Goal: Obtain resource: Download file/media

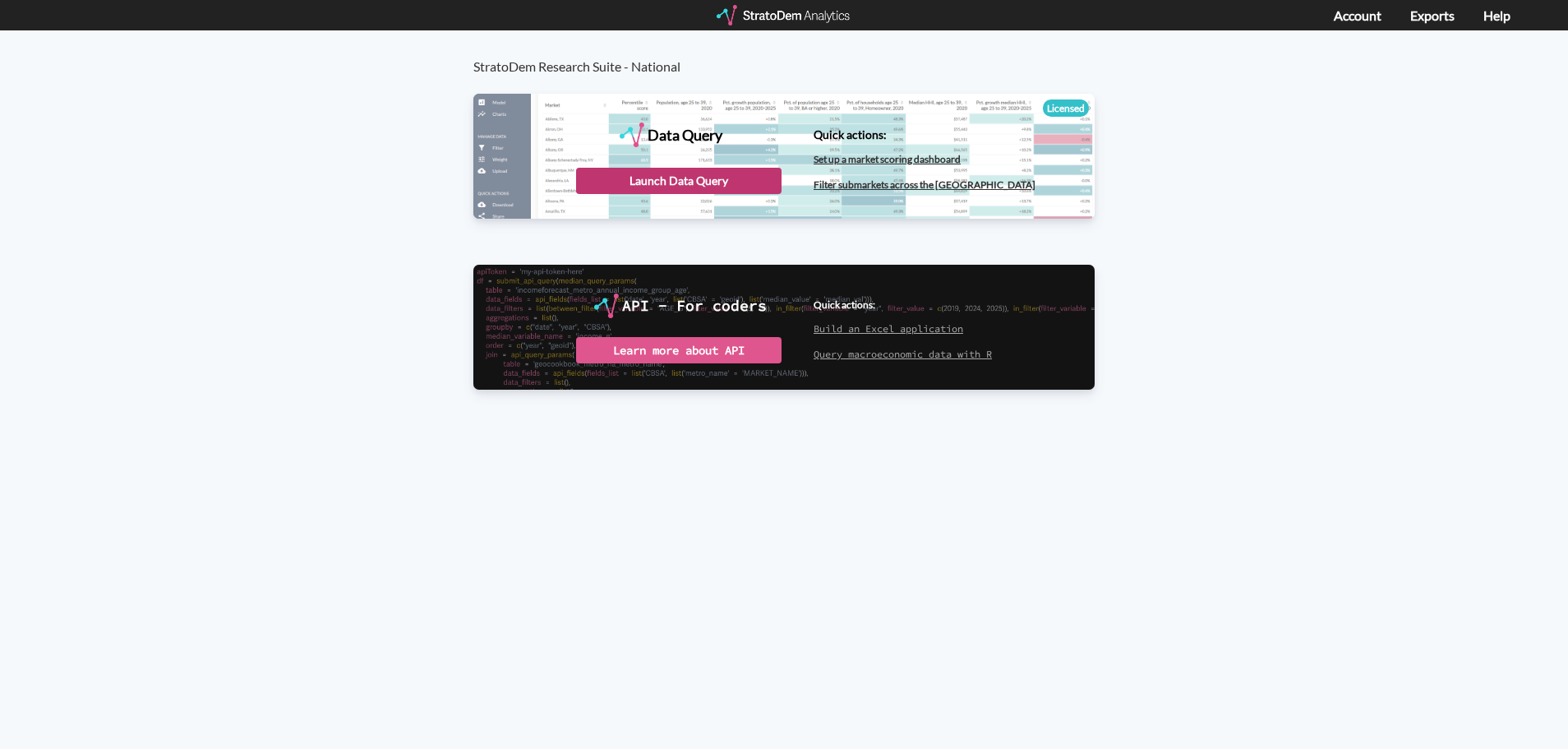
click at [694, 176] on div "Launch Data Query" at bounding box center [678, 180] width 205 height 27
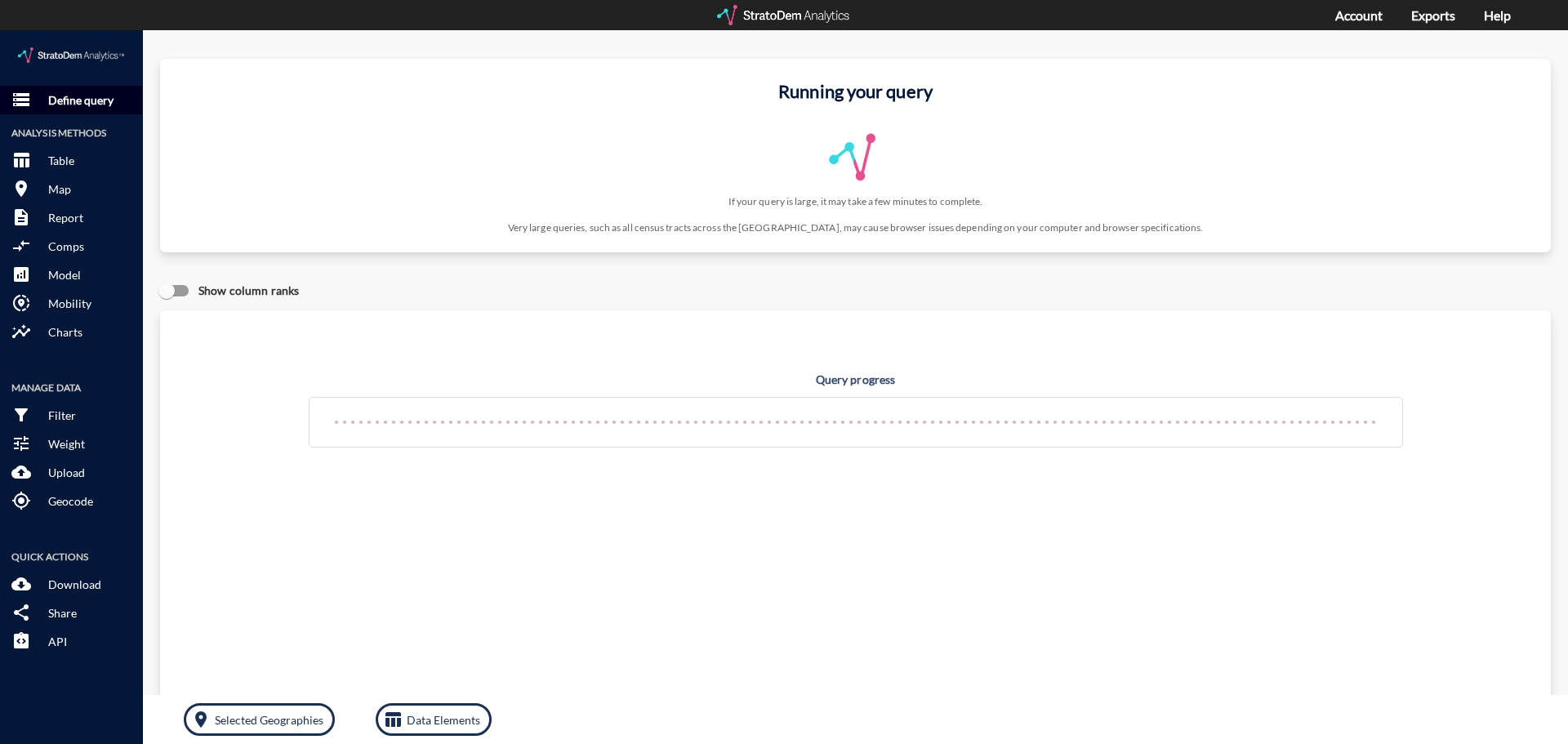
click p "Define query"
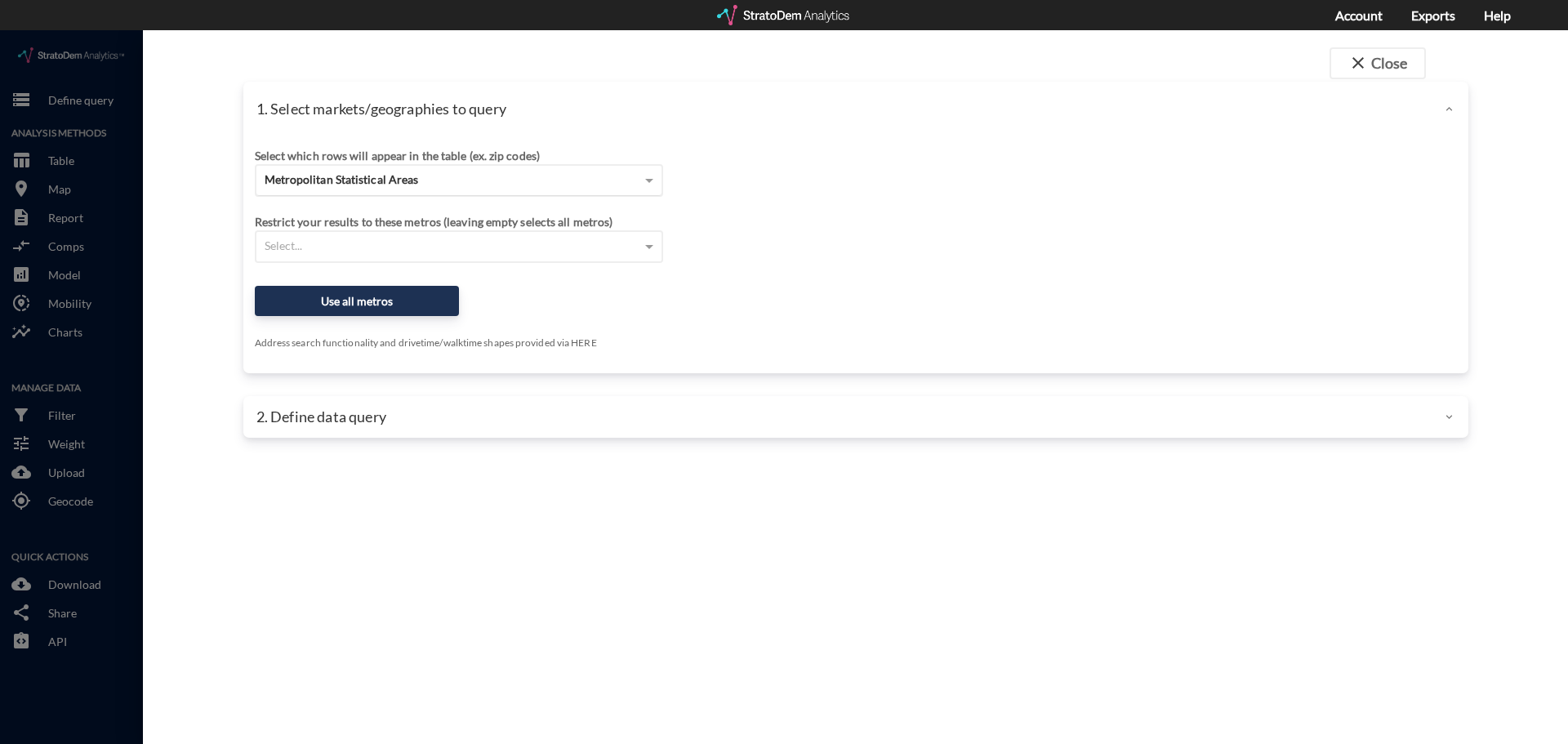
click div "Metropolitan Statistical Areas"
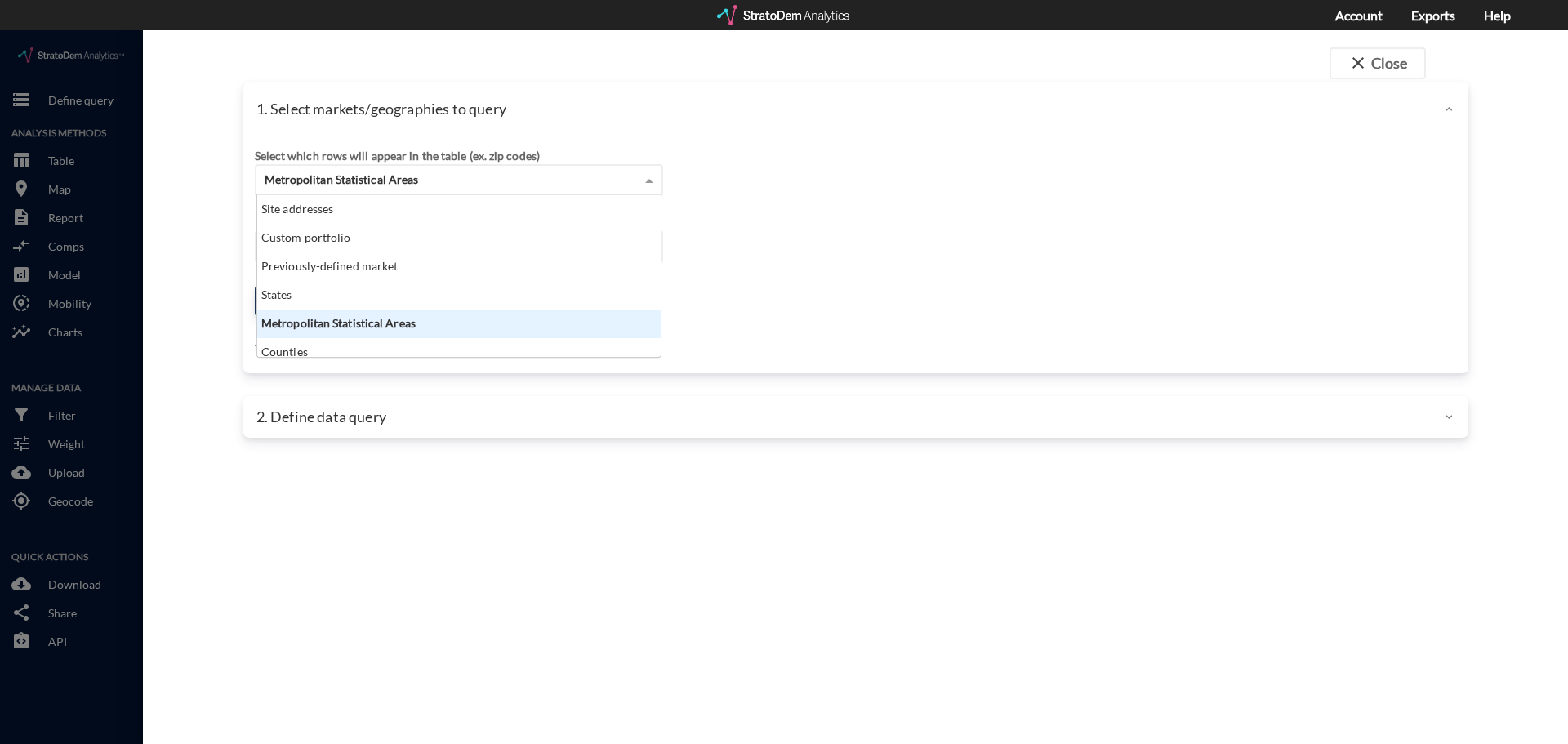
scroll to position [150, 394]
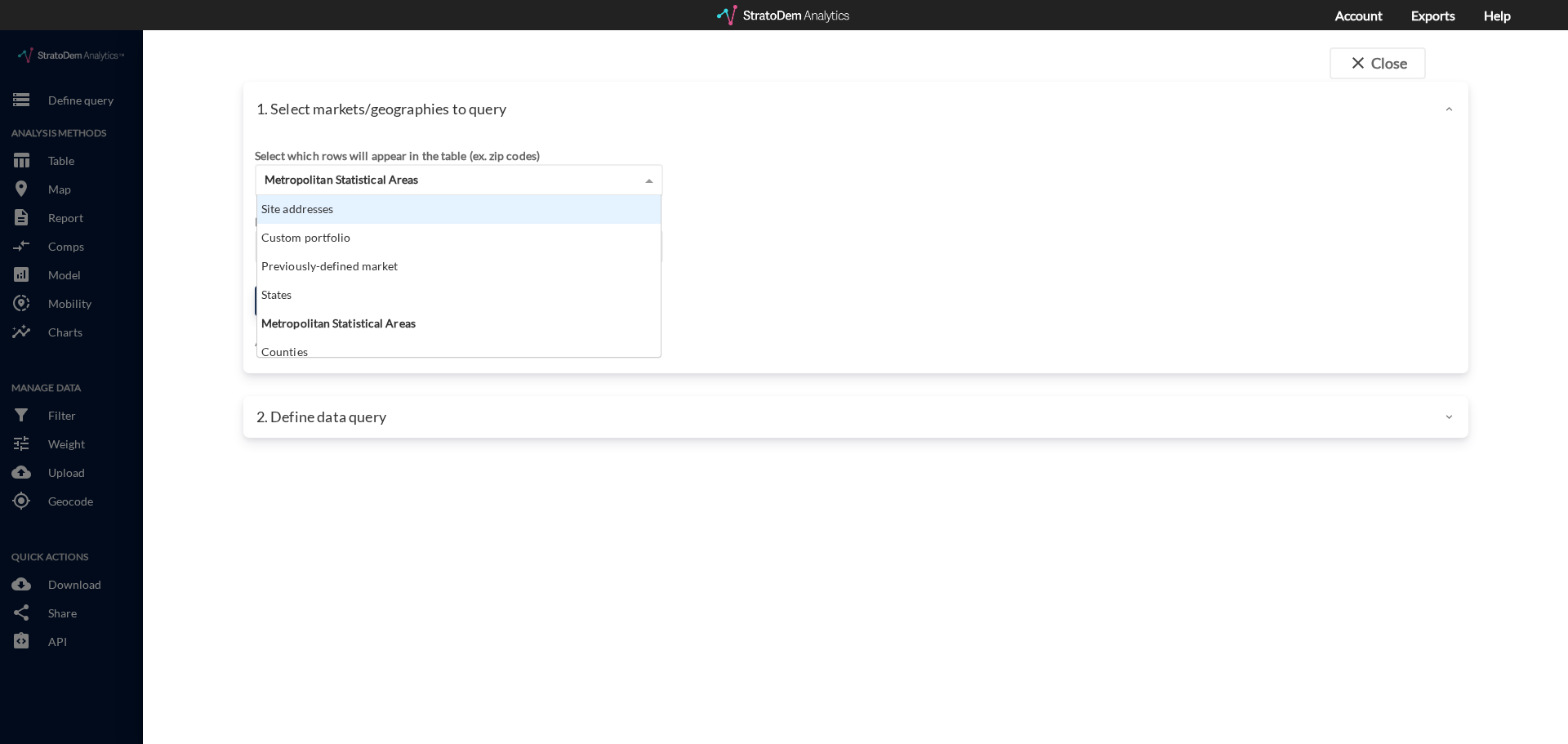
click div "Site addresses"
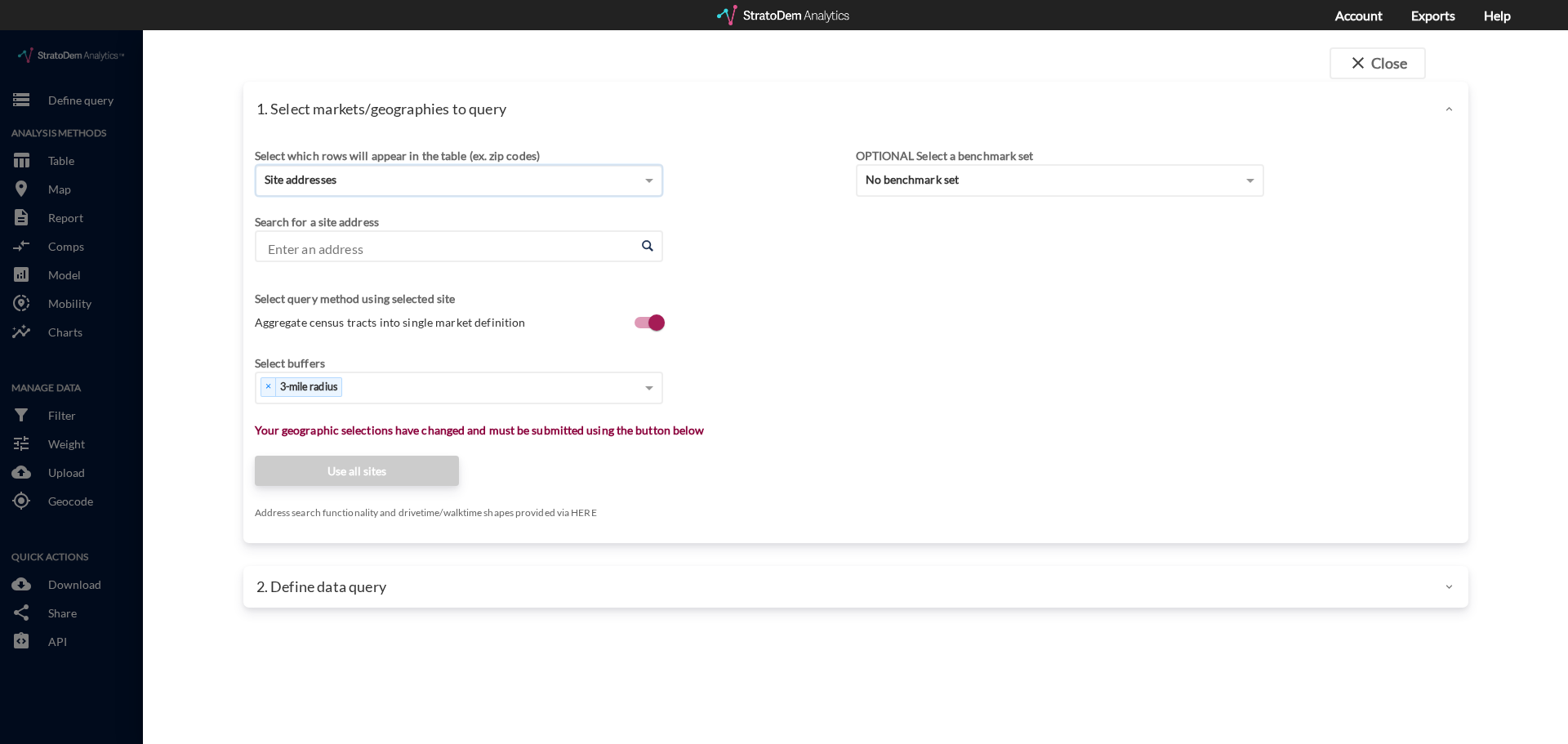
click input "Enter an address"
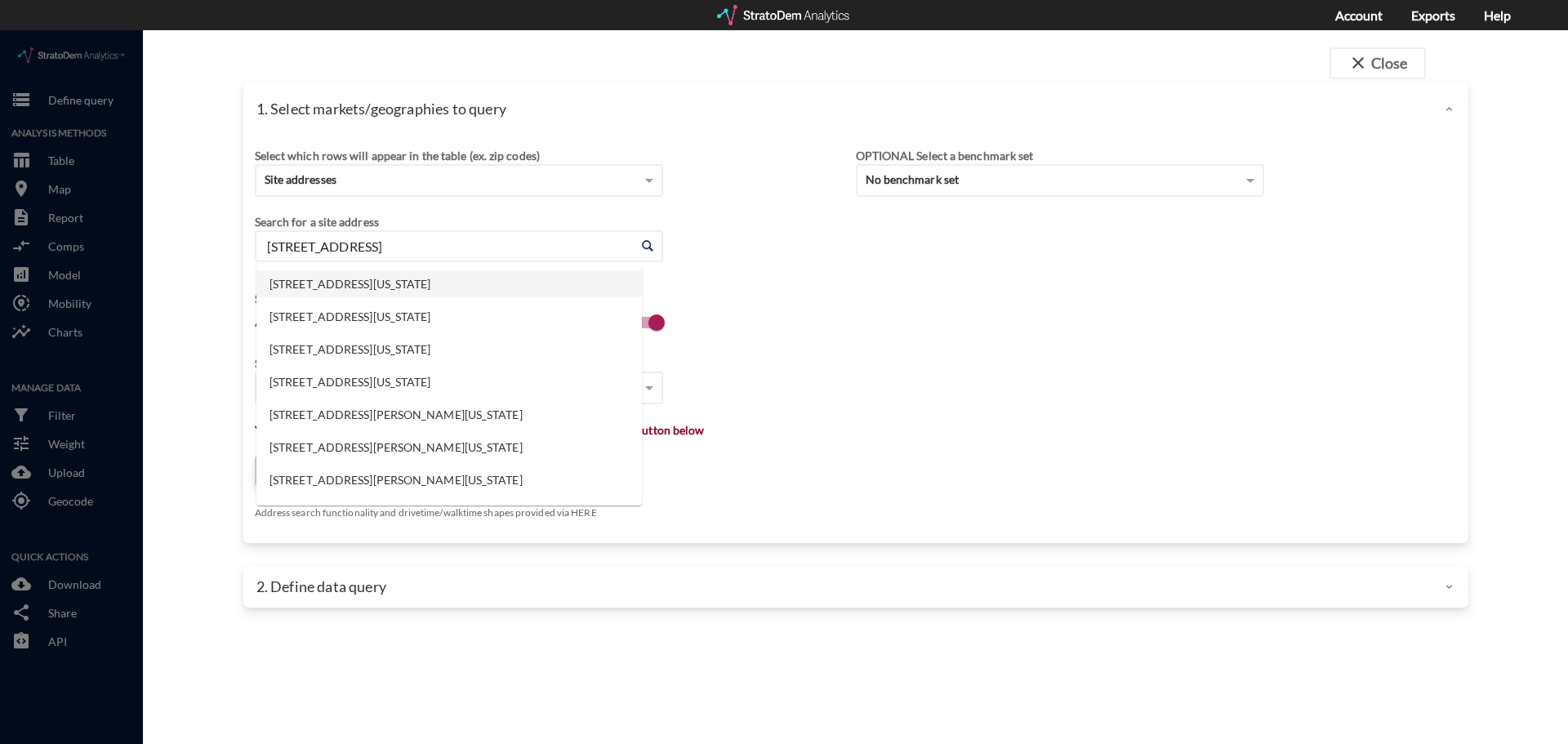
click li "2100 E State Highway 121, Lewisville, Texas"
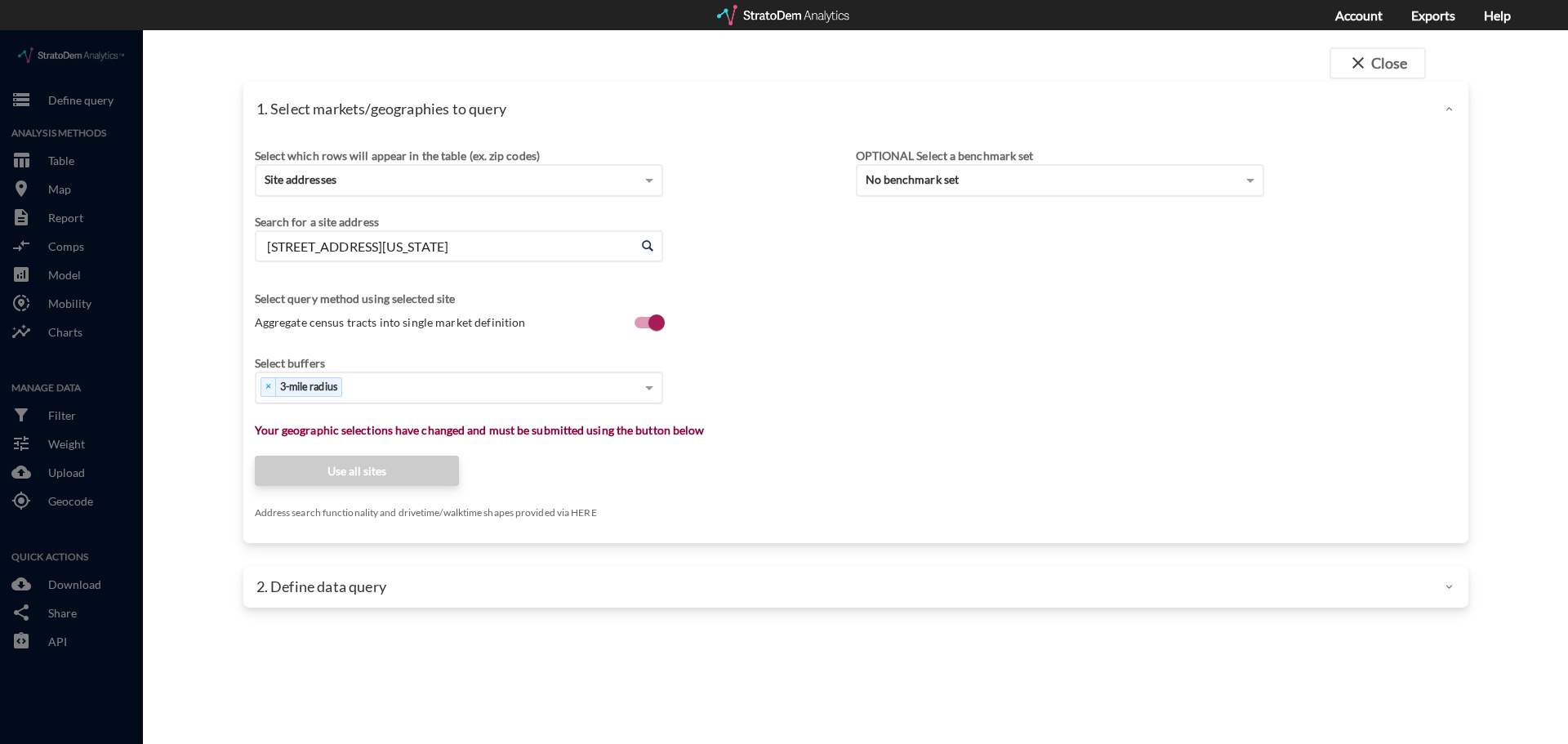
type input "2100 E State Highway 121, Lewisville, Texas"
click div "× 3-mile radius"
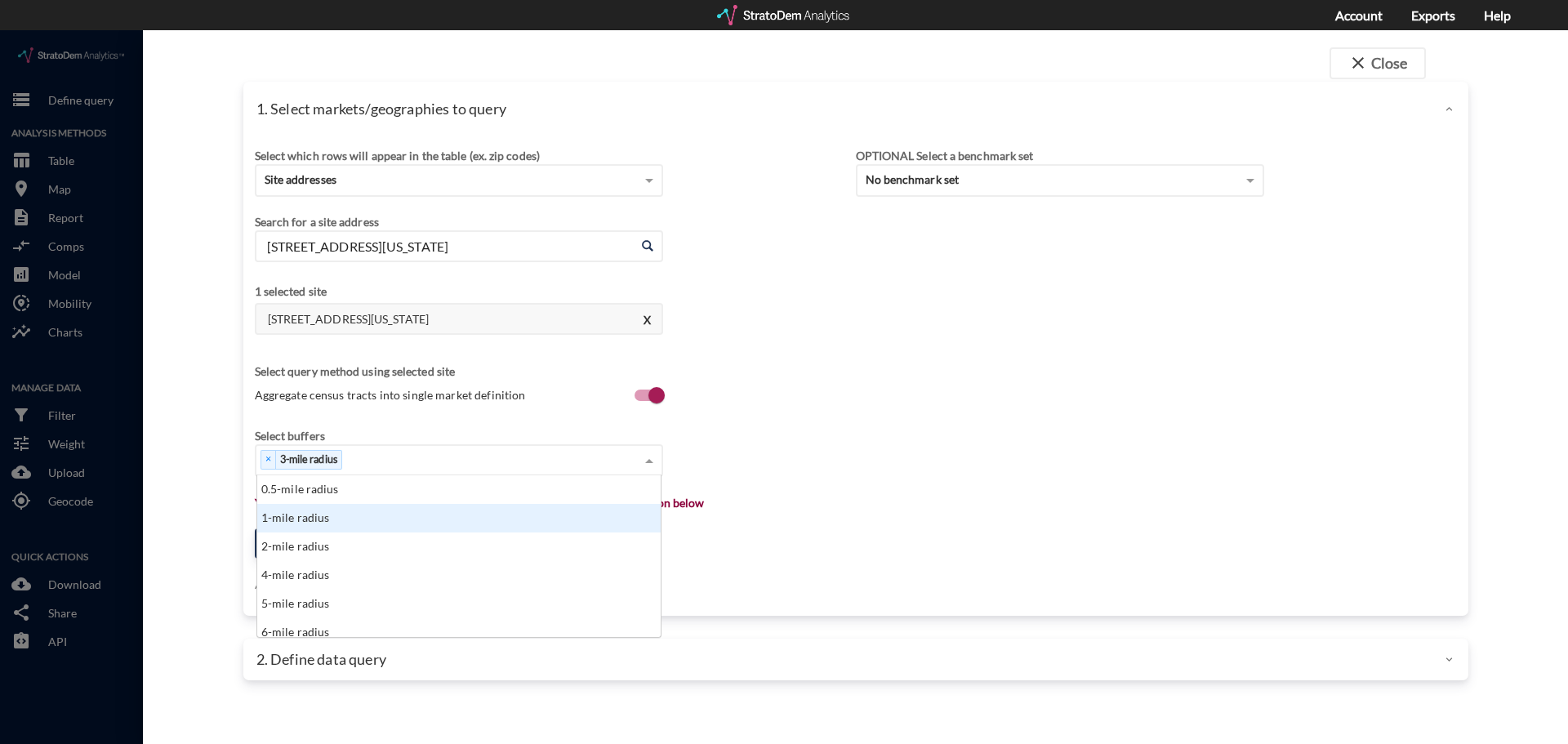
click div "1-mile radius"
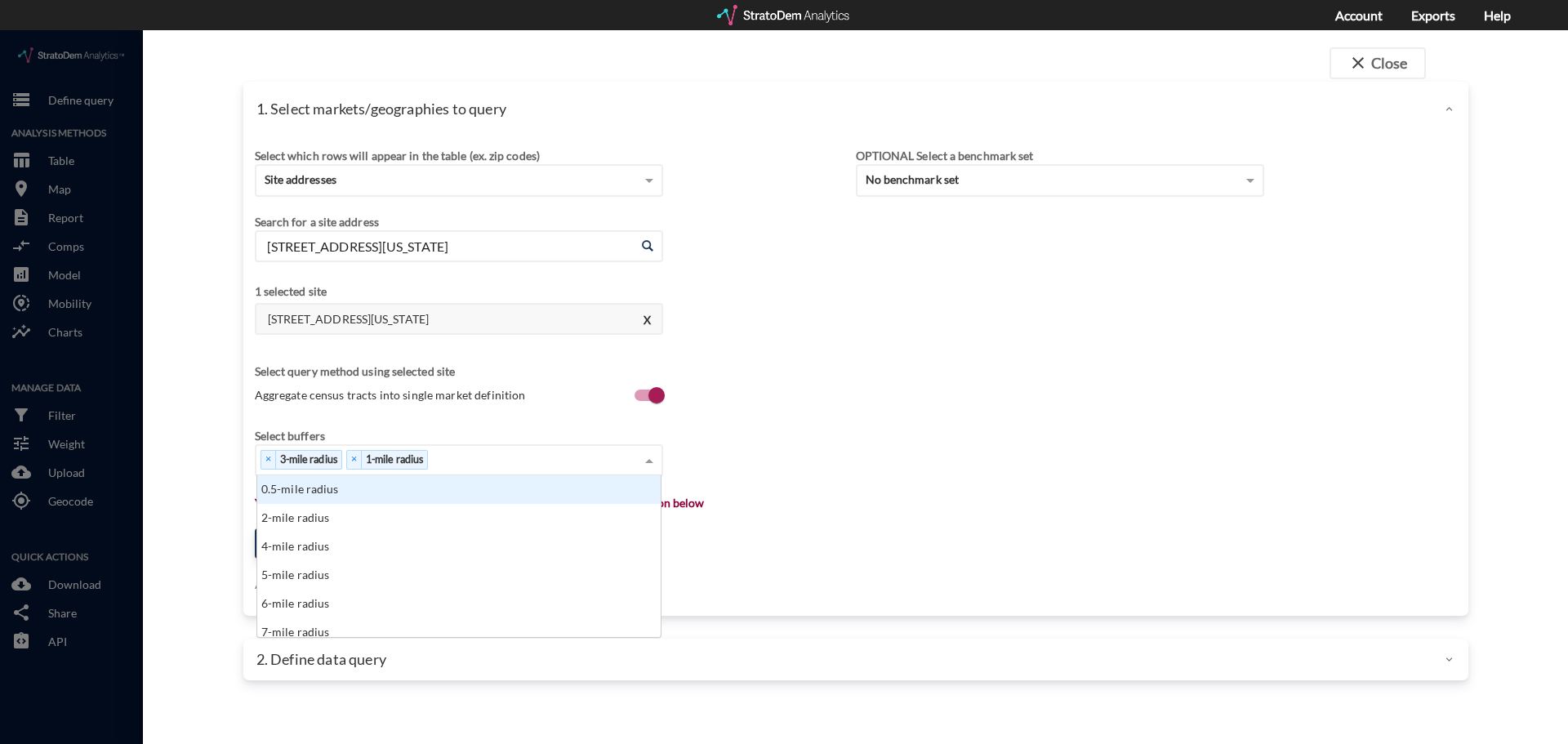
click div "× 3-mile radius × 1-mile radius"
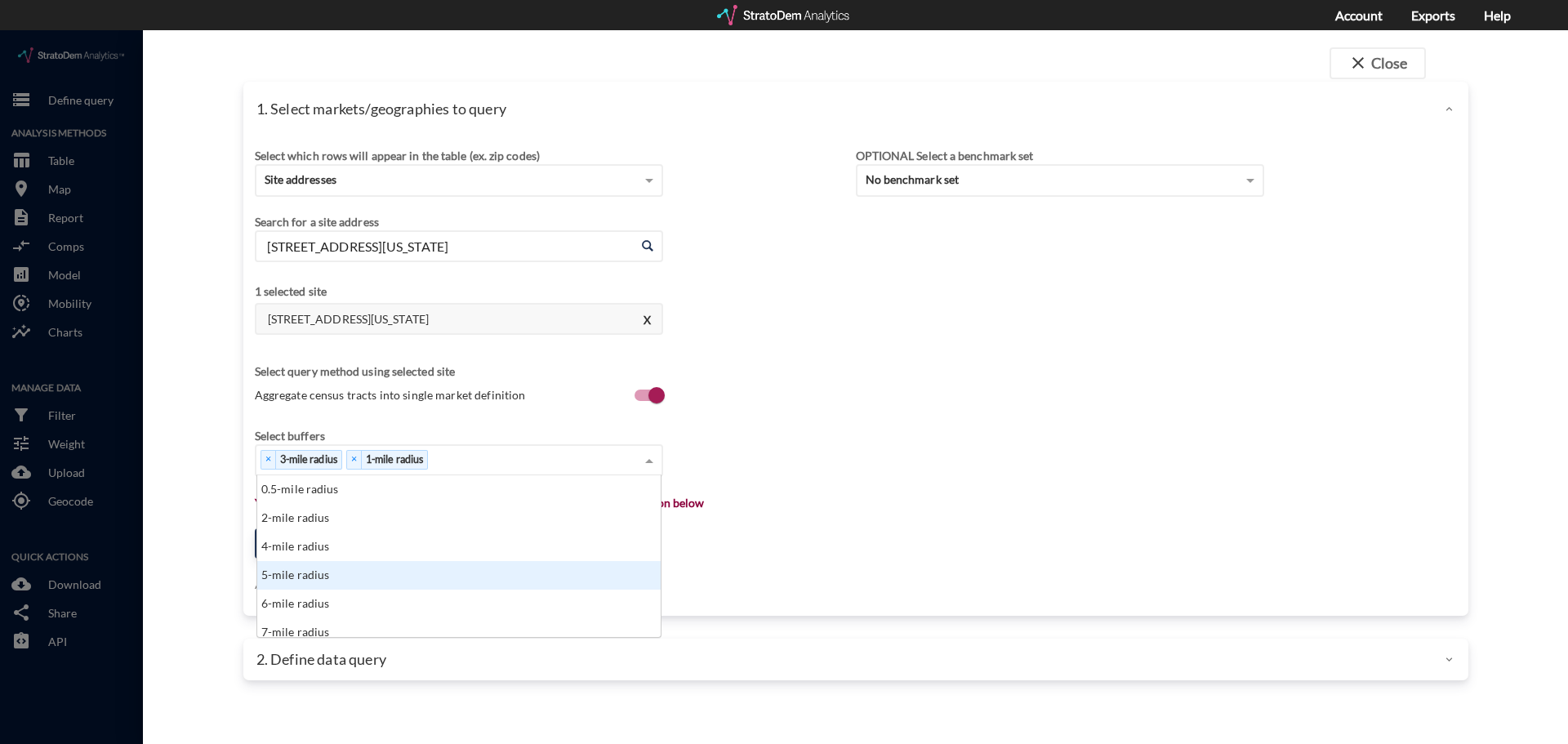
click div "5-mile radius"
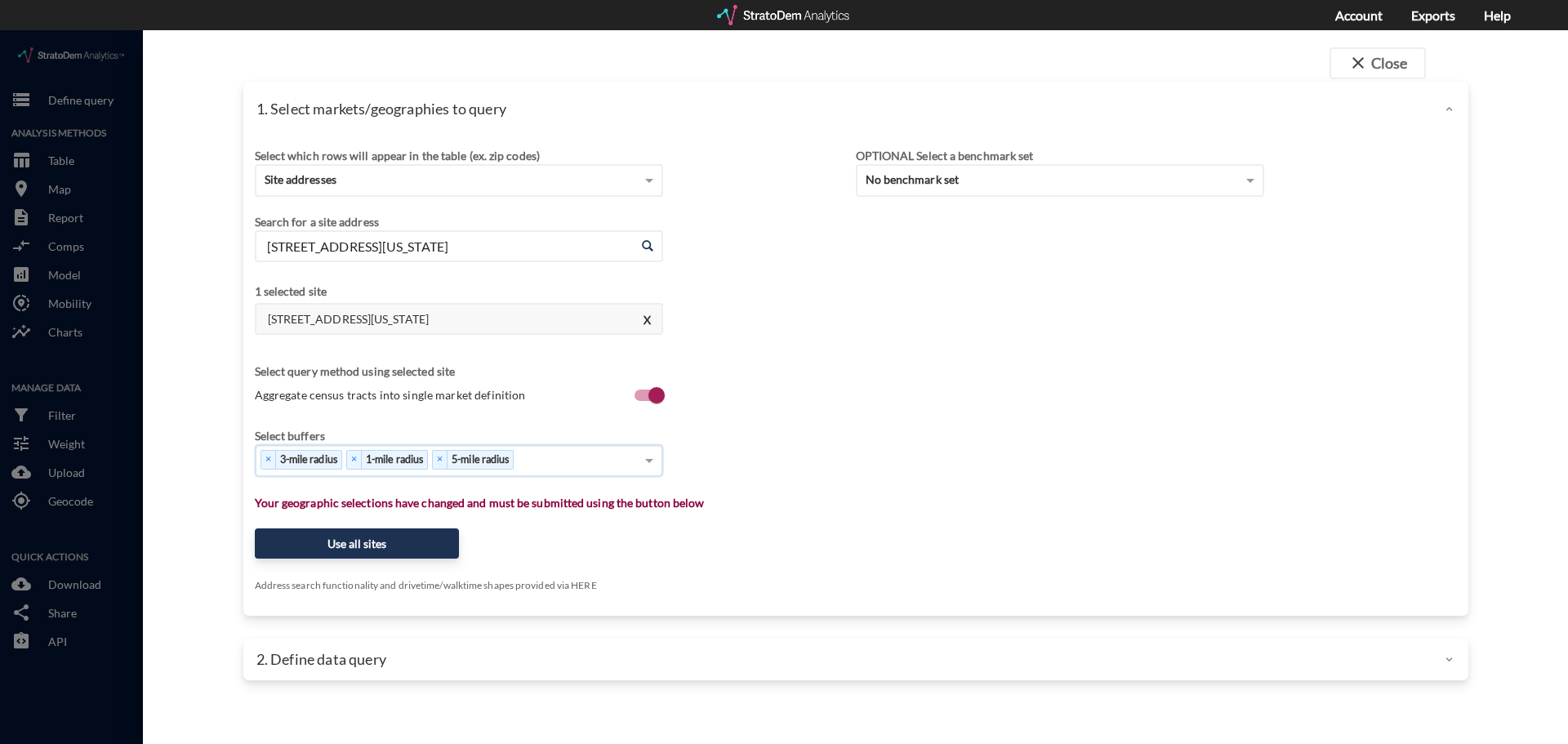
click div "× 3-mile radius × 1-mile radius × 5-mile radius"
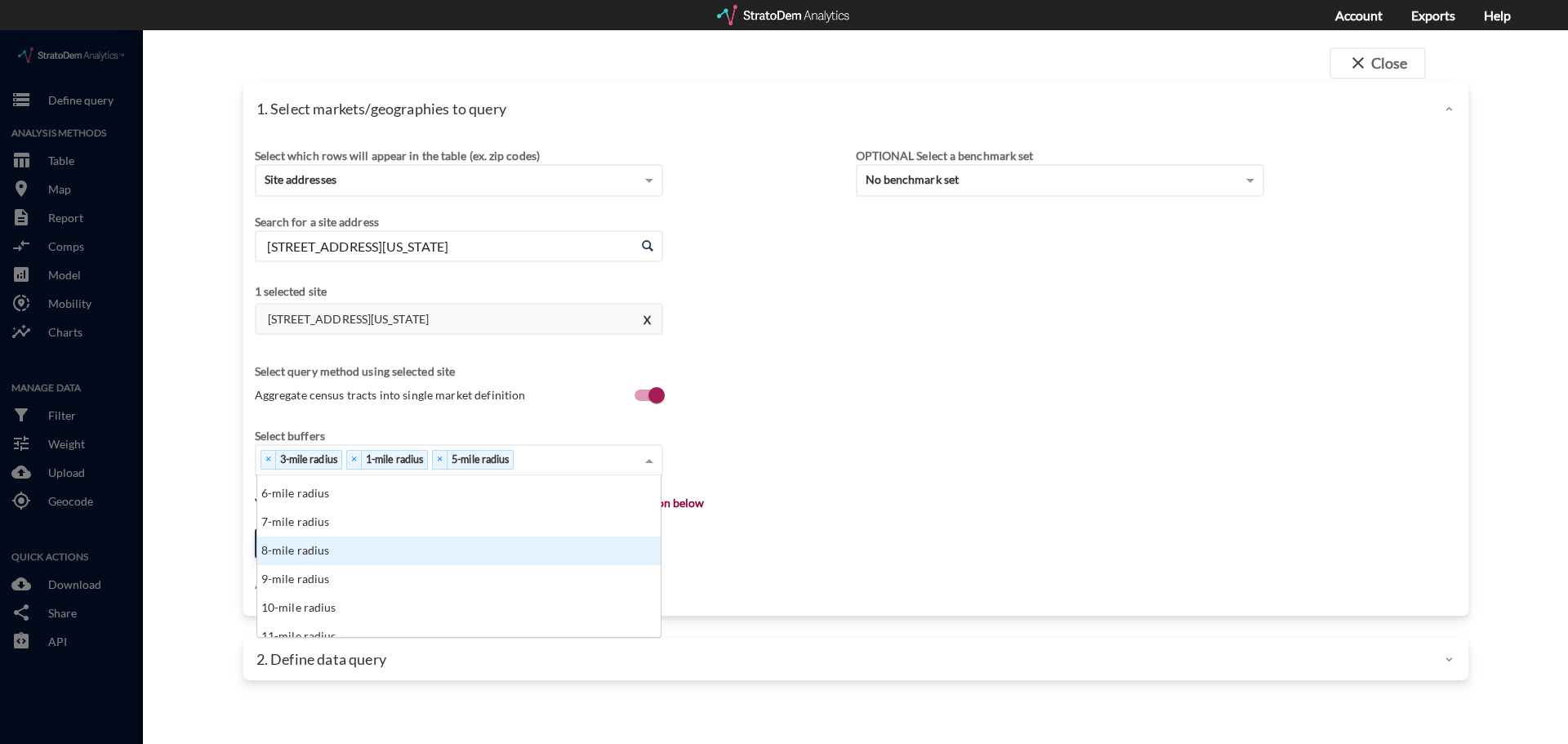
scroll to position [163, 0]
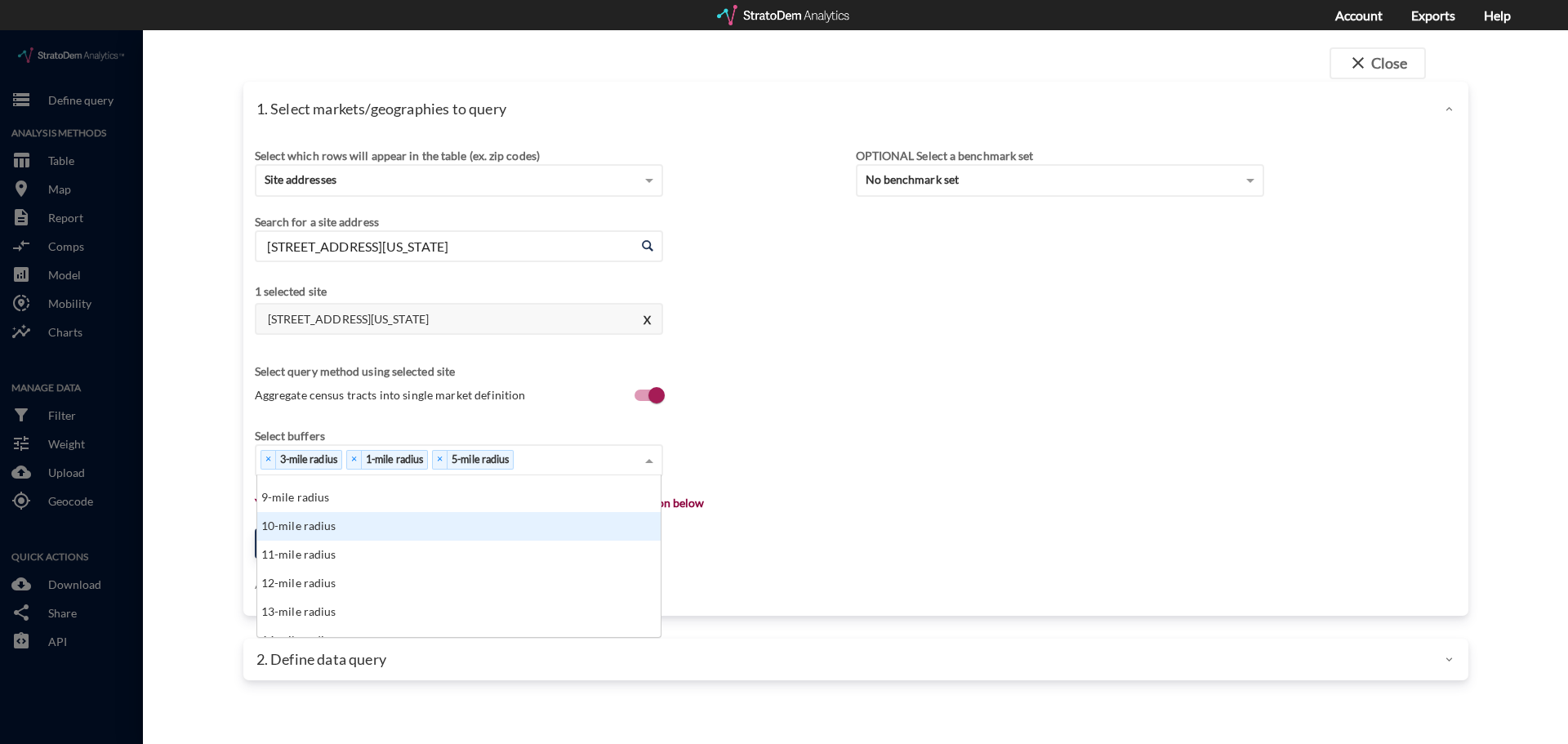
click div "10-mile radius"
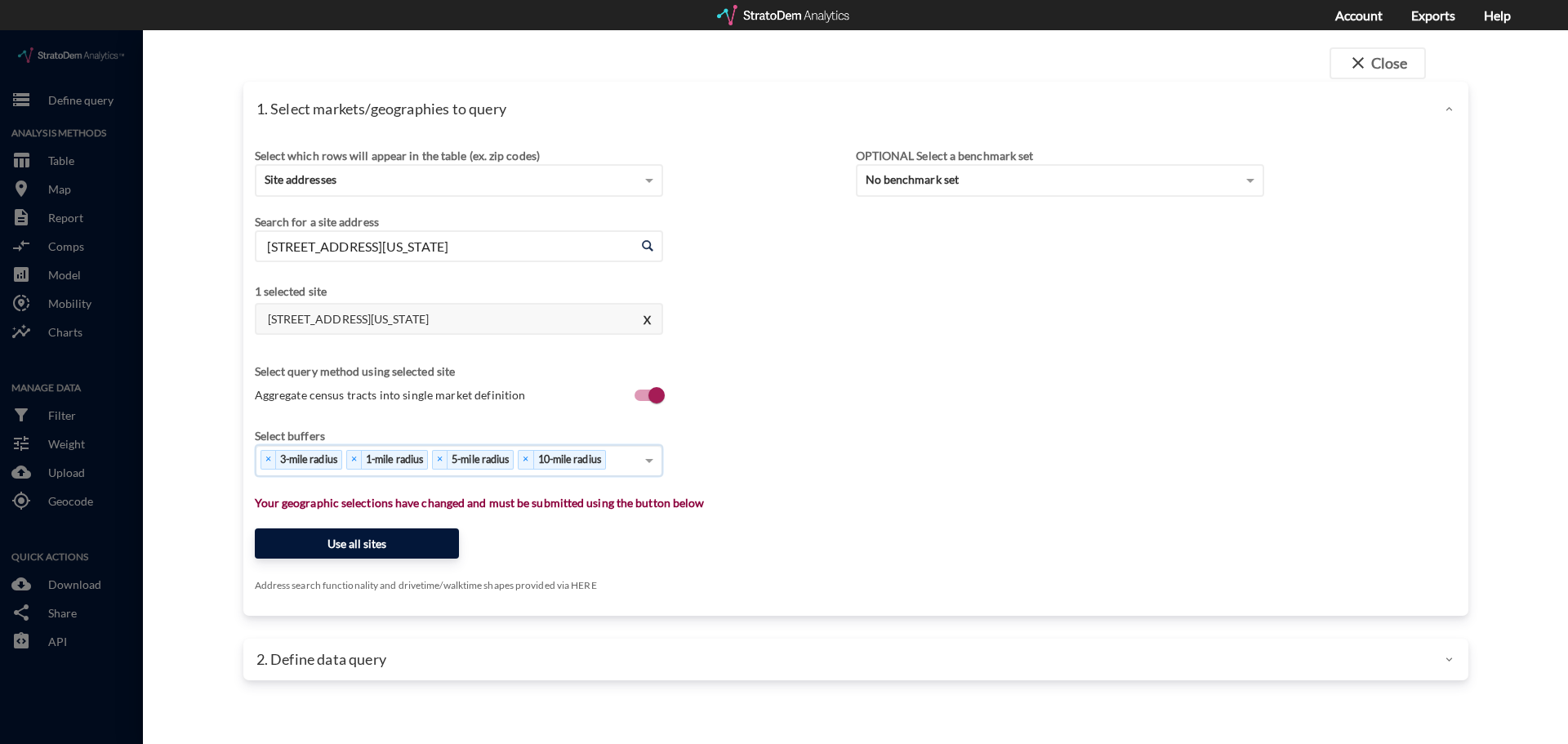
click button "Use all sites"
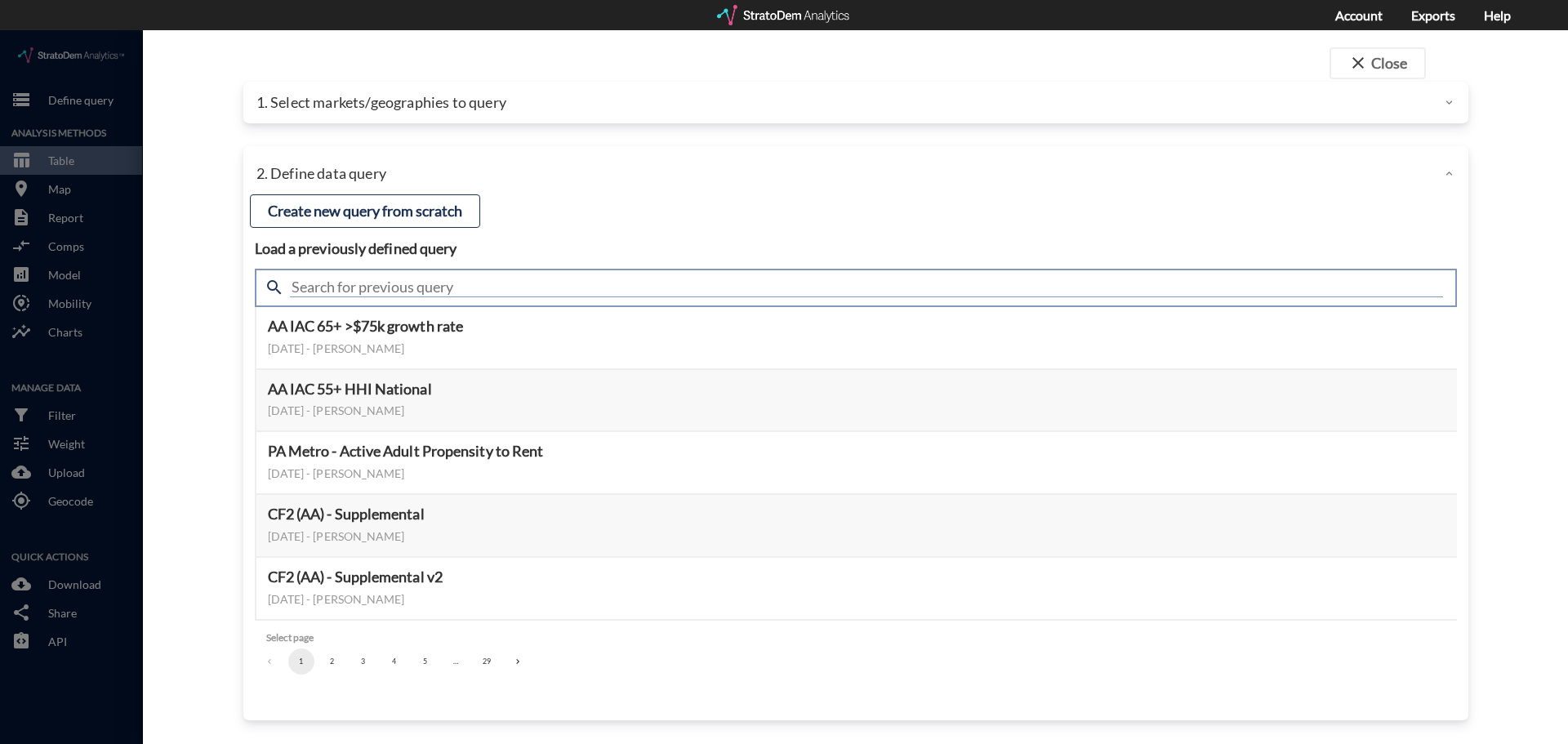
click input "text"
type input "e"
type input "demand"
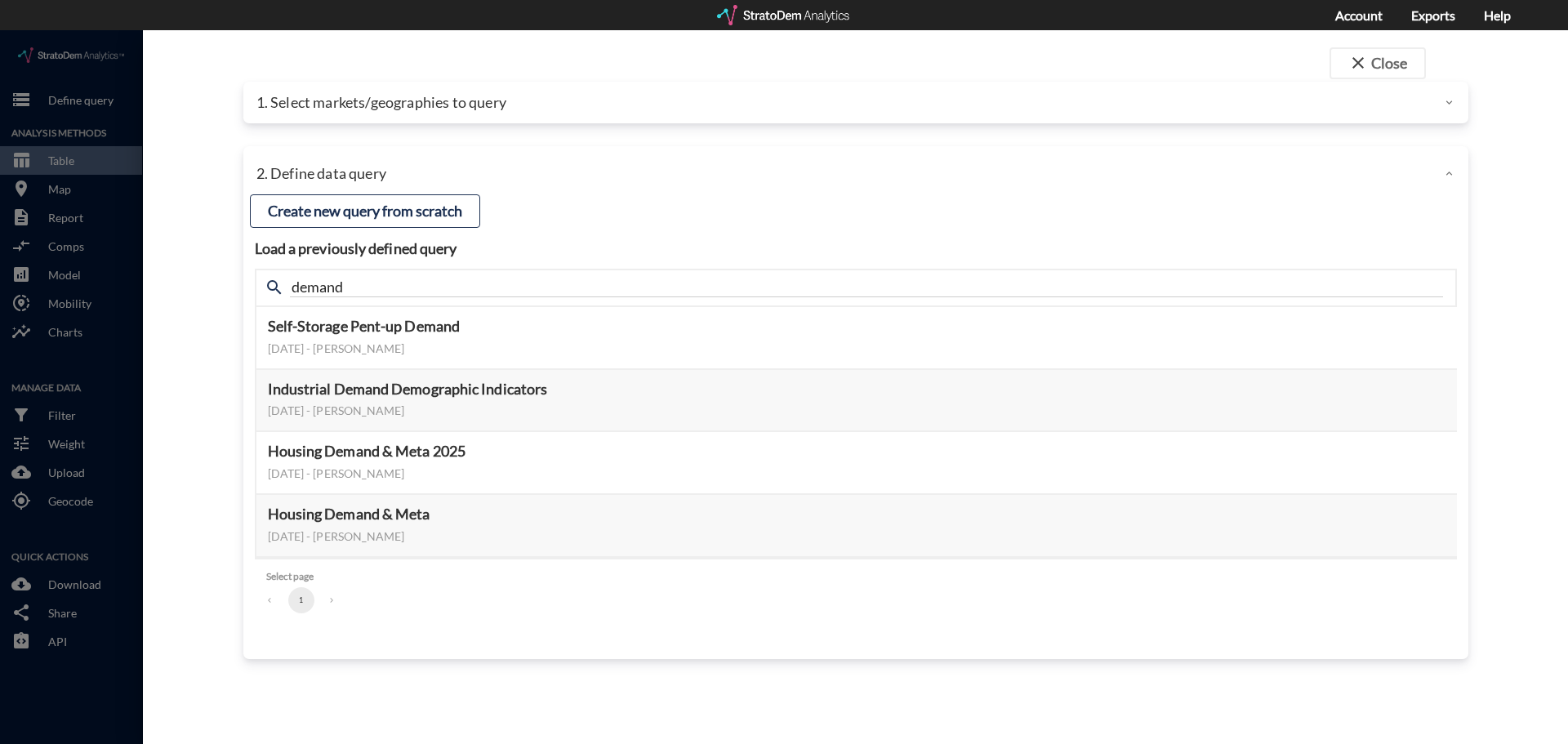
click h4 "Load a previously defined query"
click button "Select this query"
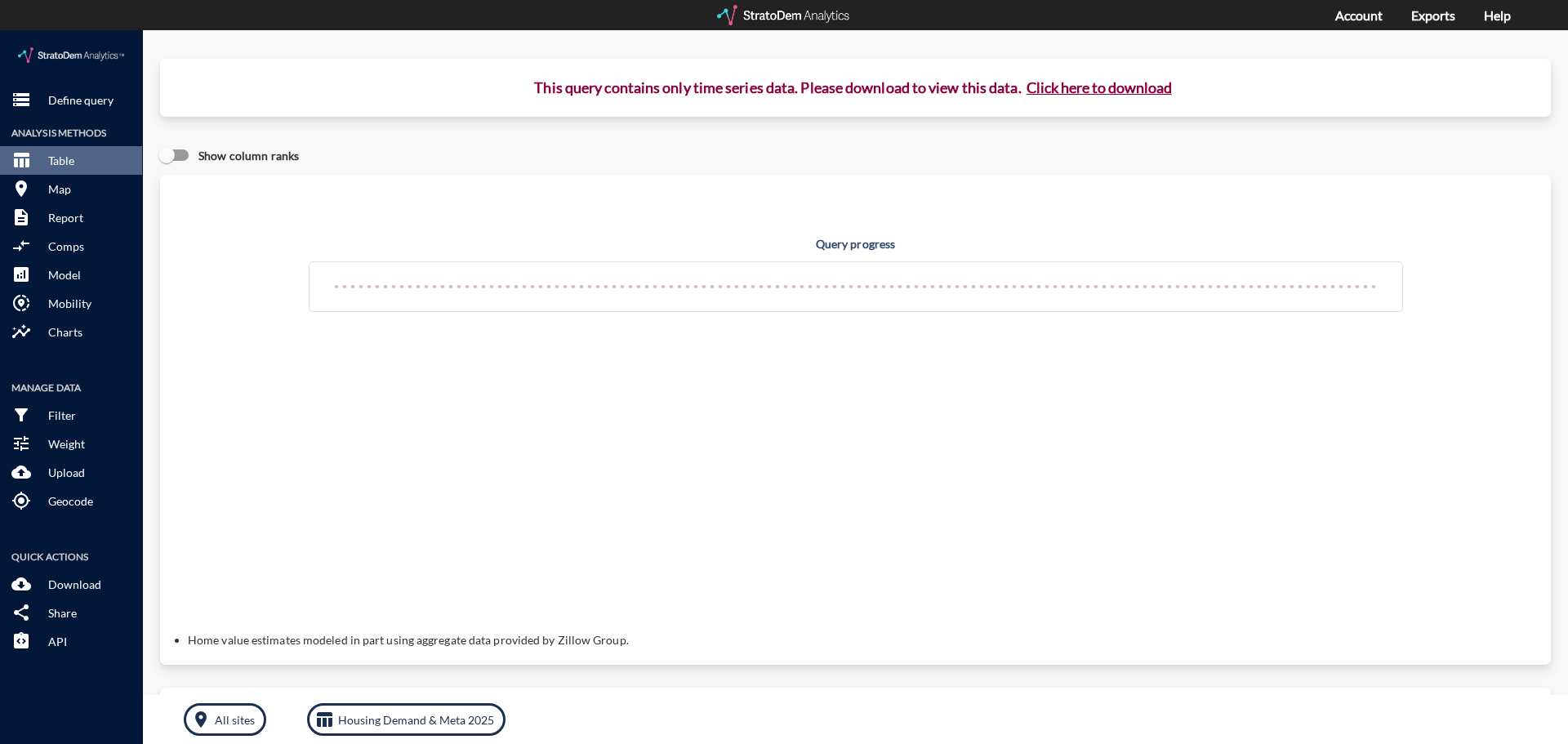
click button "Click here to download"
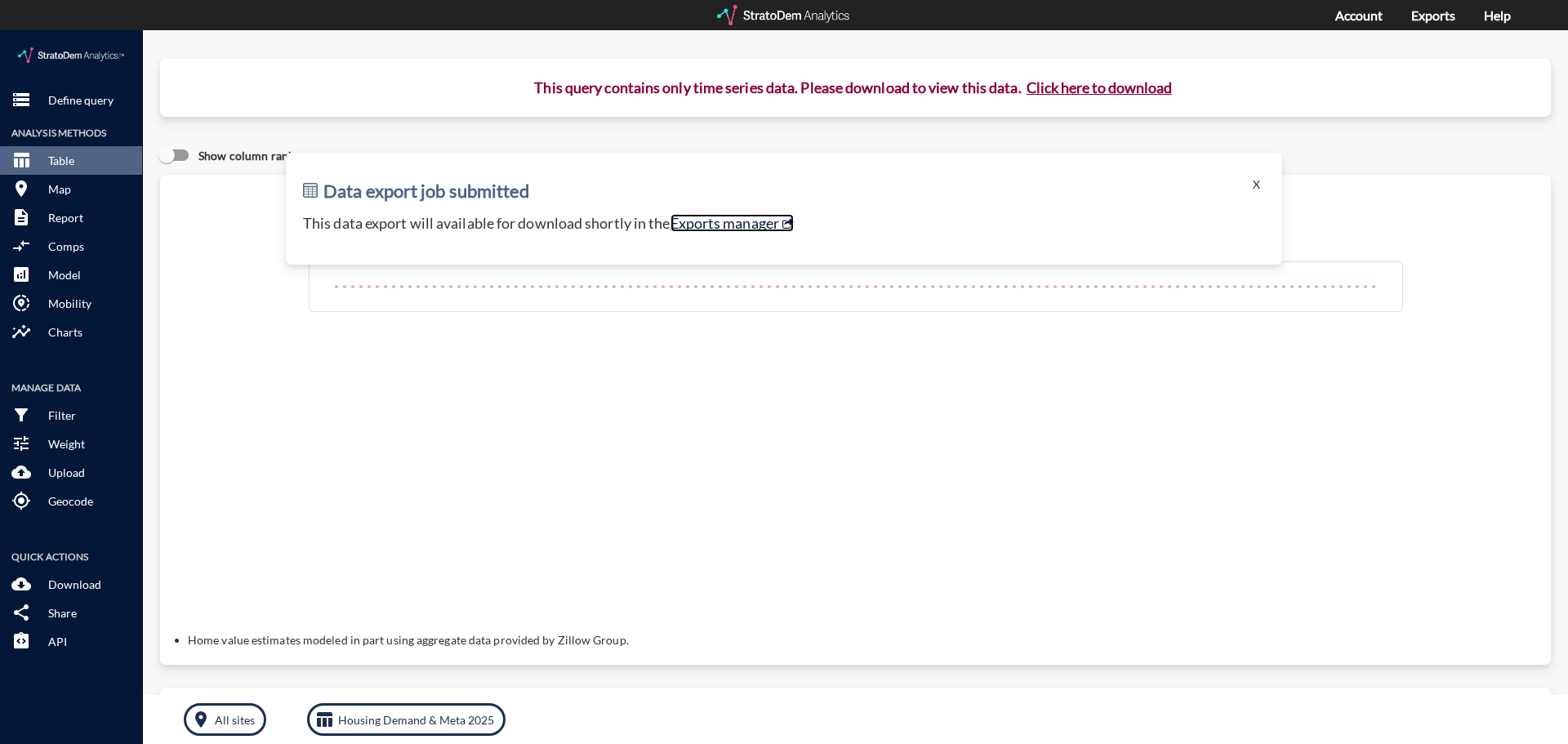
click link "Exports manager"
click button "X"
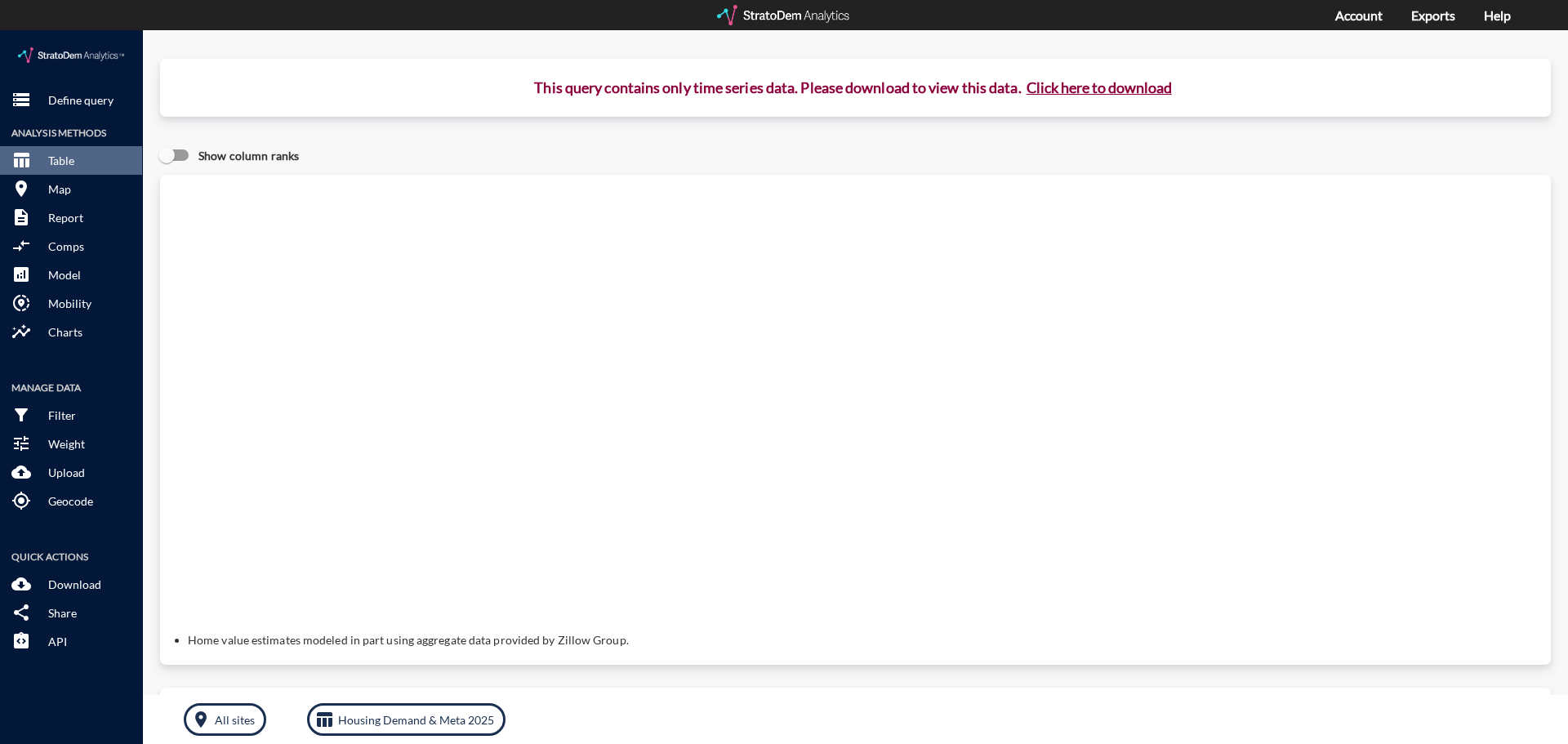
click button "Click here to download"
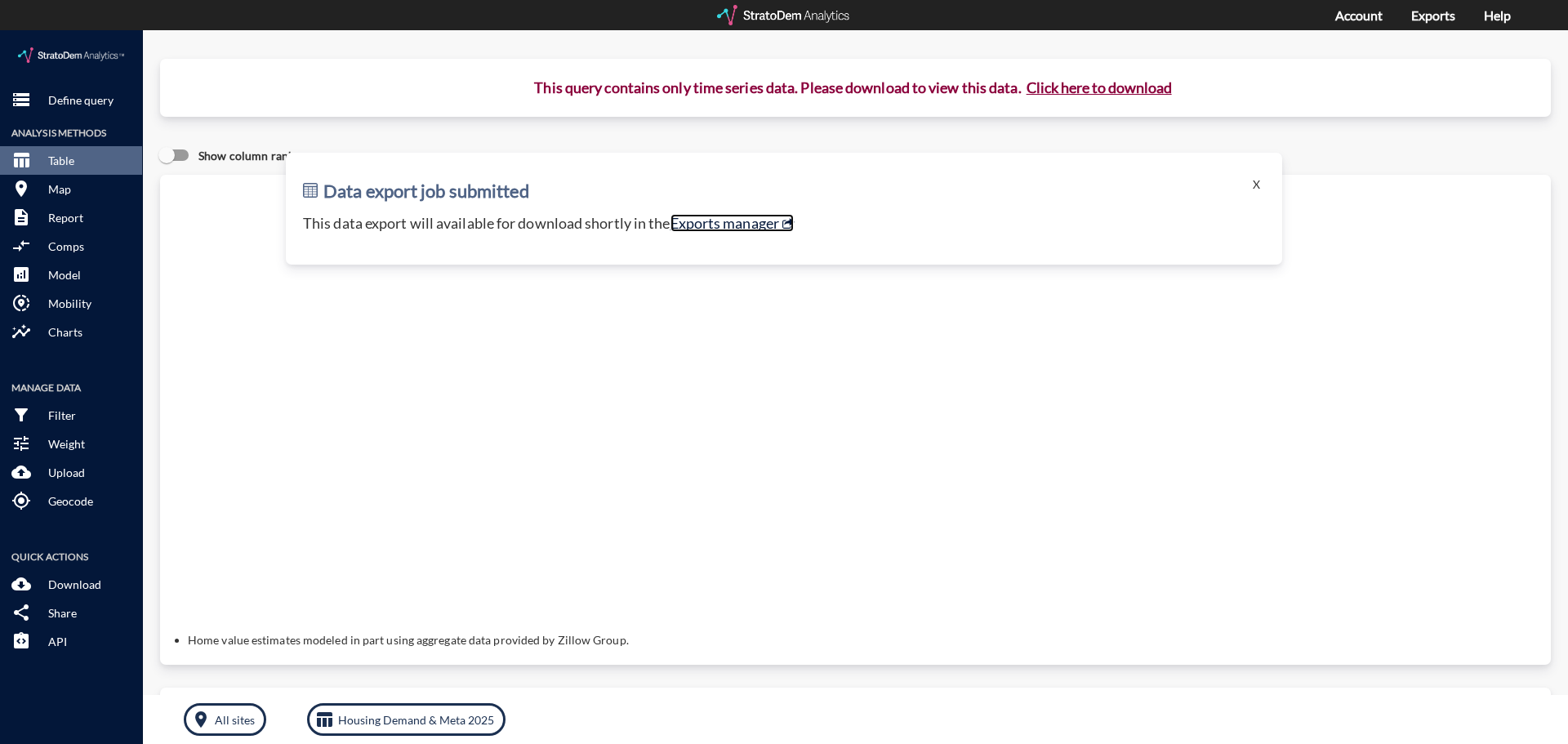
click link "Exports manager"
click button "storage Define query"
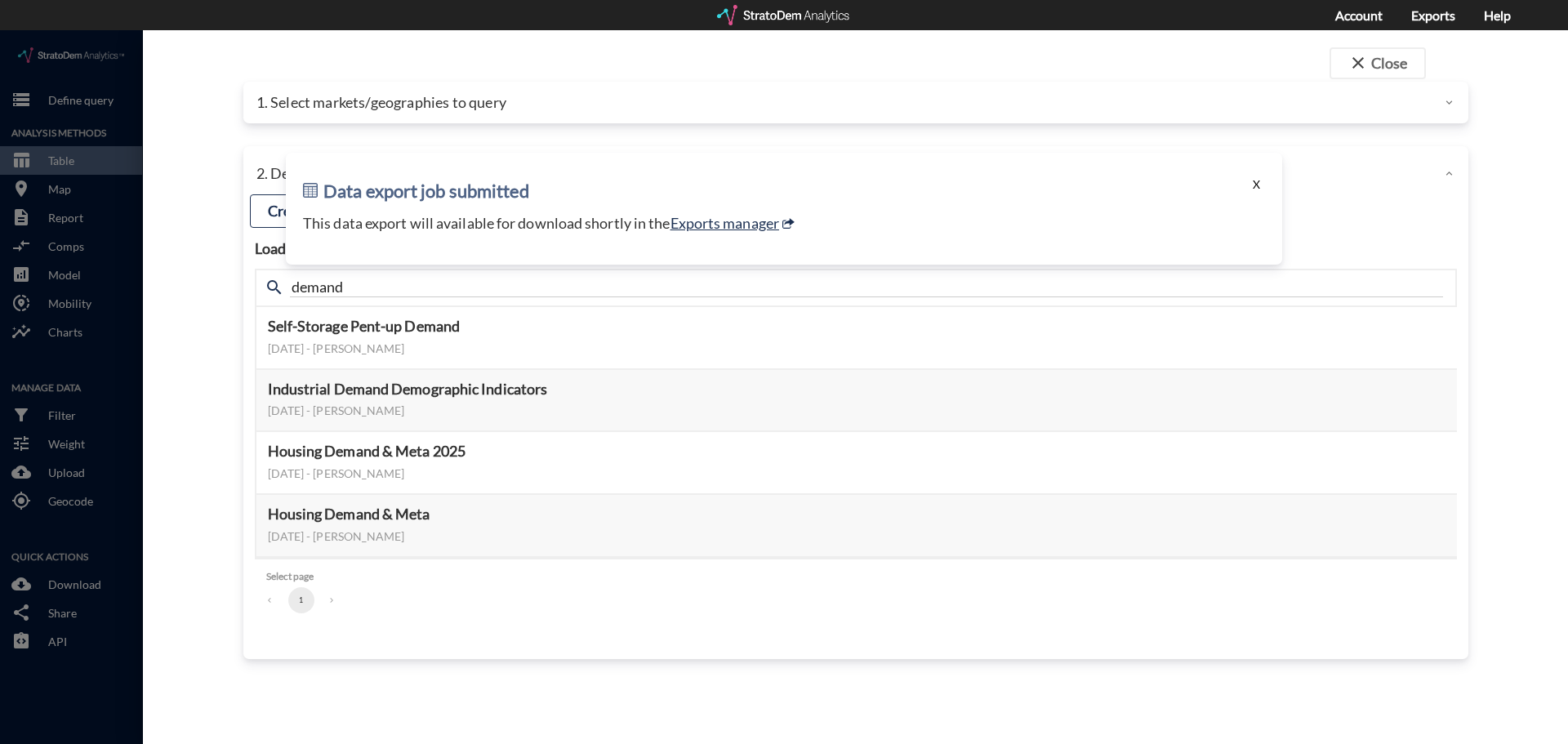
click button "X"
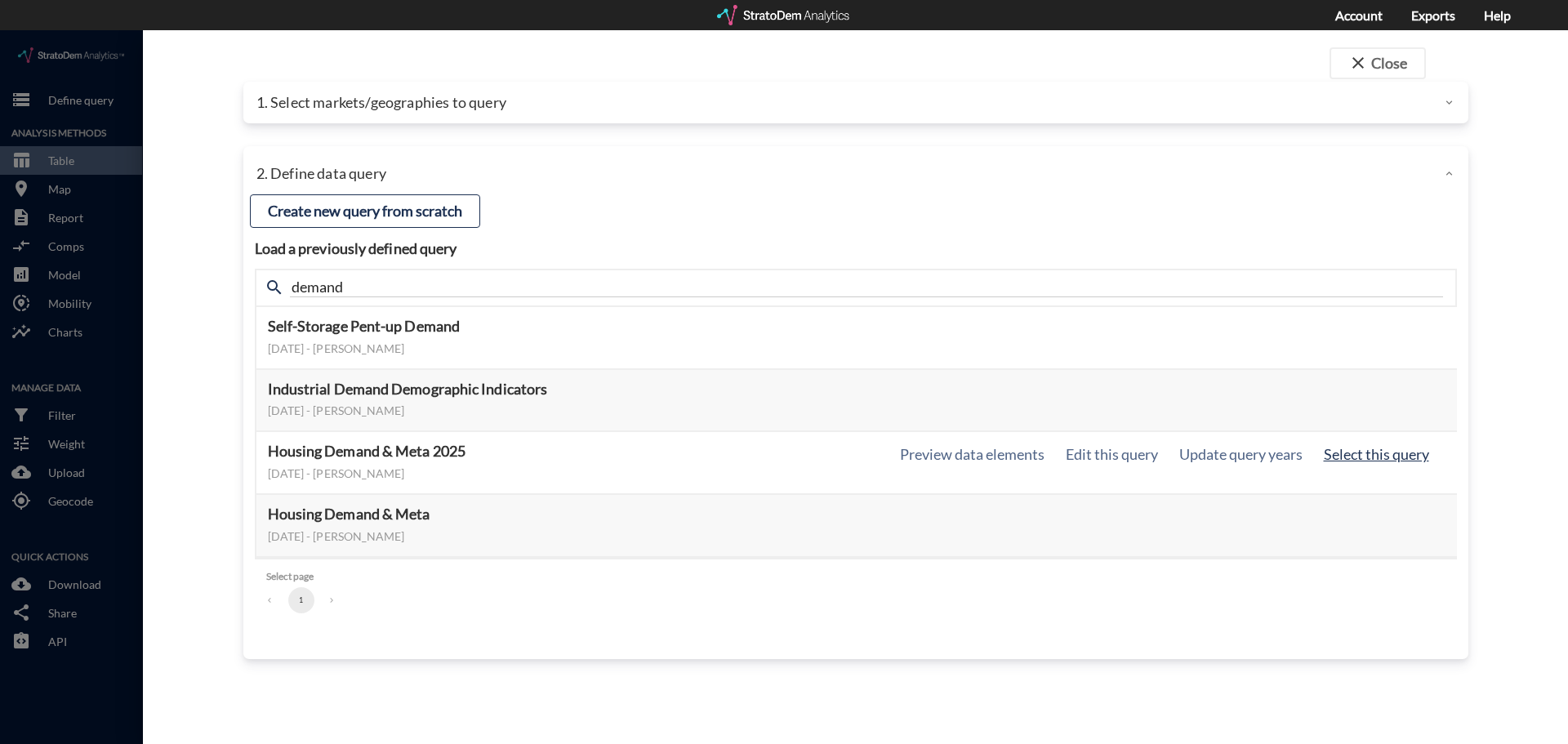
click button "Select this query"
click h5 "Housing Demand & Meta 2025"
click button "Select this query"
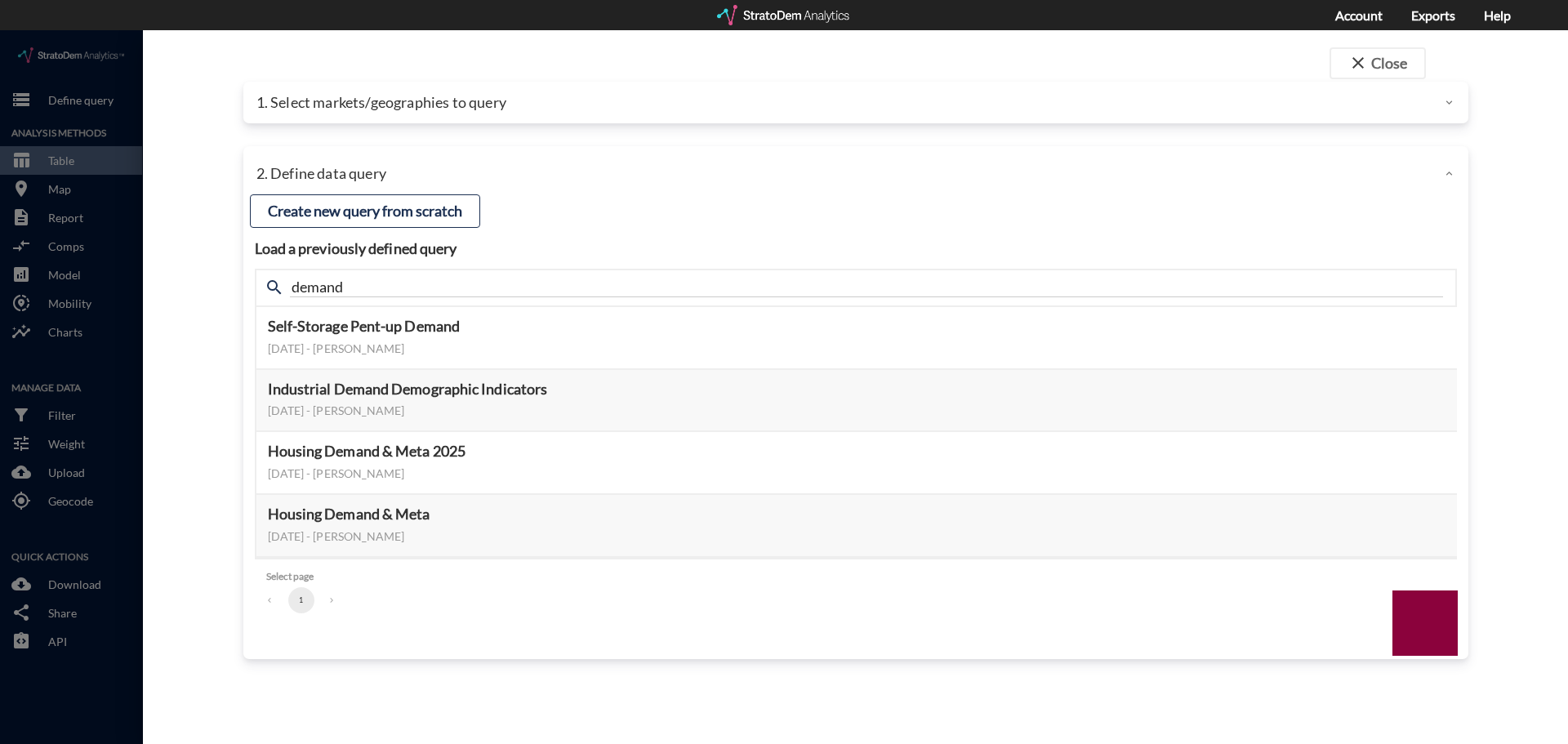
click div
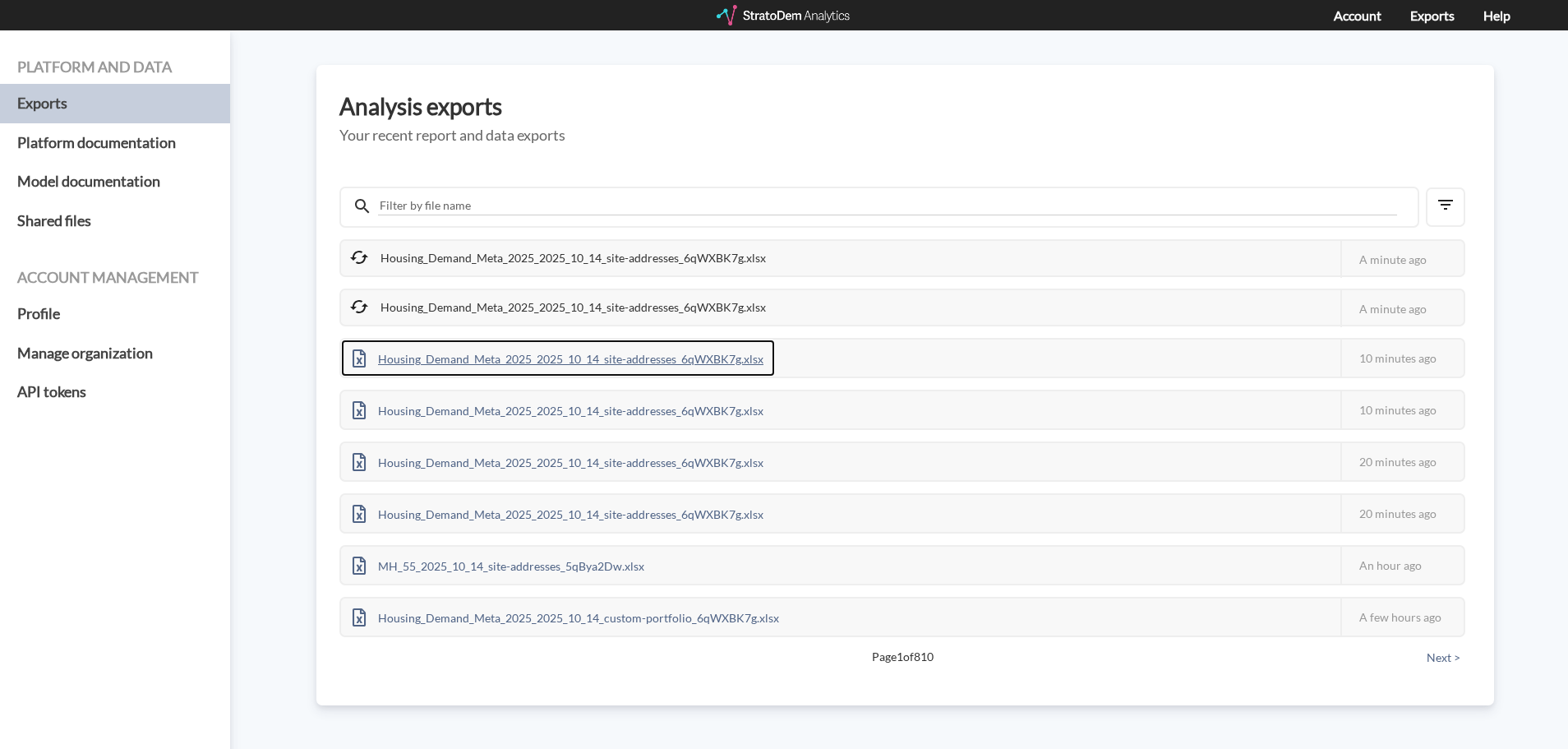
click at [382, 362] on div "Housing_Demand_Meta_2025_2025_10_14_site-addresses_6qWXBK7g.xlsx" at bounding box center [558, 358] width 434 height 37
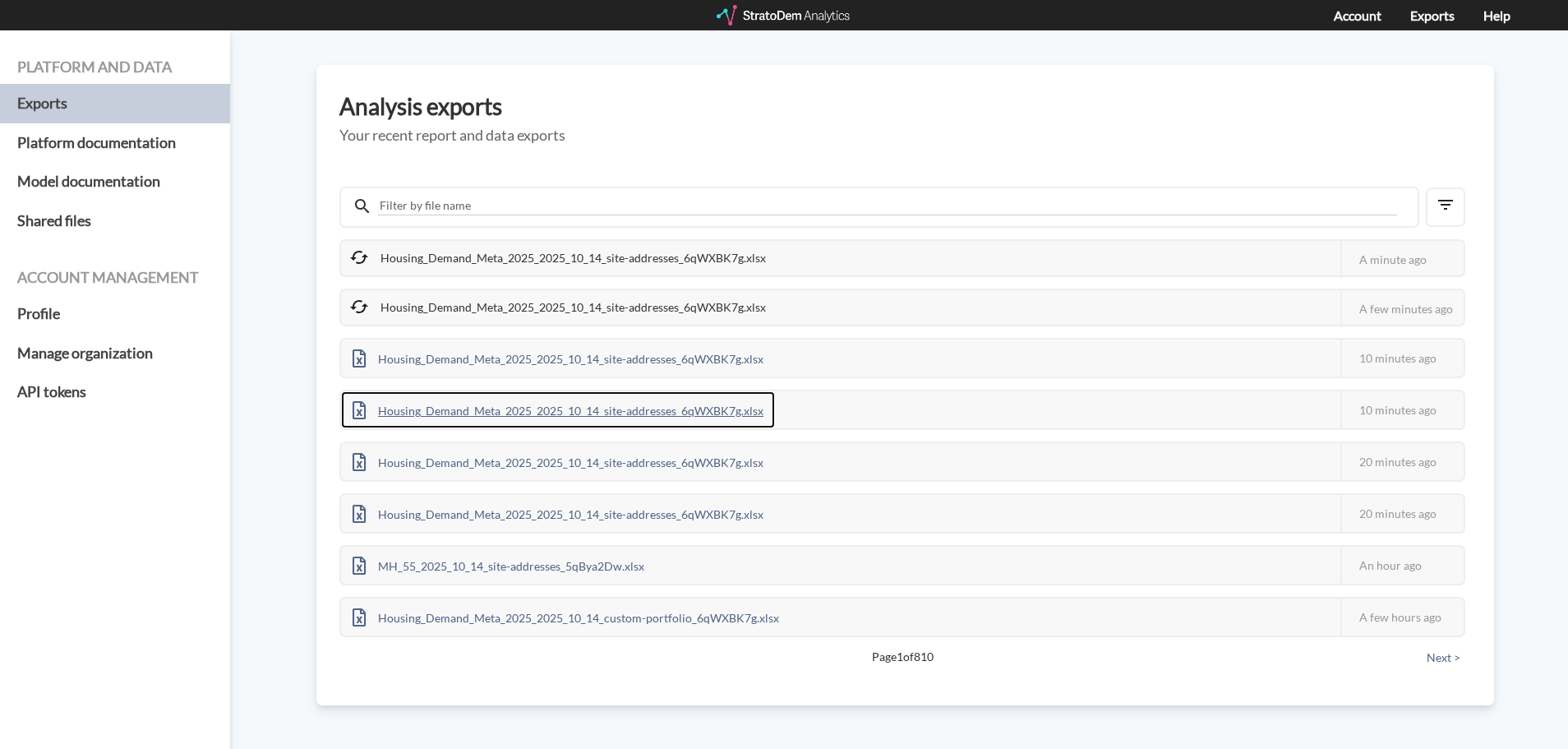
click at [510, 413] on div "Housing_Demand_Meta_2025_2025_10_14_site-addresses_6qWXBK7g.xlsx" at bounding box center [558, 410] width 434 height 37
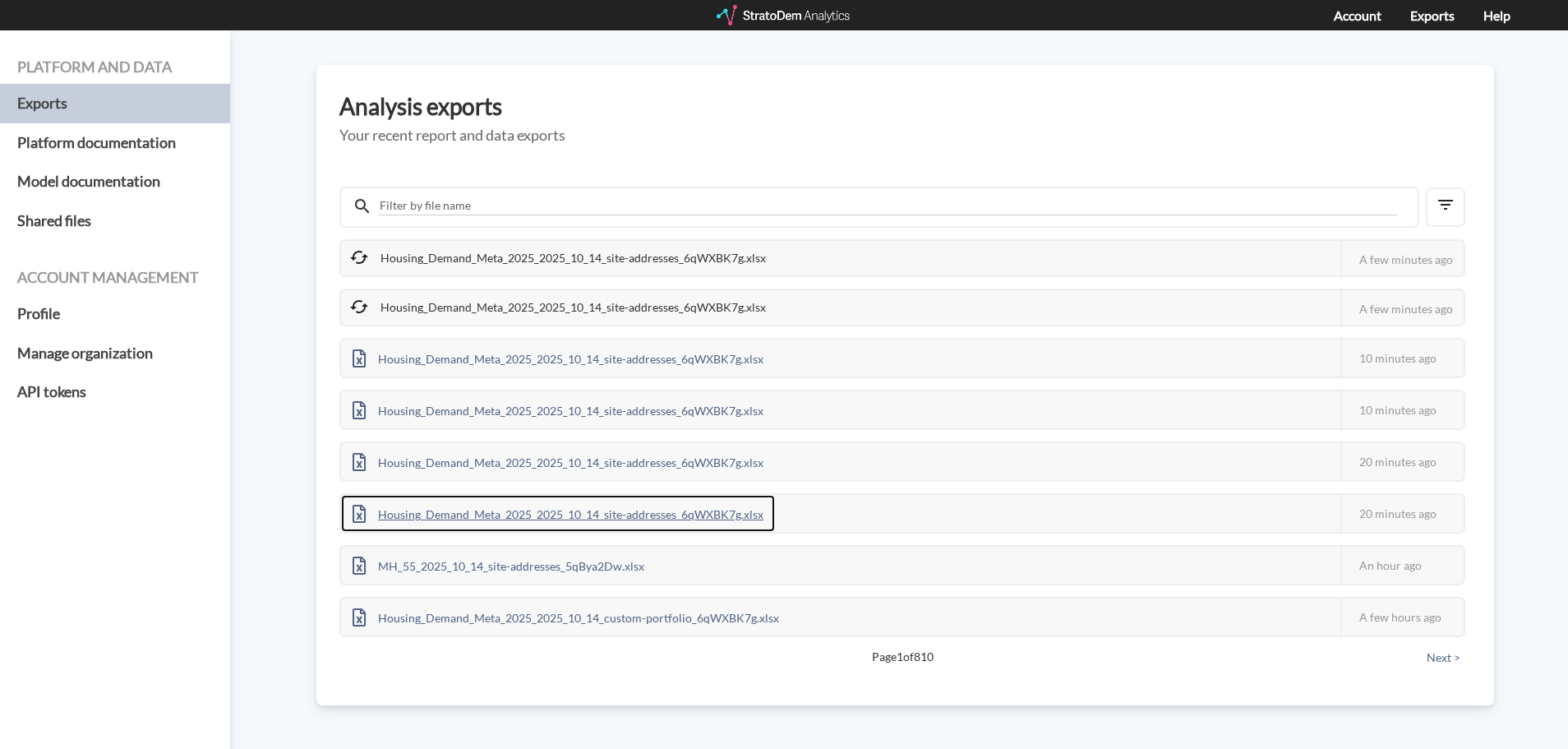
click at [646, 518] on div "Housing_Demand_Meta_2025_2025_10_14_site-addresses_6qWXBK7g.xlsx" at bounding box center [558, 513] width 434 height 37
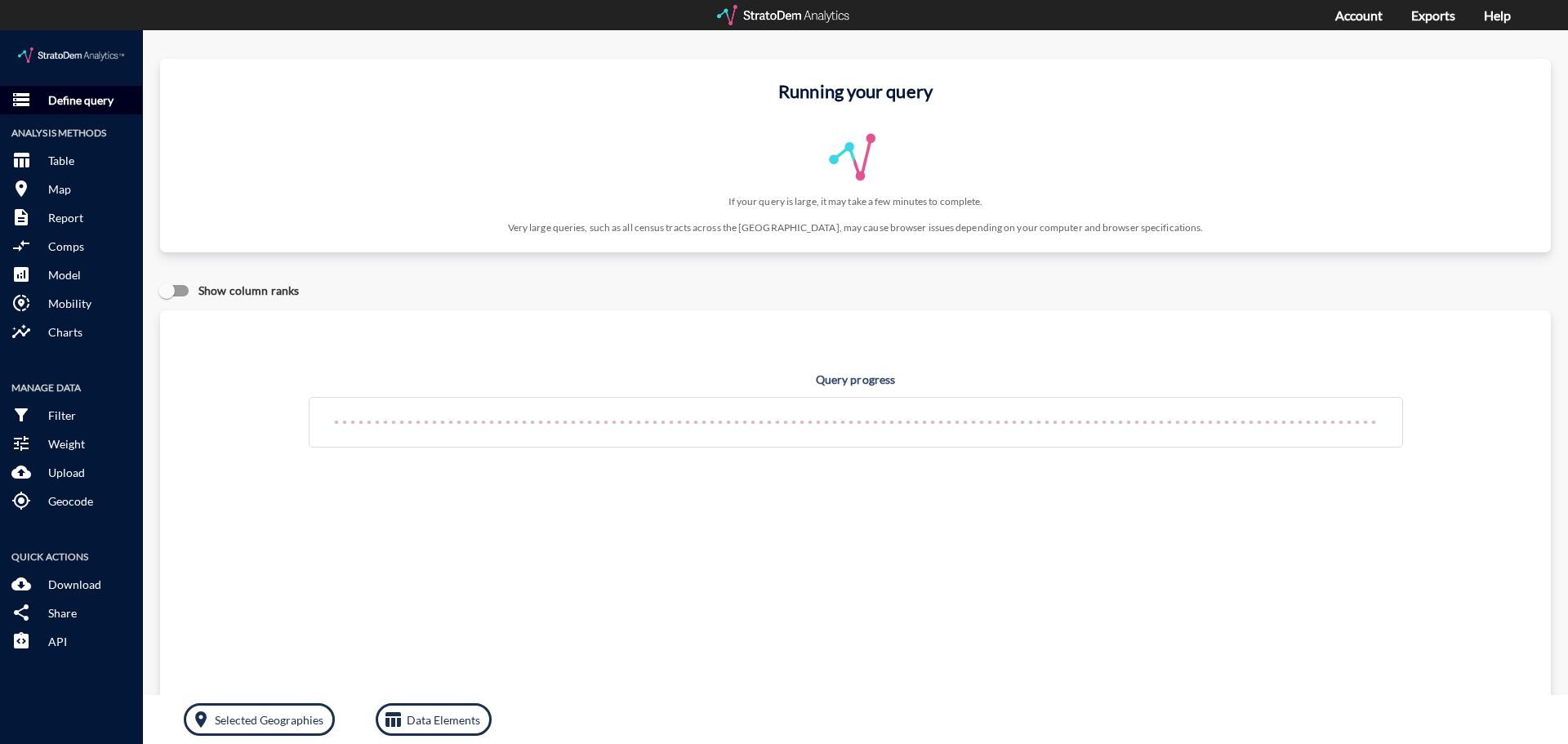
click button "storage Define query"
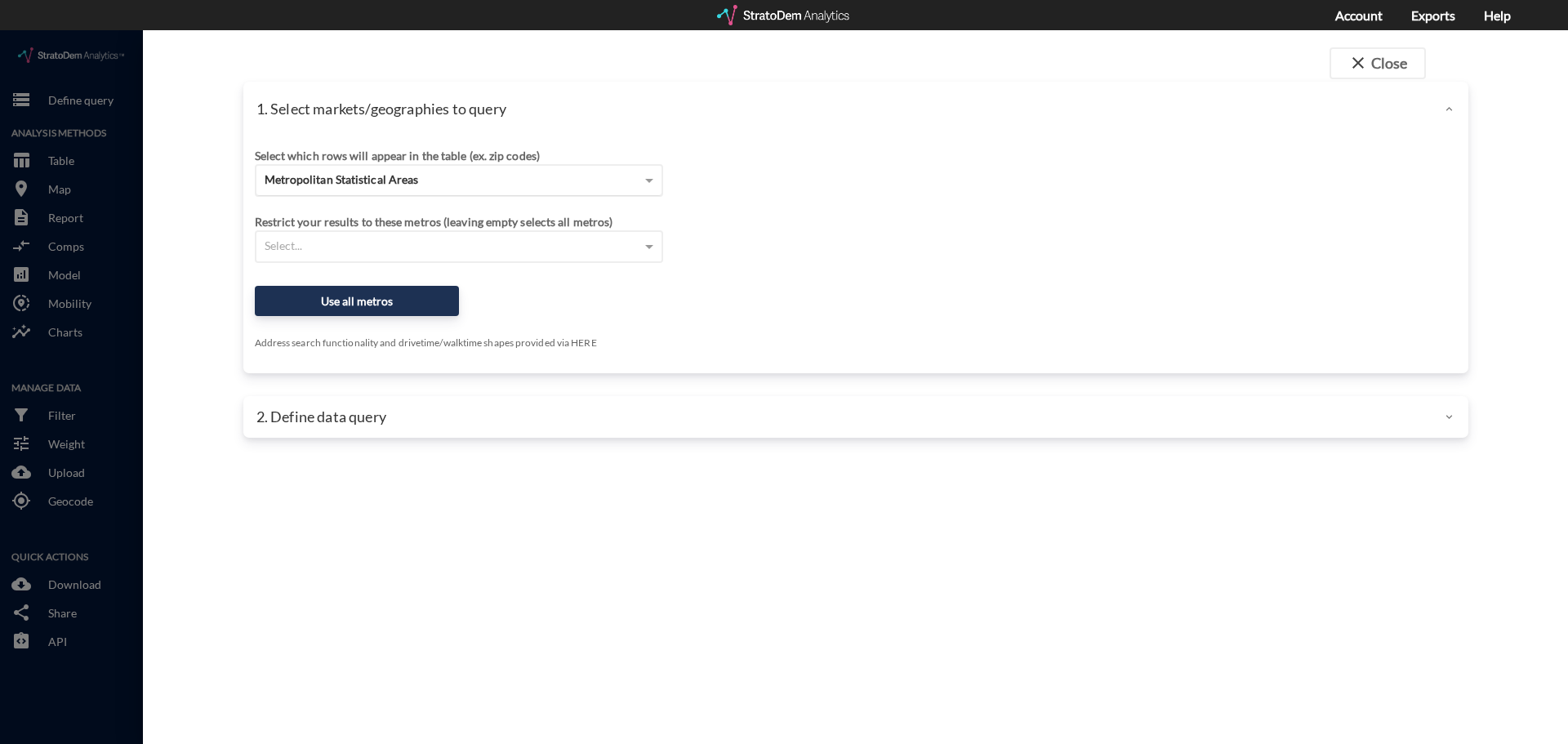
click div "Metropolitan Statistical Areas"
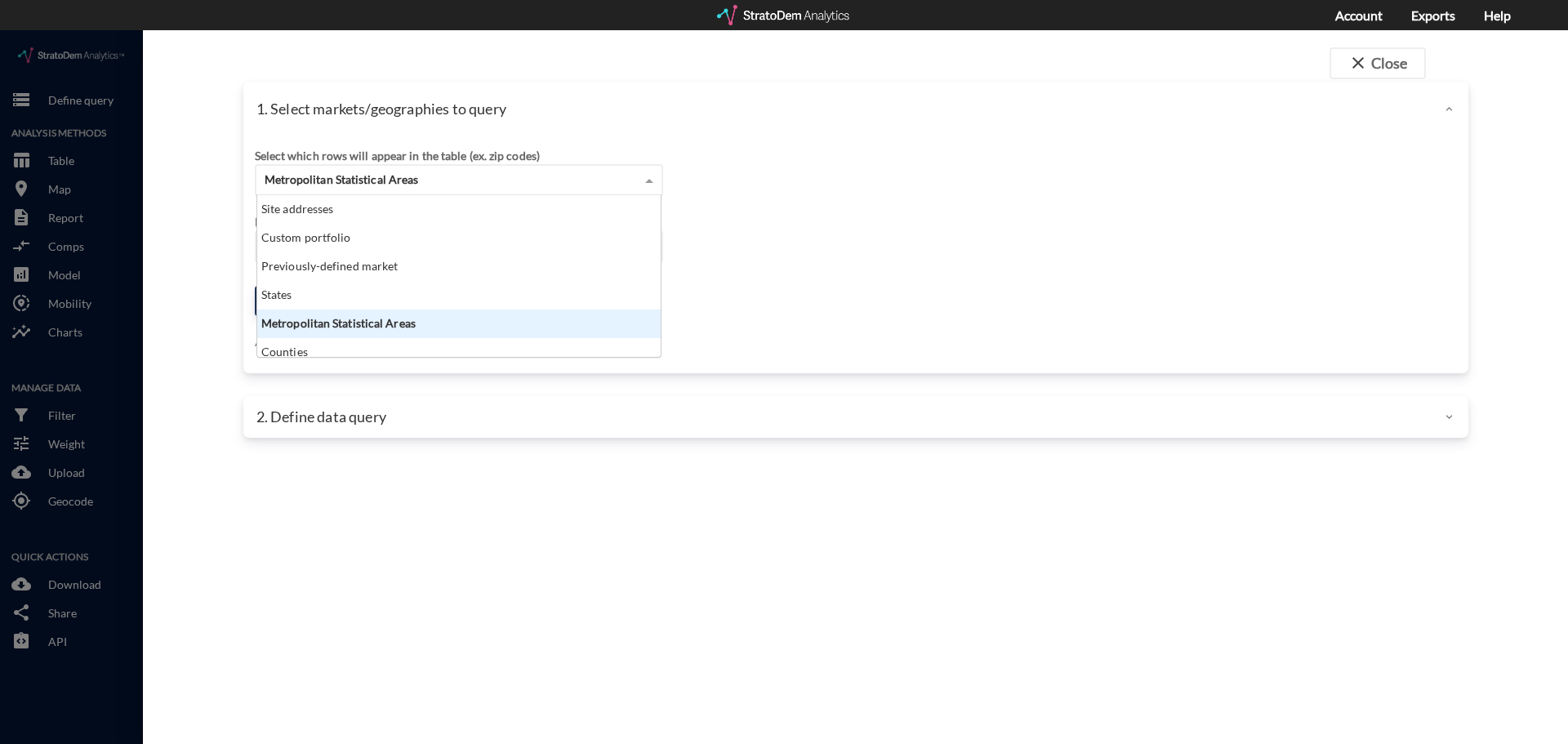
scroll to position [150, 394]
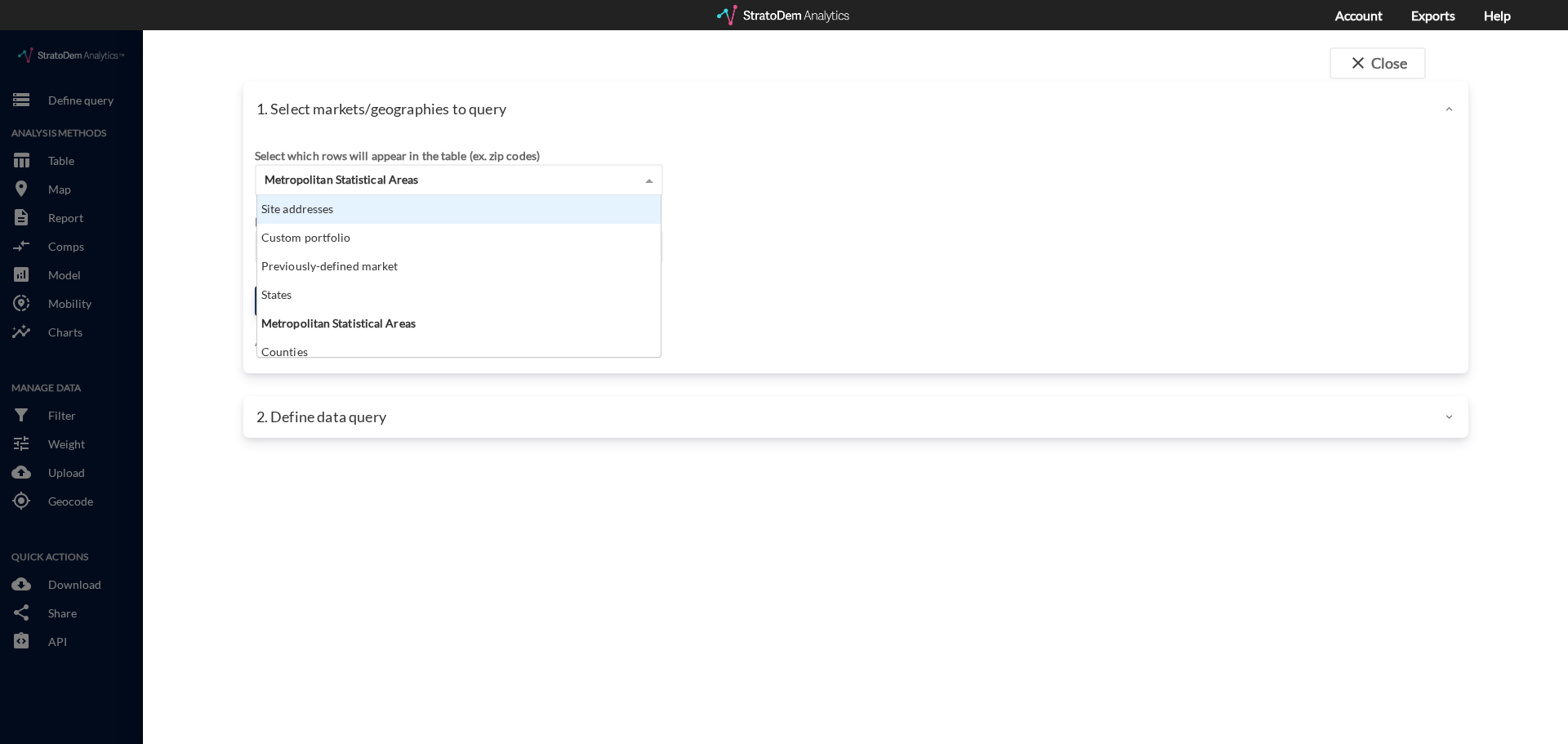
click div "Site addresses"
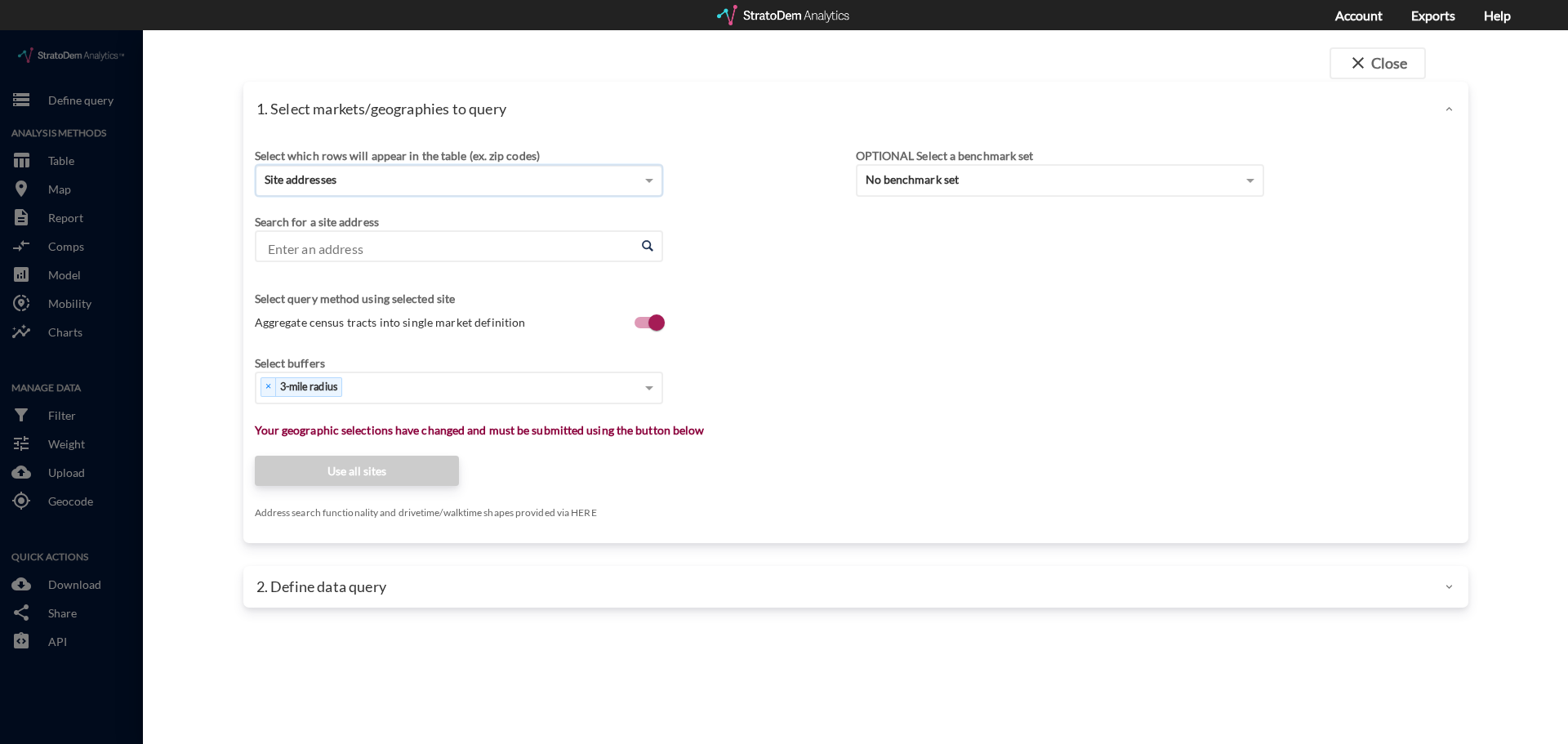
click input "Enter an address"
paste input "2100 E State Highway 121"
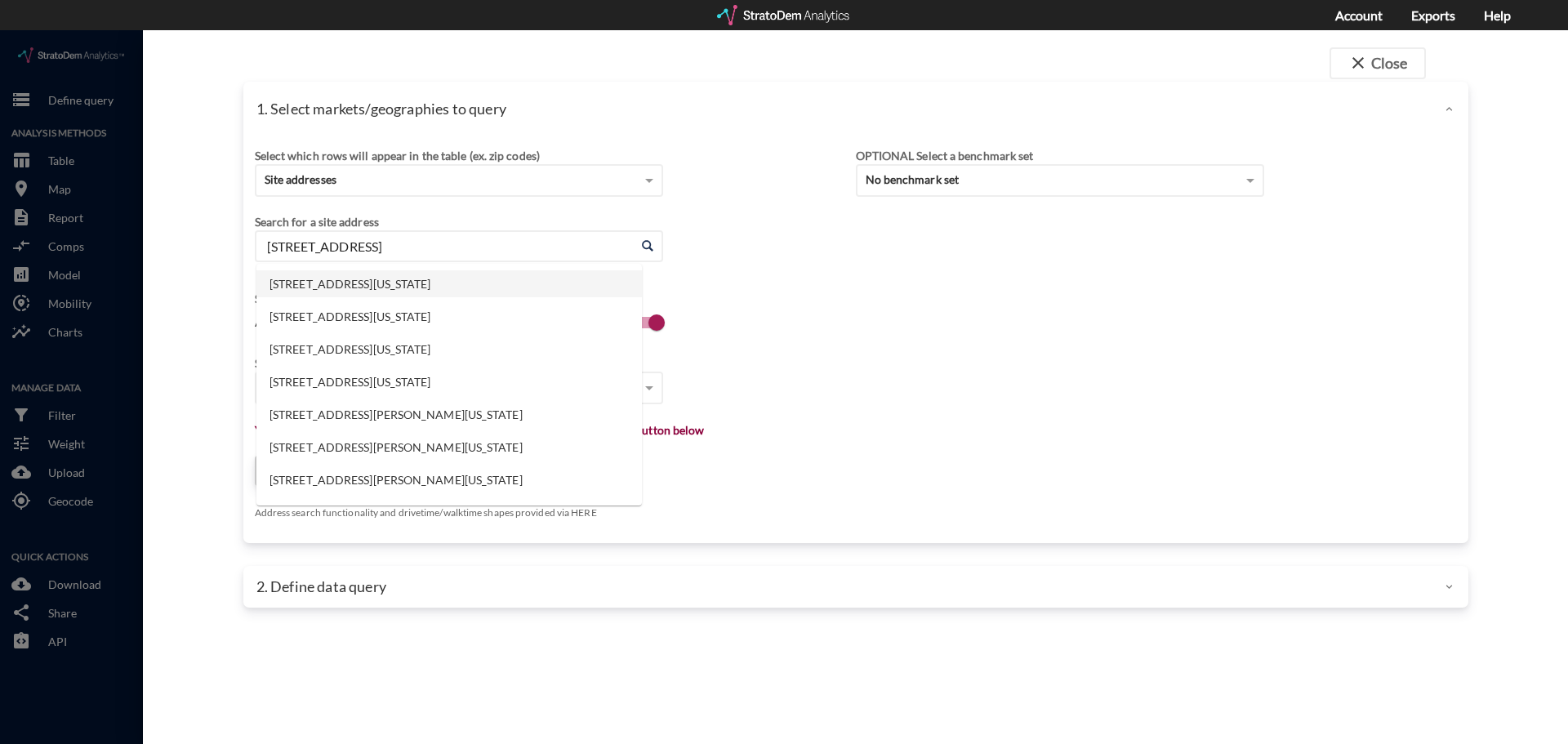
click li "[STREET_ADDRESS][US_STATE]"
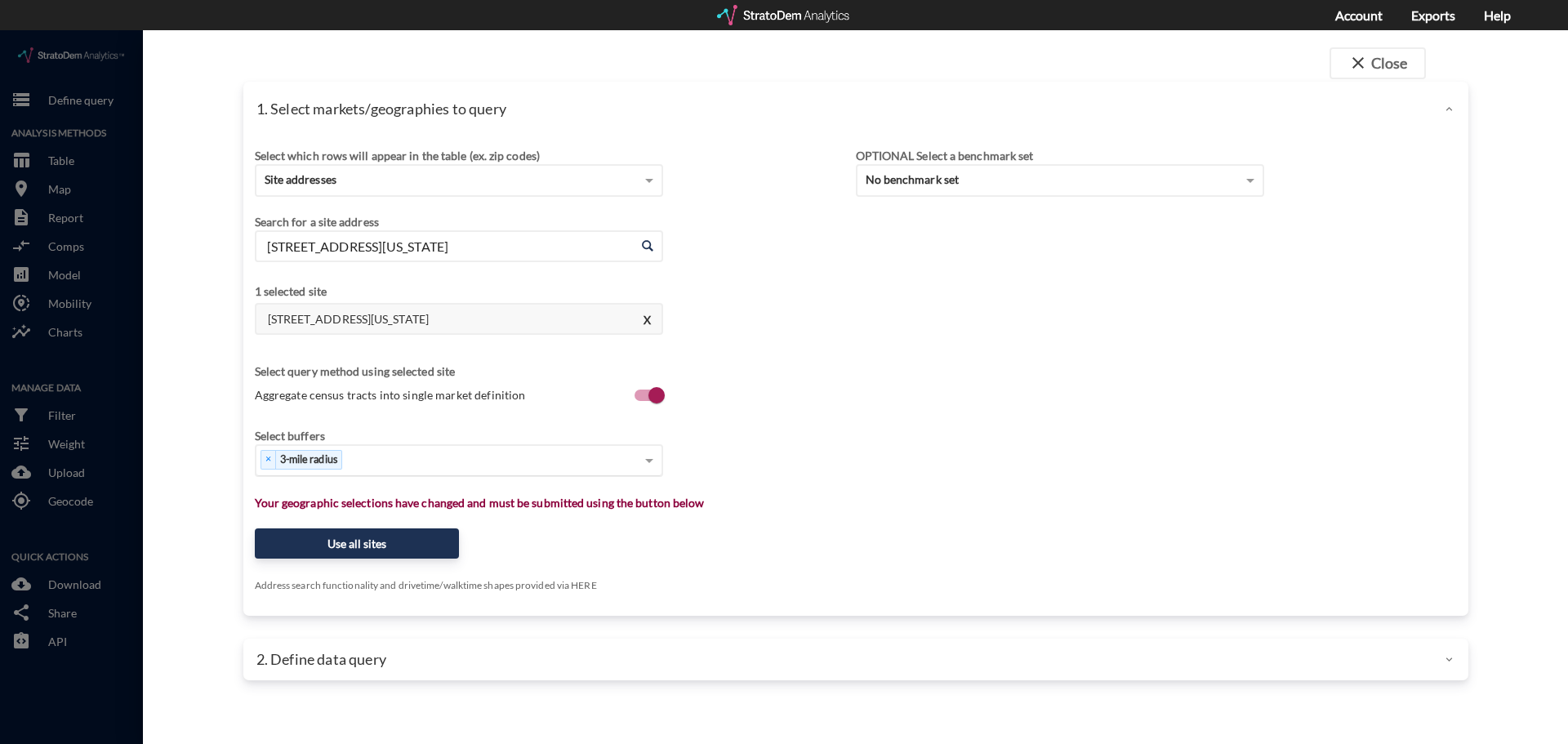
type input "2100 E State Highway 121, Lewisville, Texas"
click div "× 3-mile radius"
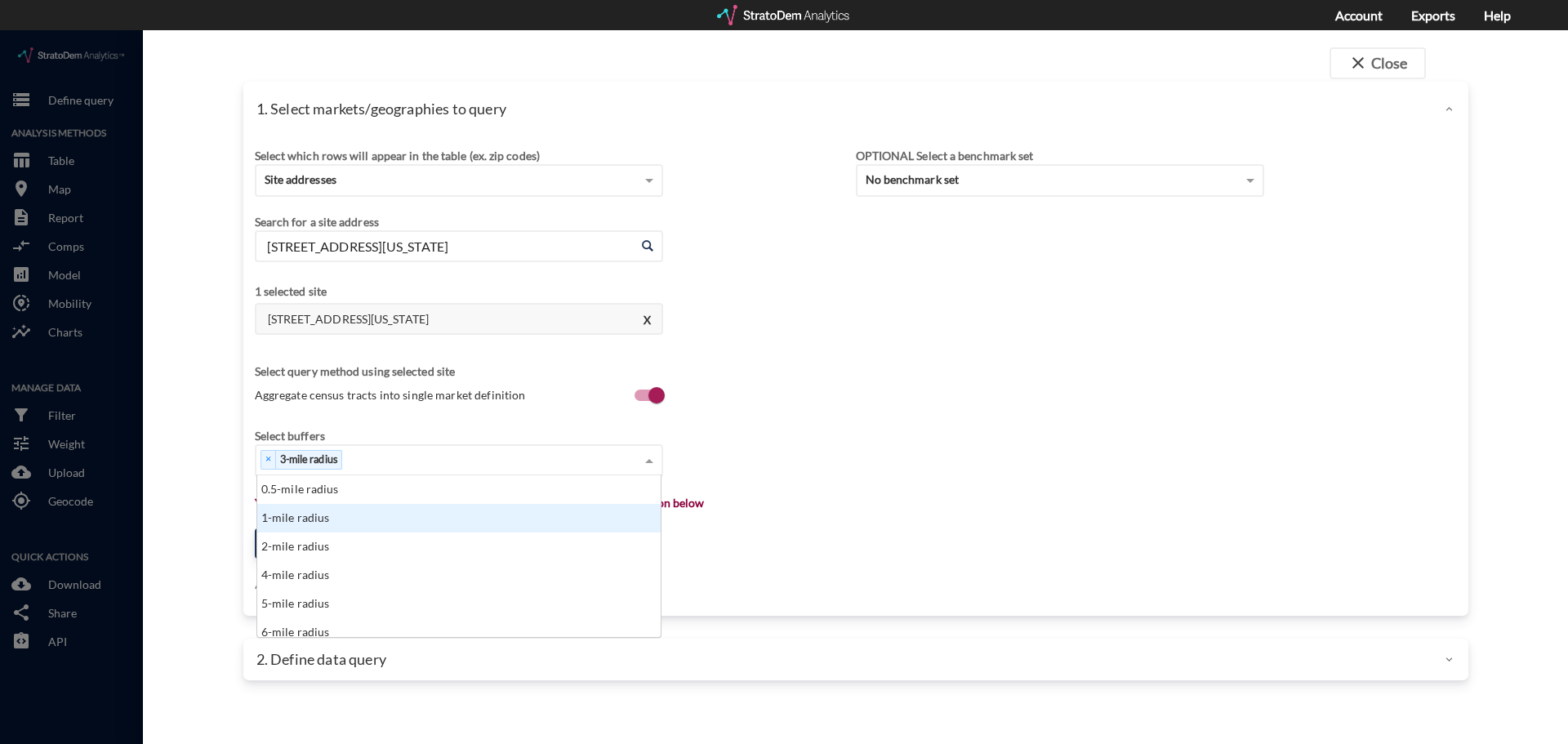
click div "1-mile radius"
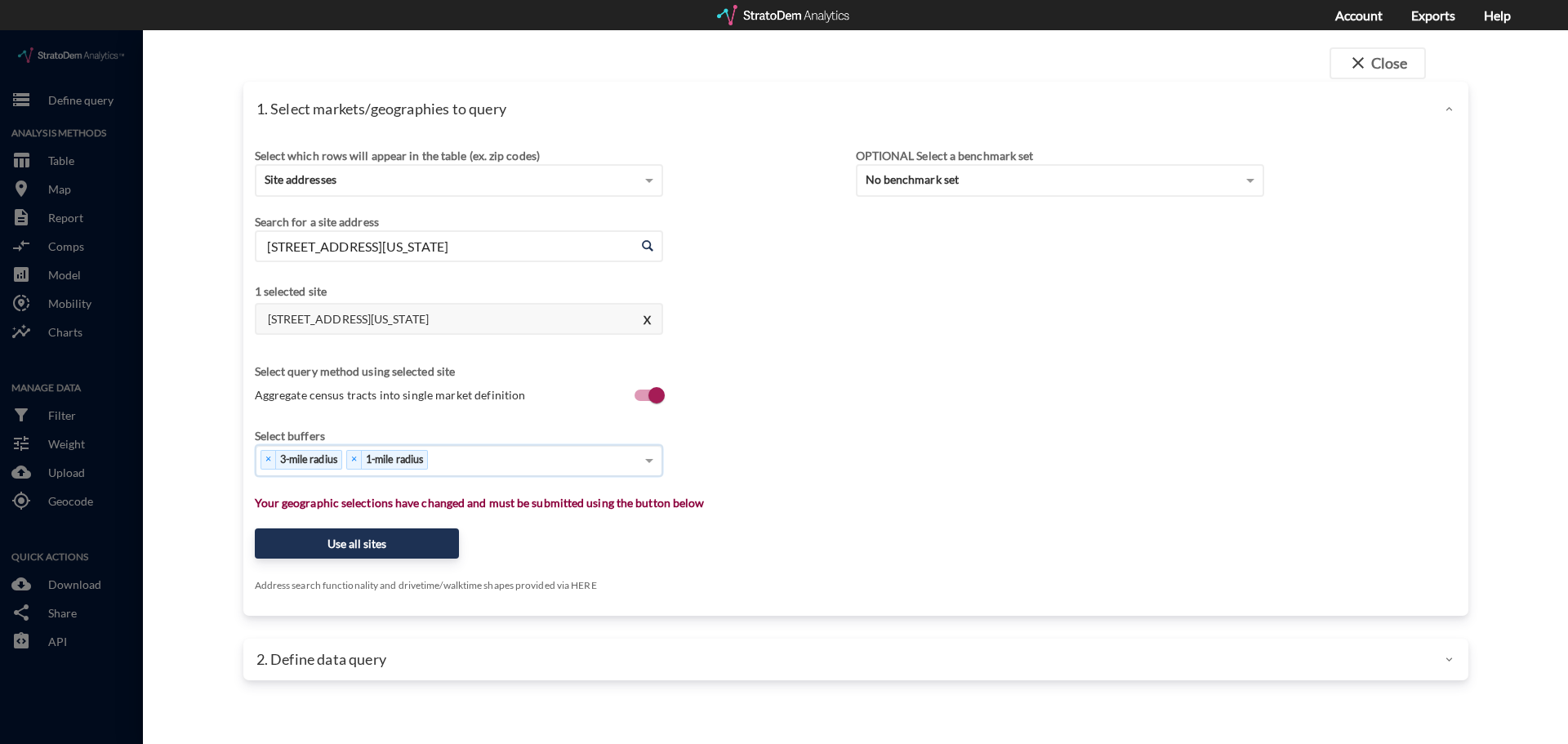
click div "× 3-mile radius × 1-mile radius"
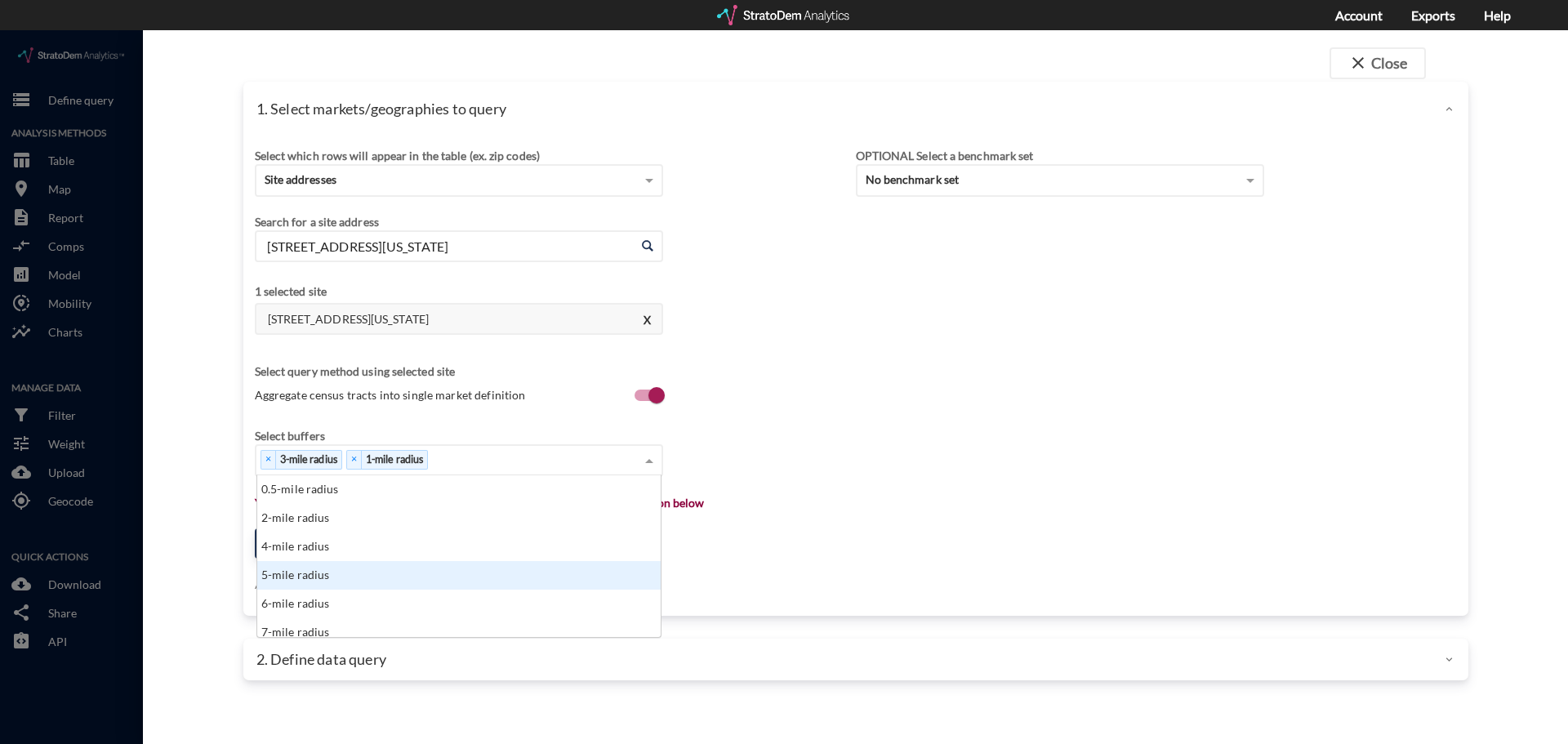
click div "5-mile radius"
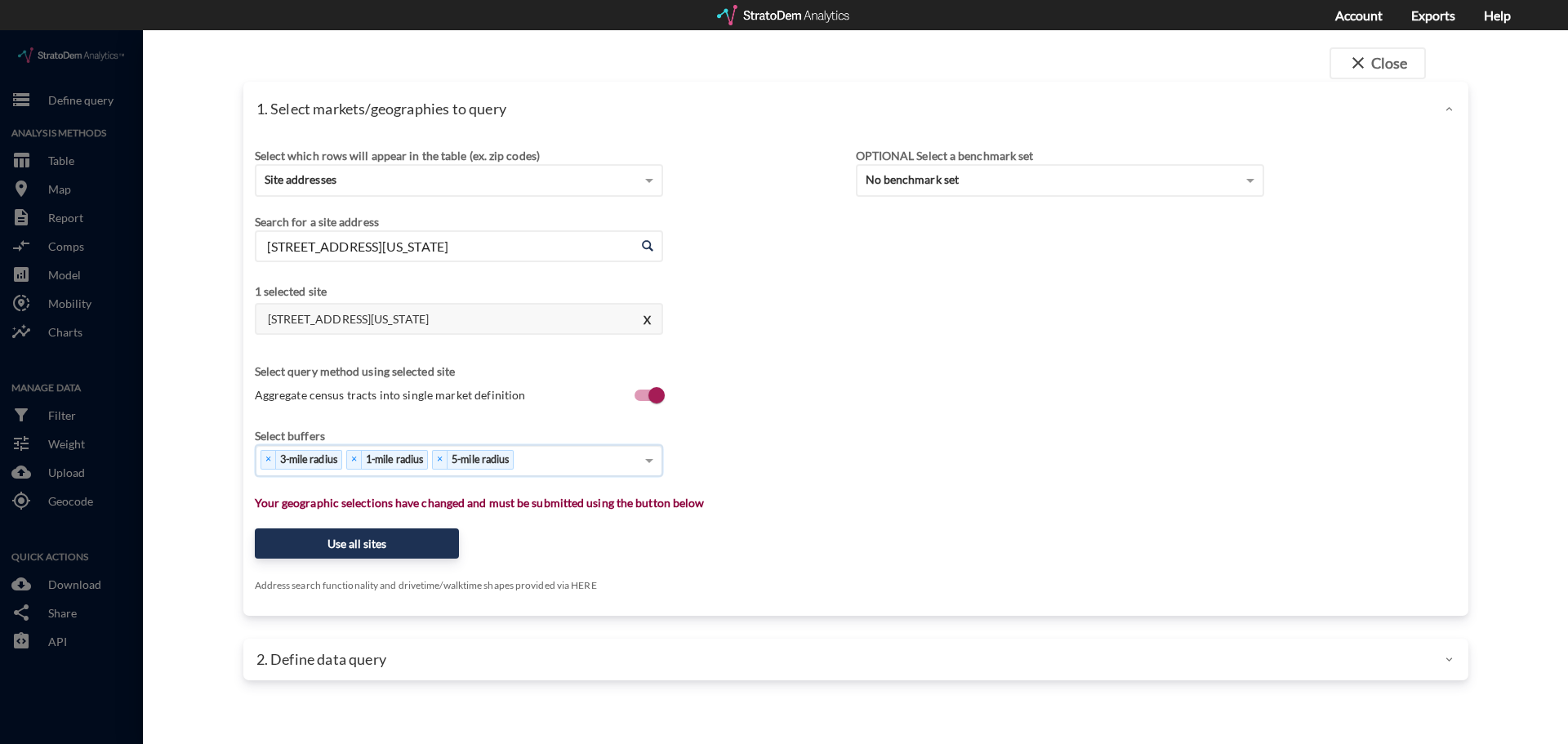
click div "× 3-mile radius × 1-mile radius × 5-mile radius"
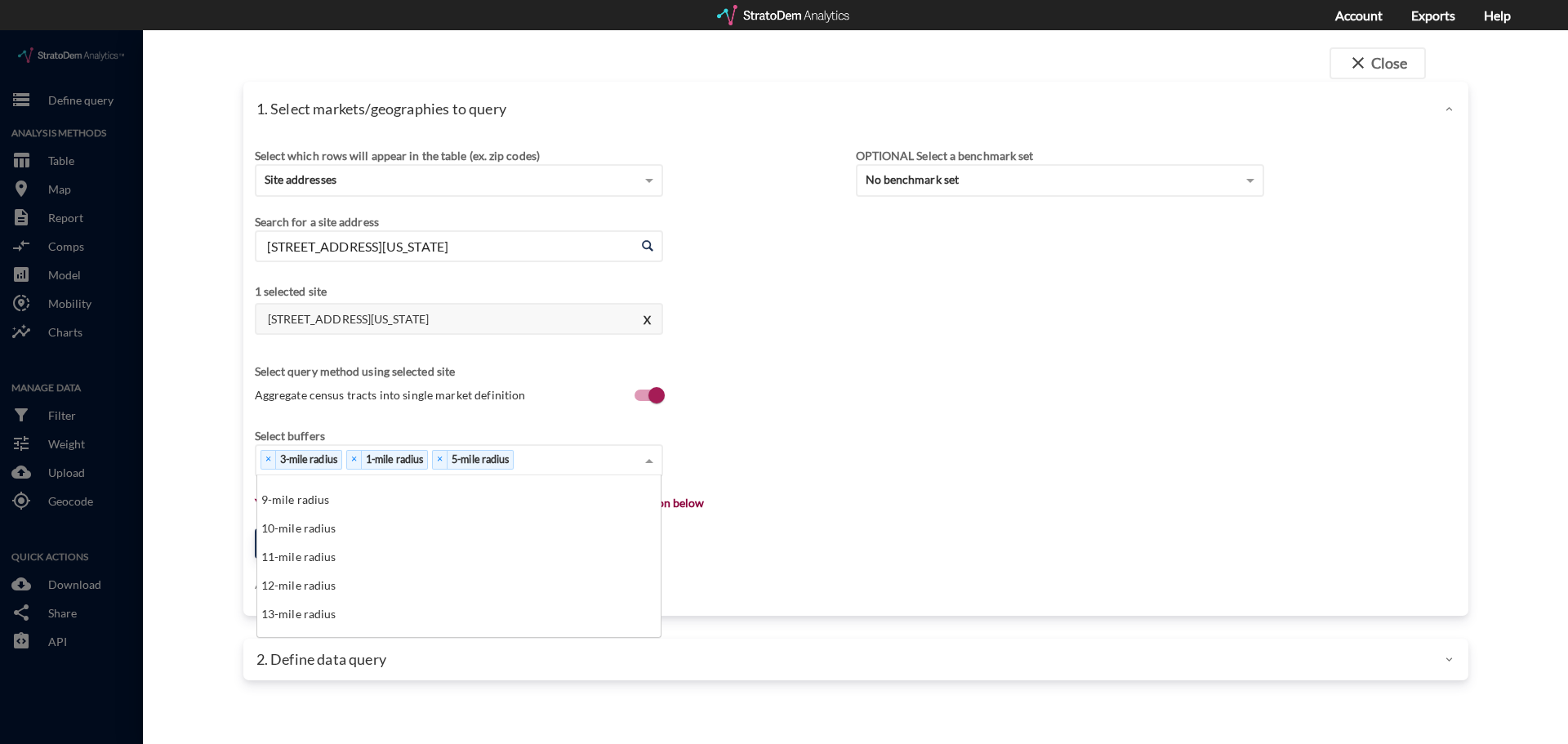
scroll to position [163, 0]
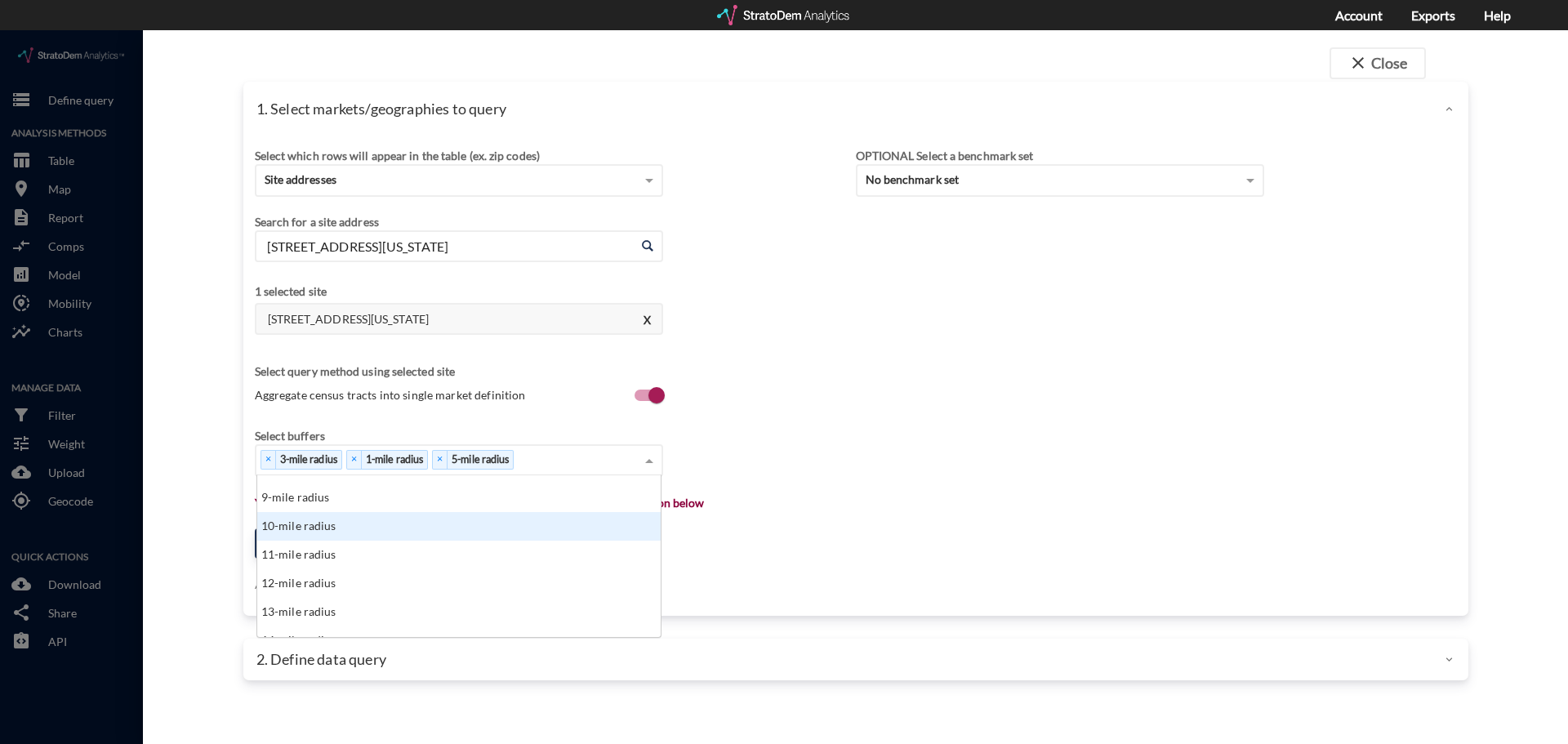
click div "10-mile radius"
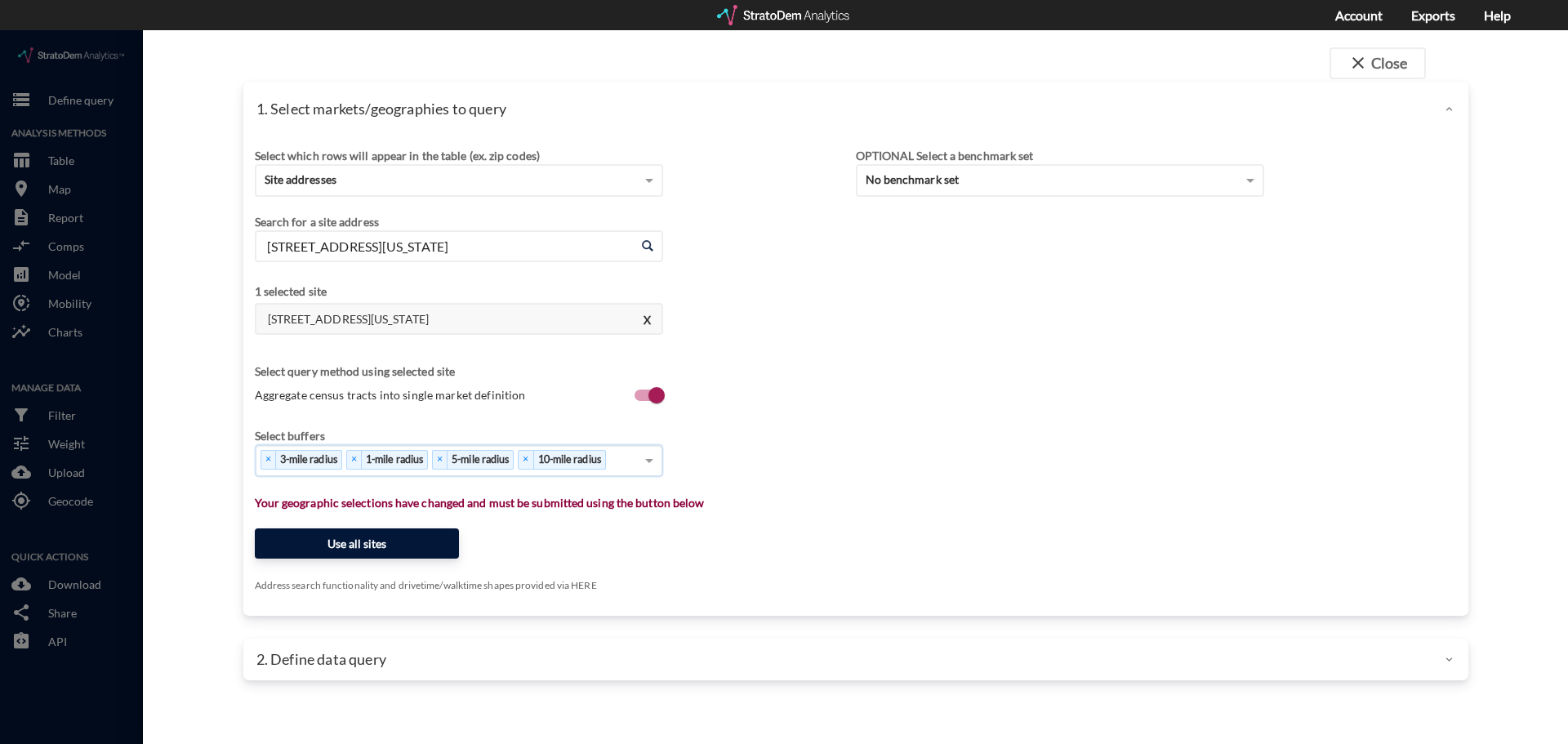
click button "Use all sites"
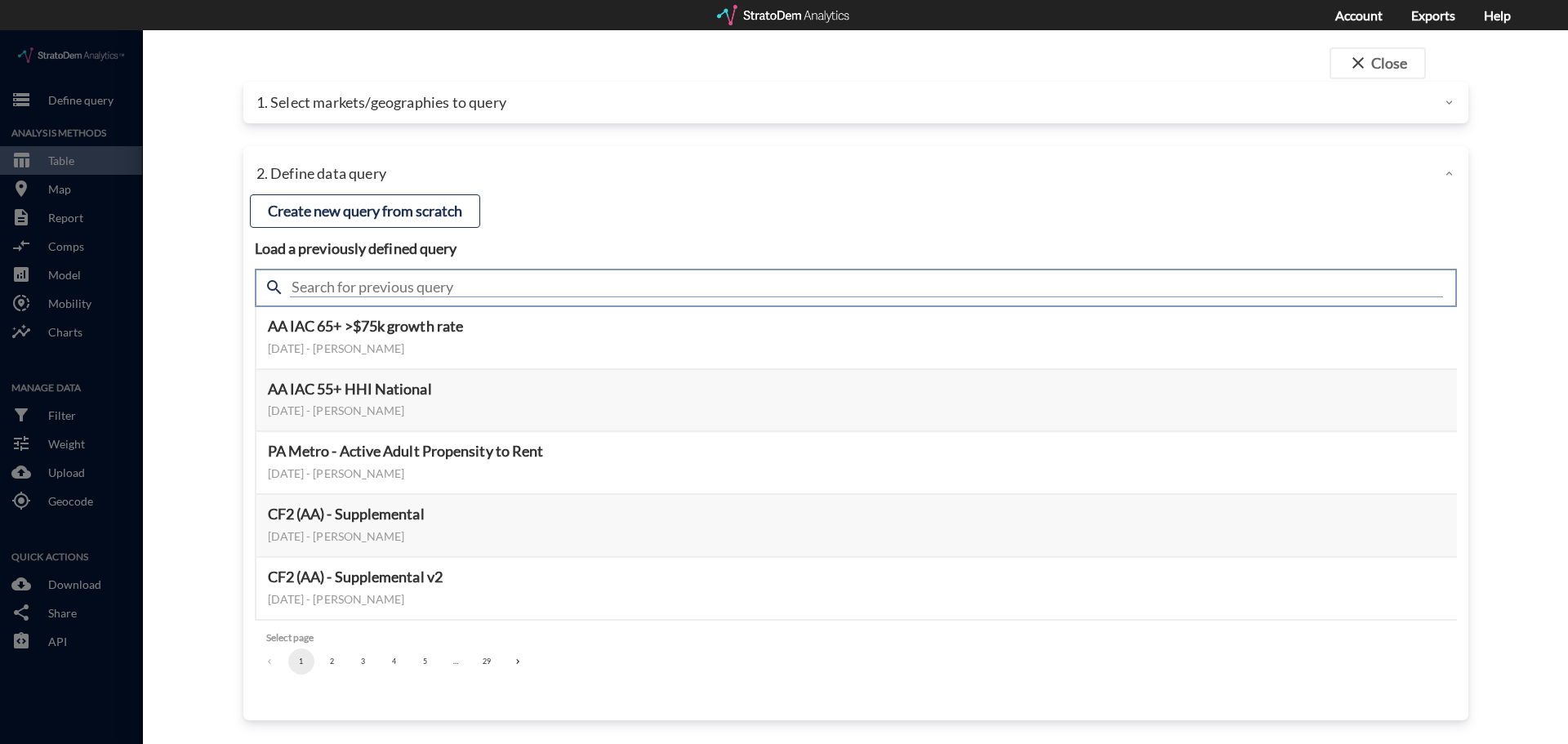
click input "text"
type input "demand"
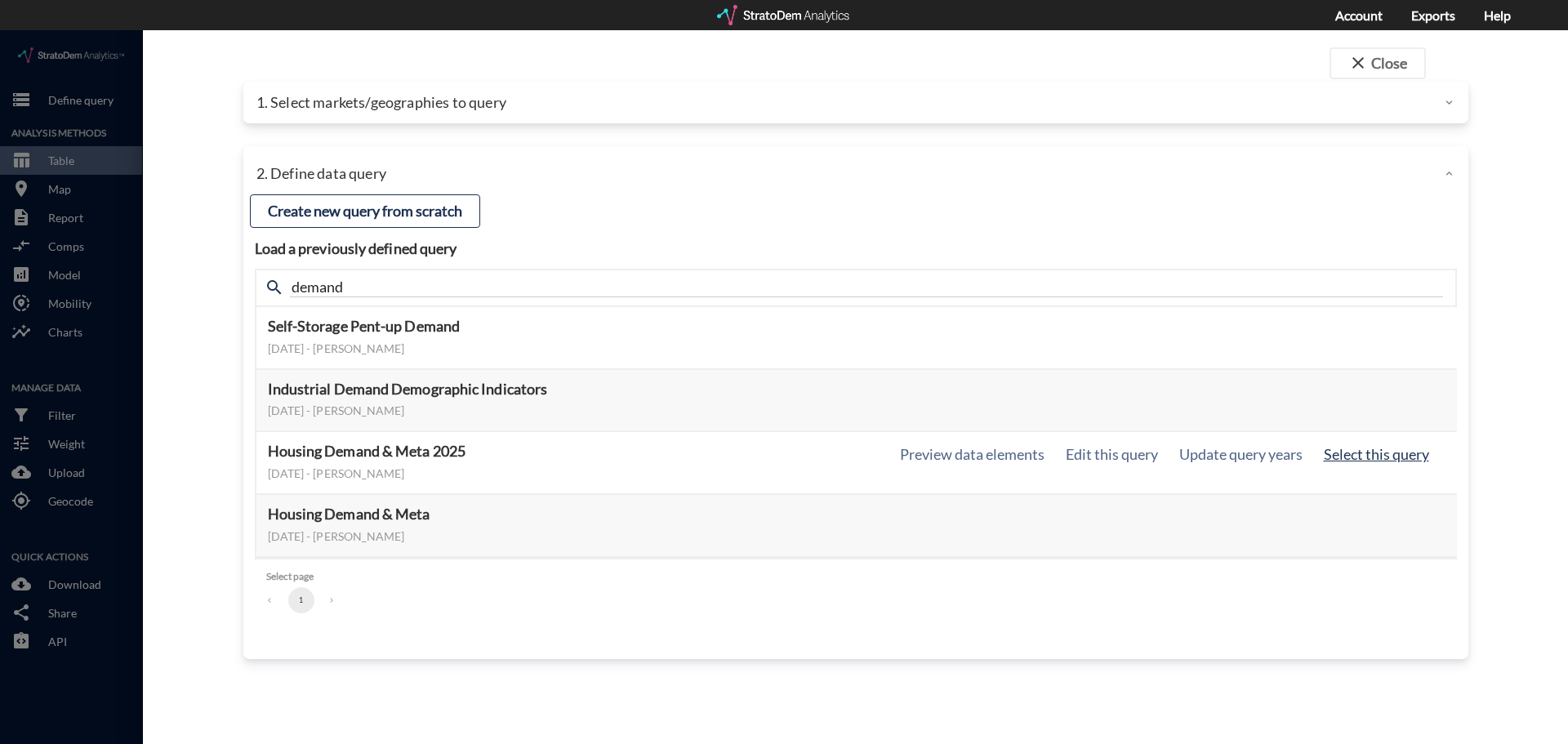
click button "Select this query"
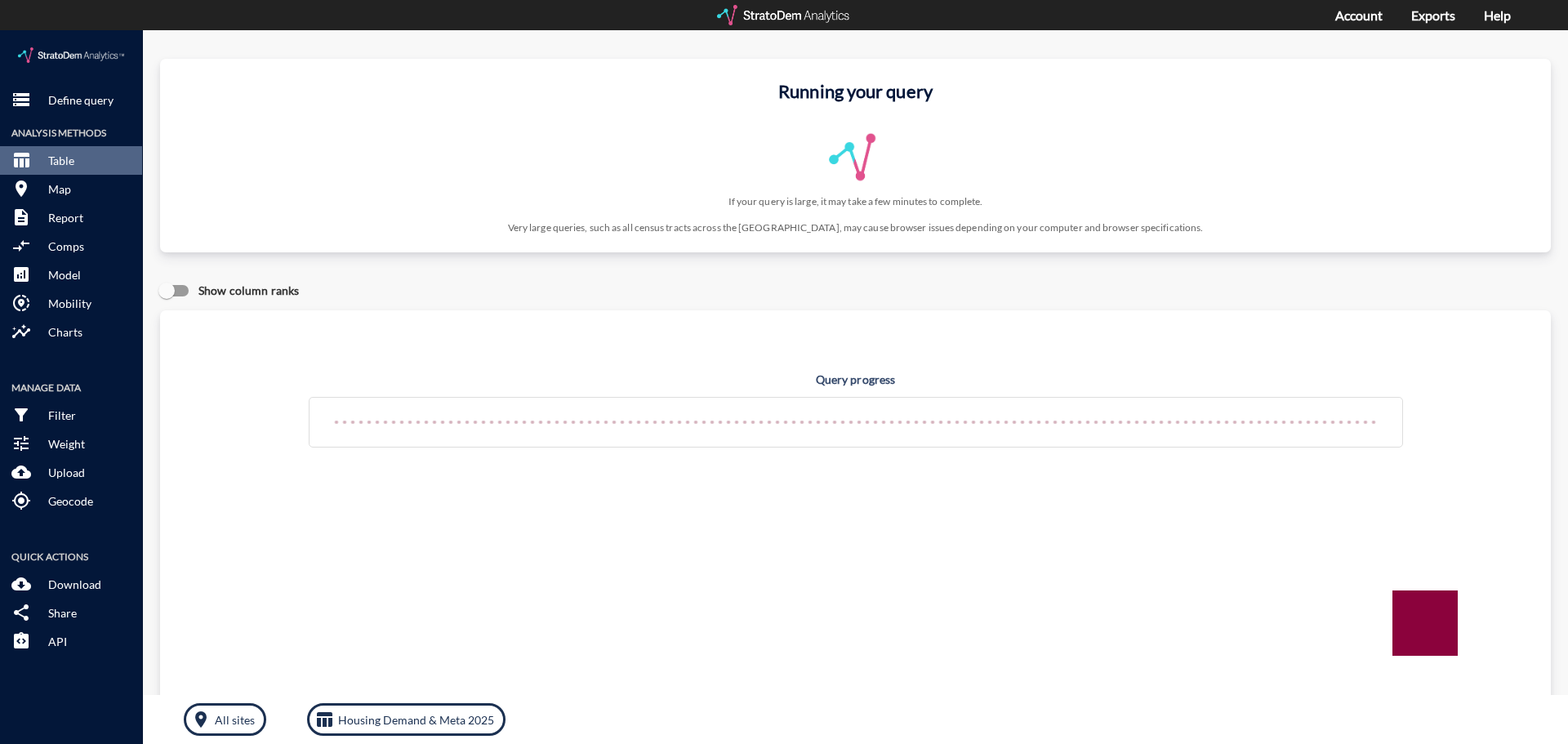
click div
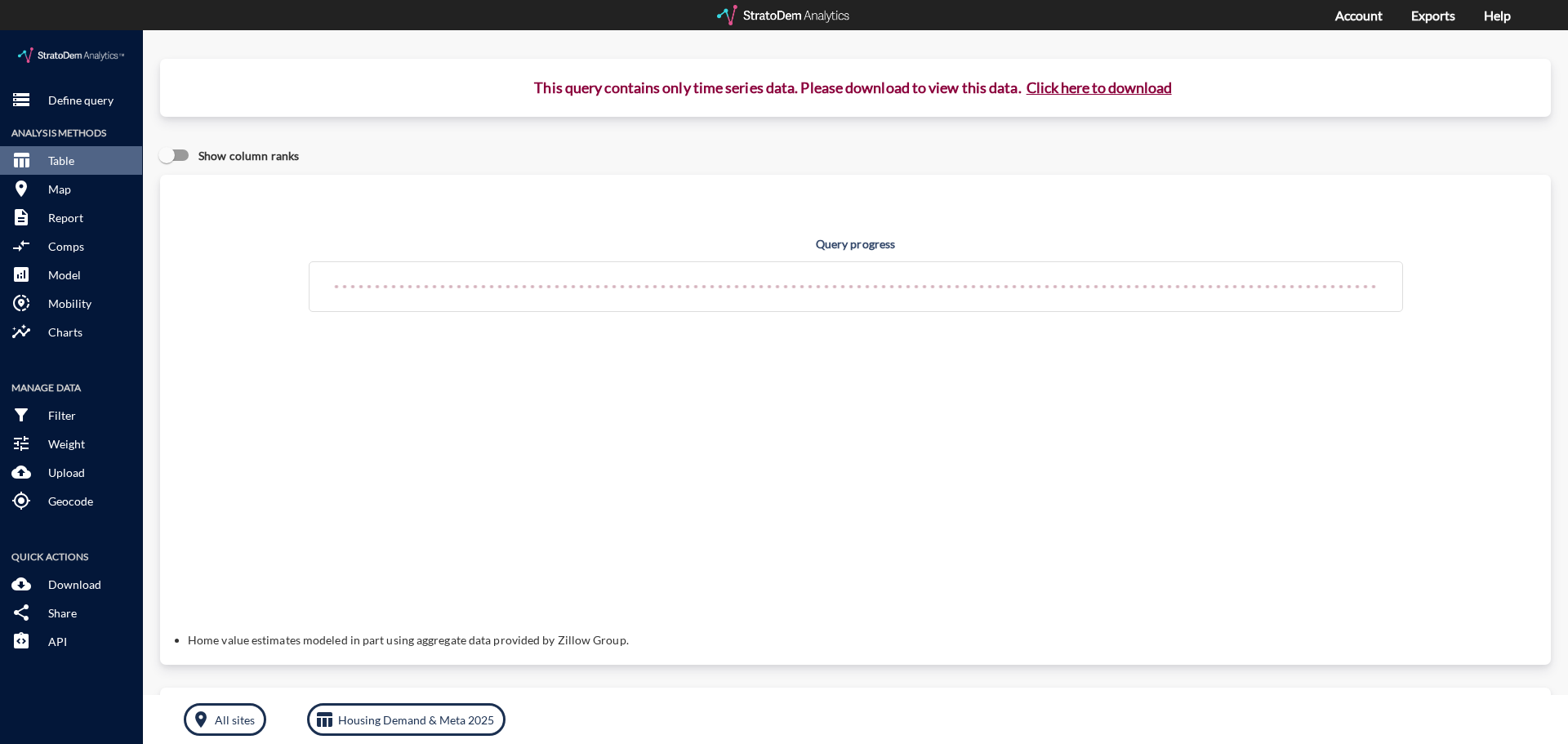
click button "Click here to download"
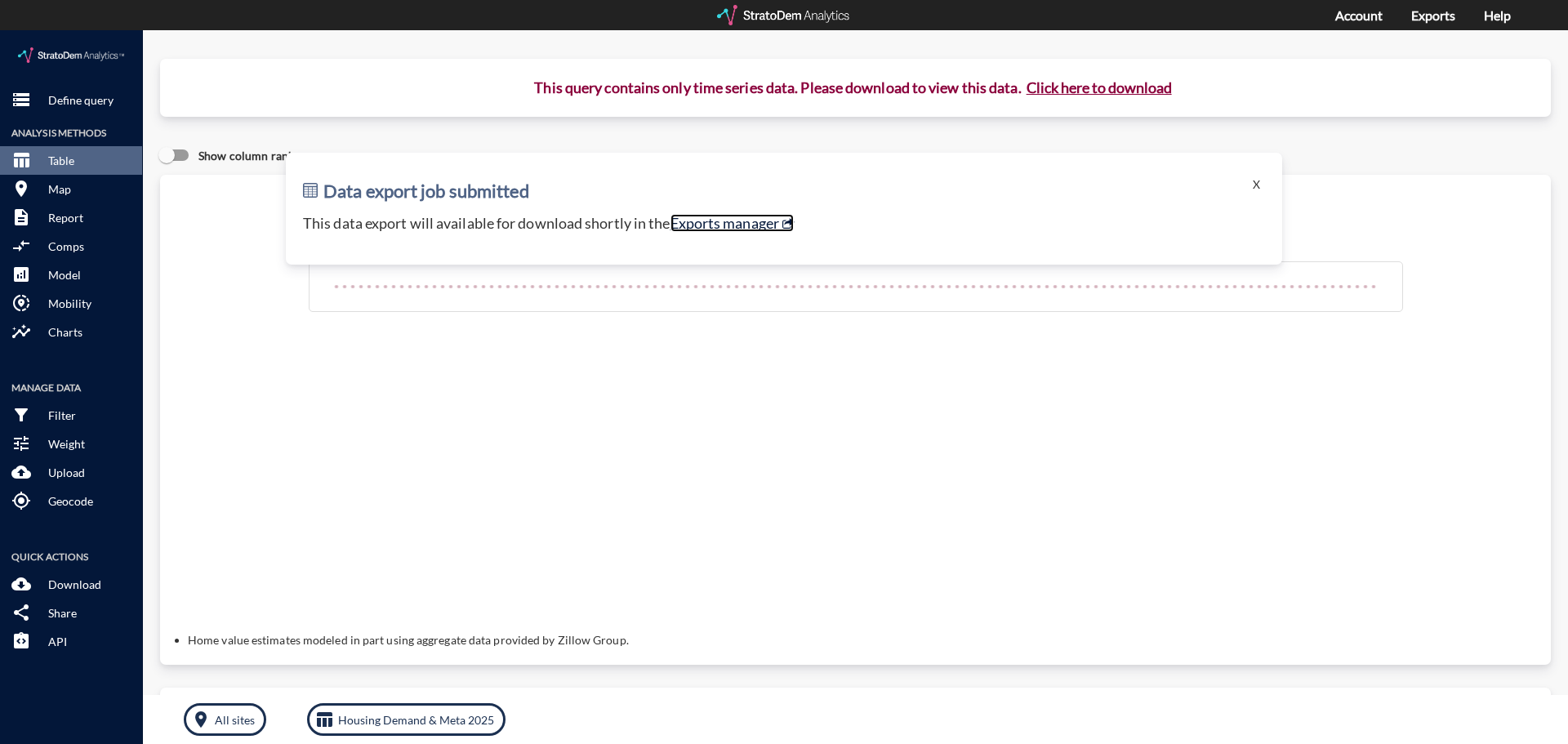
click link "Exports manager"
click button "X"
drag, startPoint x: 1248, startPoint y: 149, endPoint x: 787, endPoint y: 158, distance: 461.1
click button "X"
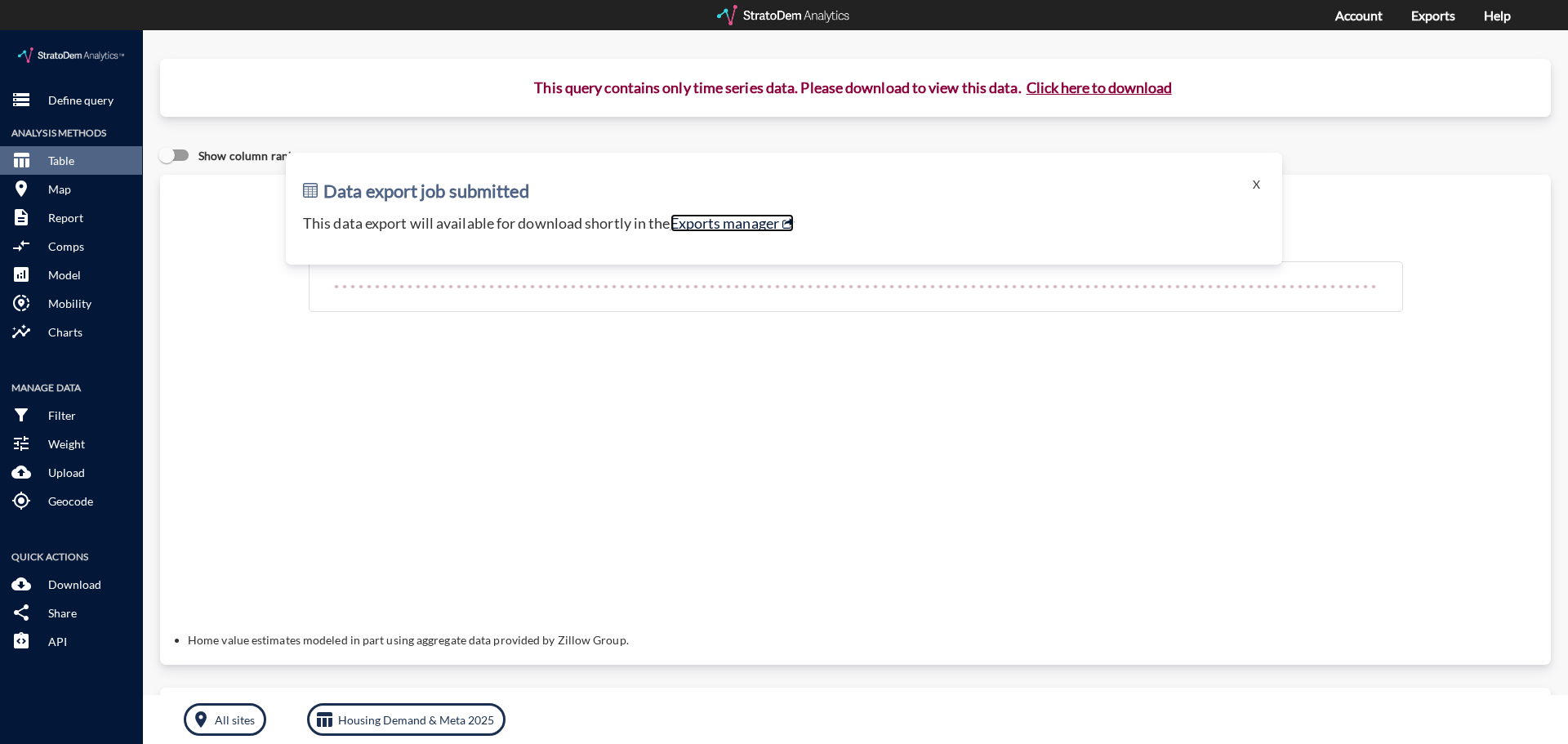
click link "Exports manager"
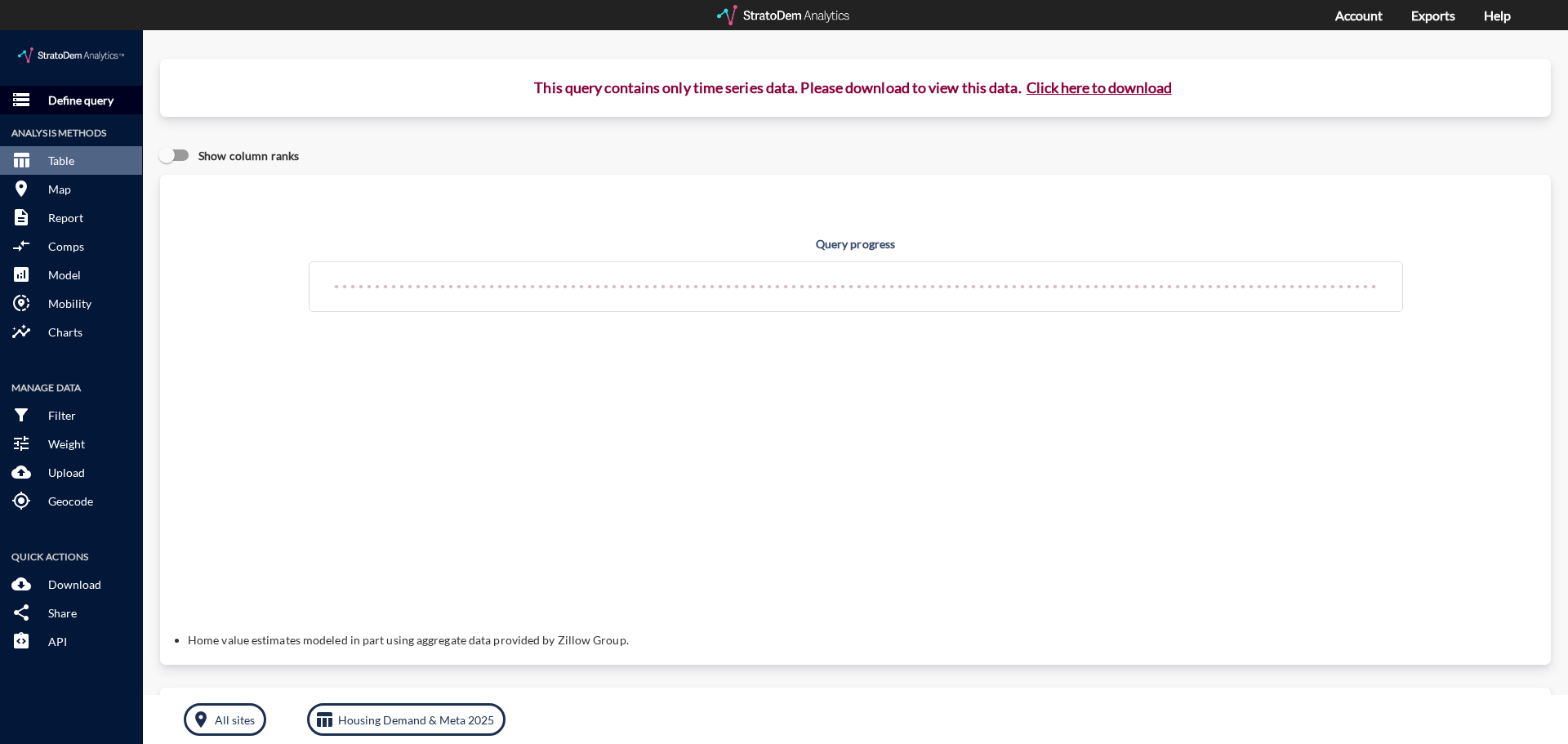
click p "Define query"
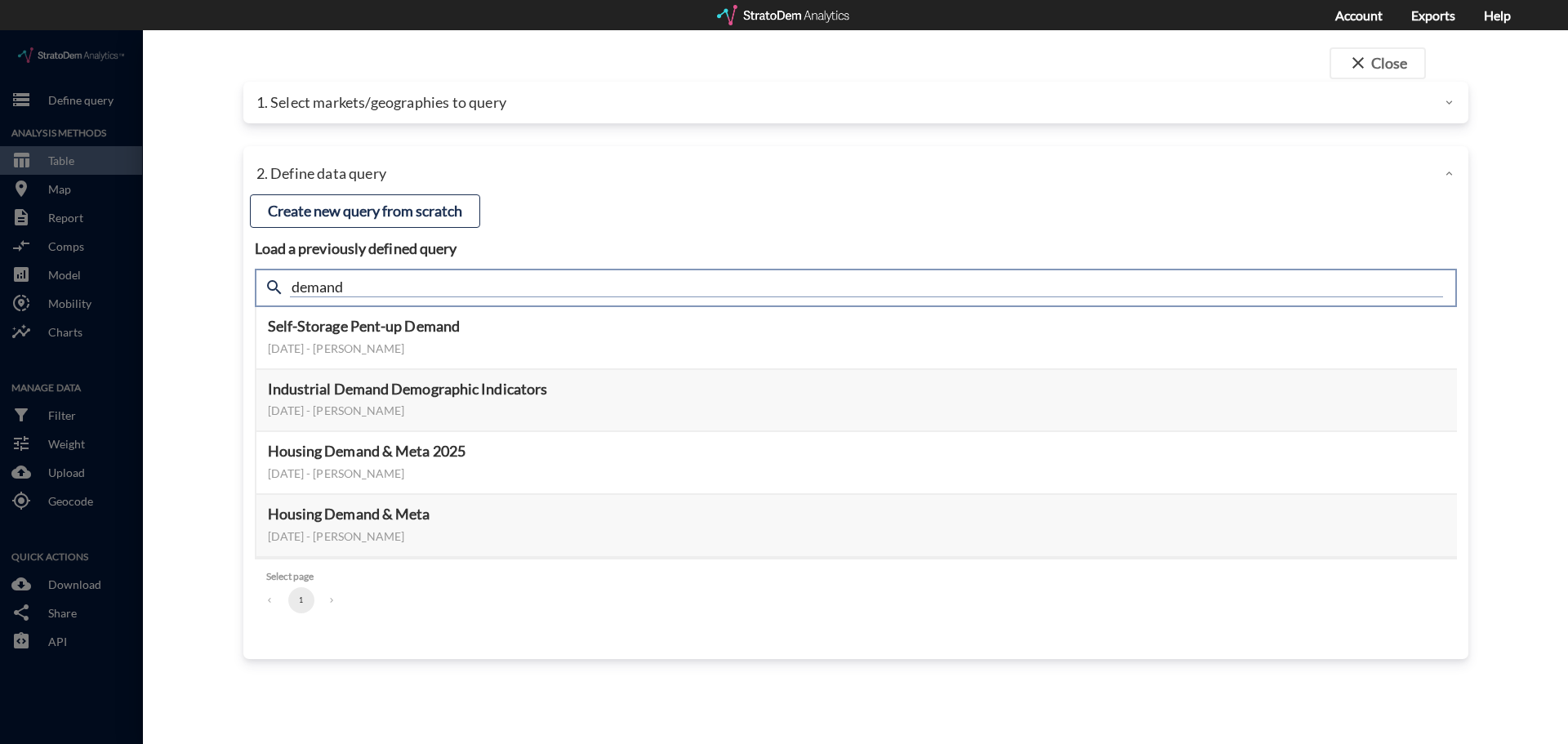
click input "demand"
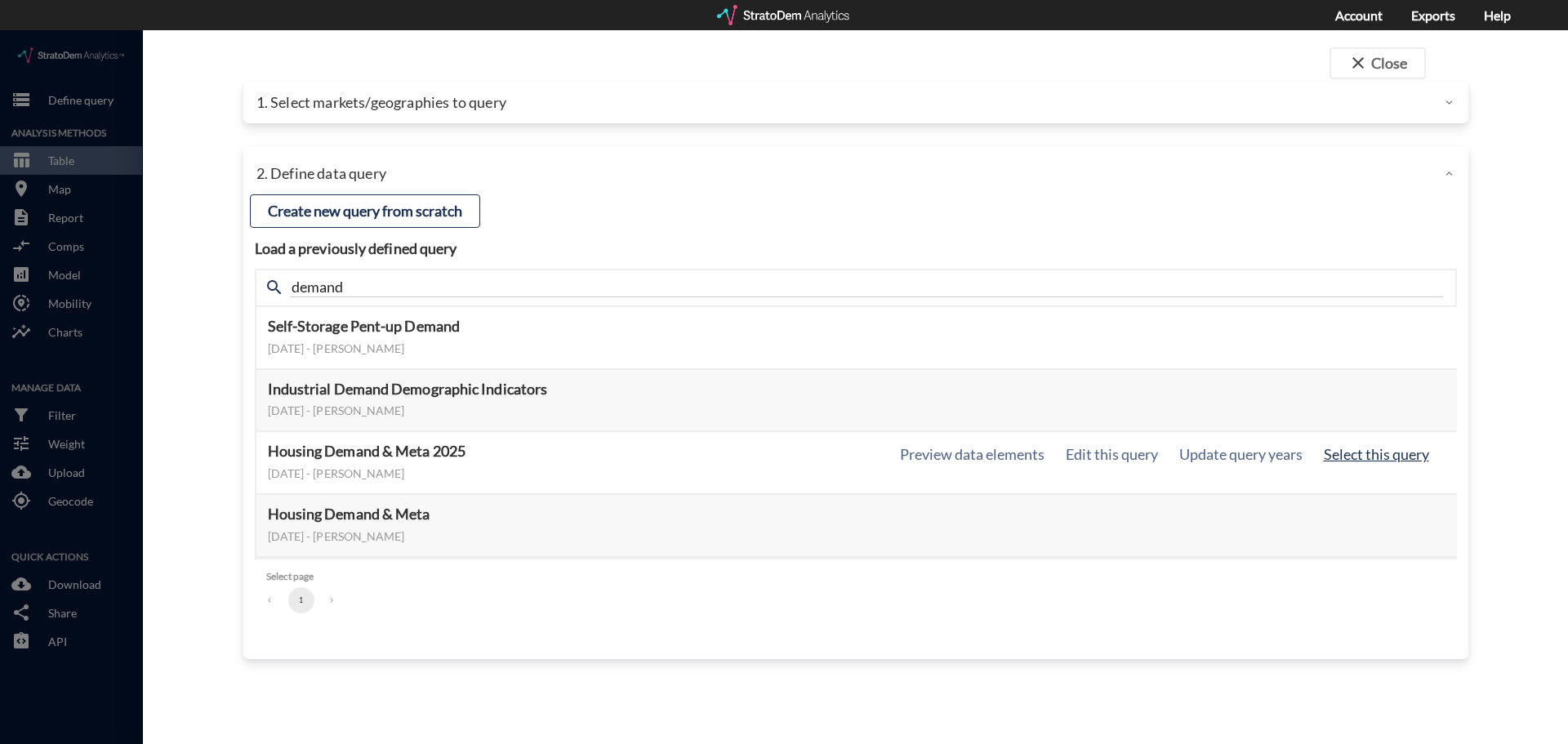
click button "Select this query"
click h5 "Housing Demand & Meta 2025"
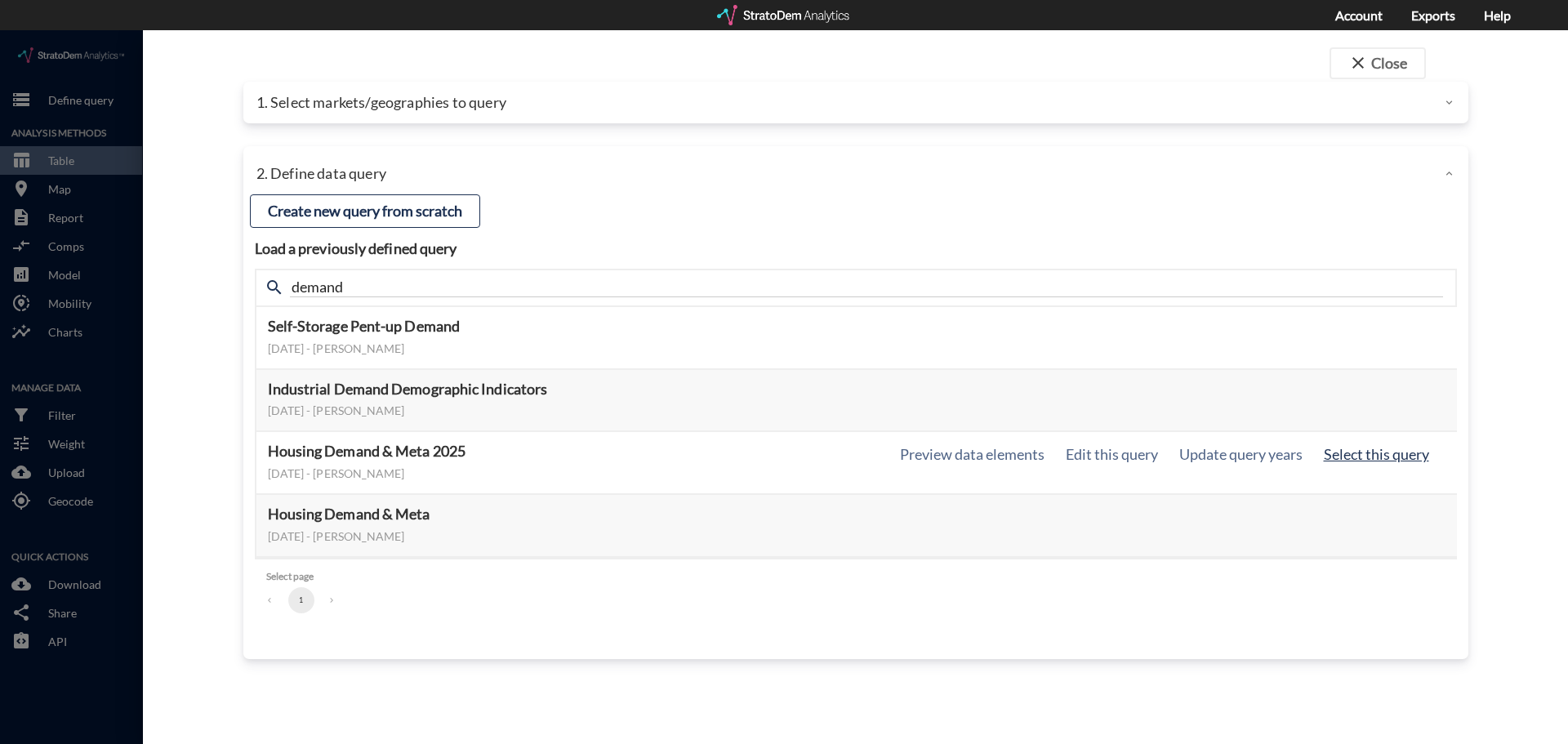
click button "Select this query"
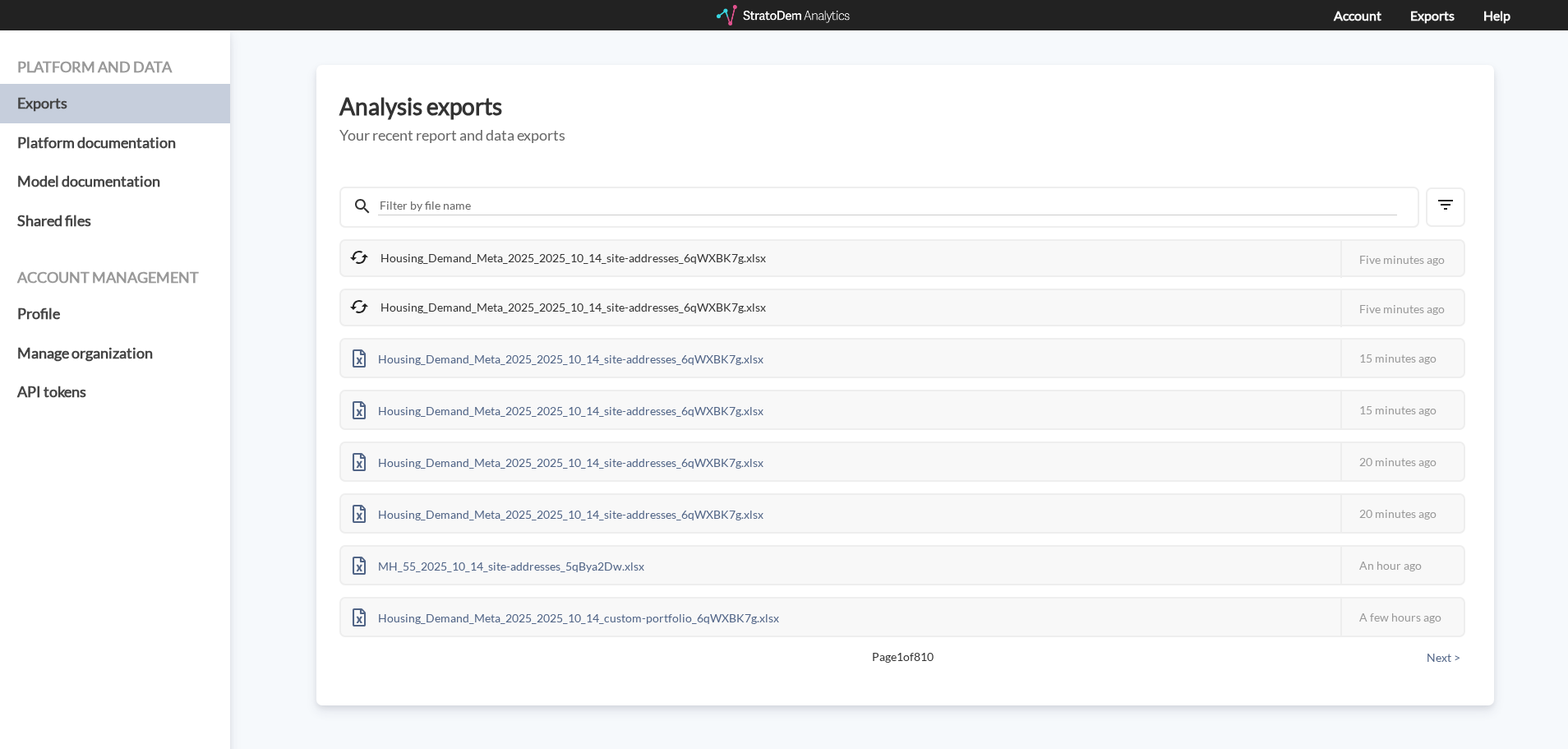
click at [582, 220] on div at bounding box center [878, 207] width 1079 height 41
click at [614, 210] on input "text" at bounding box center [888, 205] width 1019 height 19
click at [609, 133] on h5 "Your recent report and data exports" at bounding box center [905, 135] width 1131 height 17
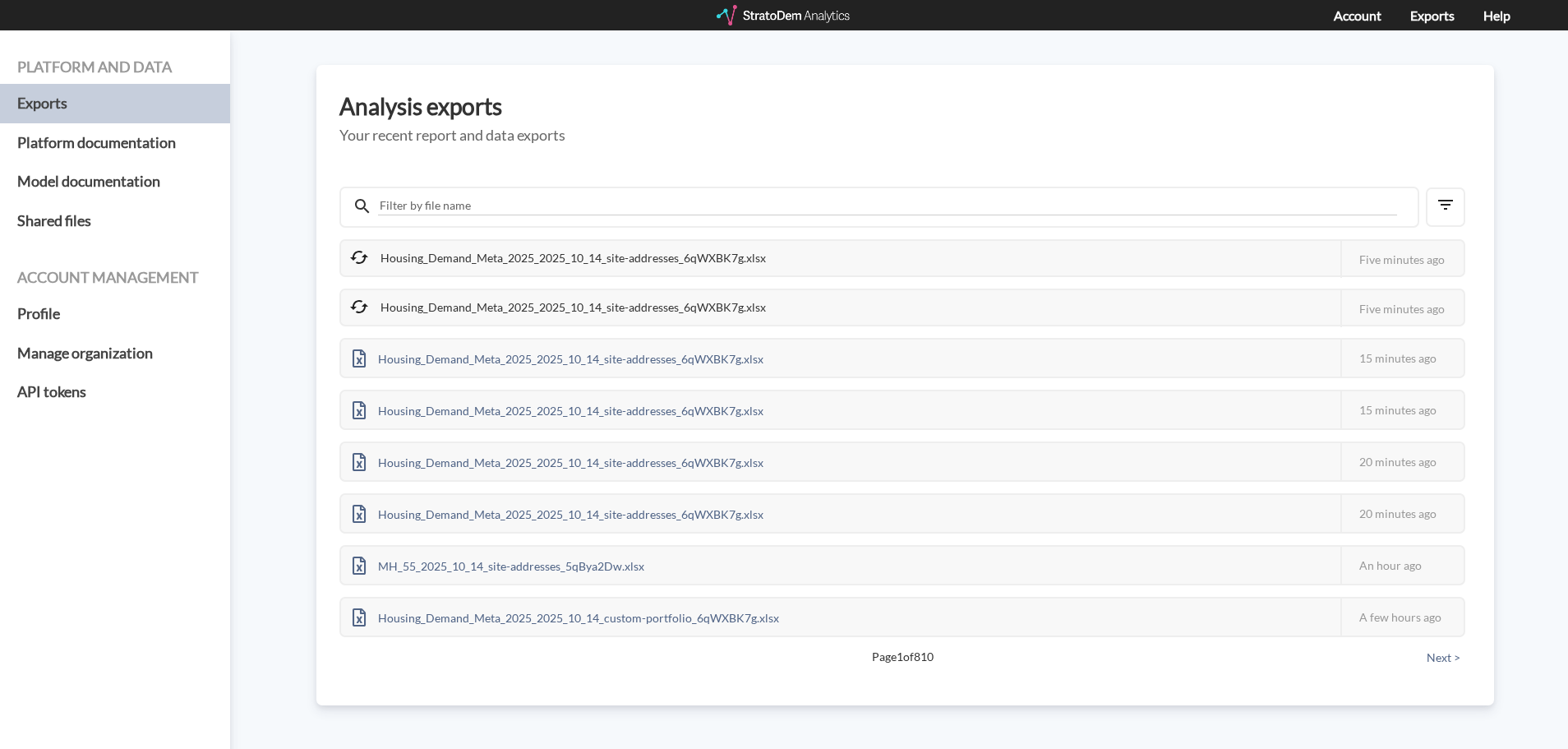
click at [613, 143] on h5 "Your recent report and data exports" at bounding box center [905, 135] width 1131 height 17
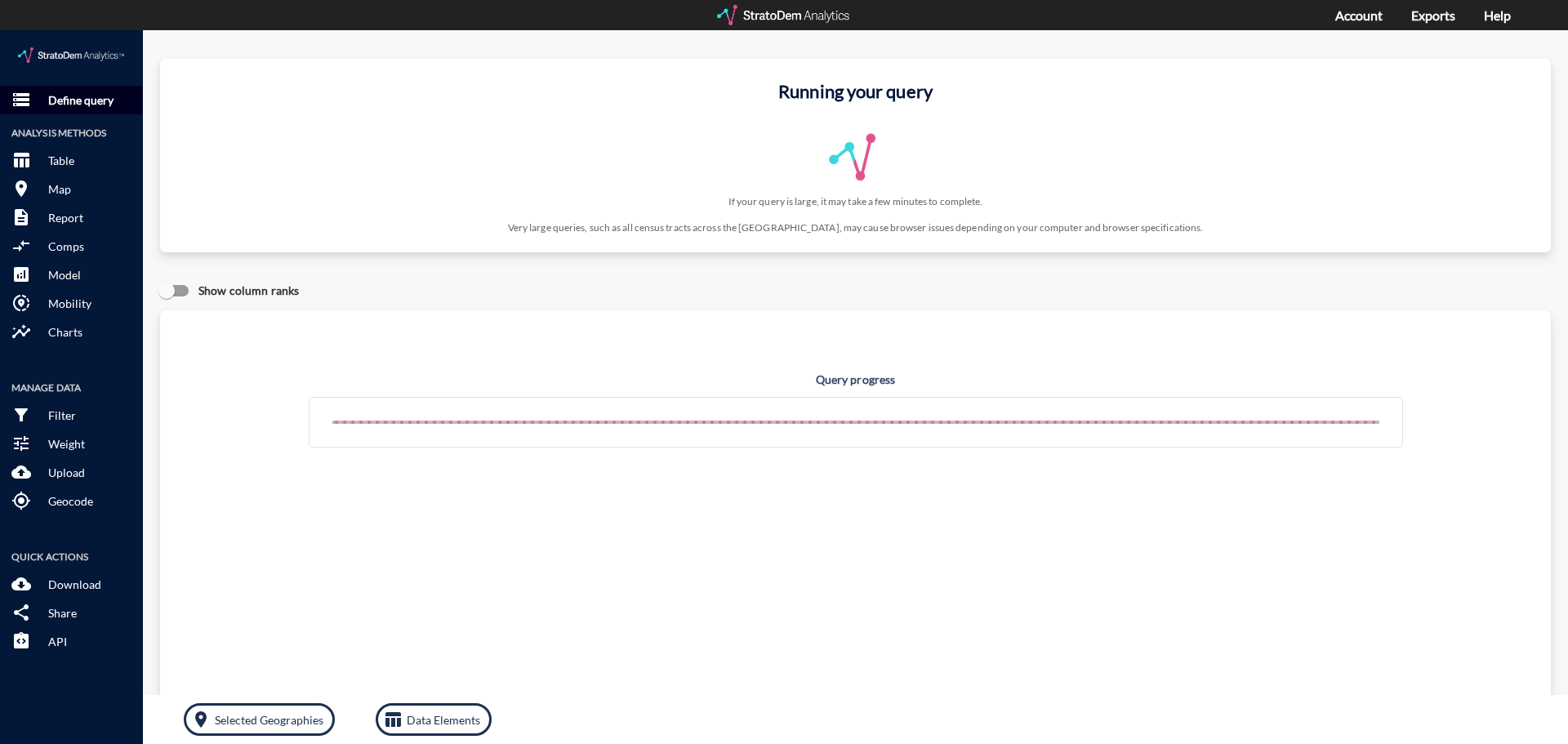
click p "Define query"
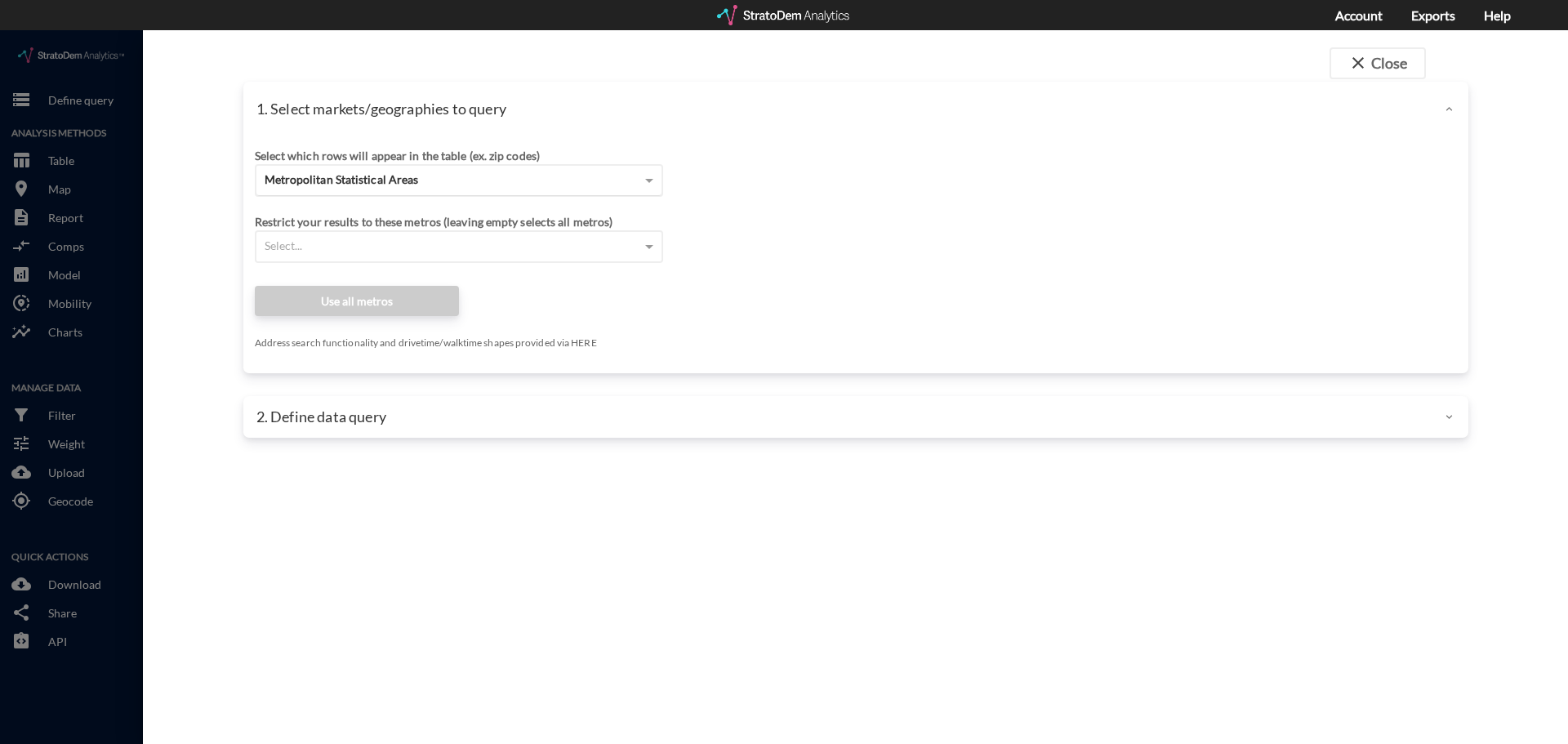
click div "Metropolitan Statistical Areas"
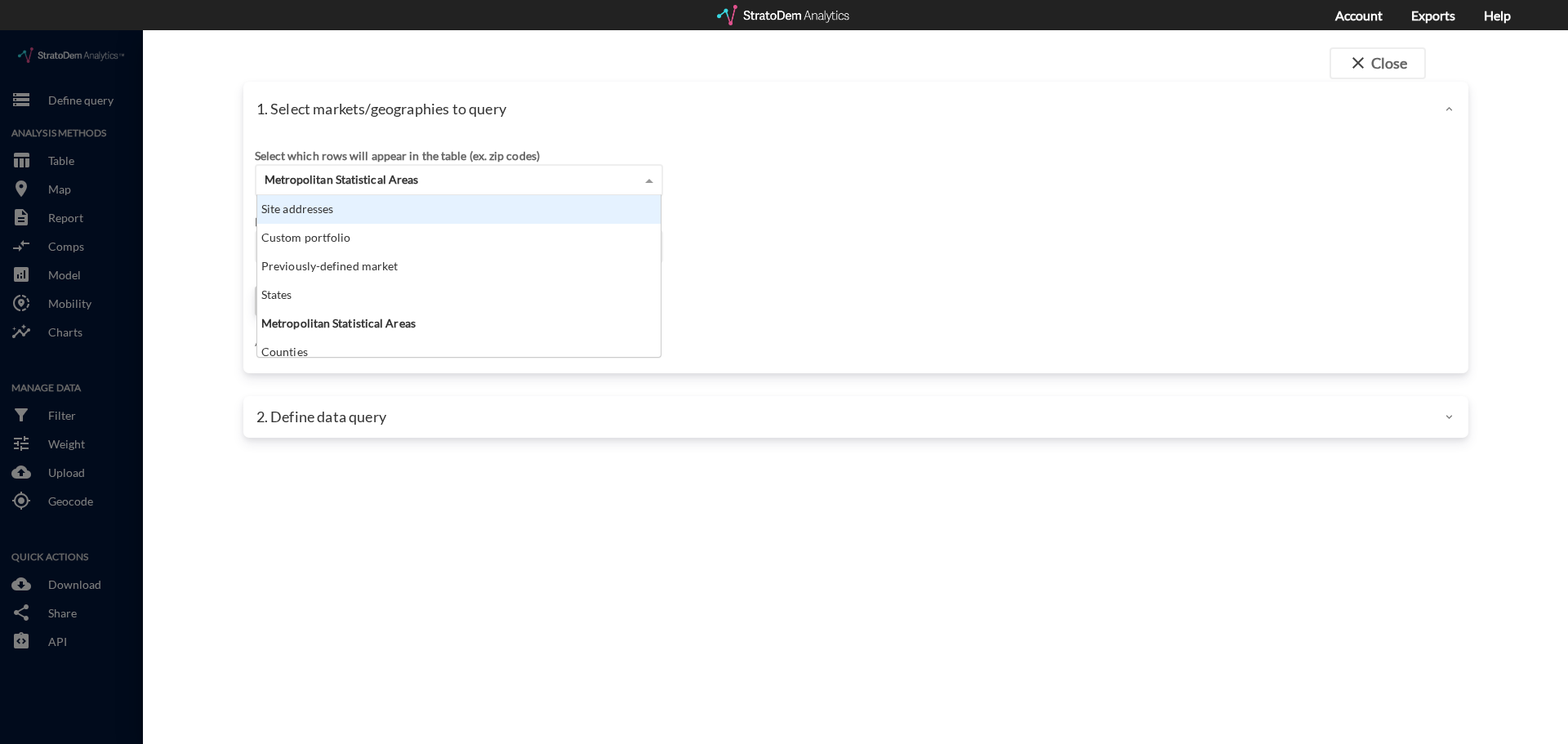
click div "Site addresses"
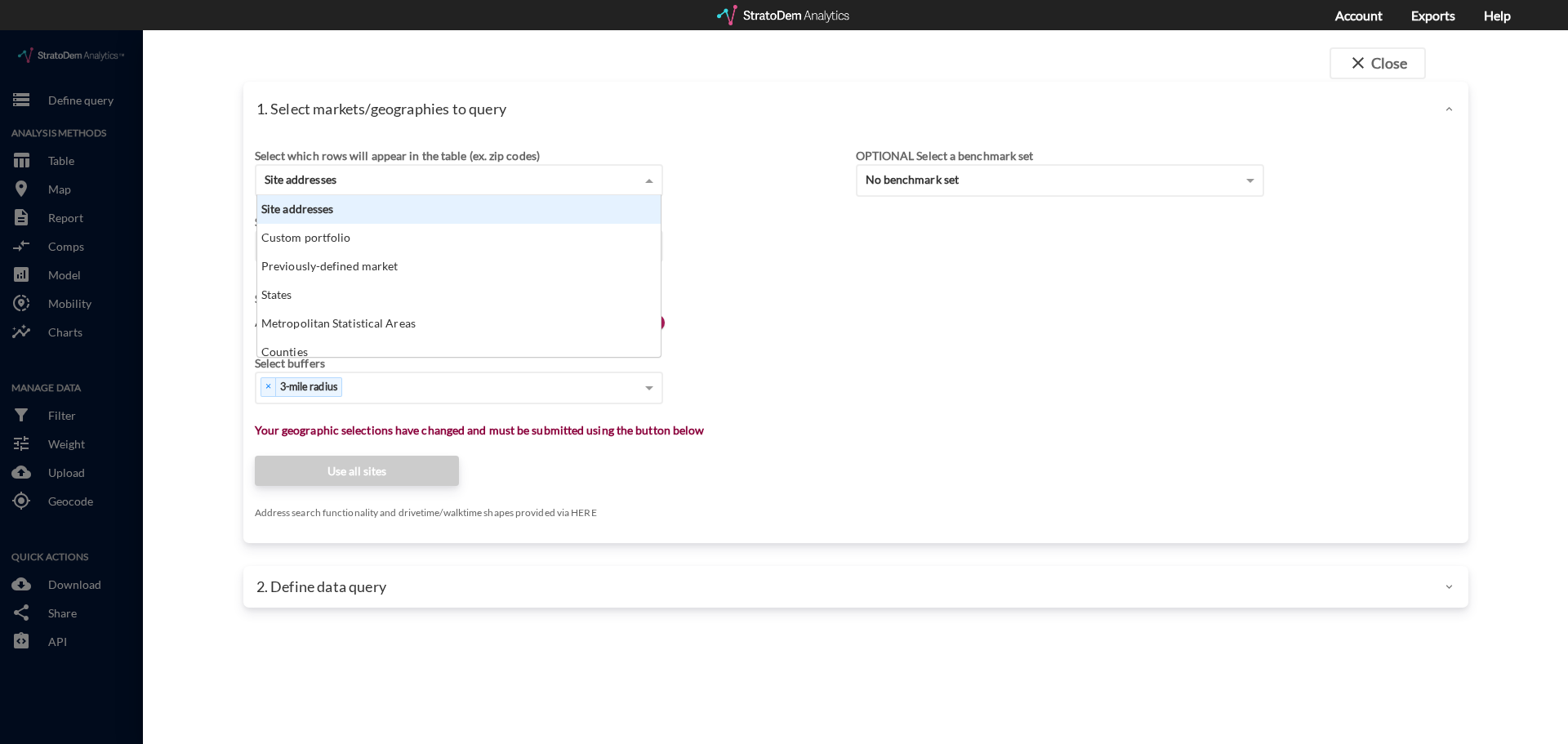
drag, startPoint x: 446, startPoint y: 211, endPoint x: 445, endPoint y: 229, distance: 18.0
click div "Custom portfolio"
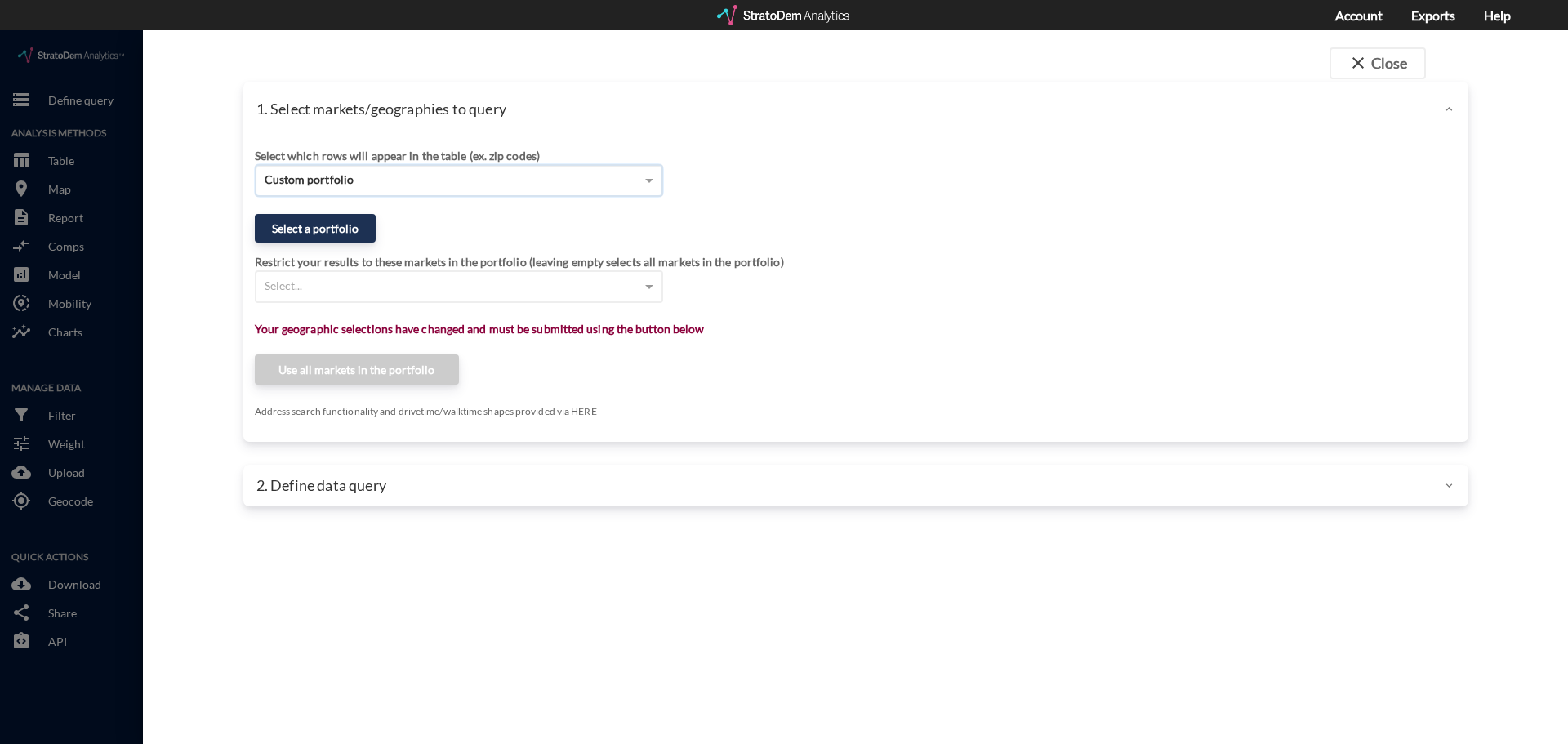
click div "Custom portfolio"
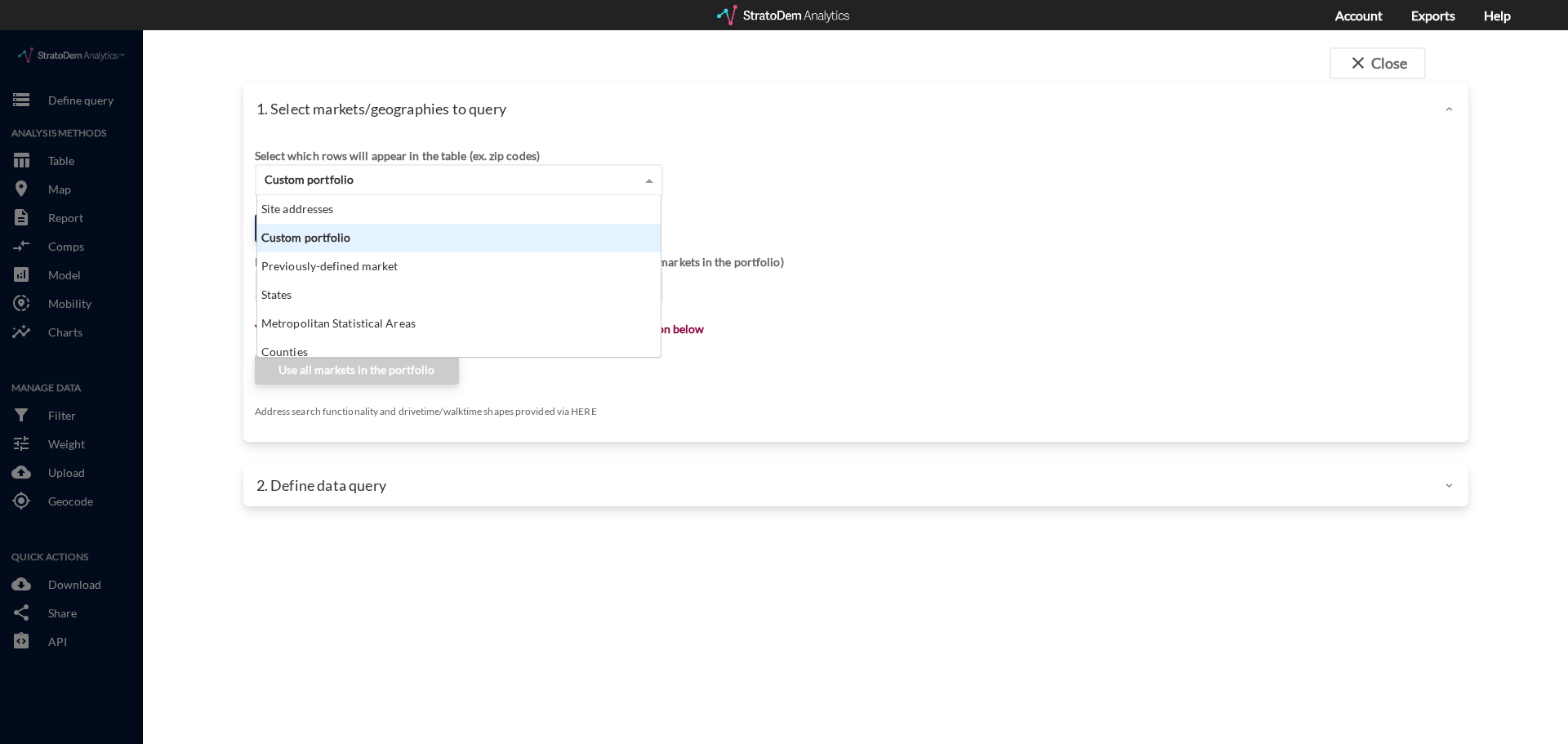
scroll to position [150, 394]
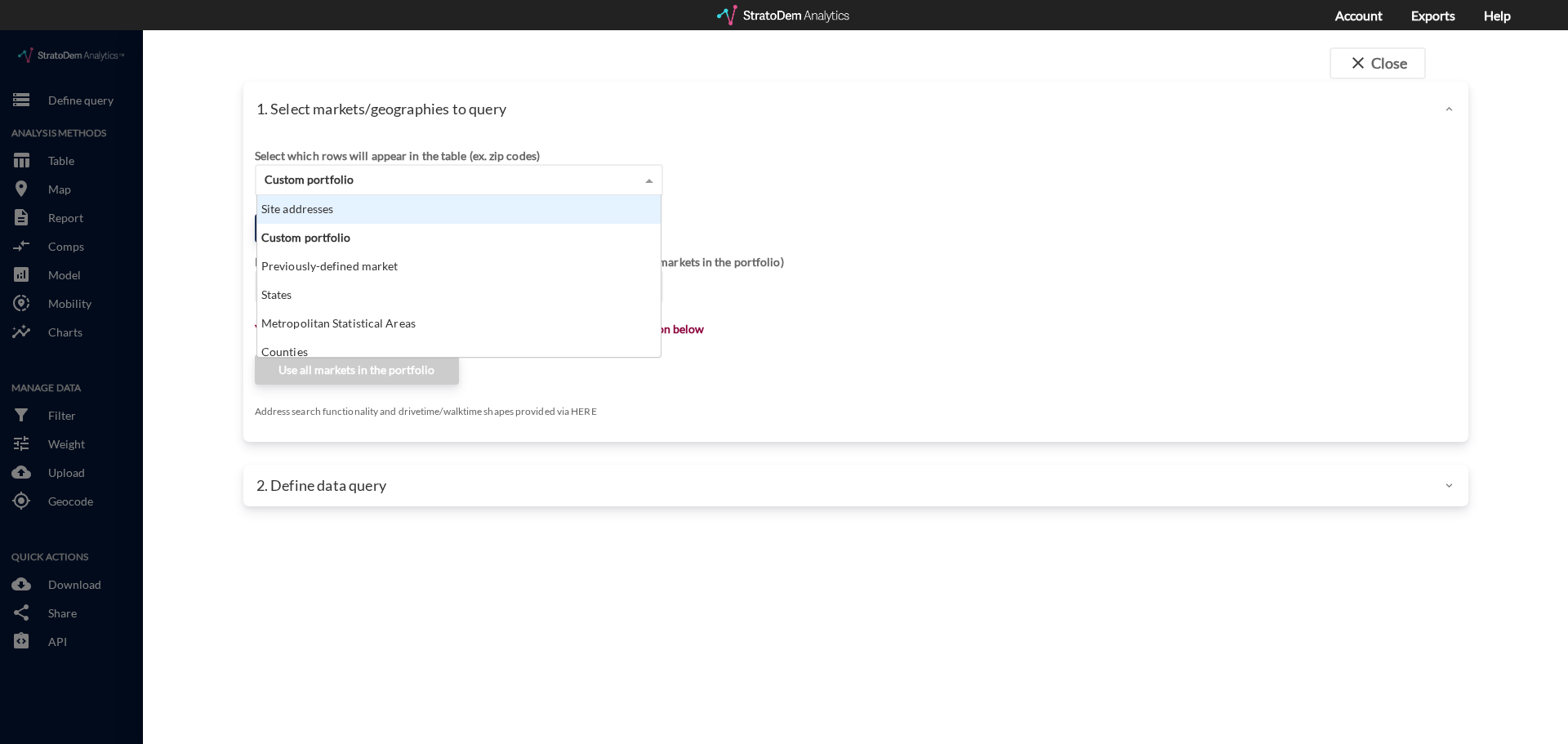
click div "Site addresses"
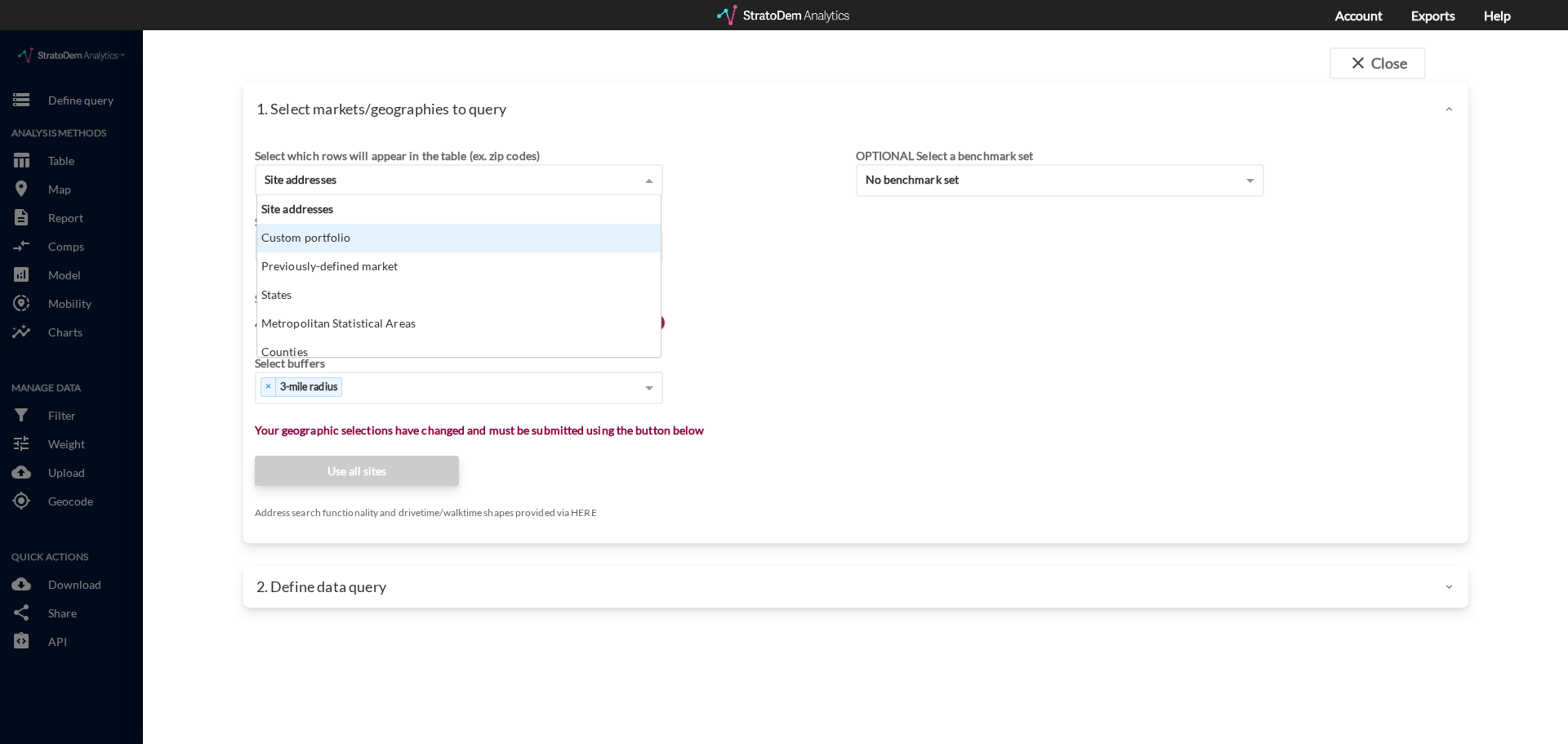
click div "Custom portfolio"
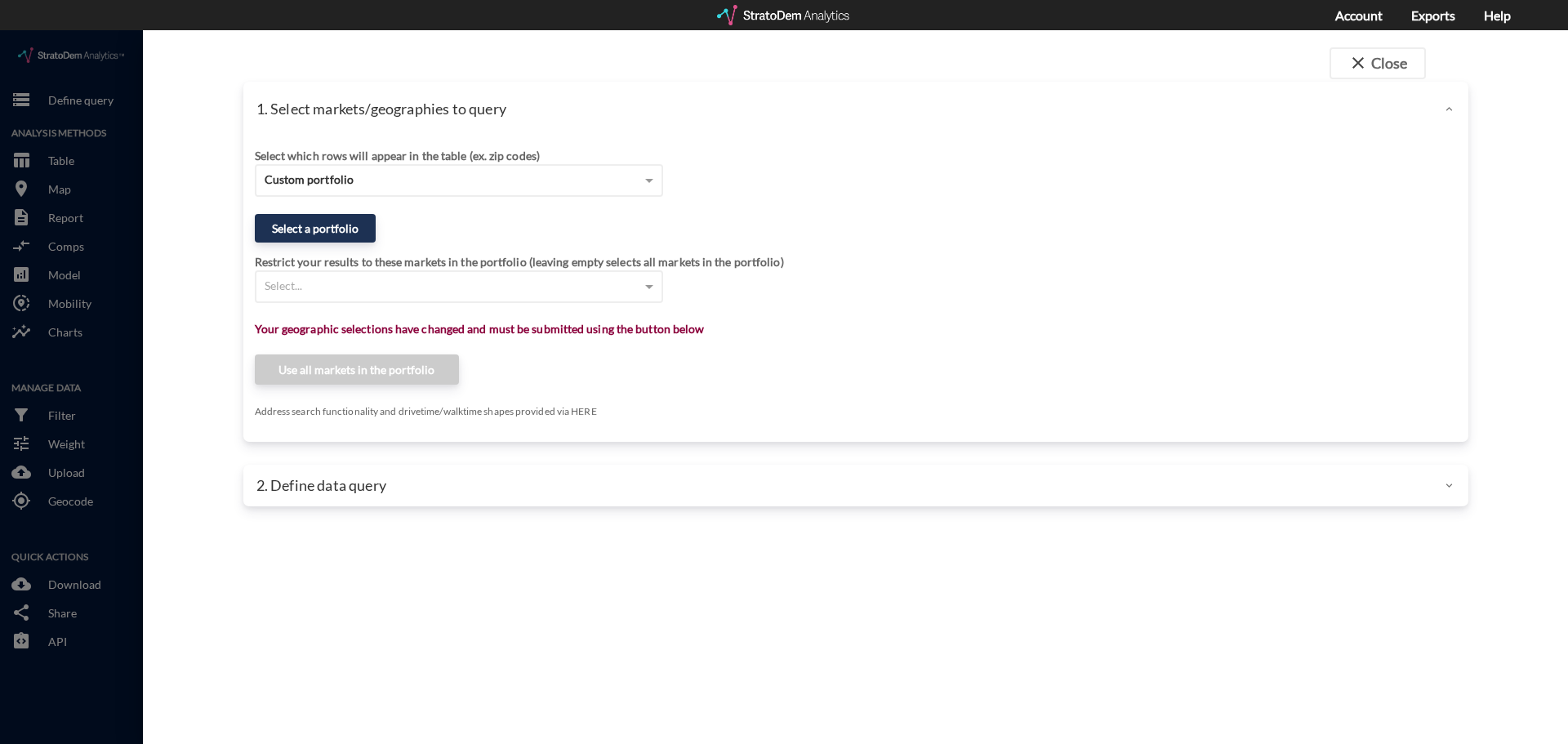
click div "Select which rows will appear in the table (ex. zip codes)"
click div "Custom portfolio"
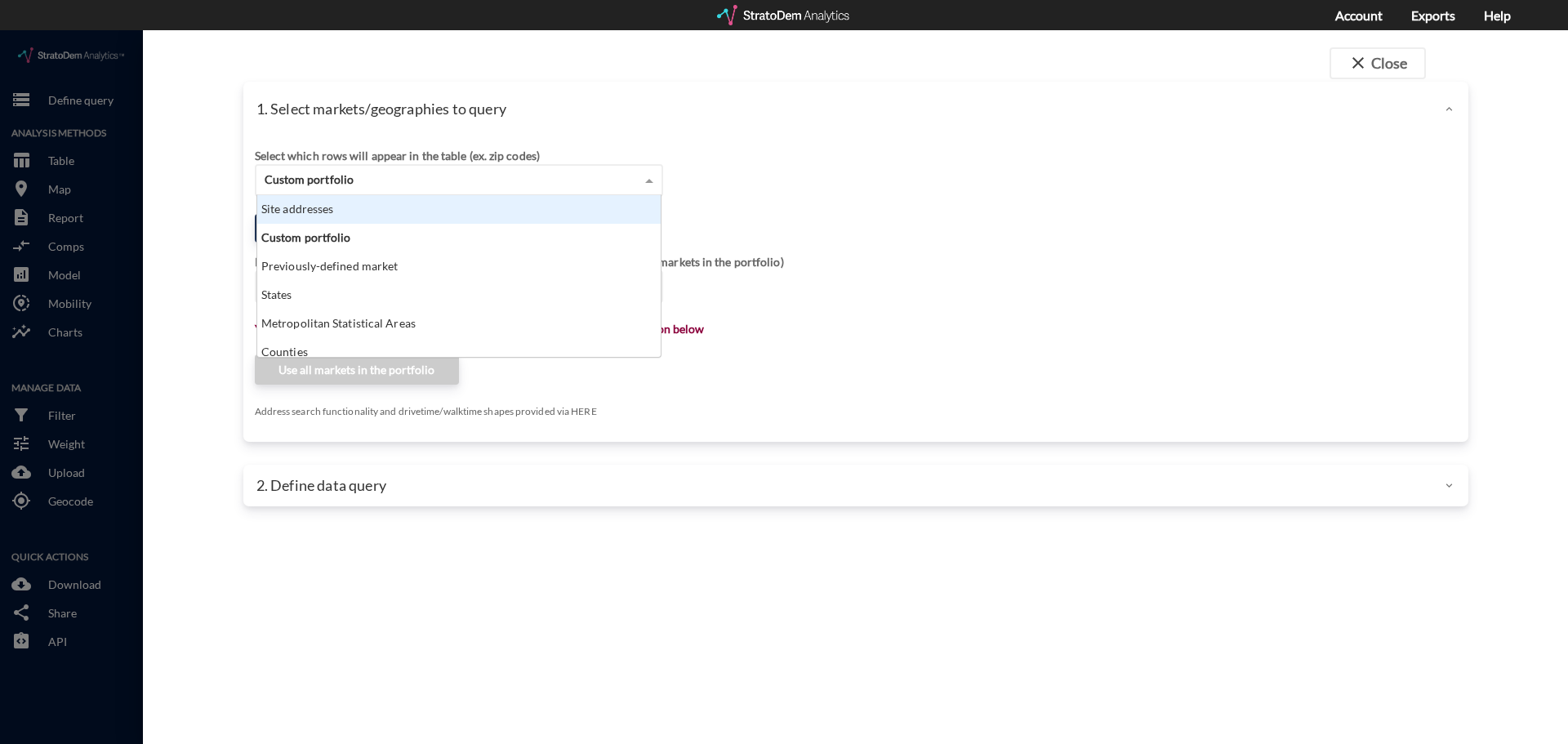
click div "Site addresses"
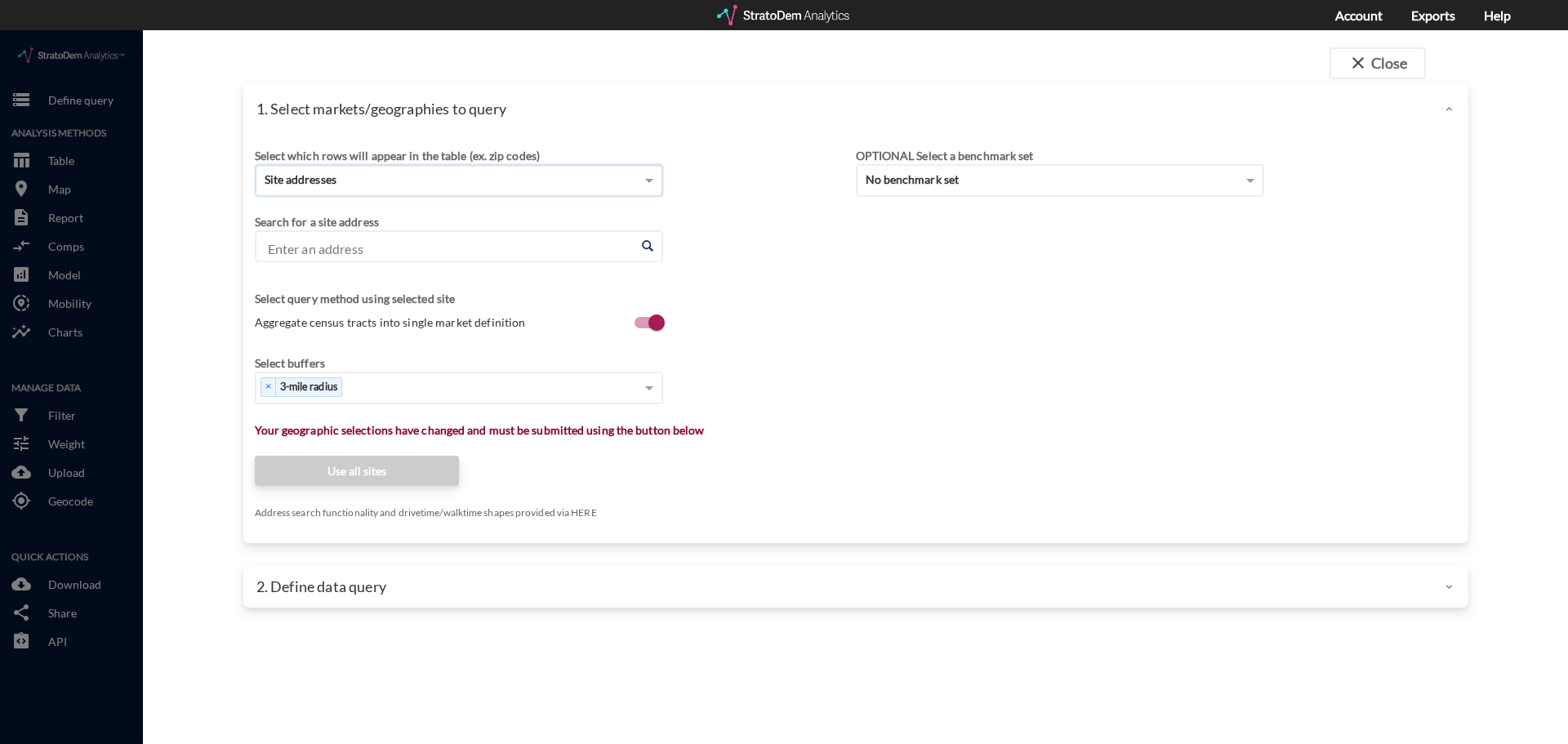
click input "Enter an address"
click li "2100 E State Highway 121, Lewisville, Texas"
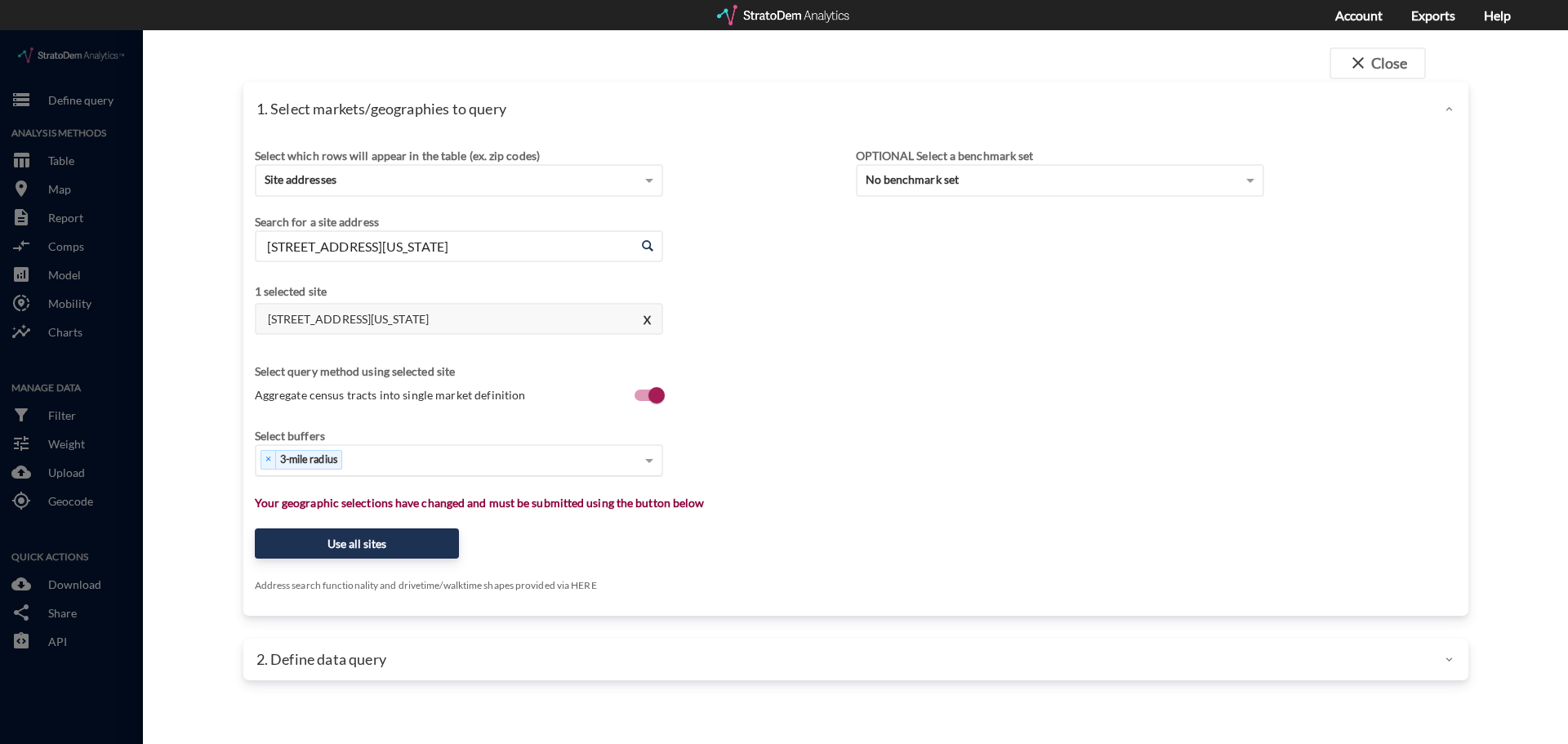
type input "2100 E State Highway 121, Lewisville, Texas"
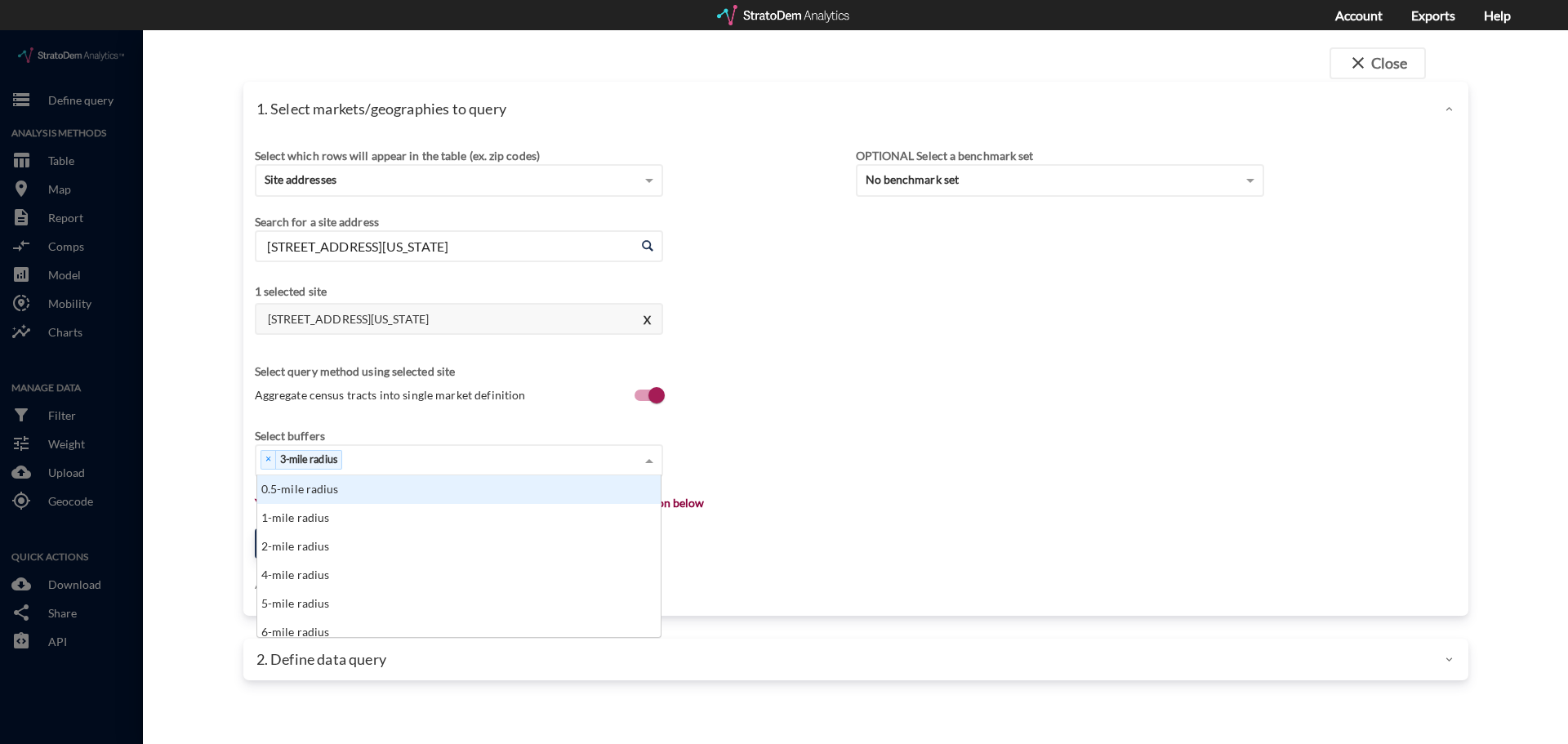
click div "× 3-mile radius"
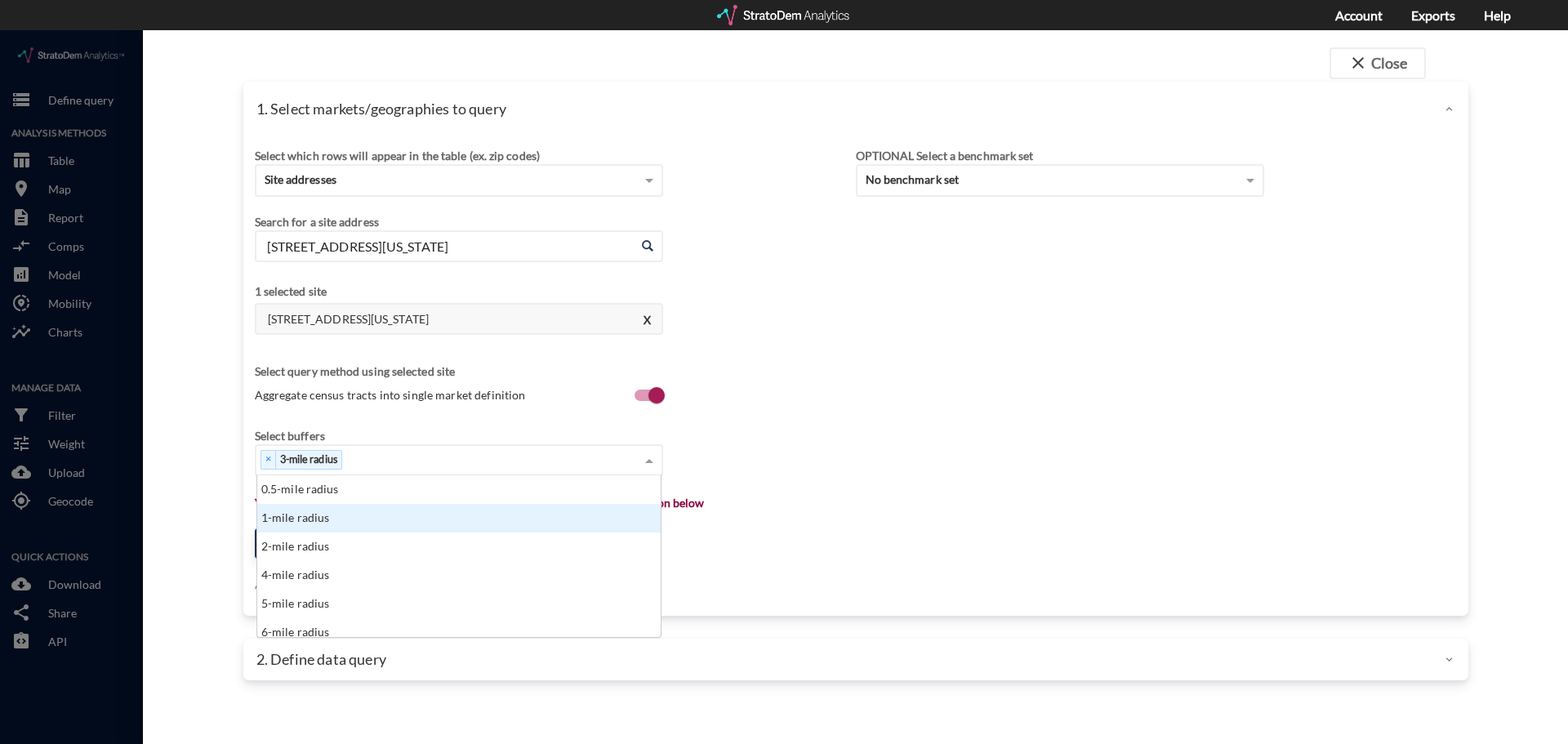
click div "1-mile radius"
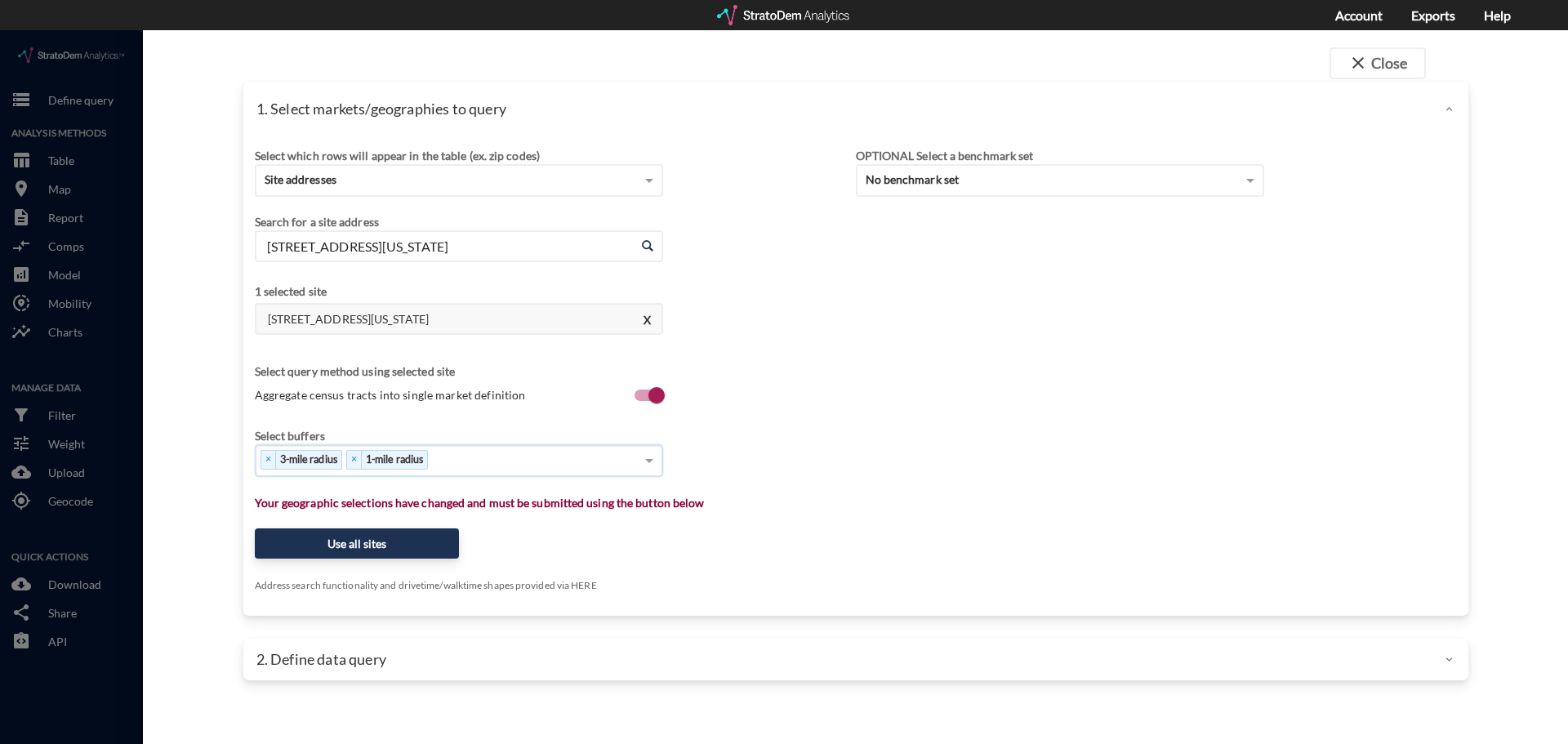
type input "5"
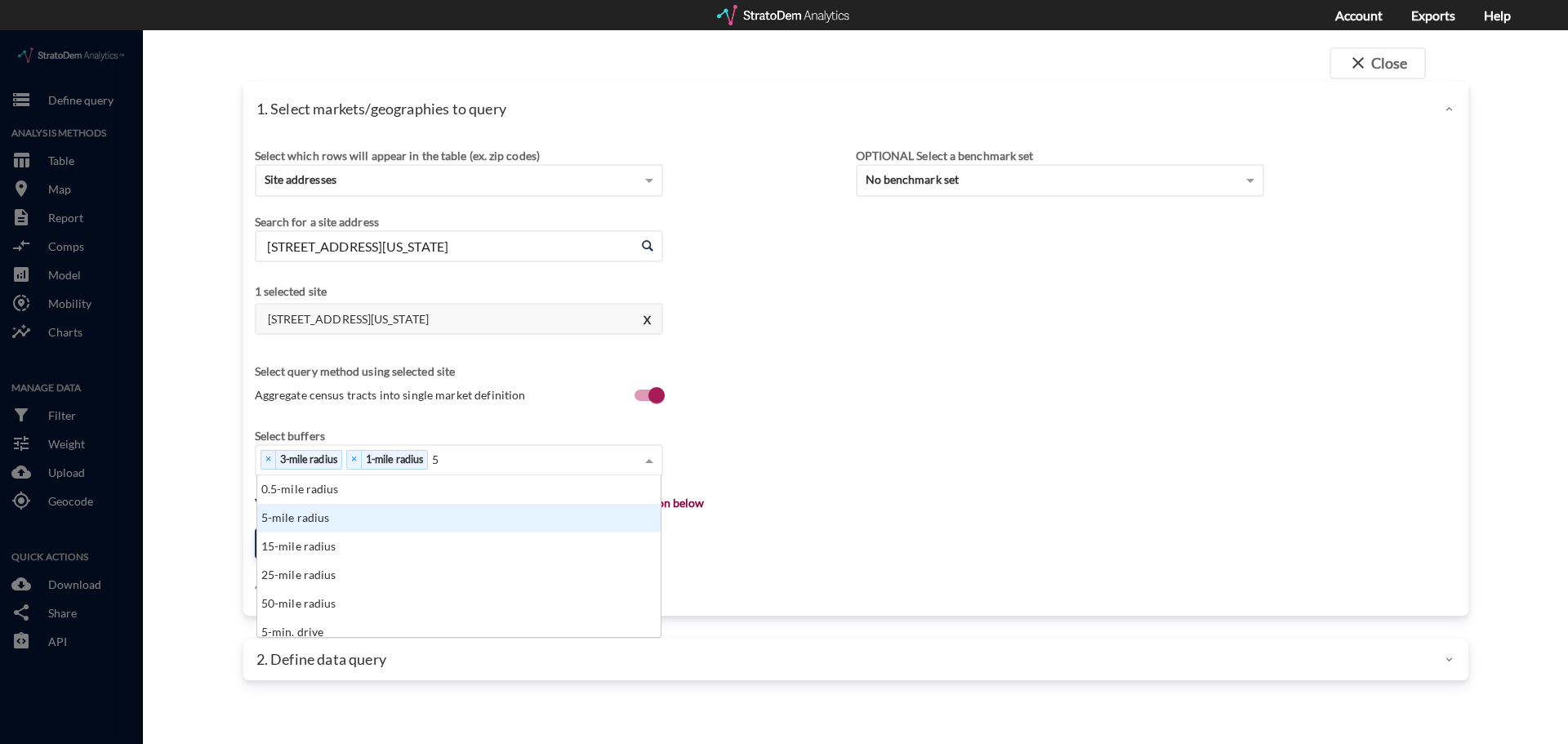
click div "5-mile radius"
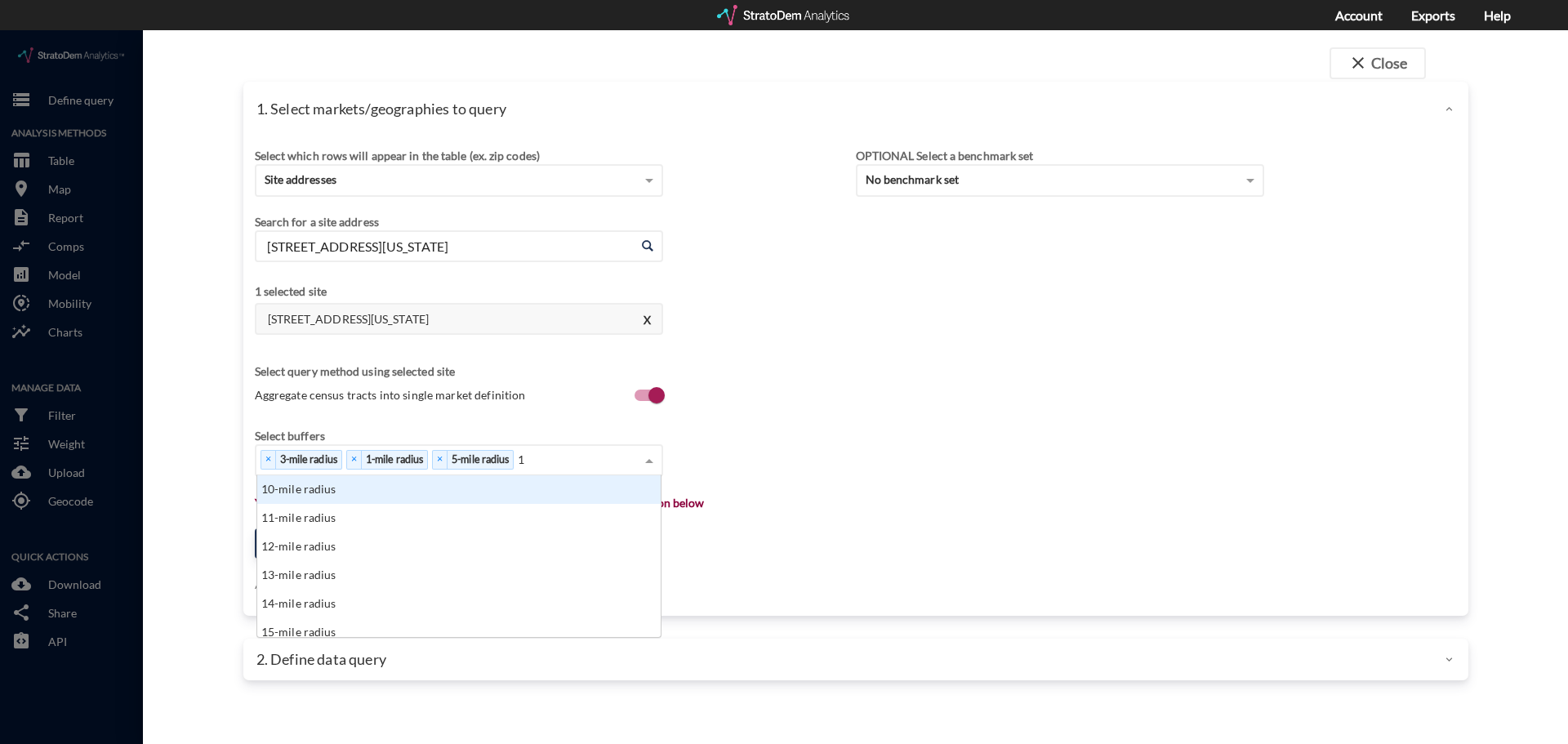
type input "10"
click div "10-mile radius"
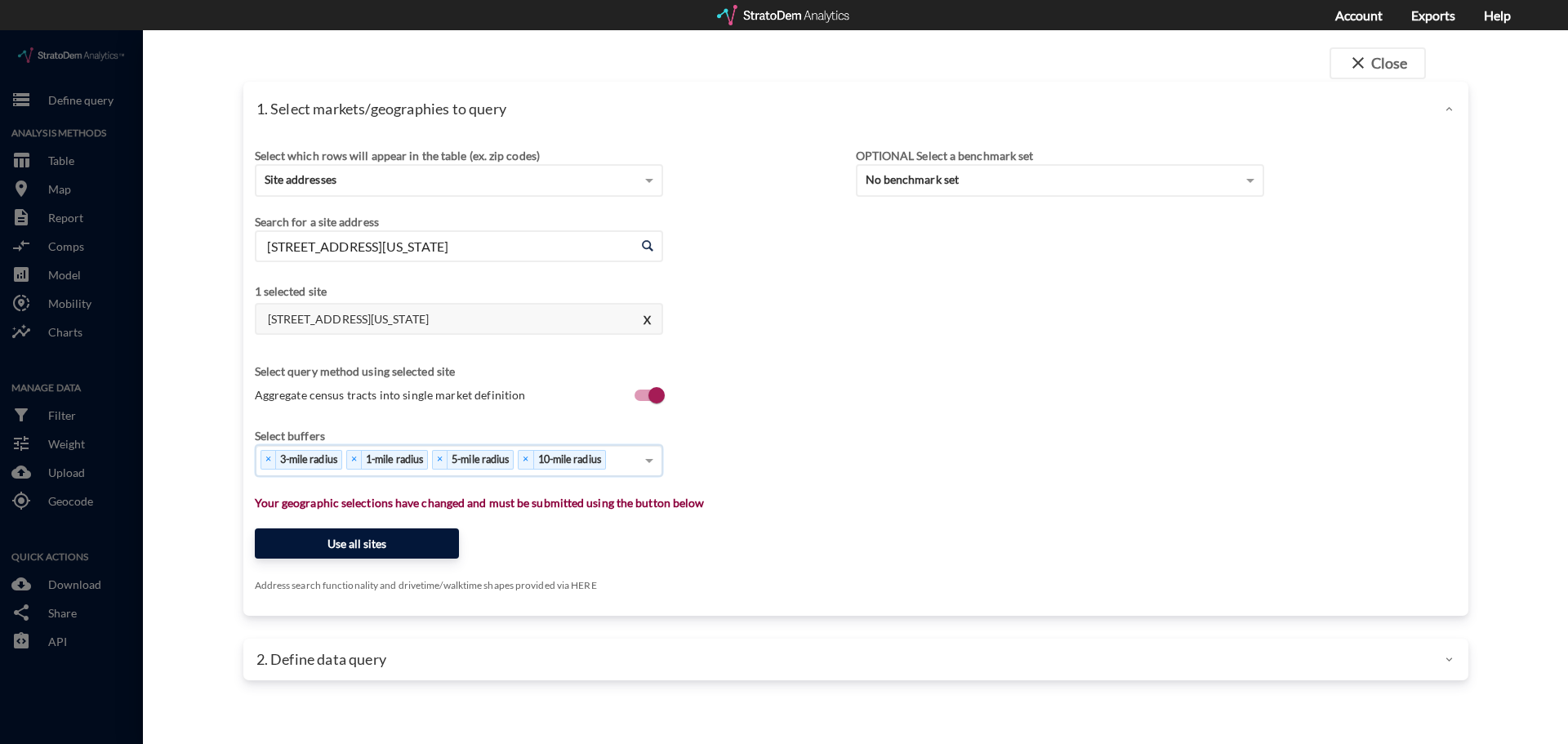
click button "Use all sites"
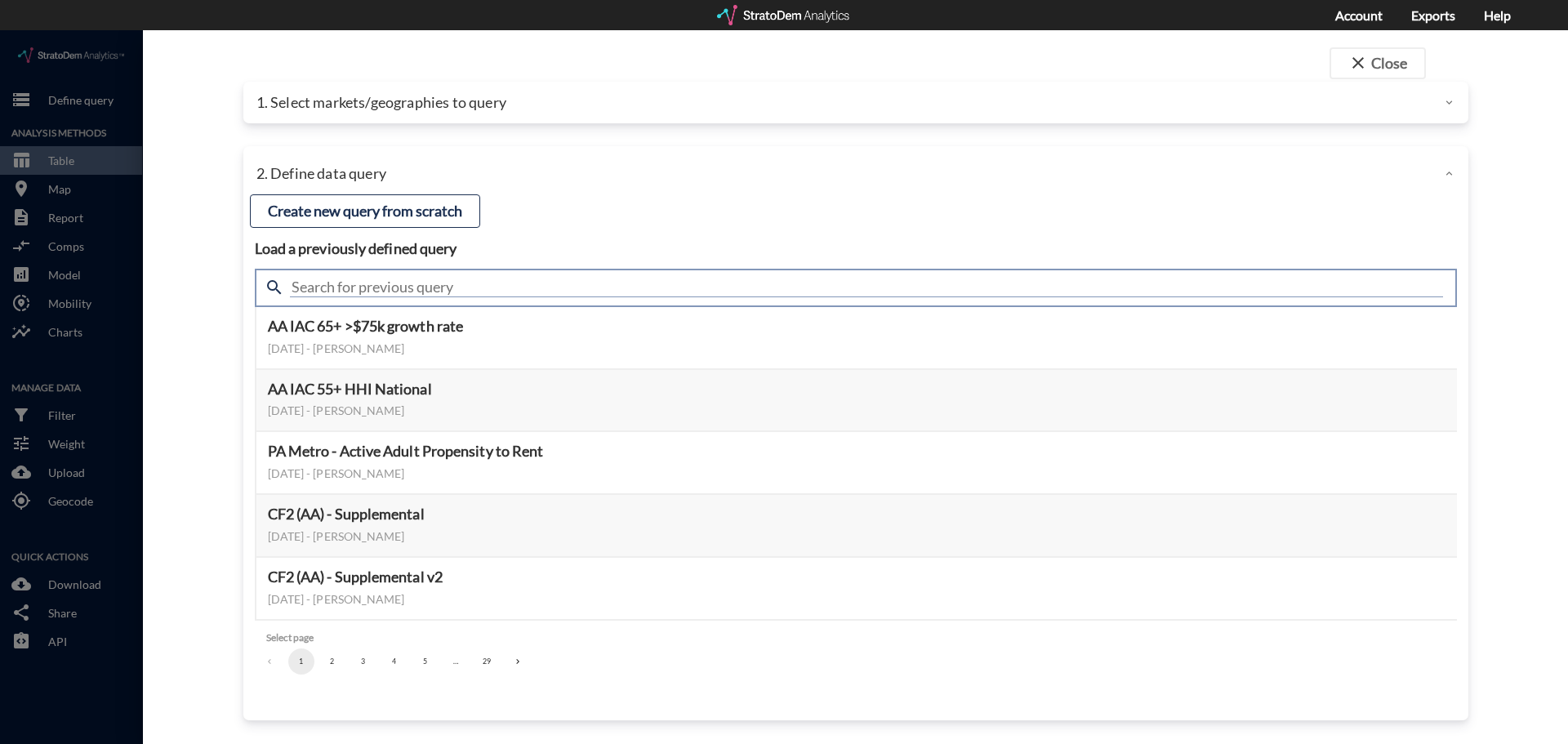
click input "text"
type input "housing demand"
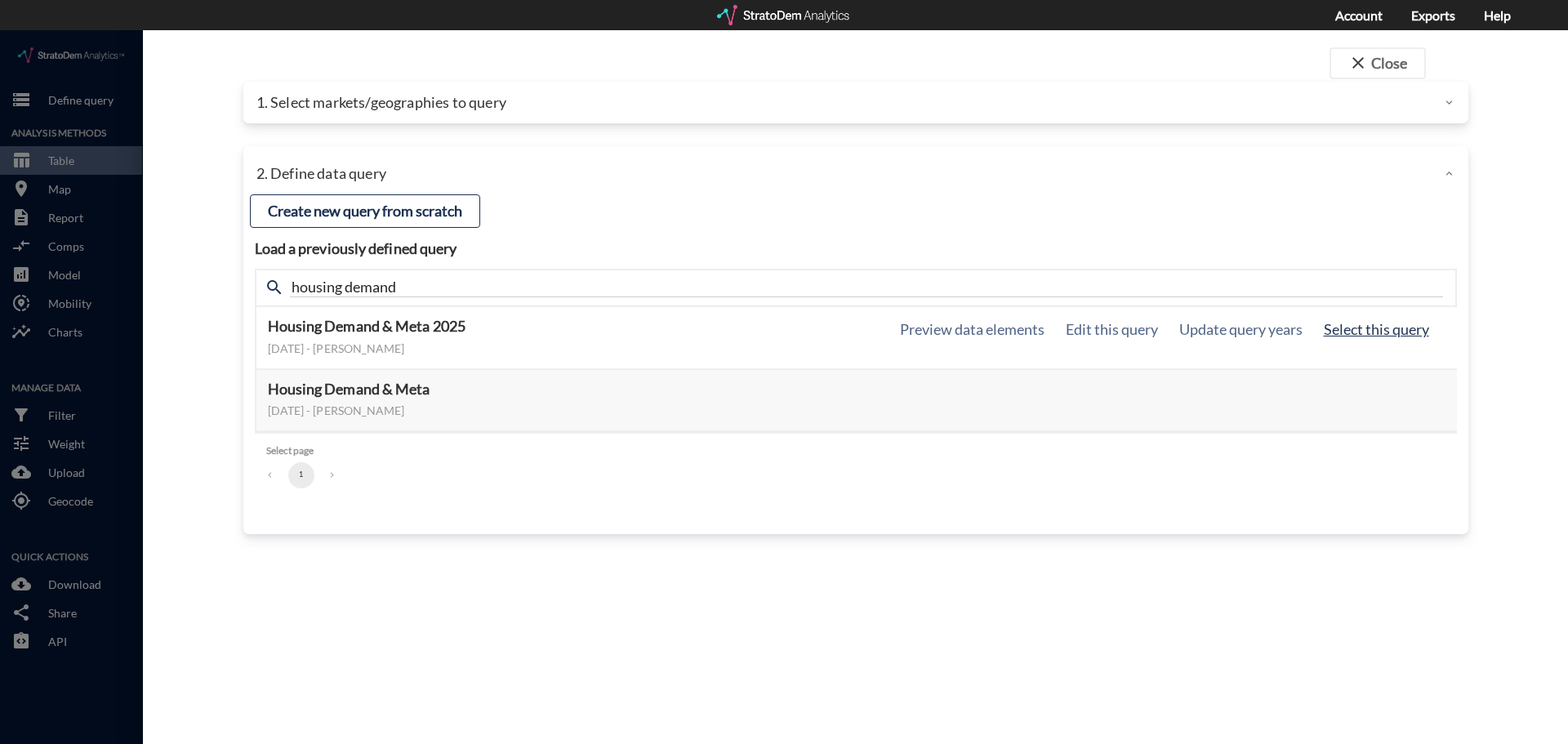
click button "Select this query"
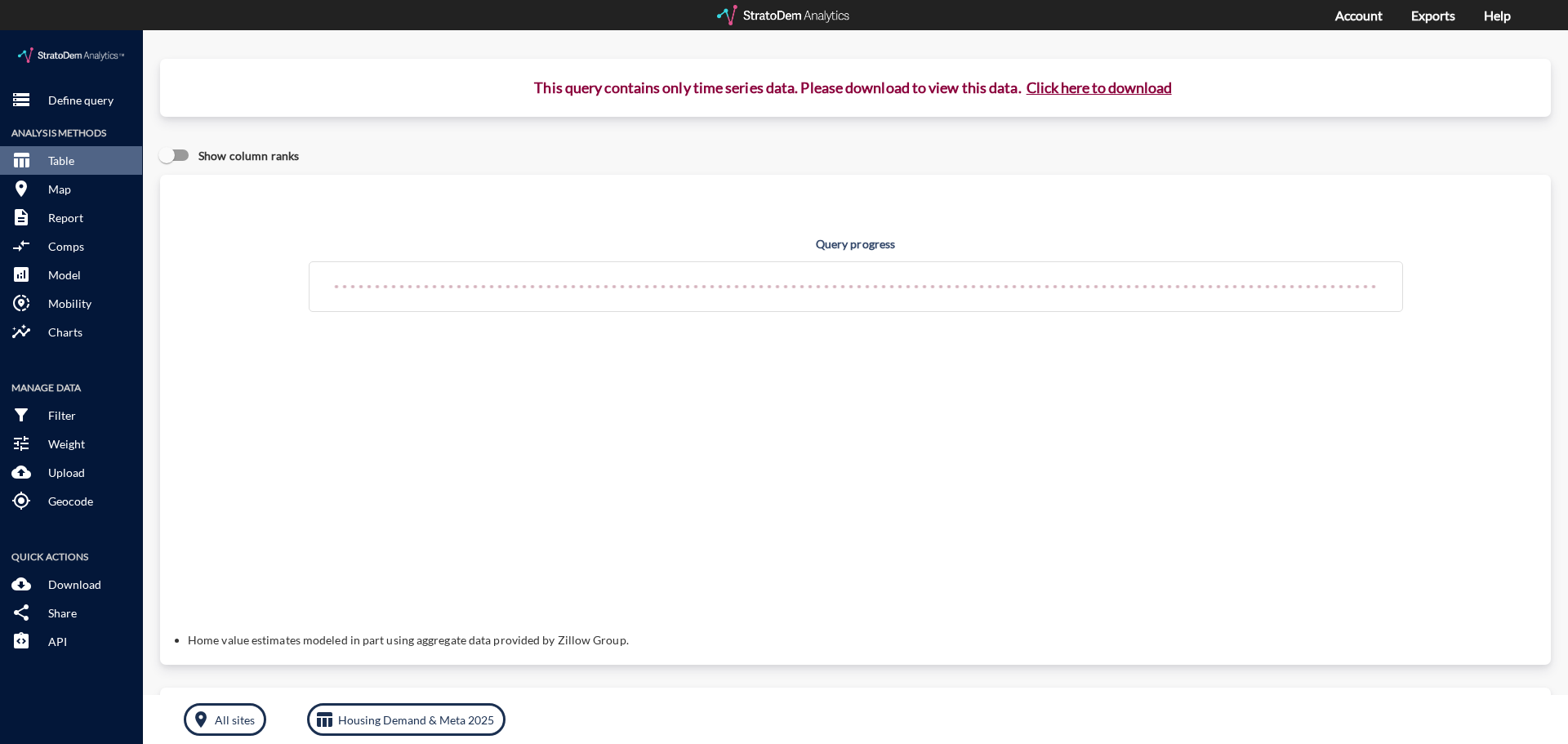
click button "Click here to download"
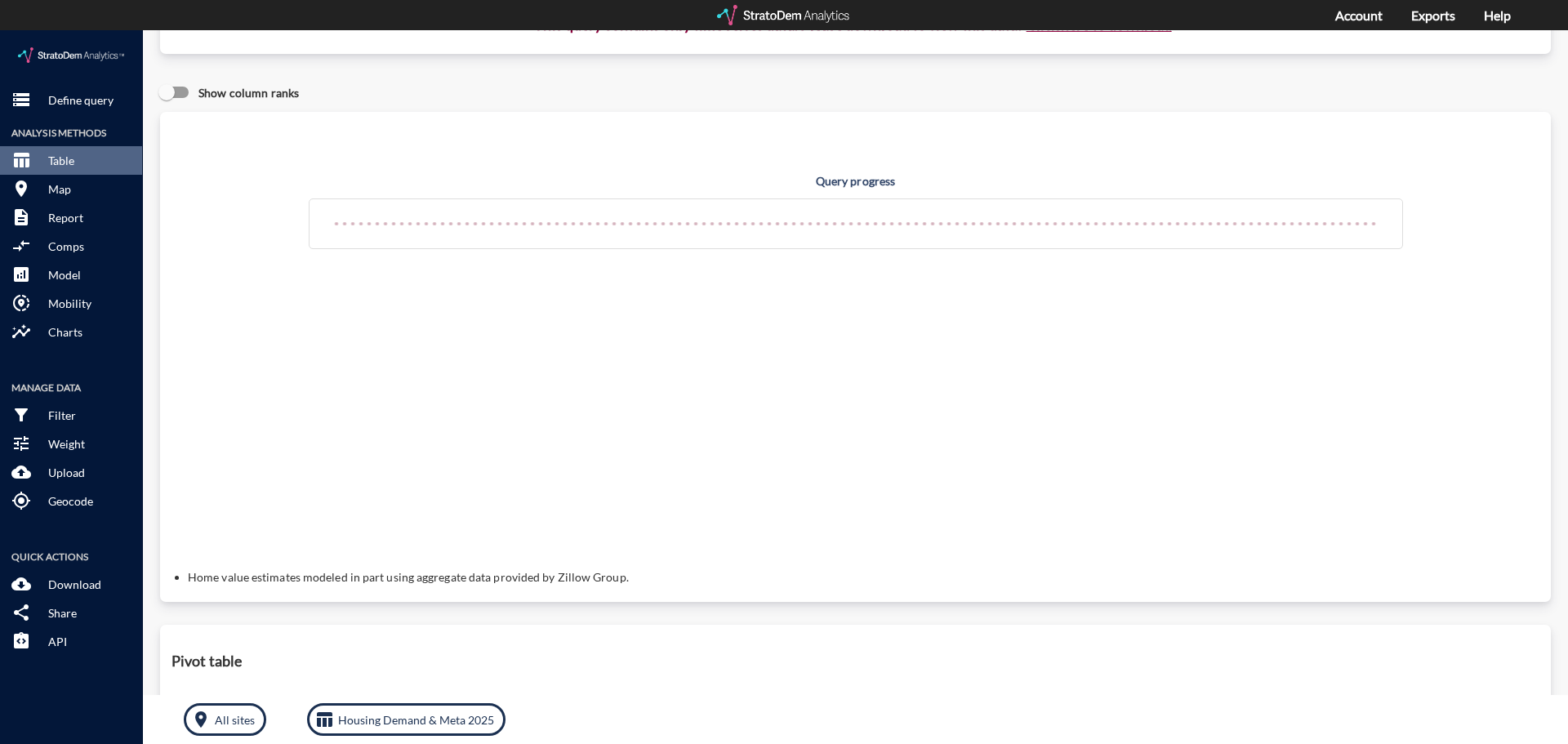
scroll to position [0, 0]
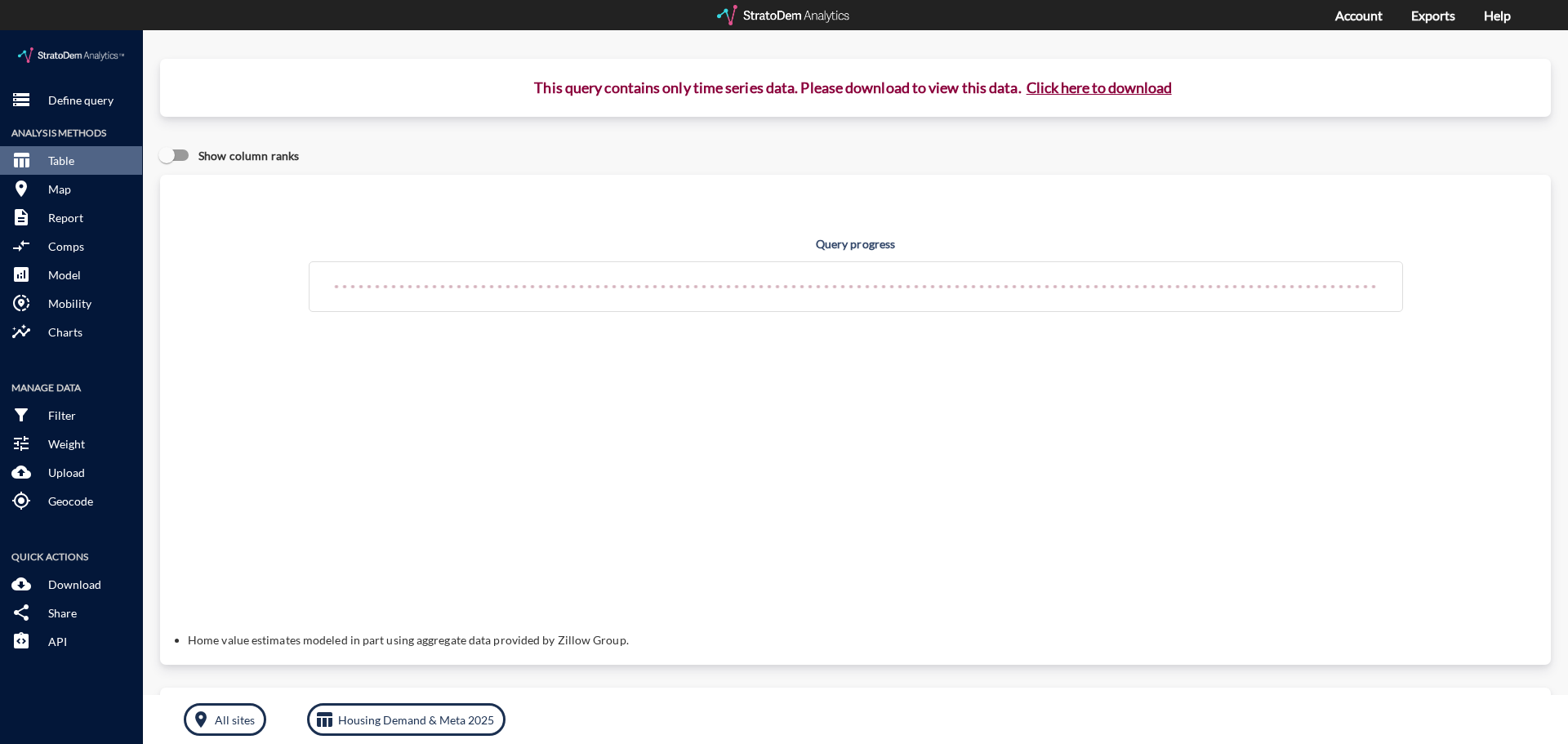
drag, startPoint x: 1087, startPoint y: 56, endPoint x: 1043, endPoint y: 101, distance: 62.9
click div "This query contains only time series data. Please download to view this data. C…"
click button "Click here to download"
click div "Show column ranks"
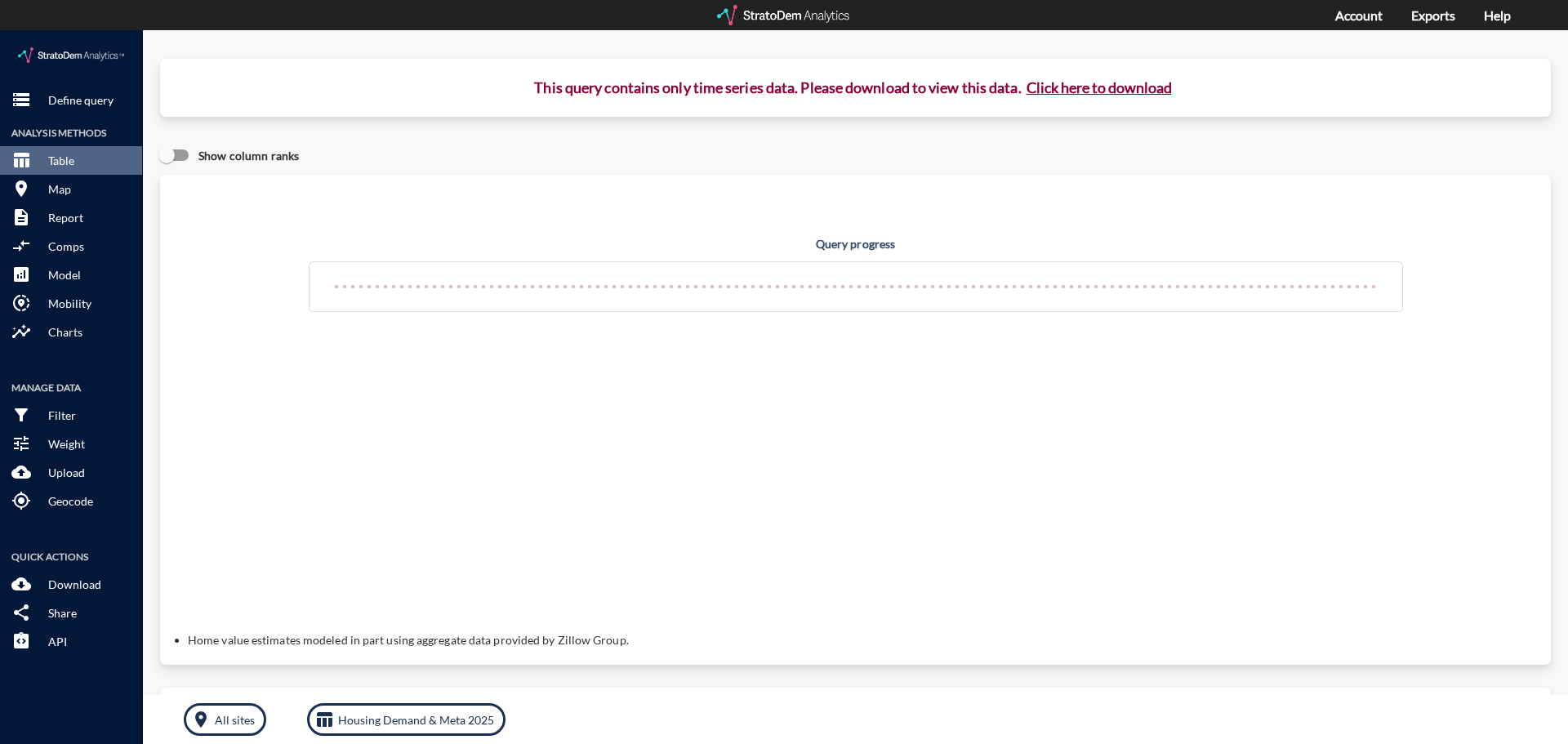
click div "Show column ranks"
click button "Click here to download"
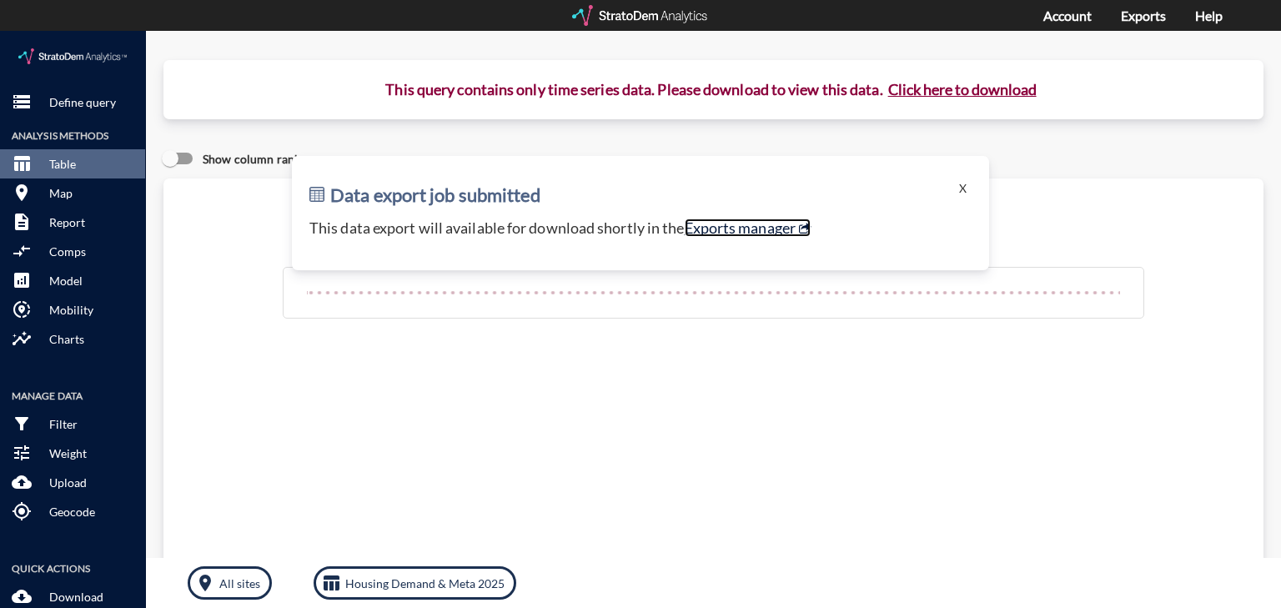
click link "Exports manager"
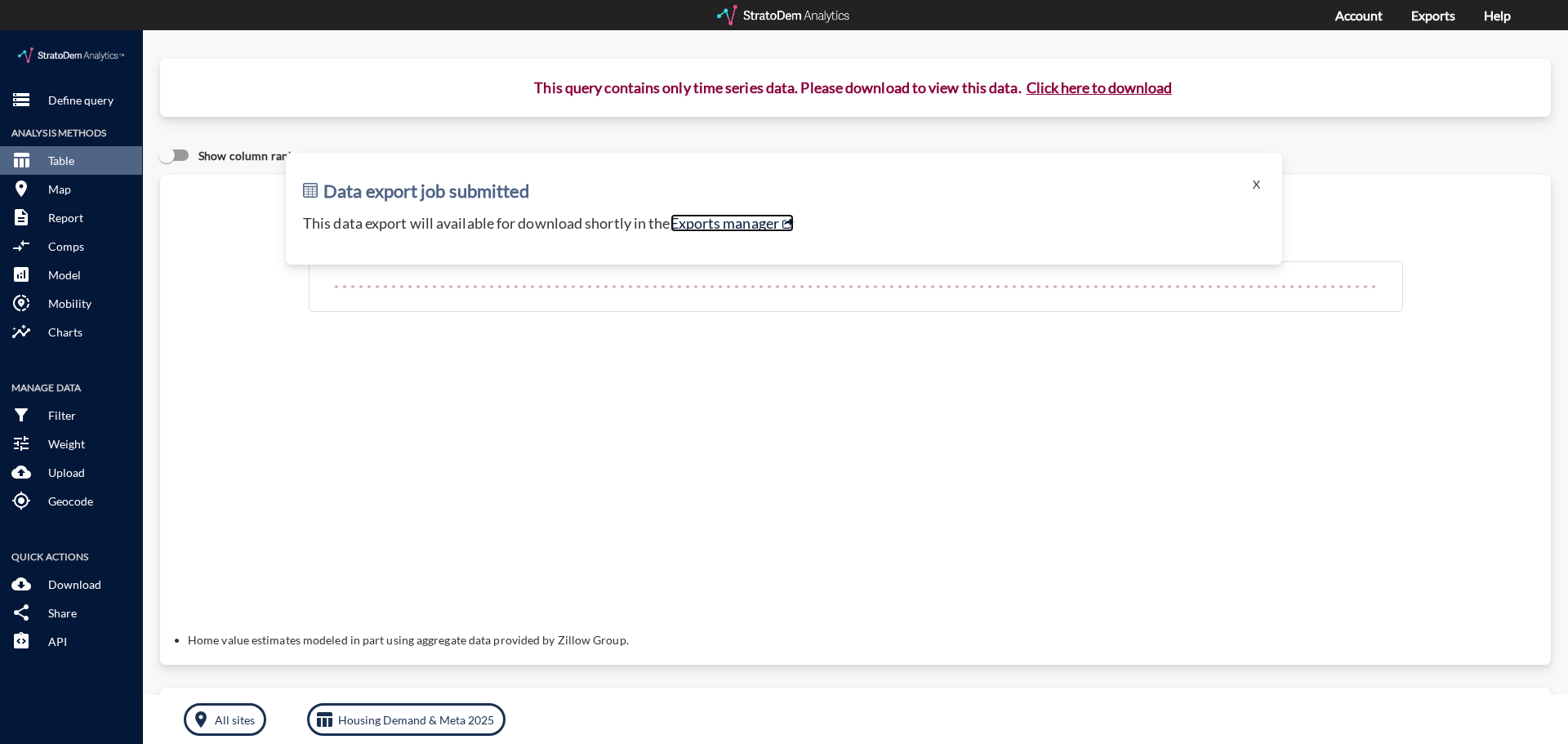
click link "Exports manager"
click button "Click here to download"
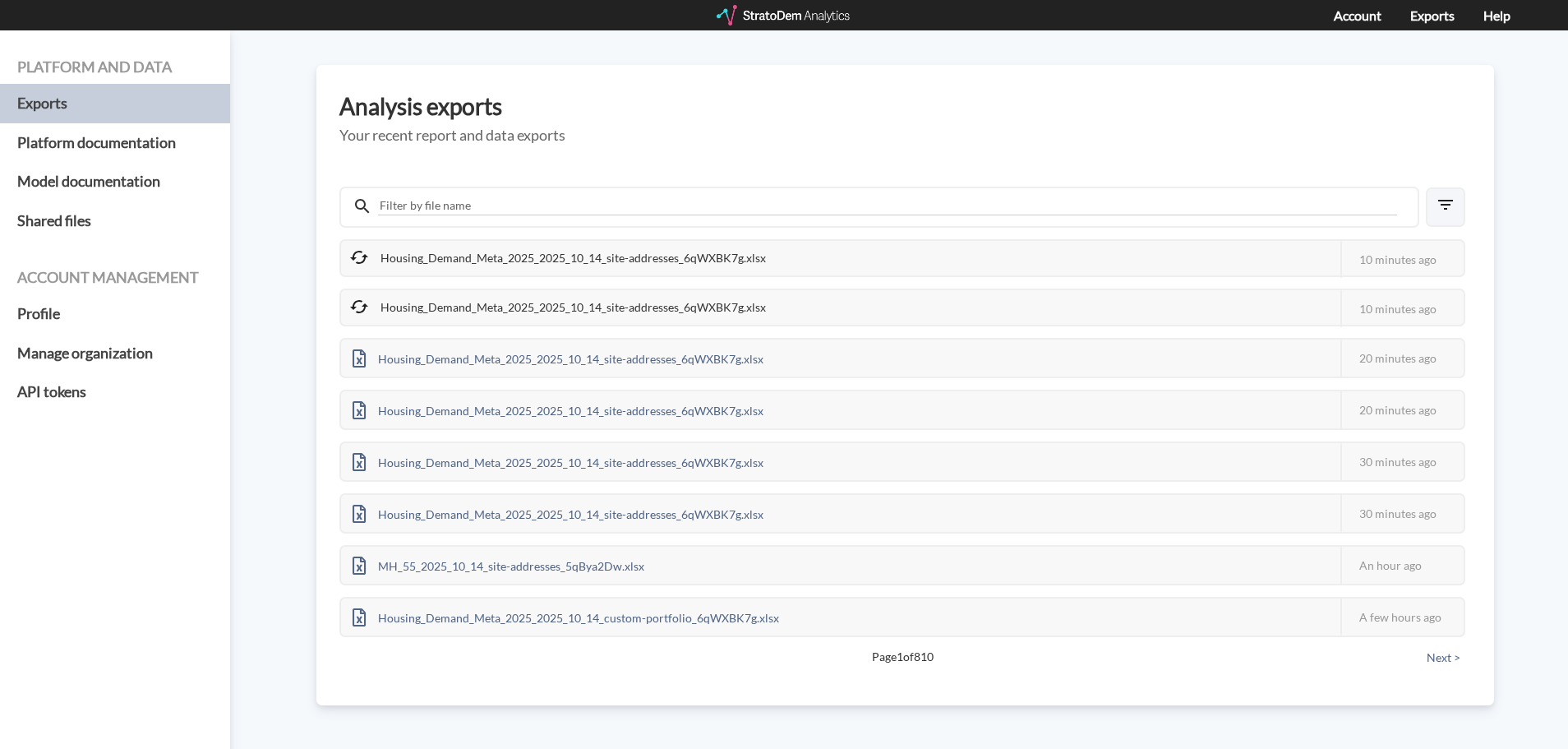
click at [1450, 211] on icon "button" at bounding box center [1445, 205] width 20 height 20
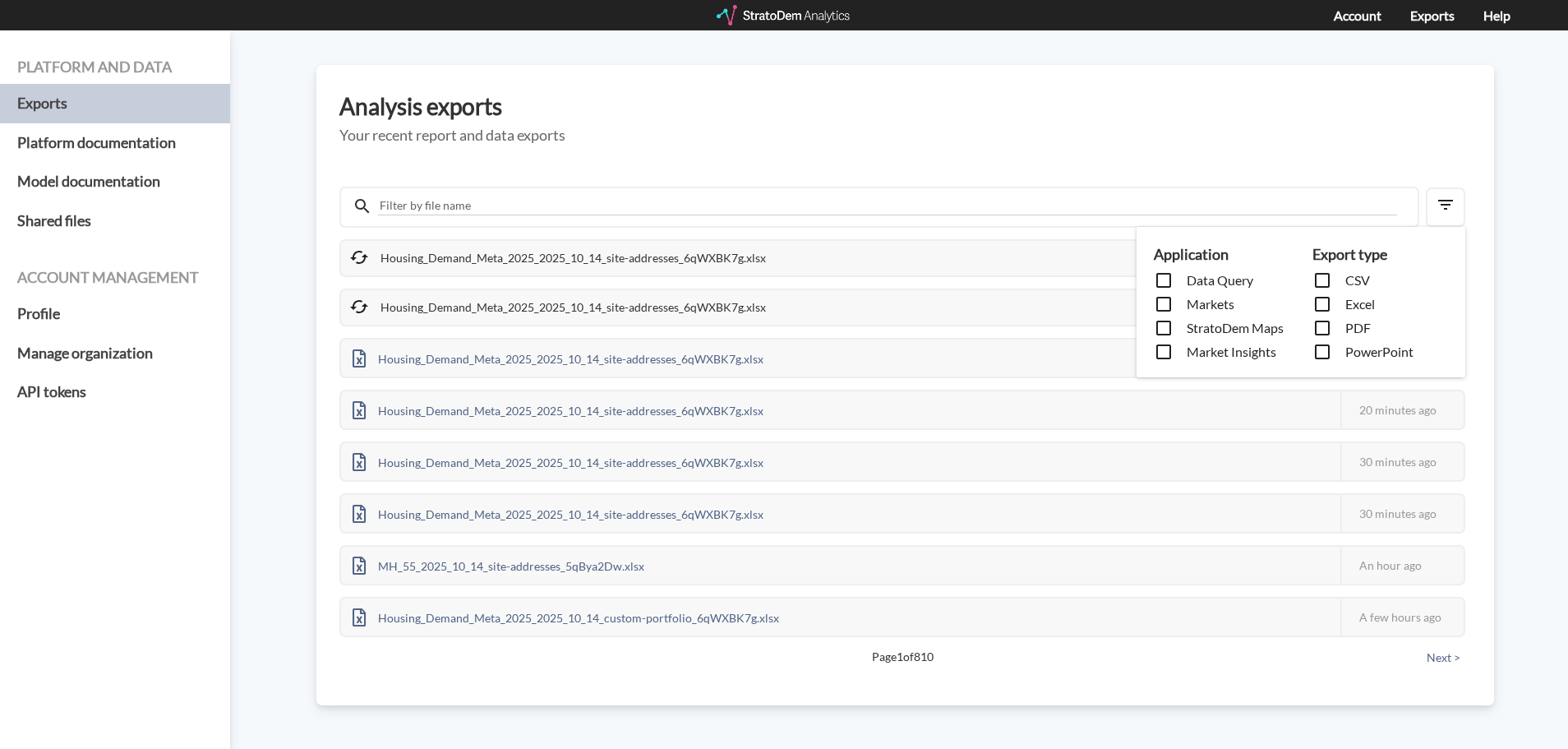
click at [1416, 149] on div "Application Data Query Markets StratoDem Maps Market Insights Export type CSV E…" at bounding box center [784, 374] width 1568 height 749
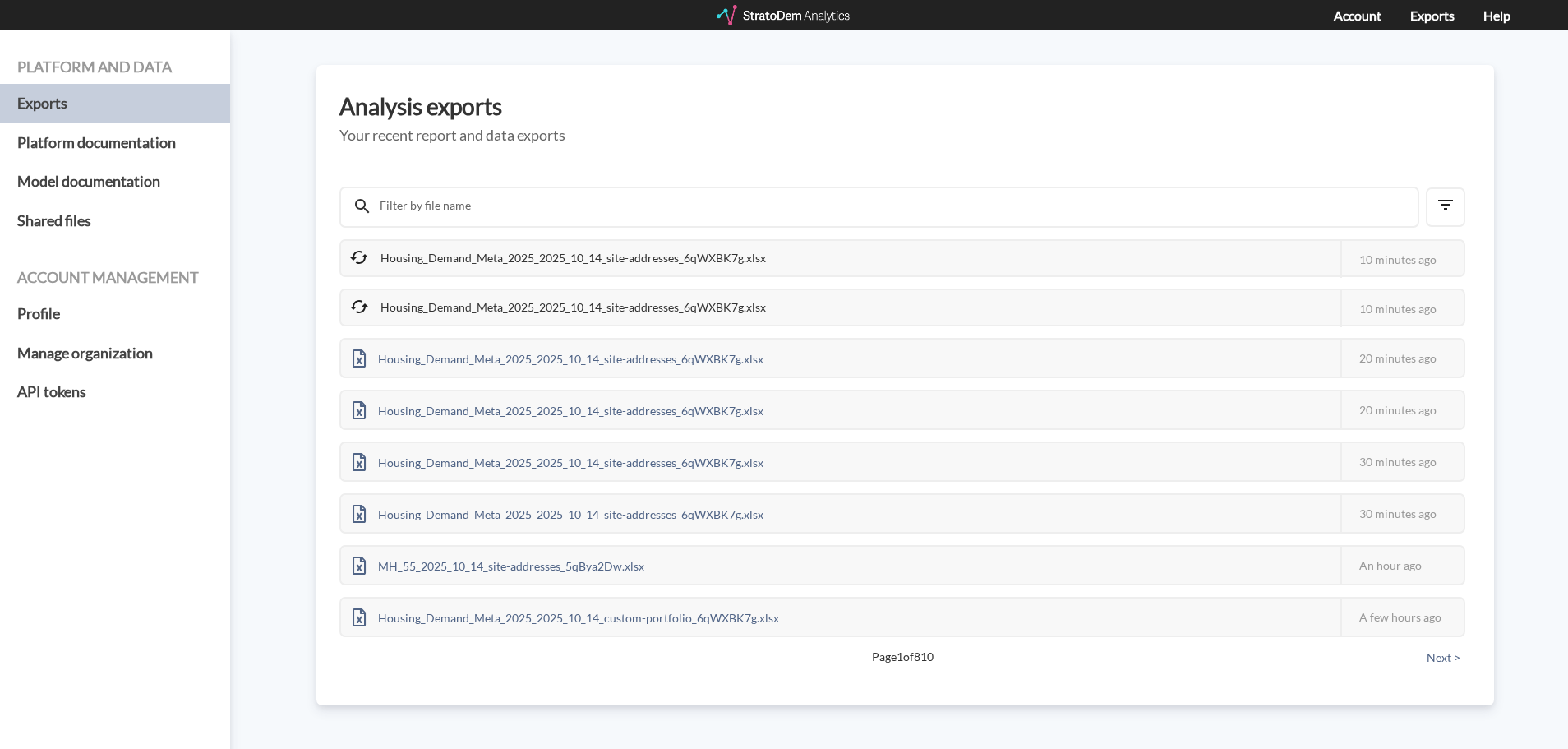
click at [554, 294] on div "Housing_Demand_Meta_2025_2025_10_14_site-addresses_6qWXBK7g.xlsx" at bounding box center [559, 306] width 437 height 34
click at [562, 256] on div "Housing_Demand_Meta_2025_2025_10_14_site-addresses_6qWXBK7g.xlsx" at bounding box center [559, 257] width 437 height 34
click at [610, 258] on div "Housing_Demand_Meta_2025_2025_10_14_site-addresses_6qWXBK7g.xlsx" at bounding box center [559, 257] width 437 height 34
click at [536, 259] on div "Housing_Demand_Meta_2025_2025_10_14_site-addresses_6qWXBK7g.xlsx" at bounding box center [559, 257] width 437 height 34
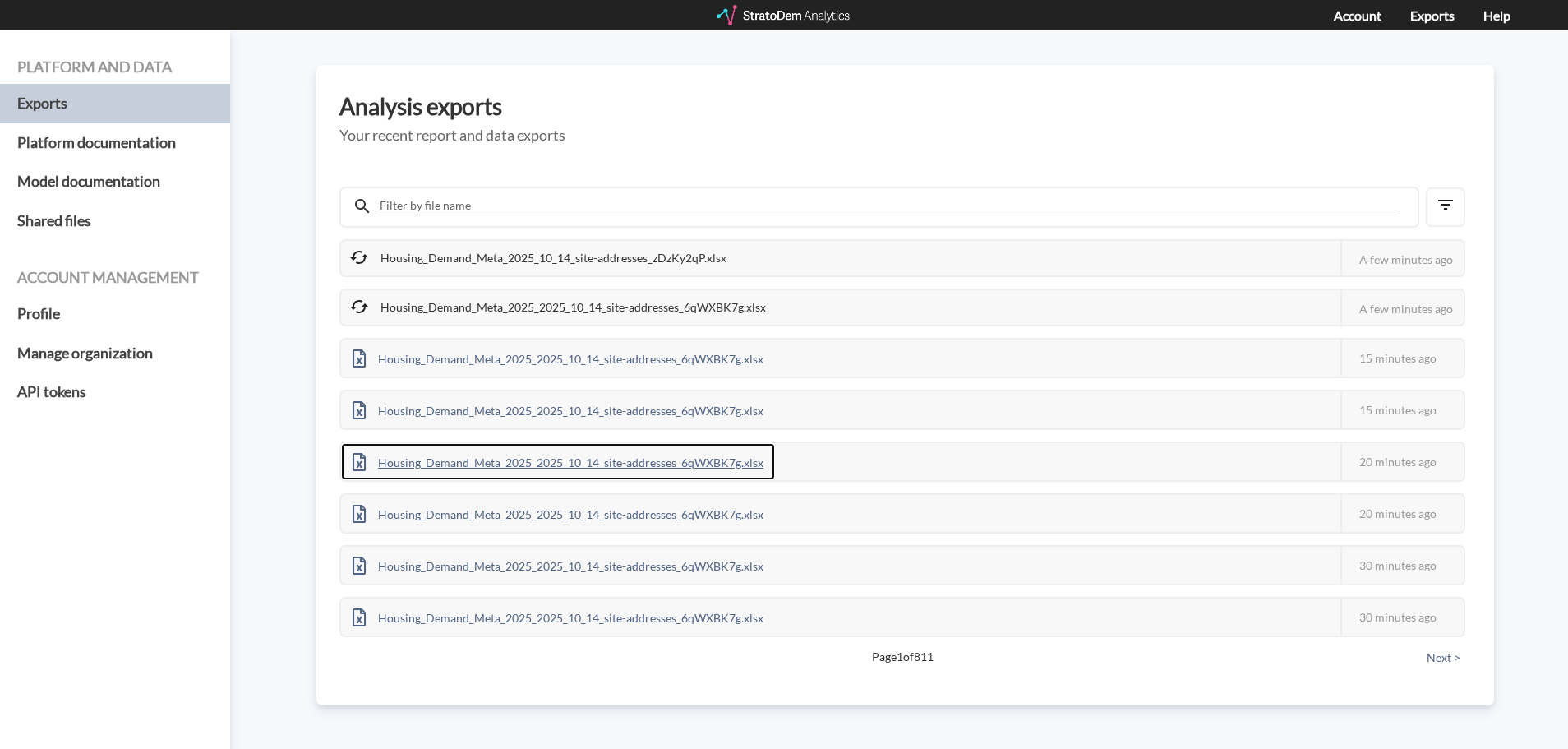
click at [666, 467] on div "Housing_Demand_Meta_2025_2025_10_14_site-addresses_6qWXBK7g.xlsx" at bounding box center [558, 461] width 434 height 37
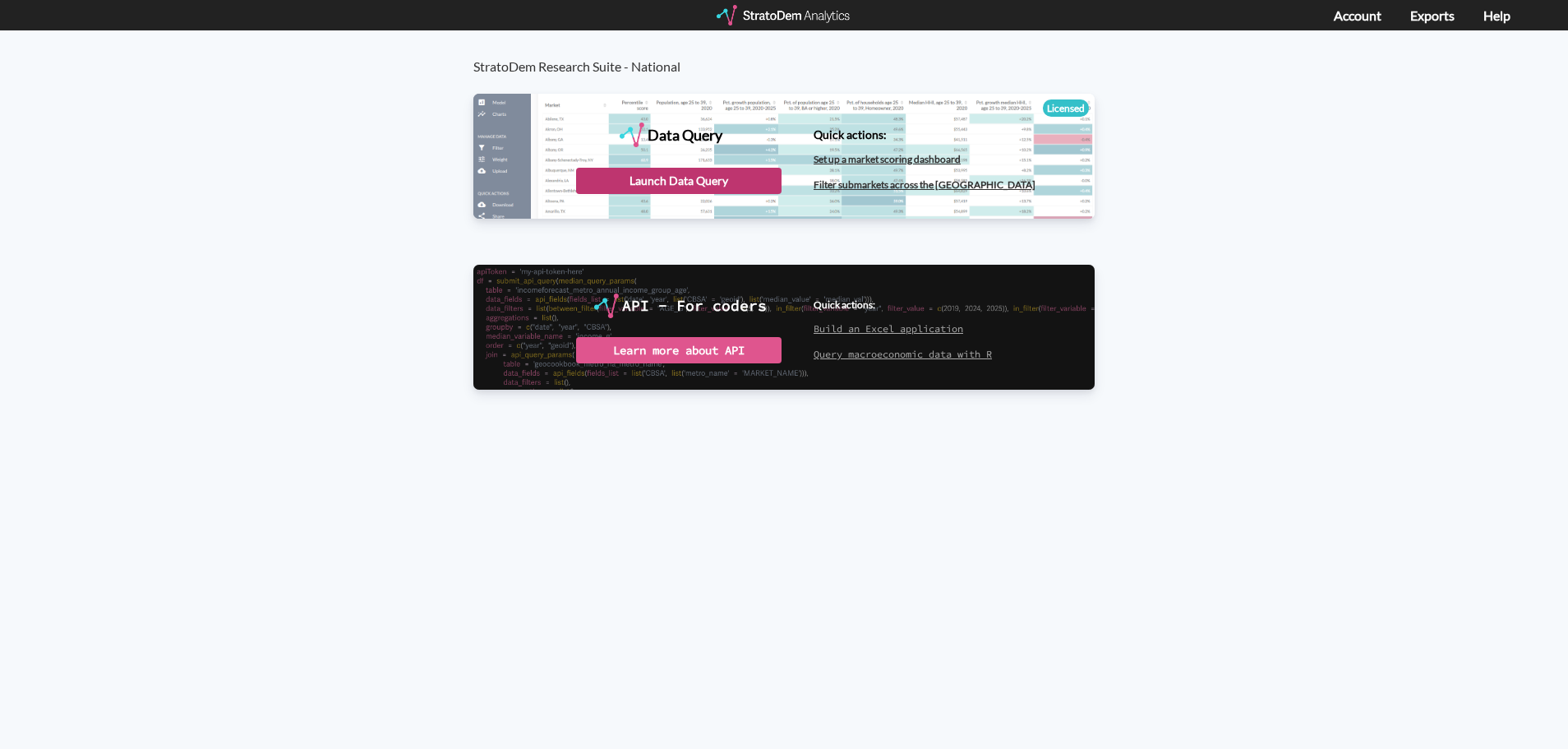
click at [670, 176] on div "Launch Data Query" at bounding box center [678, 180] width 205 height 27
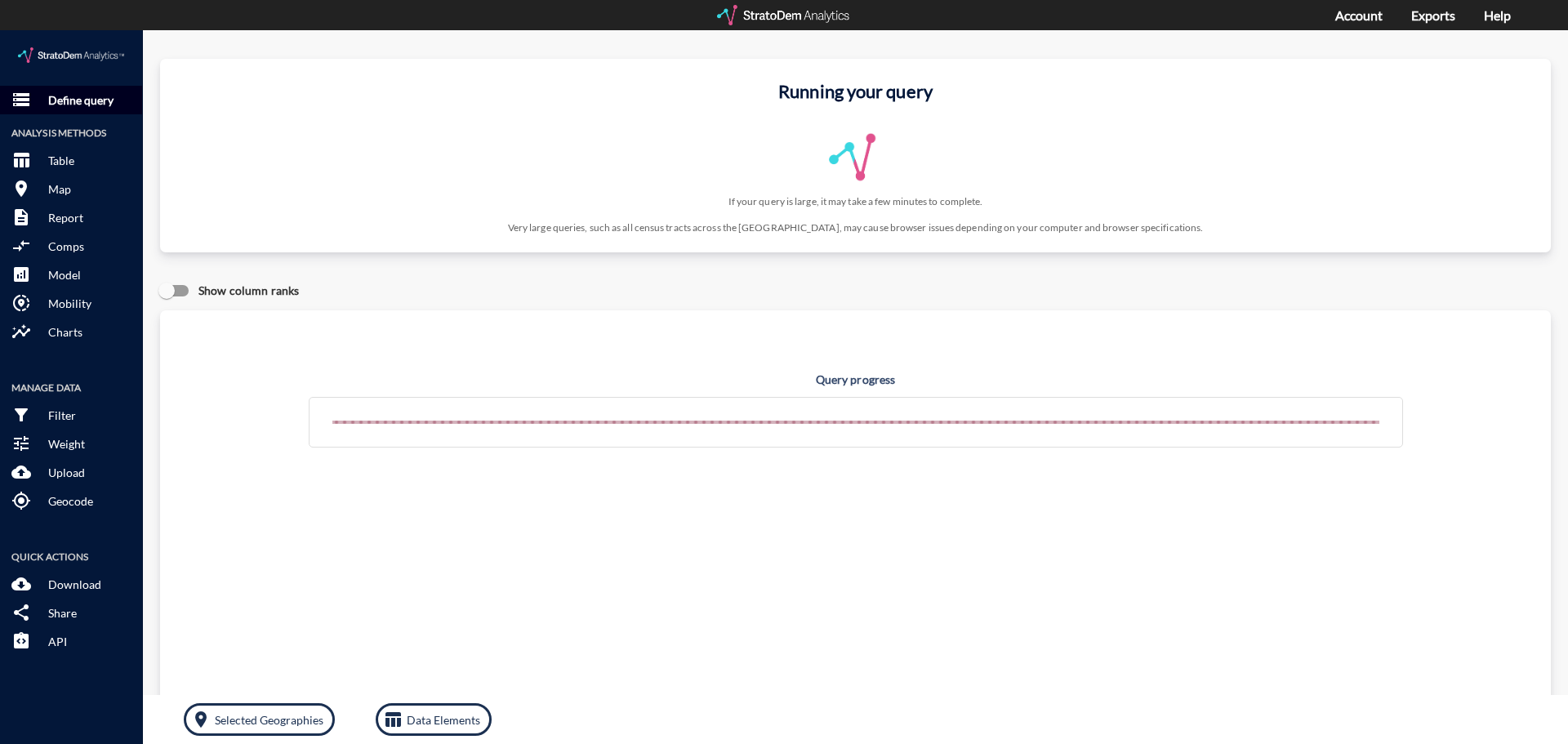
click p "Define query"
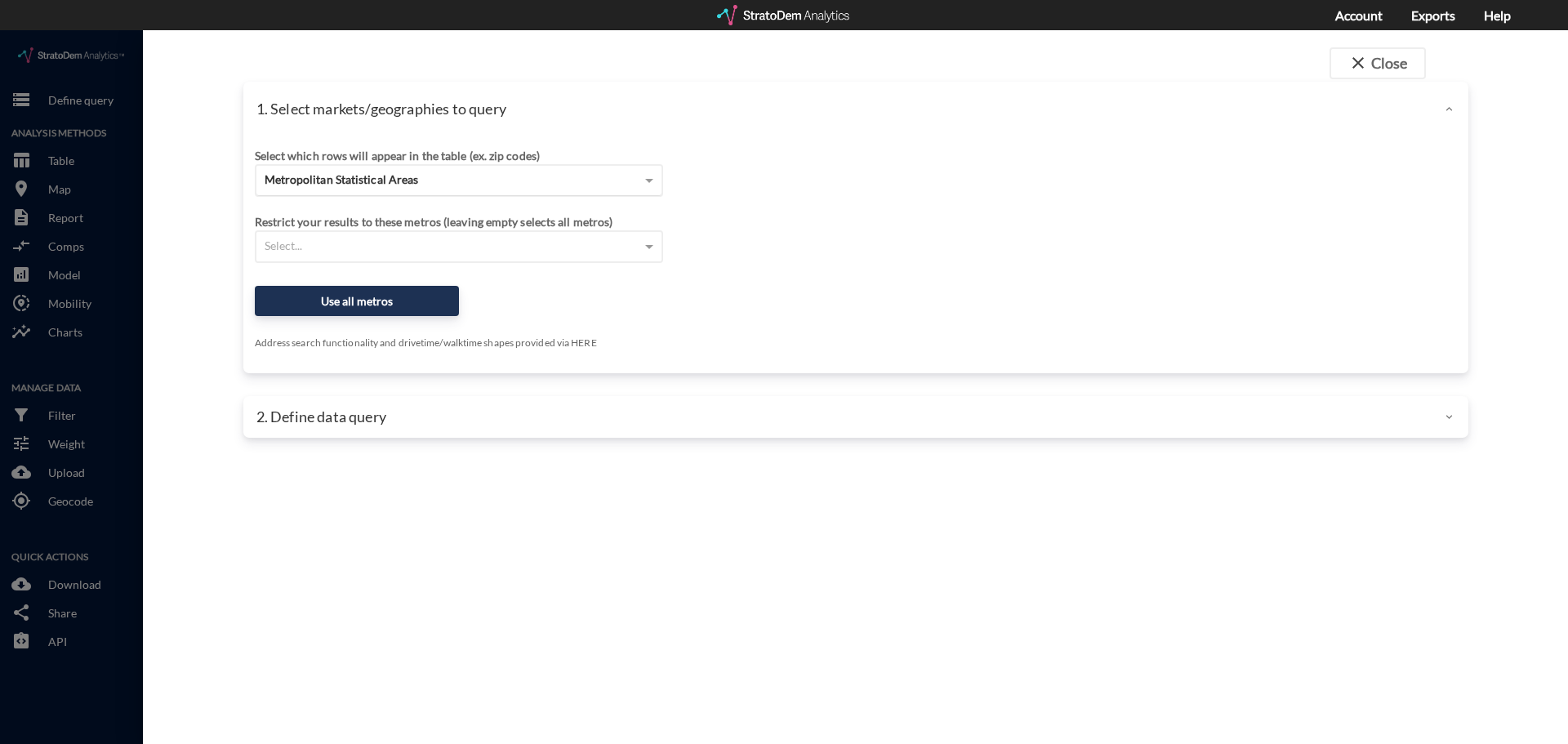
click div "Metropolitan Statistical Areas"
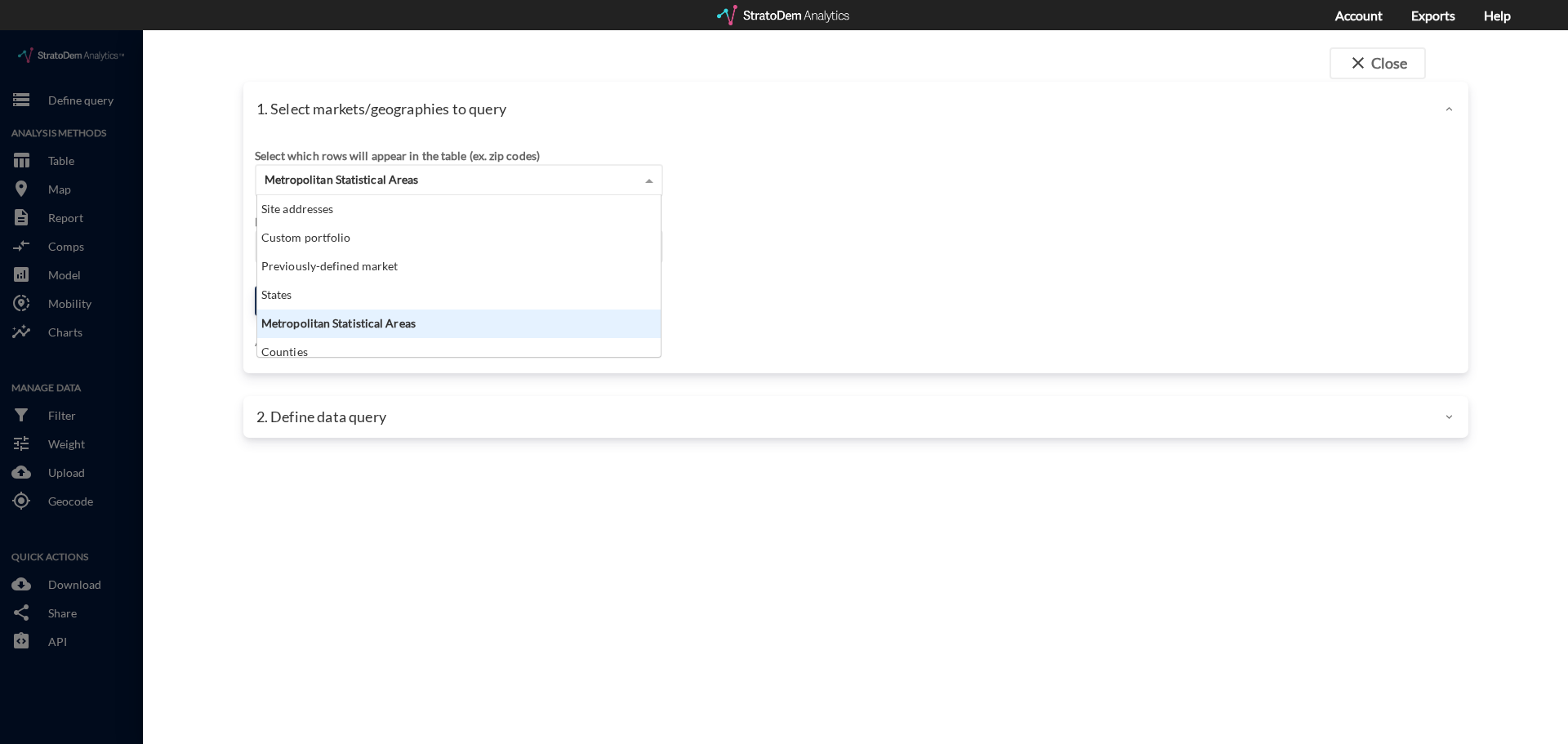
scroll to position [150, 394]
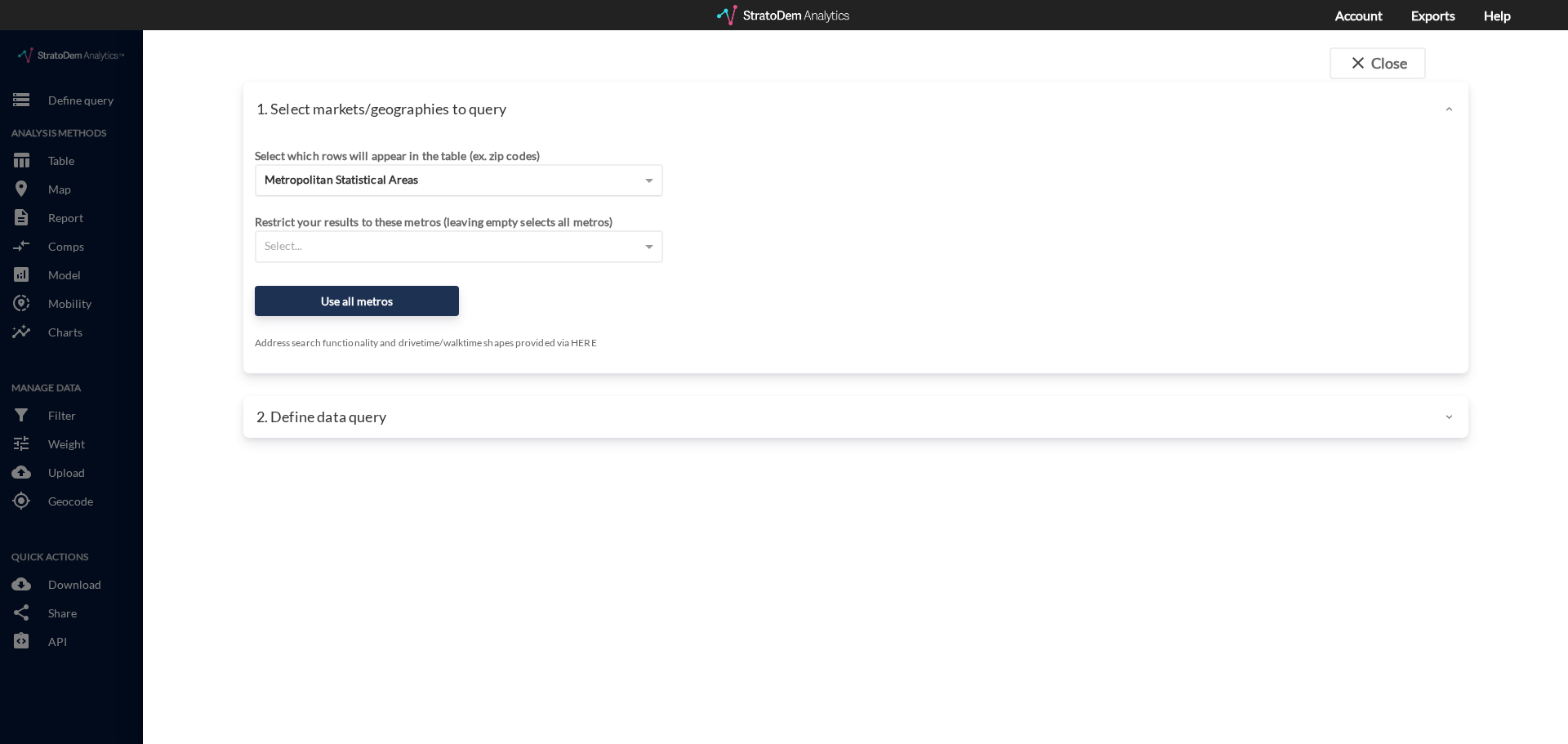
click div "Metropolitan Statistical Areas"
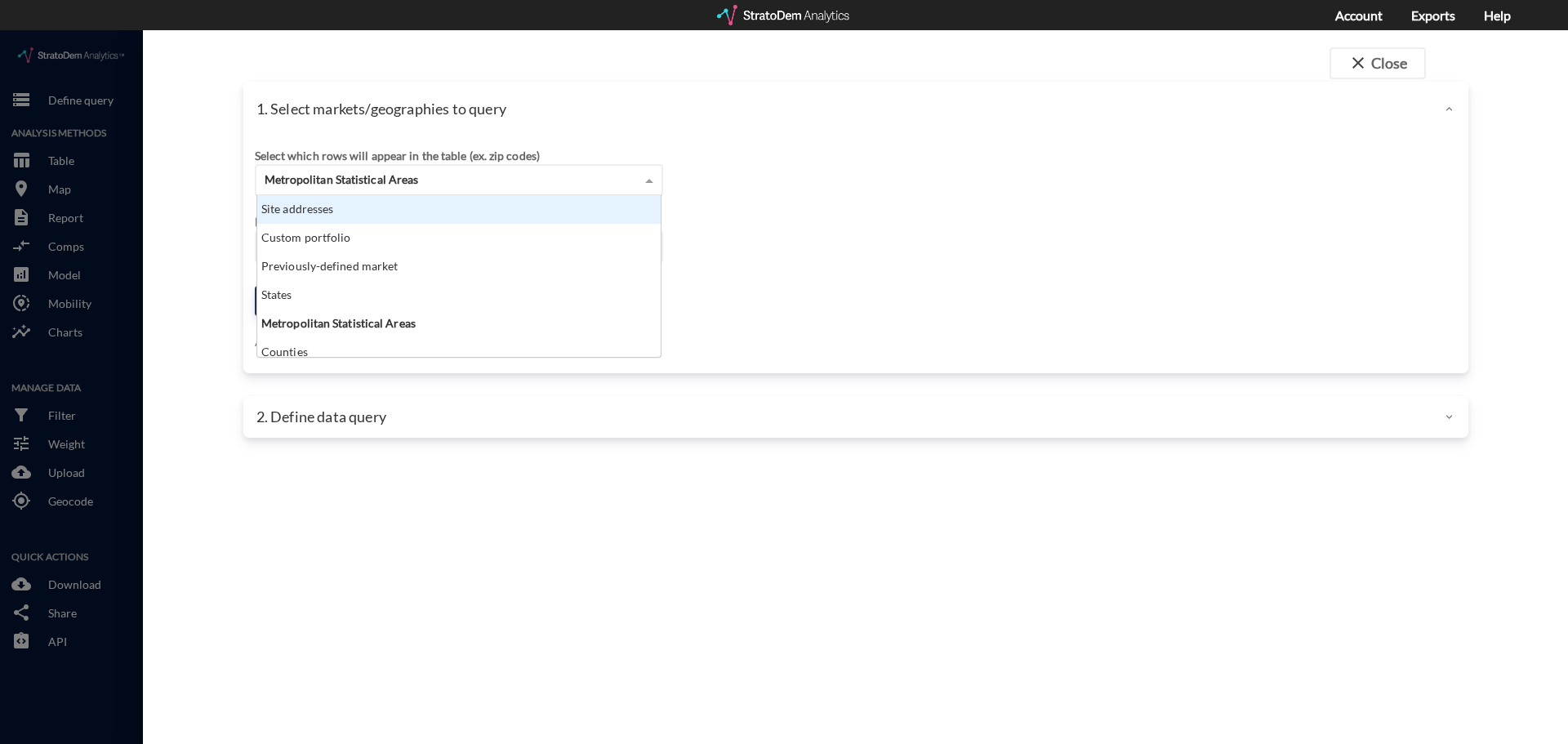
click div "Site addresses"
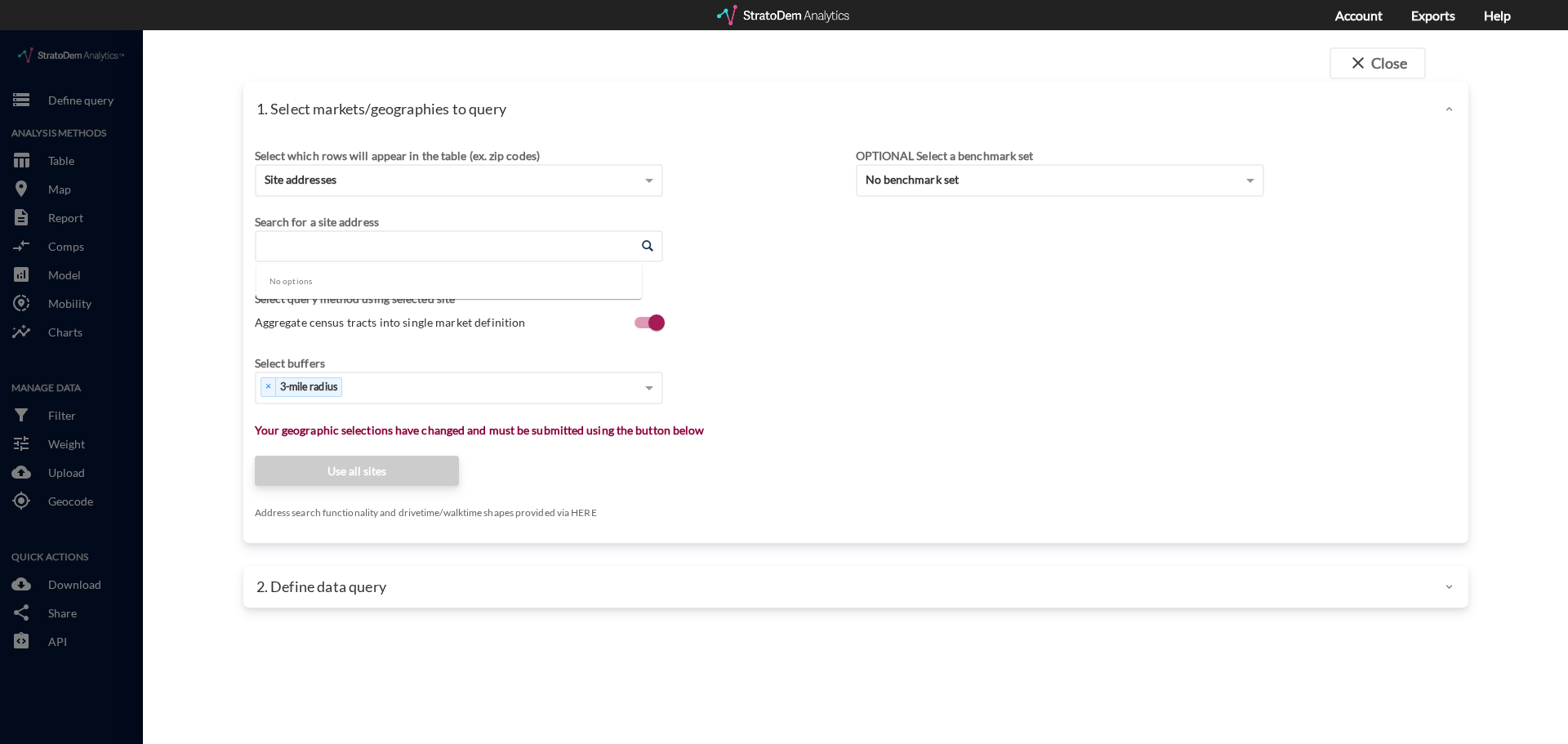
click input "Enter an address"
click div "× 3-mile radius"
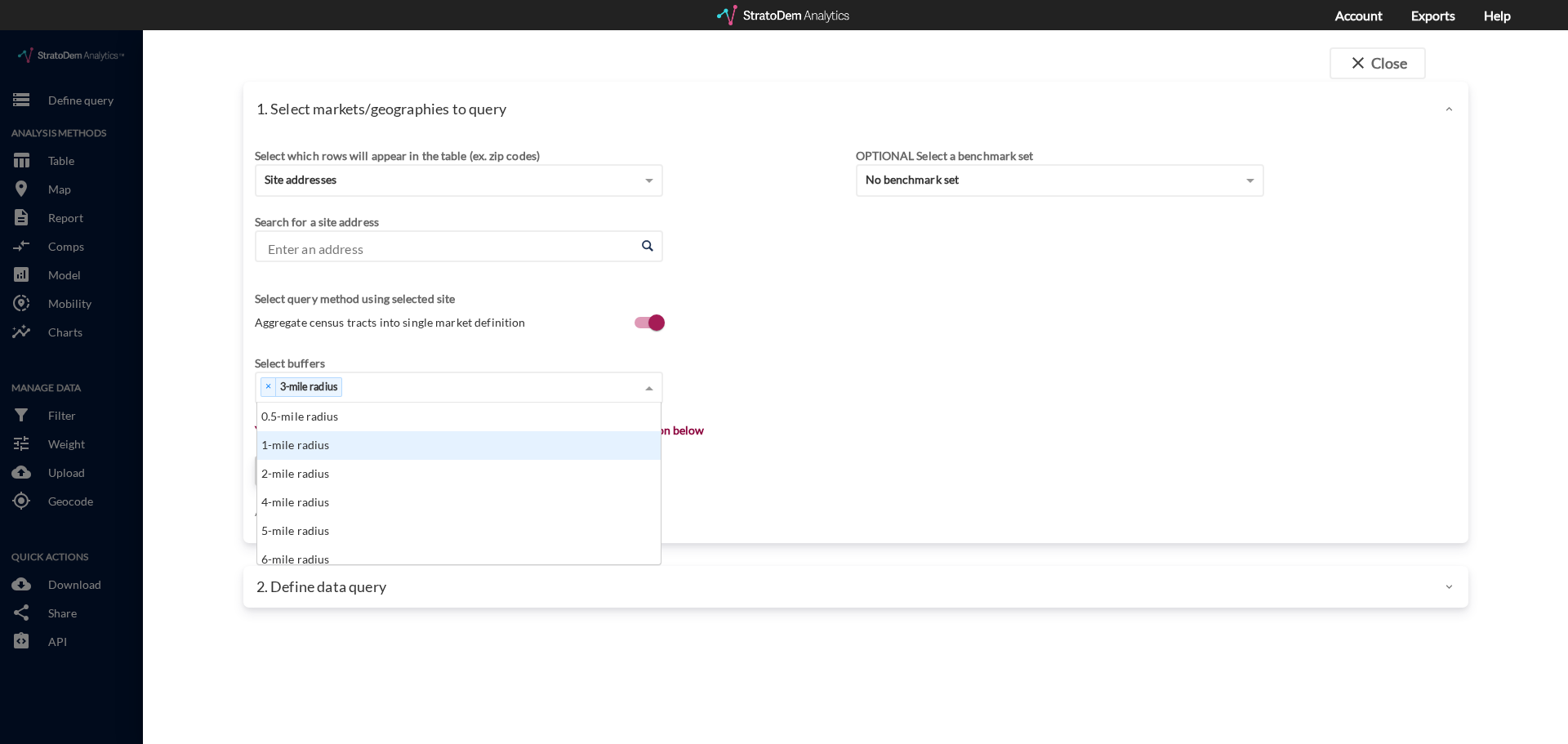
click div "1-mile radius"
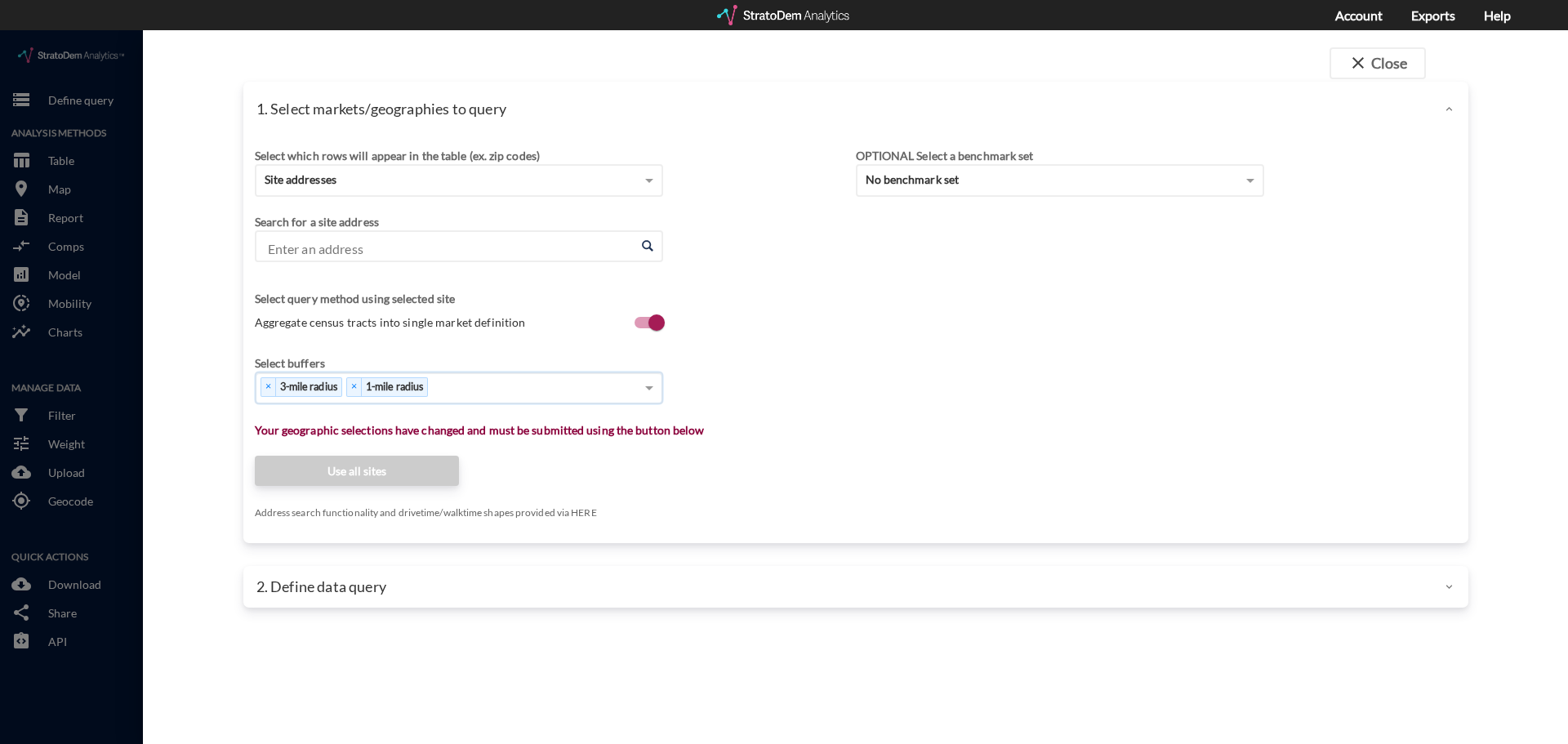
click div "× 3-mile radius × 1-mile radius"
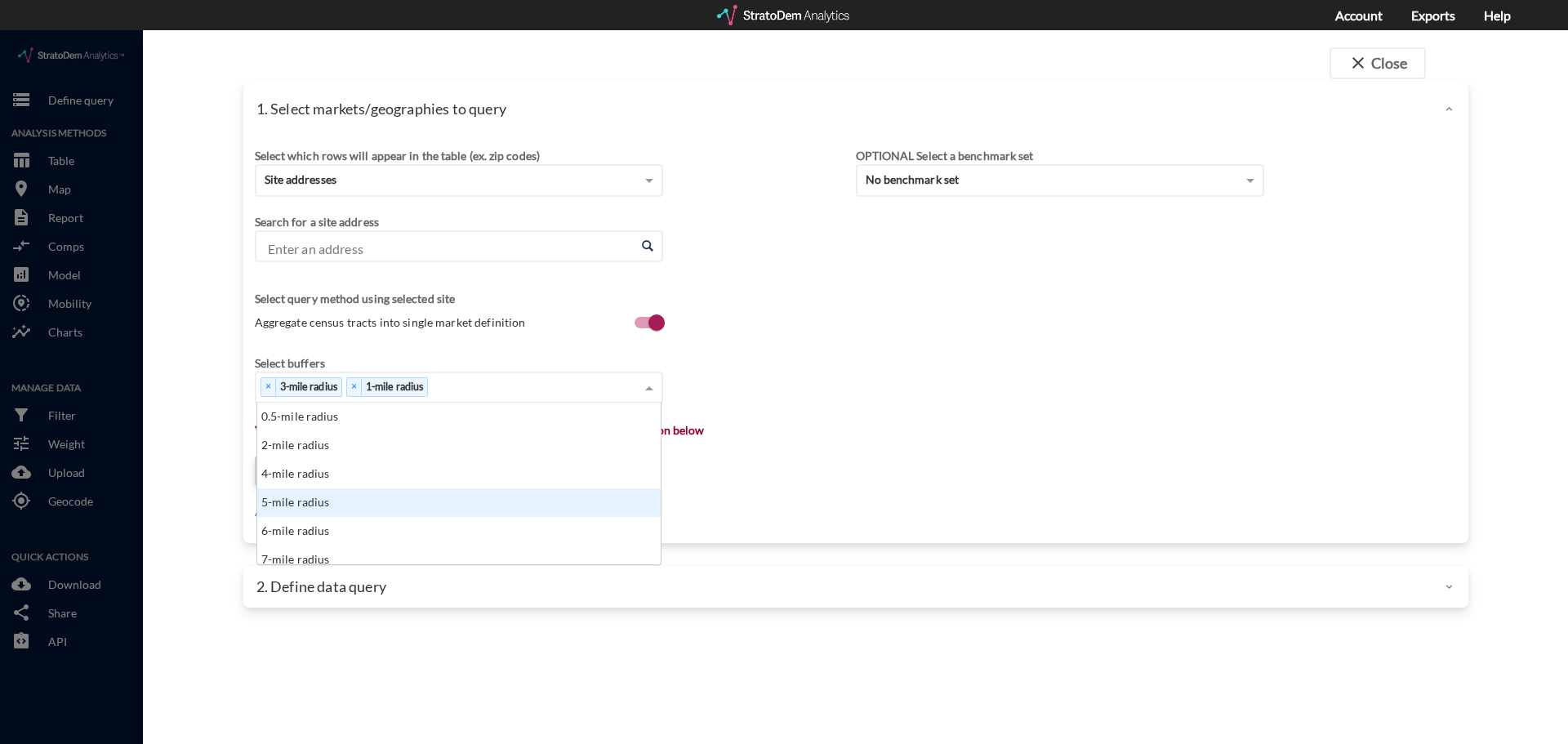
click div "5-mile radius"
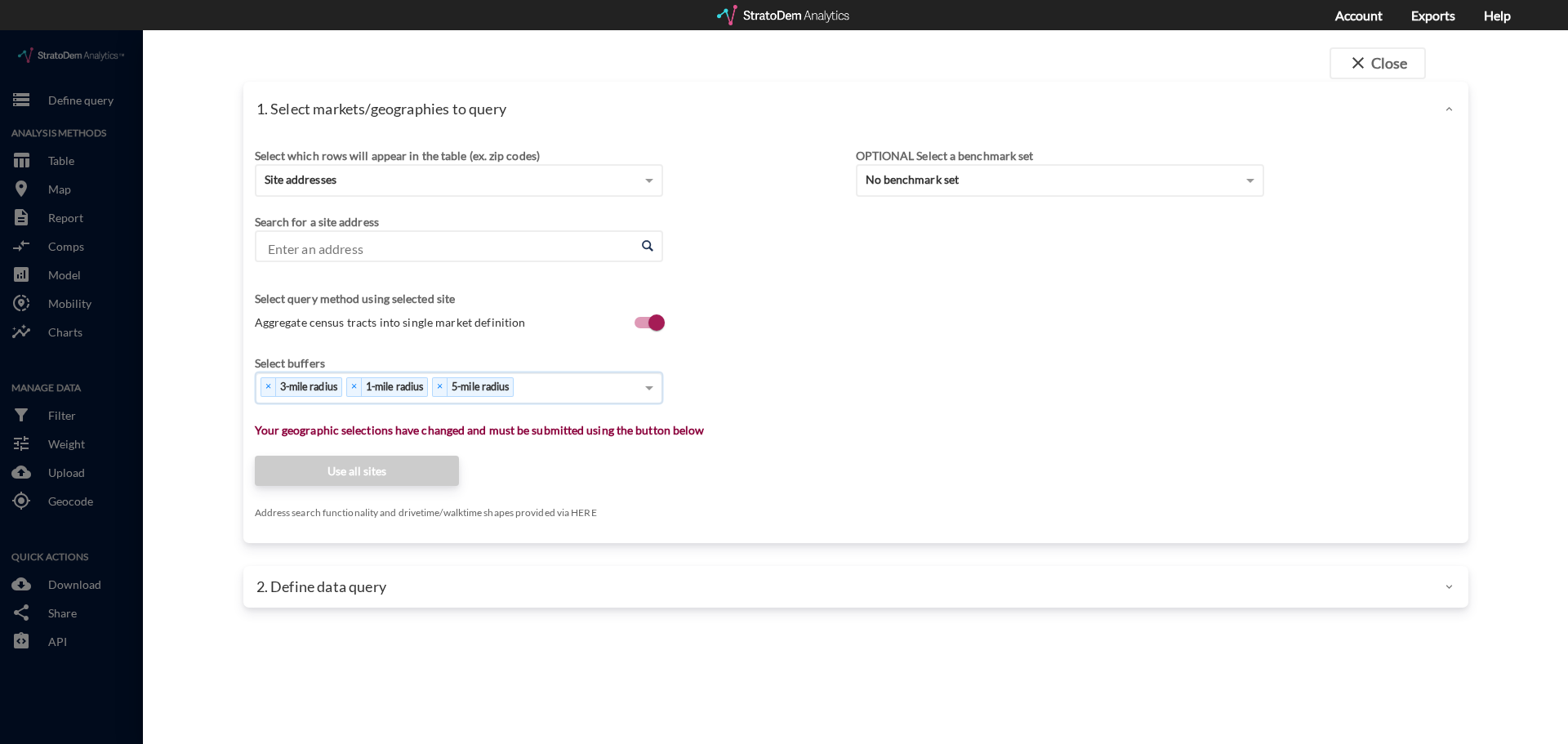
click div "× 3-mile radius × 1-mile radius × 5-mile radius"
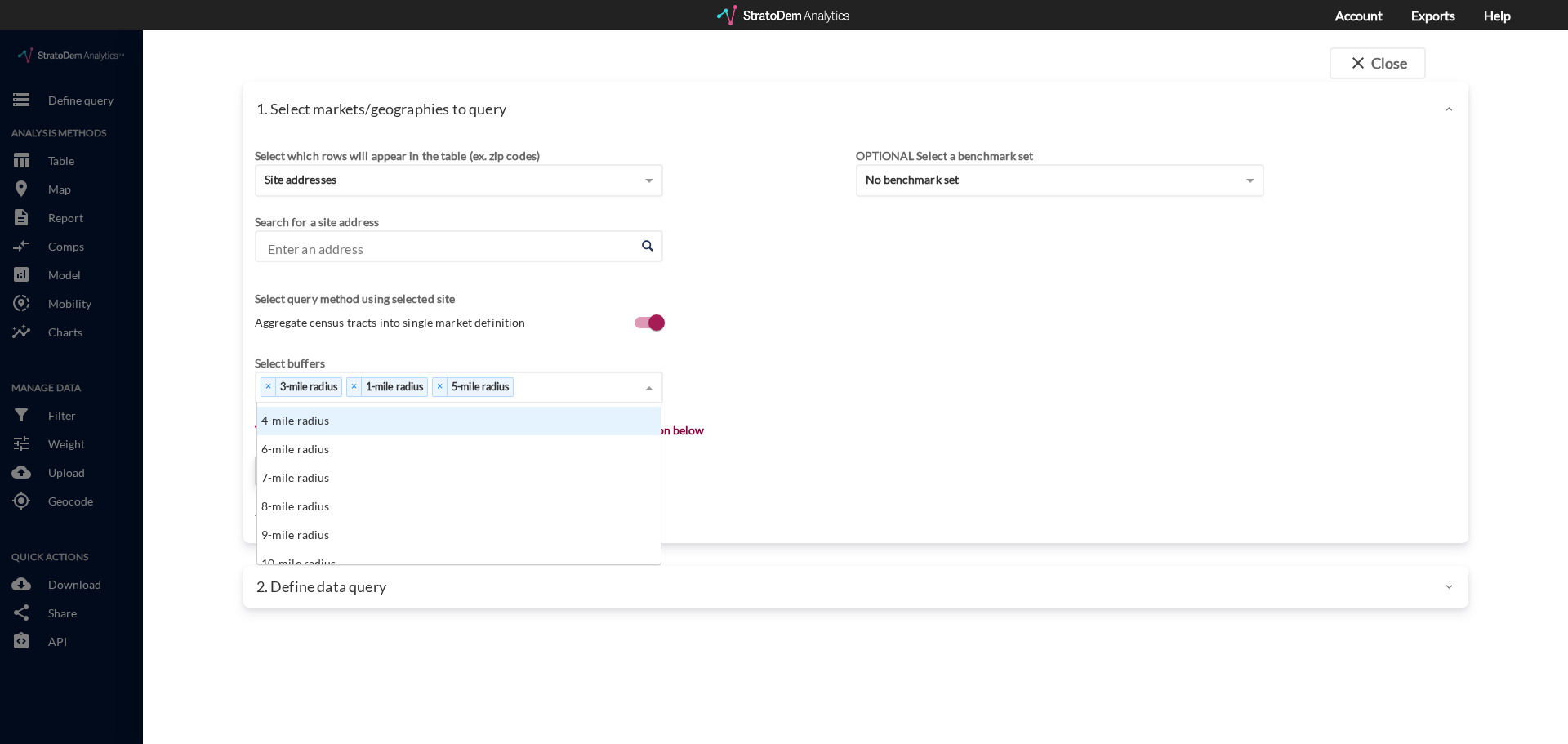
scroll to position [81, 0]
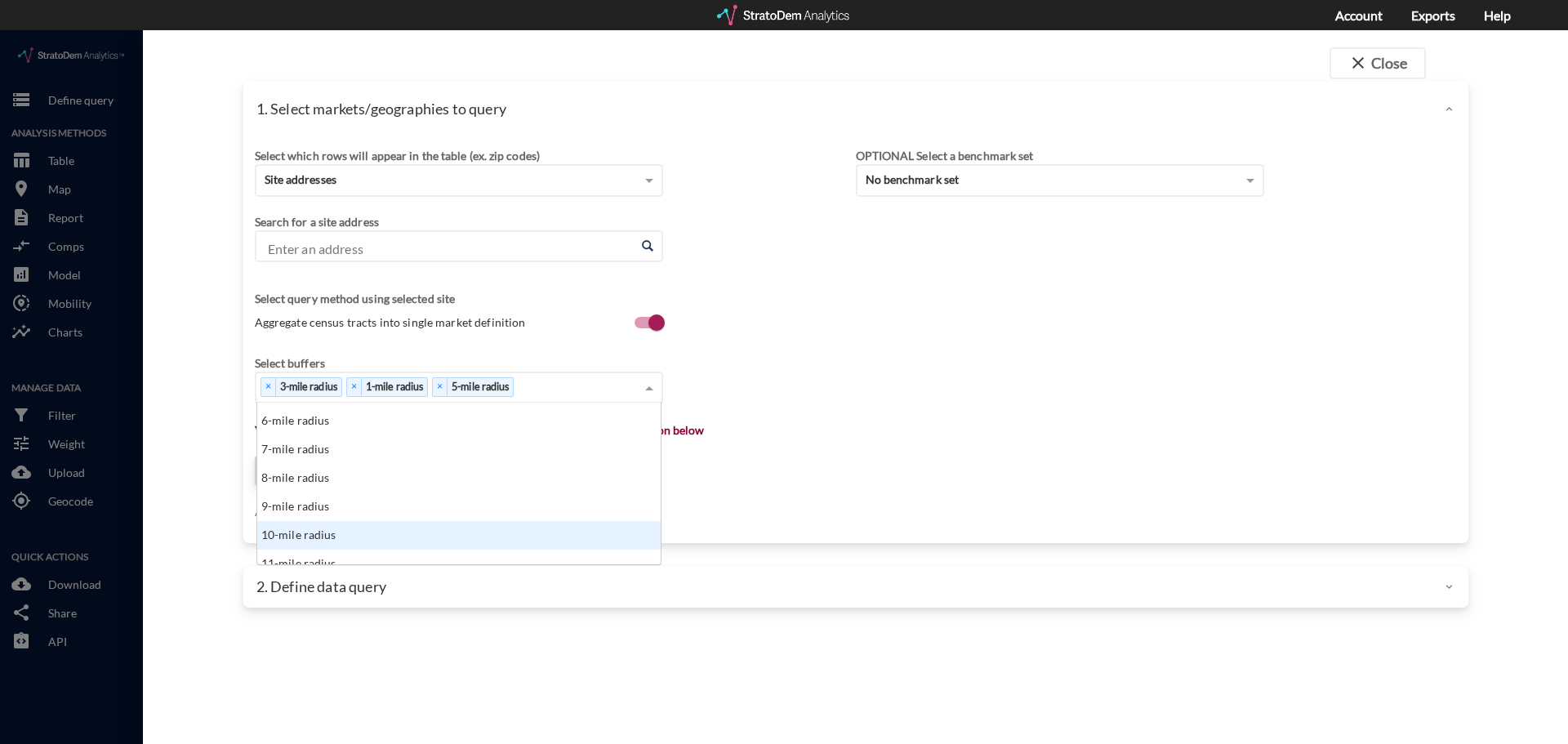
click div "10-mile radius"
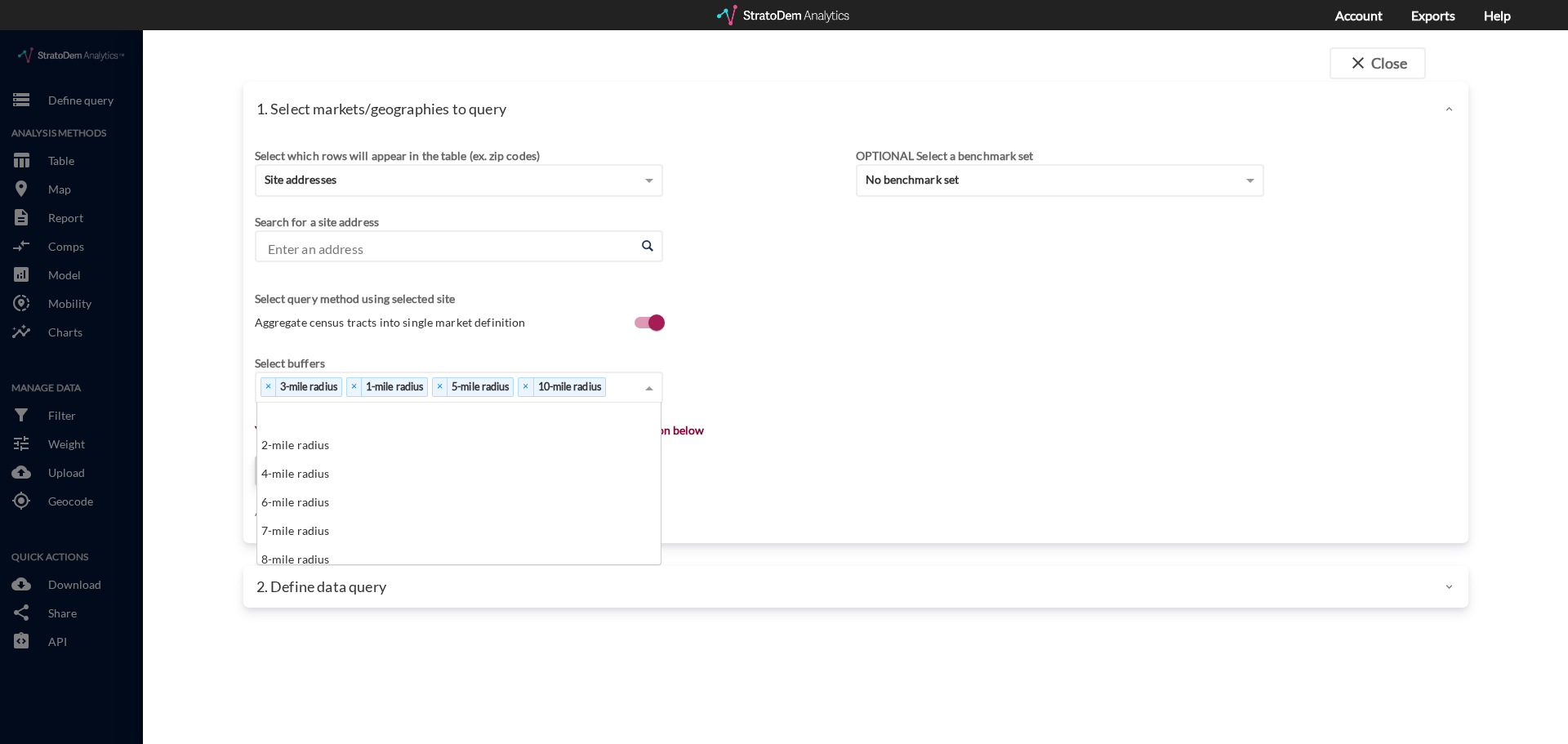
scroll to position [150, 394]
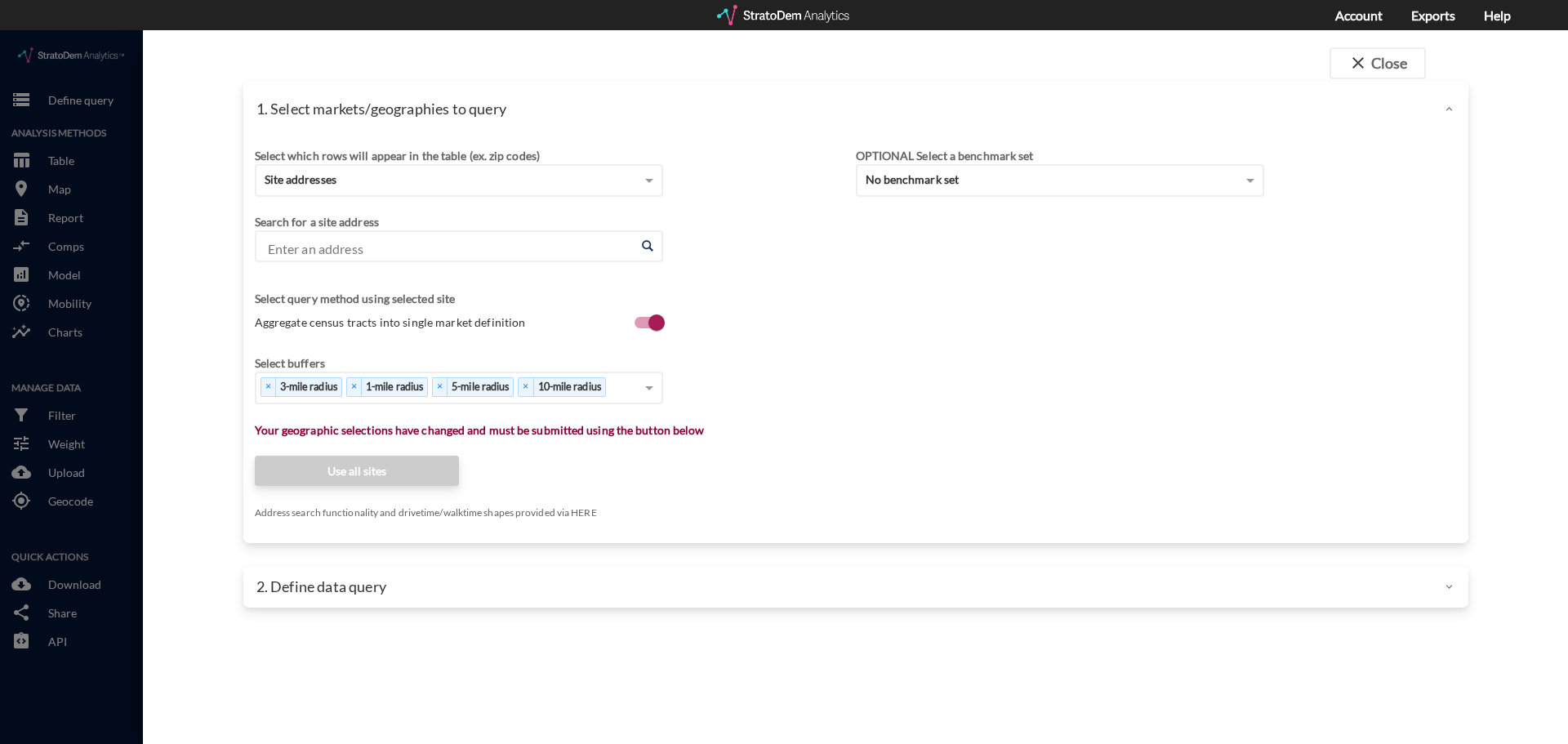
click input "Enter an address"
paste input "Davis Rd N, Grand Prairie, TX"
click li "Davis Rd N, Grand Prairie, Texas"
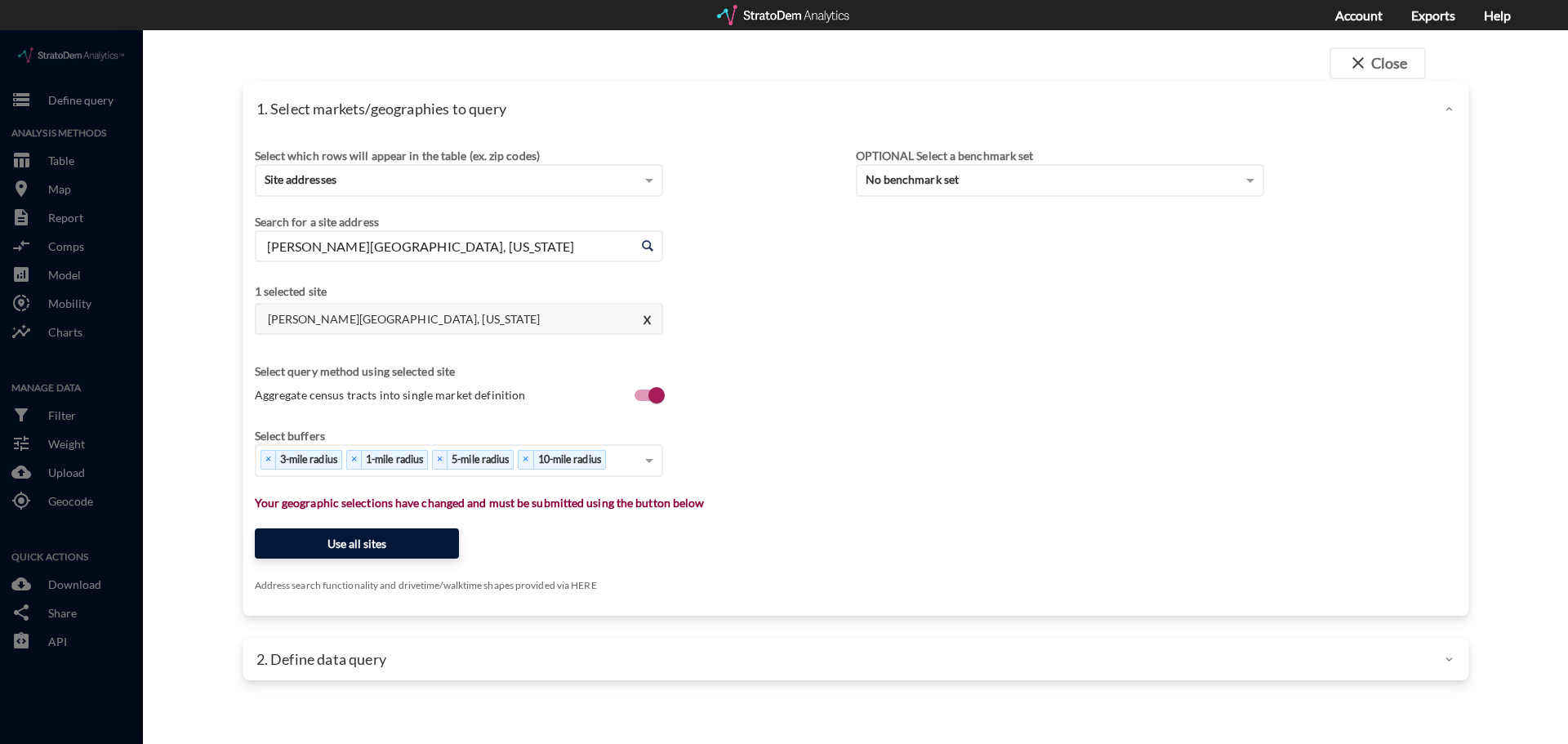
type input "Davis Rd N, Grand Prairie, Texas"
click button "Use all sites"
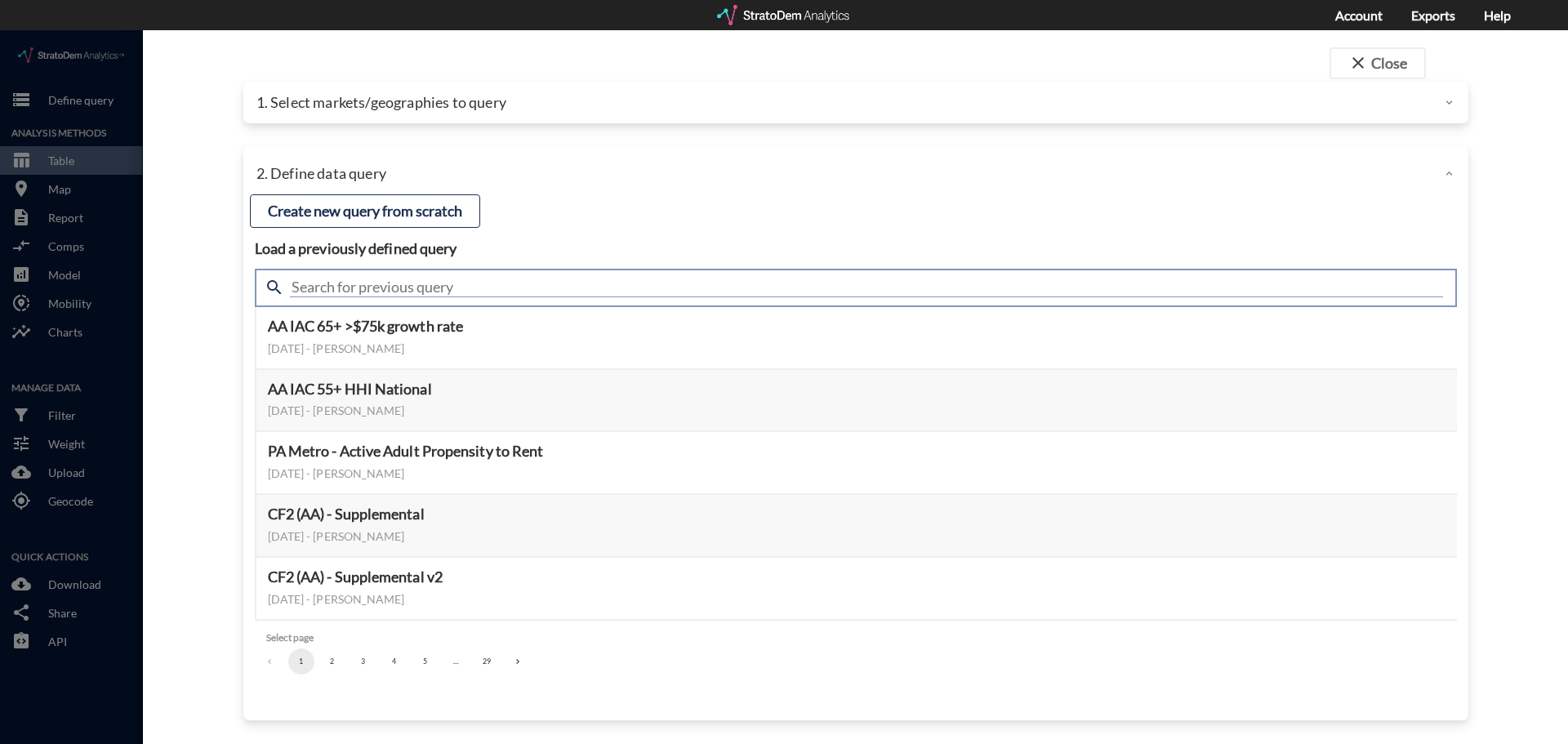
click input "text"
type input "housing demand"
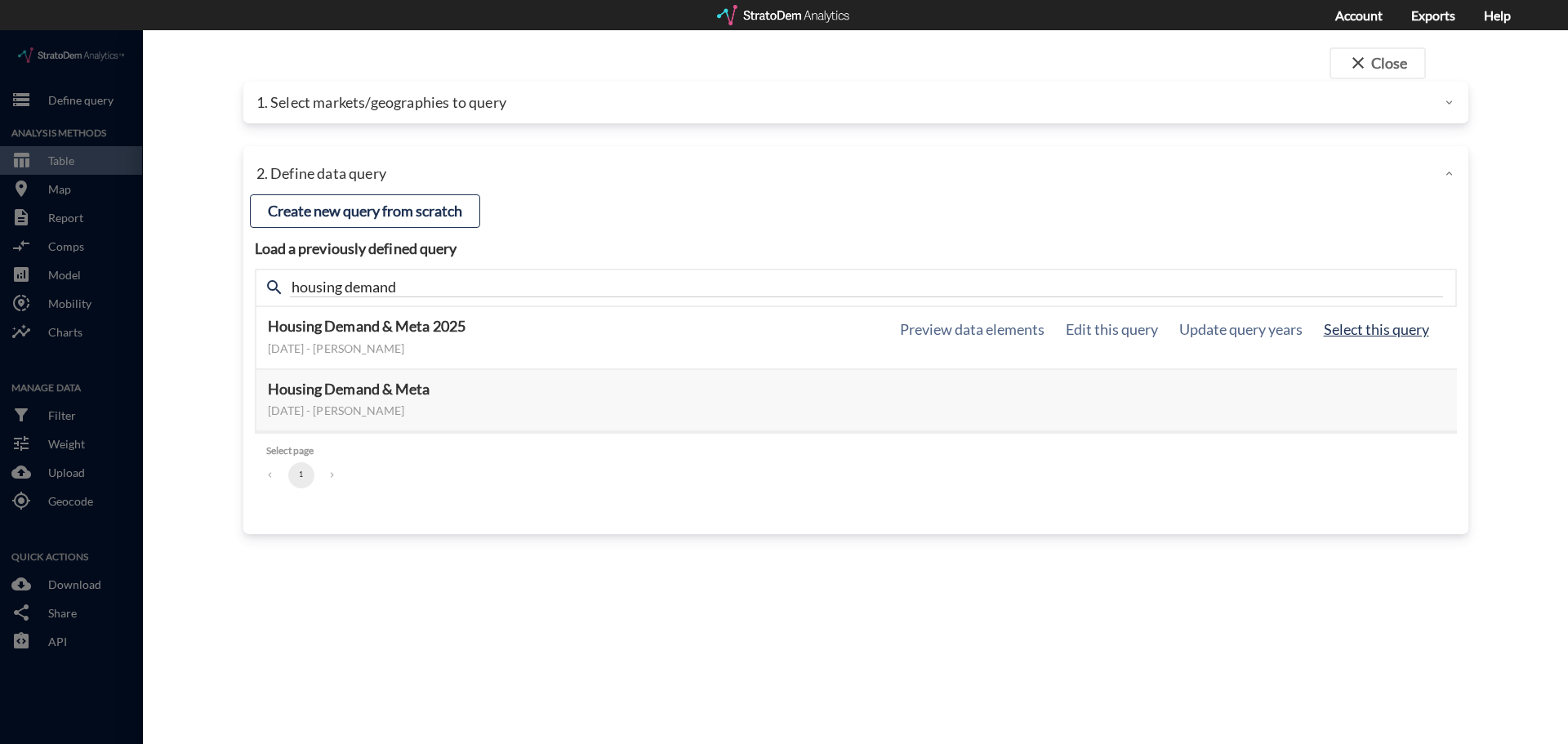
click button "Select this query"
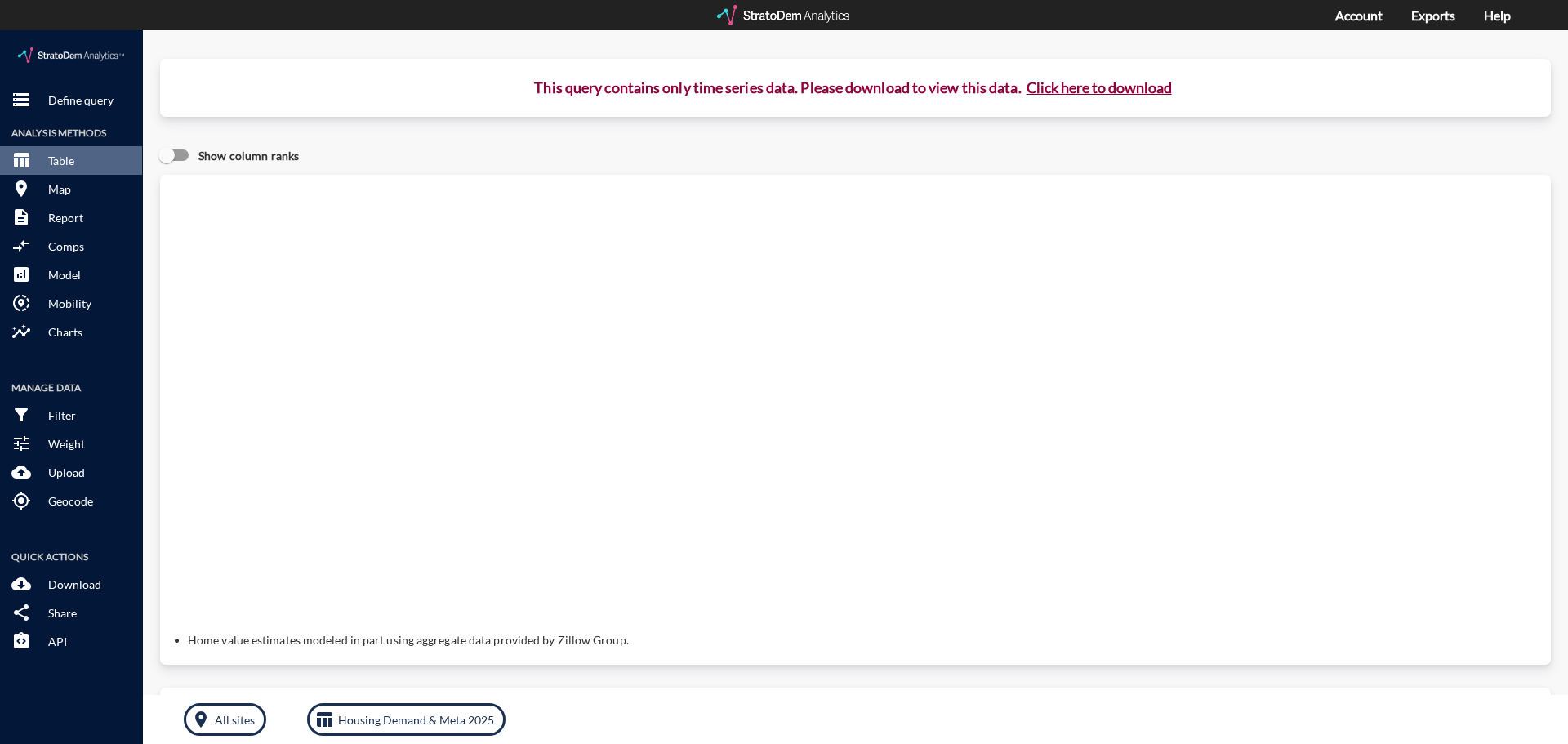
click button "Click here to download"
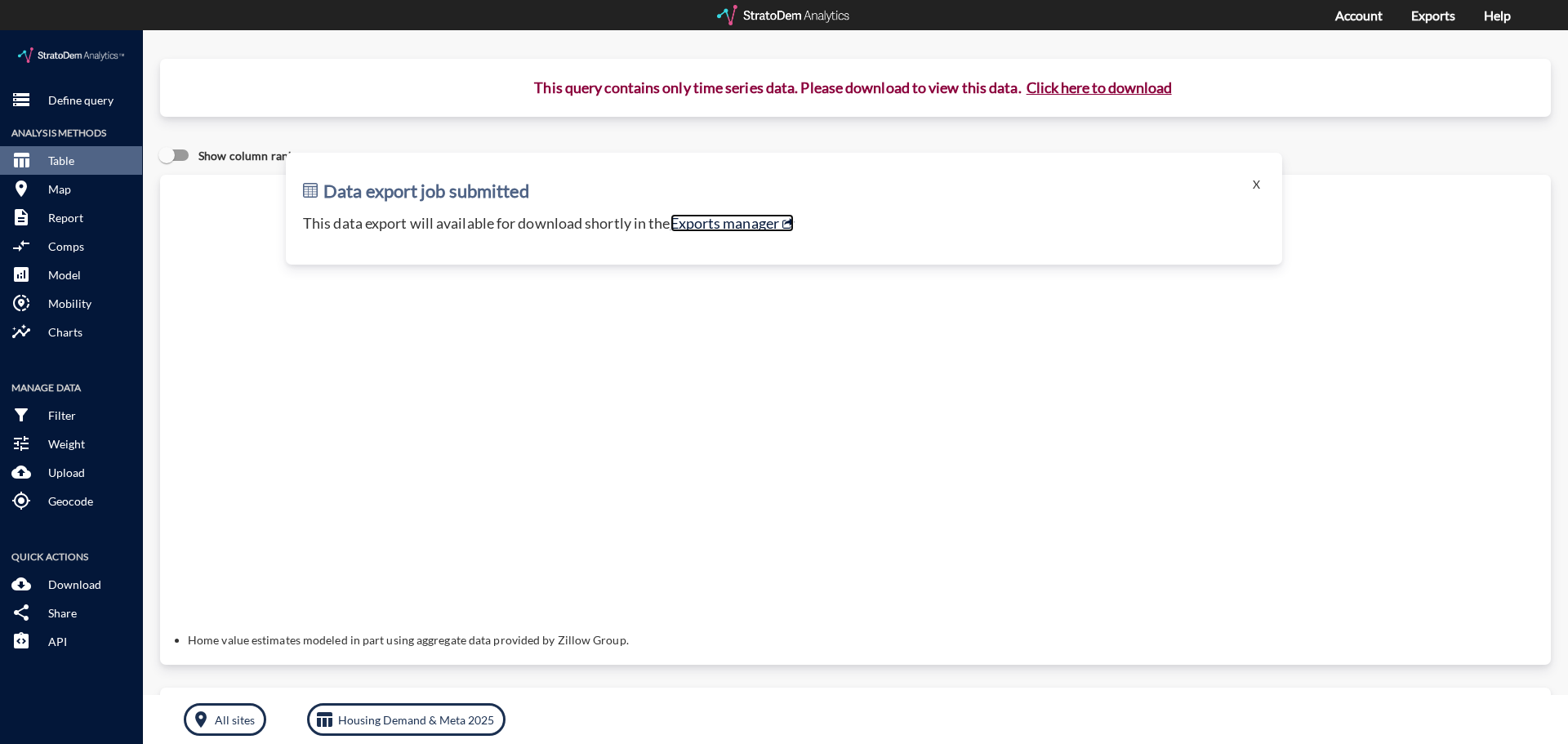
click link "Exports manager"
click button "X"
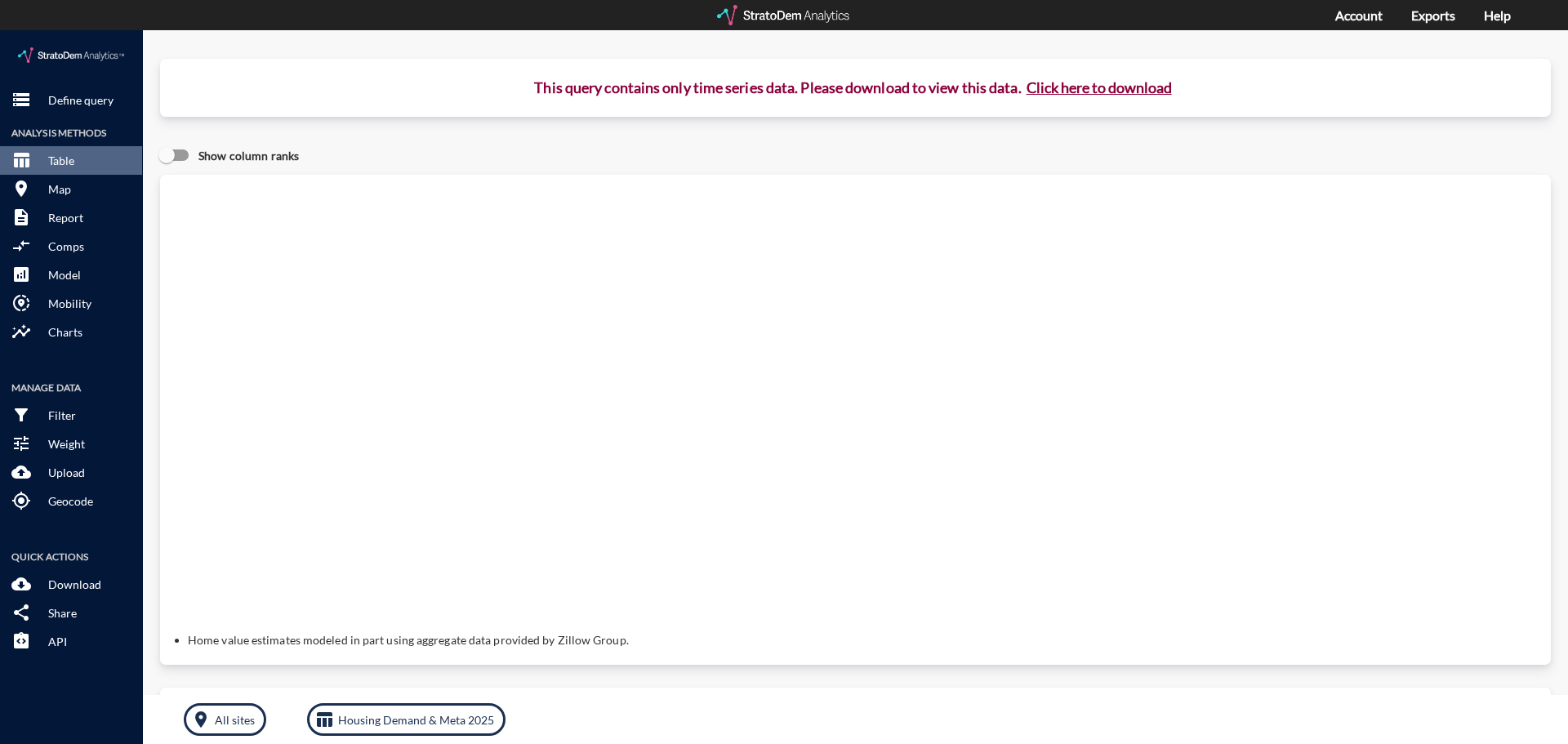
click div "Query progress Home value estimates modeled in part using aggregate data provid…"
click p "Define query"
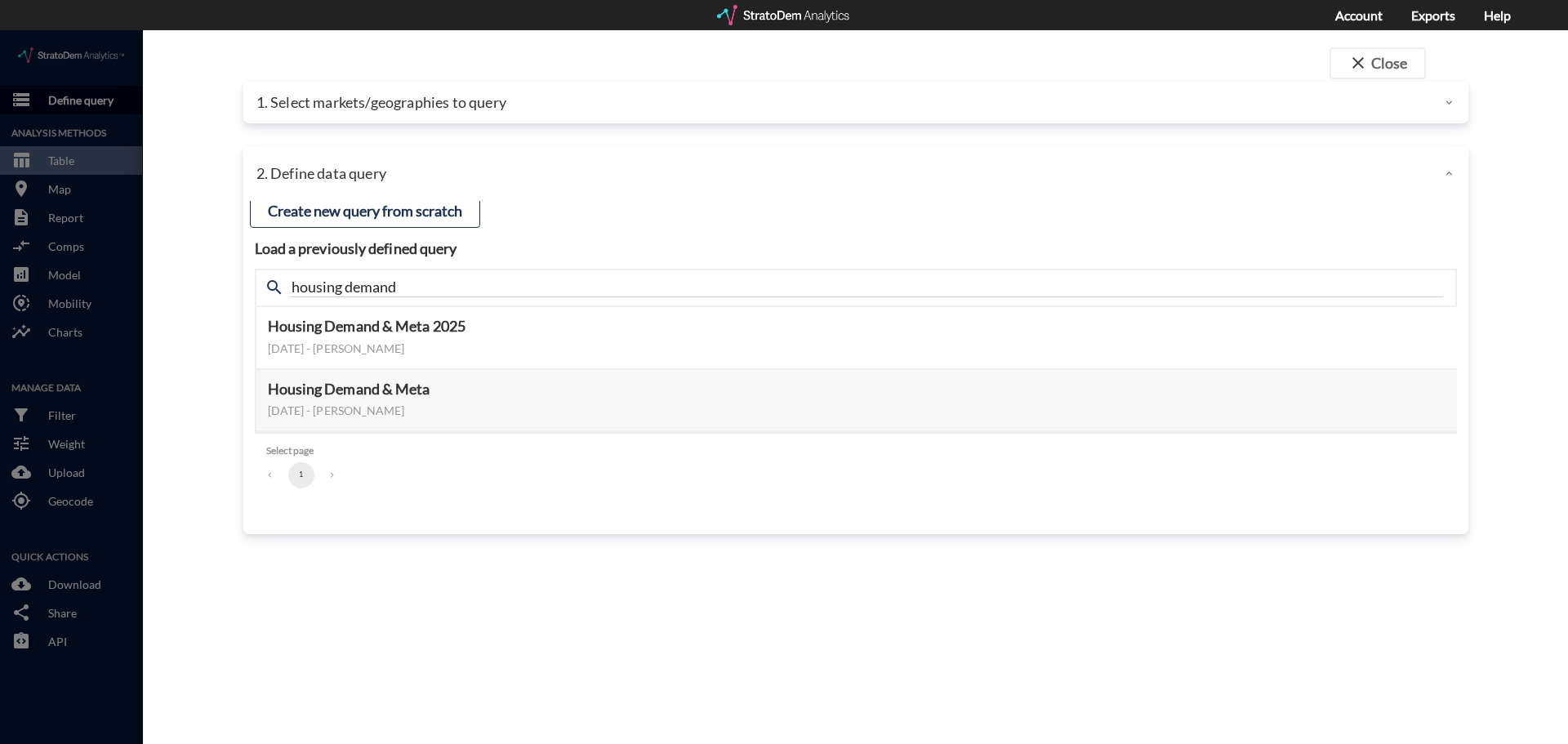
click div
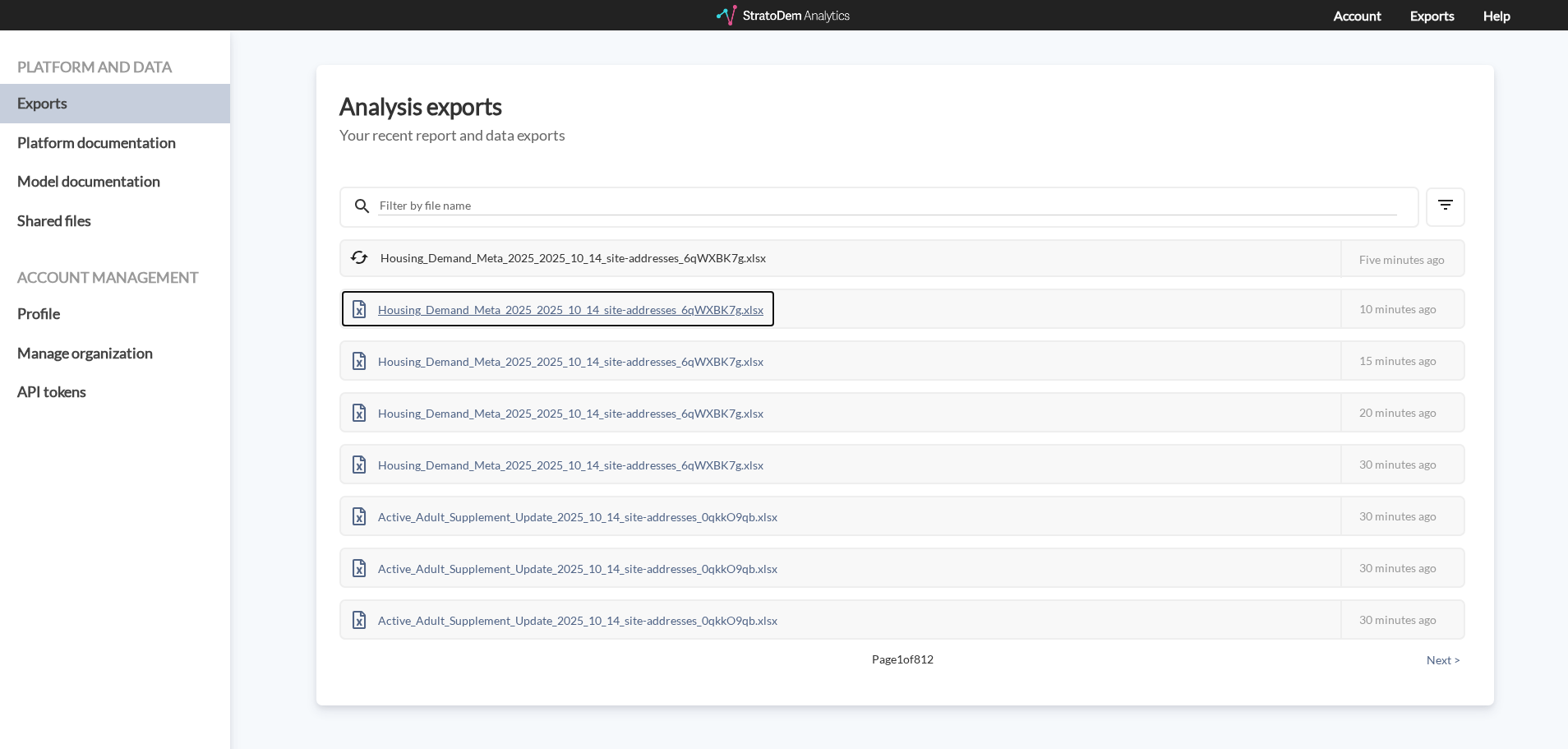
click at [465, 307] on div "Housing_Demand_Meta_2025_2025_10_14_site-addresses_6qWXBK7g.xlsx" at bounding box center [558, 308] width 434 height 37
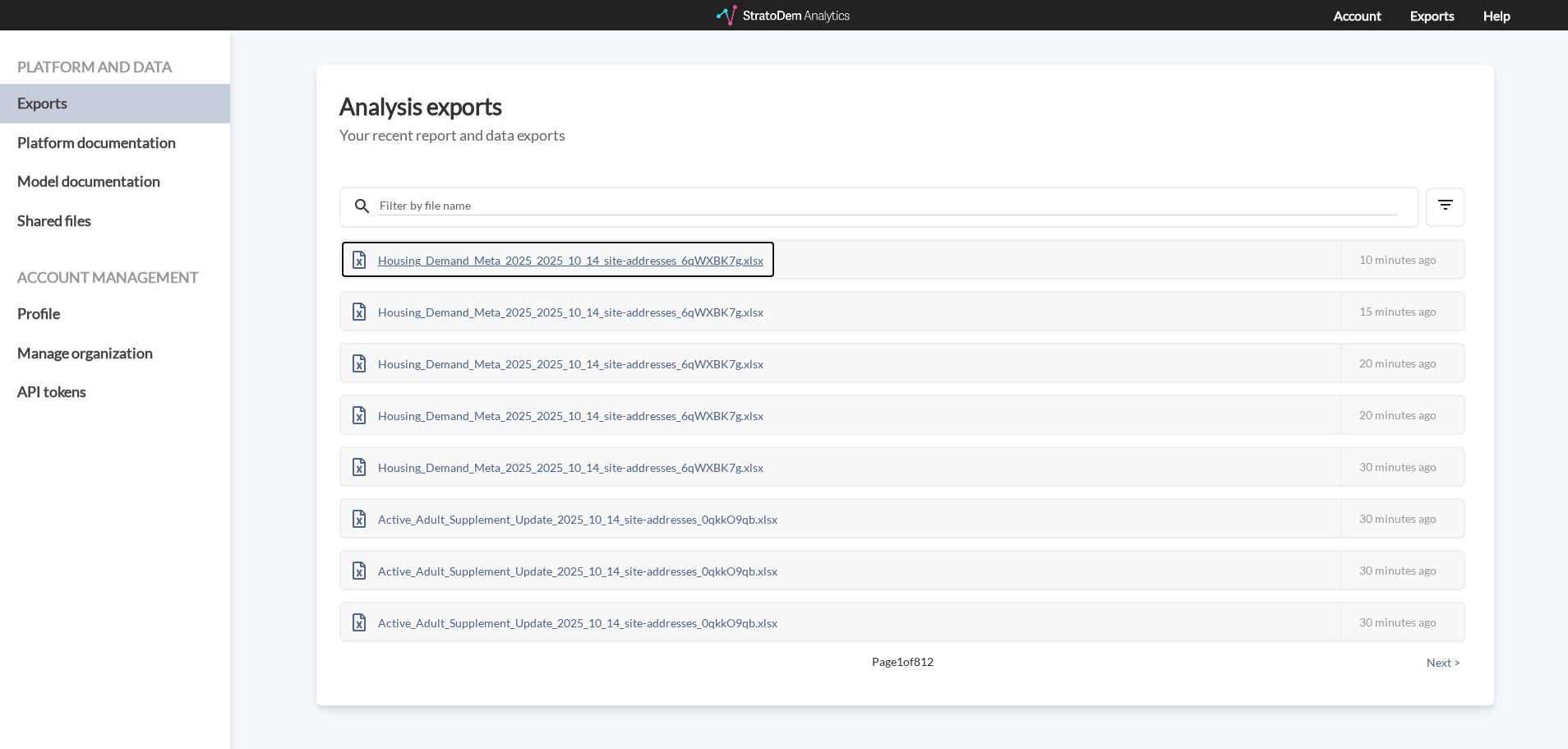
click at [562, 252] on div "Housing_Demand_Meta_2025_2025_10_14_site-addresses_6qWXBK7g.xlsx" at bounding box center [558, 259] width 434 height 37
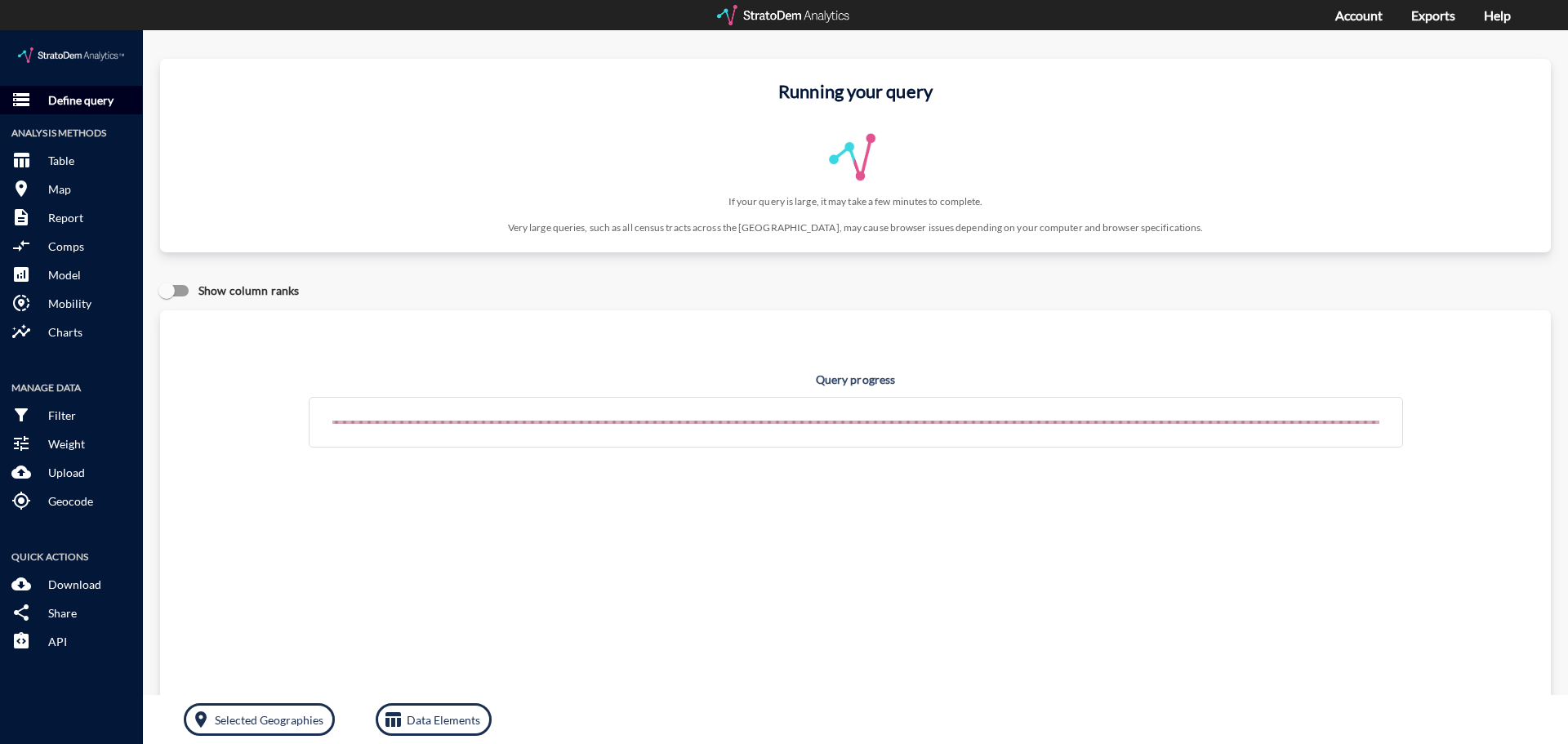
click p "Define query"
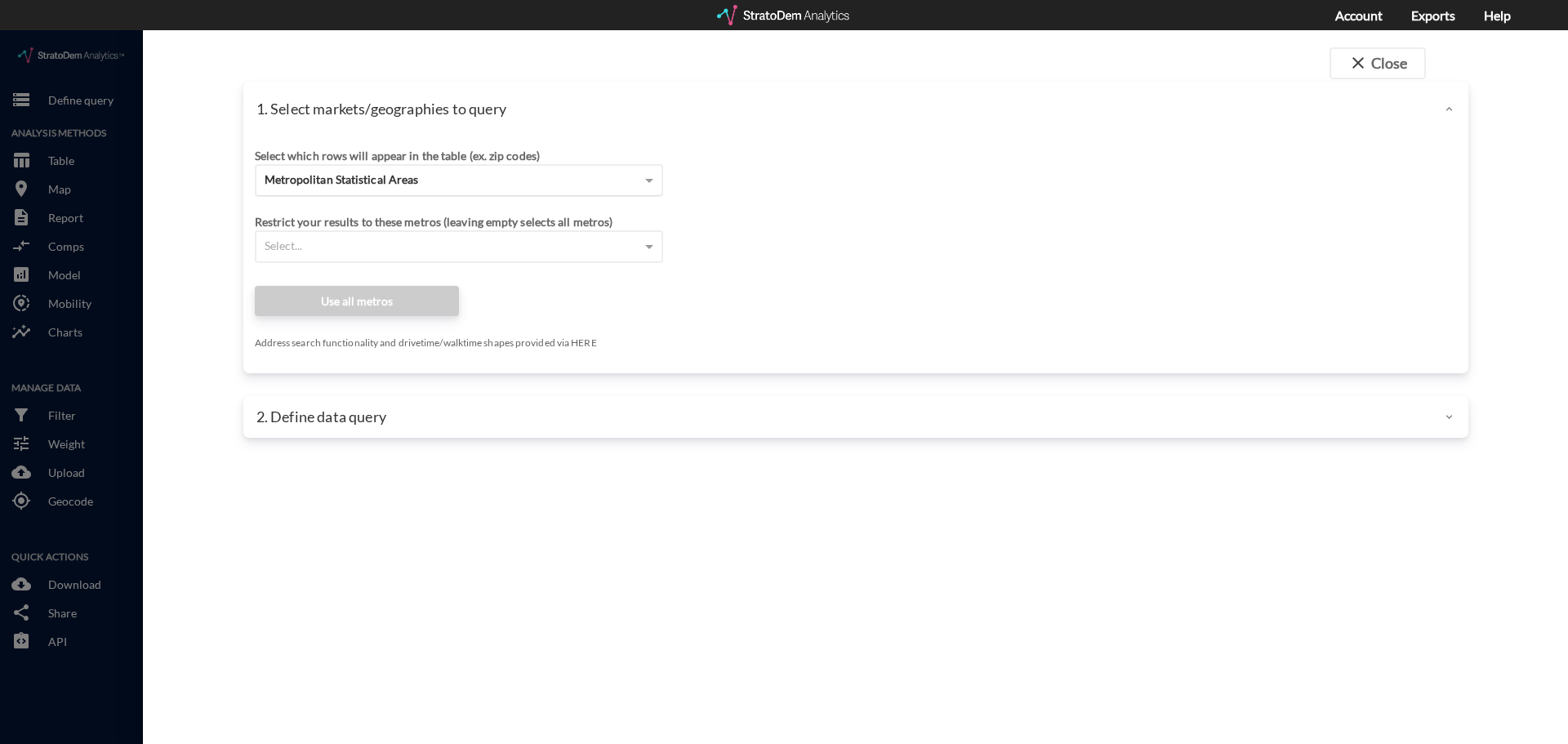
click div "Metropolitan Statistical Areas"
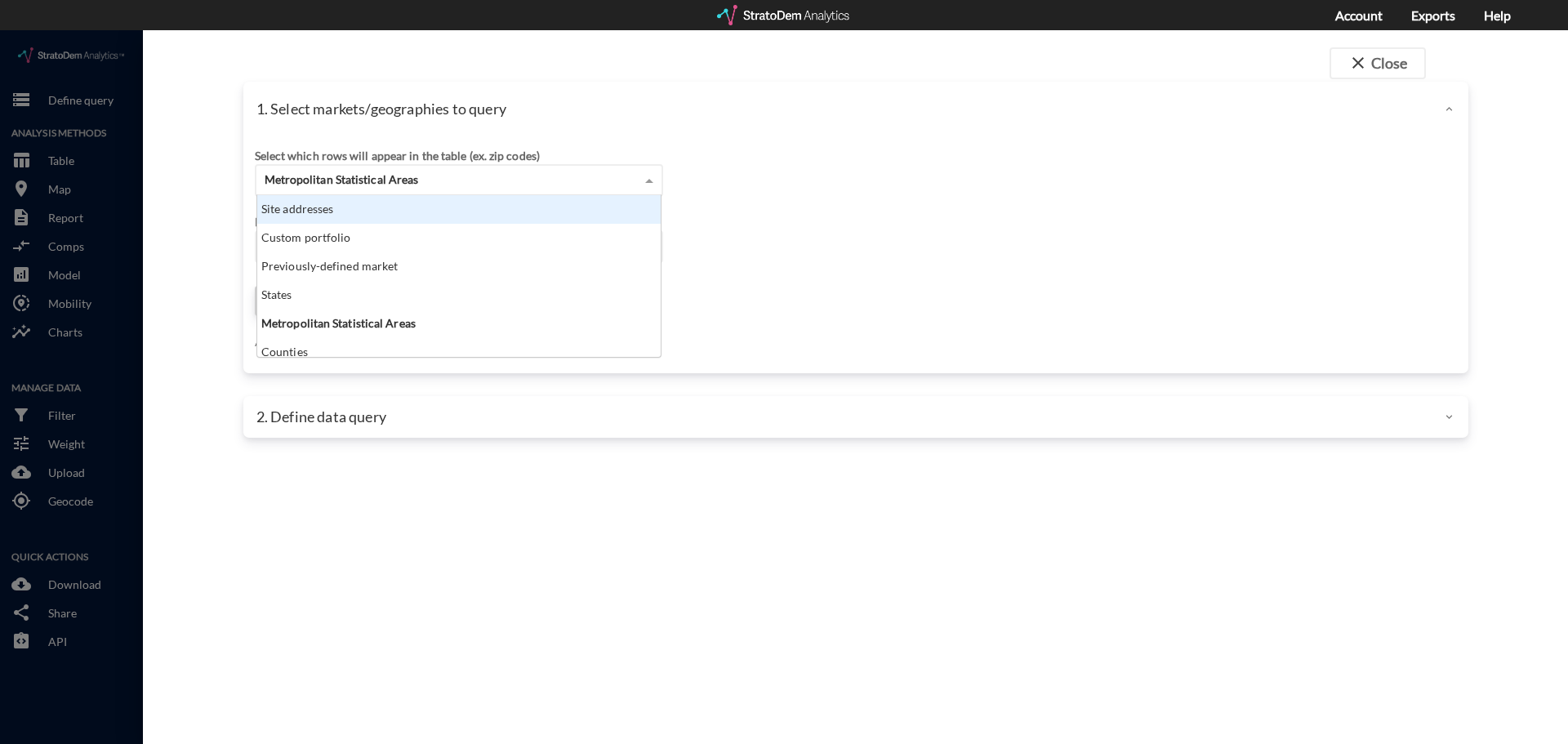
click div "Site addresses"
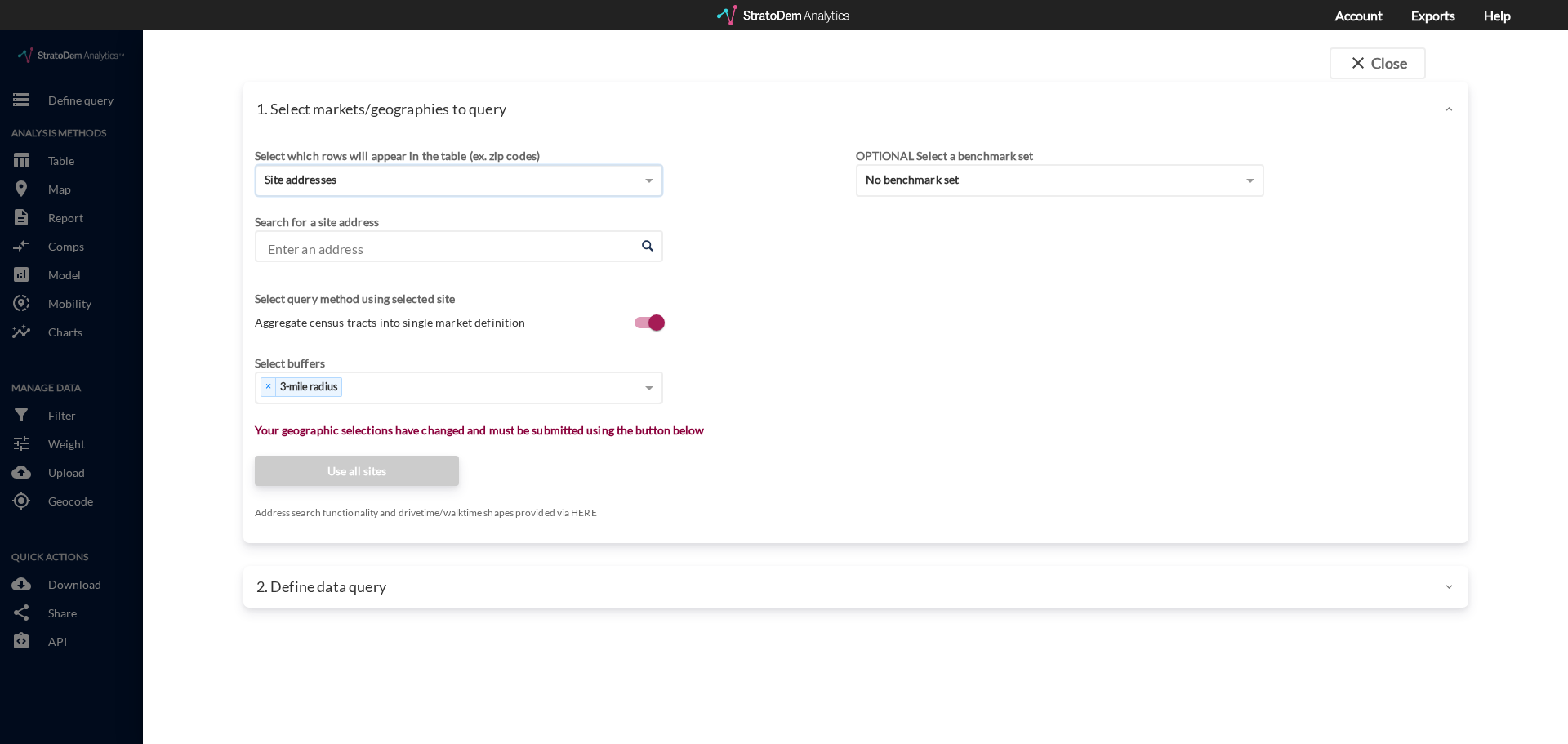
click div "× 3-mile radius"
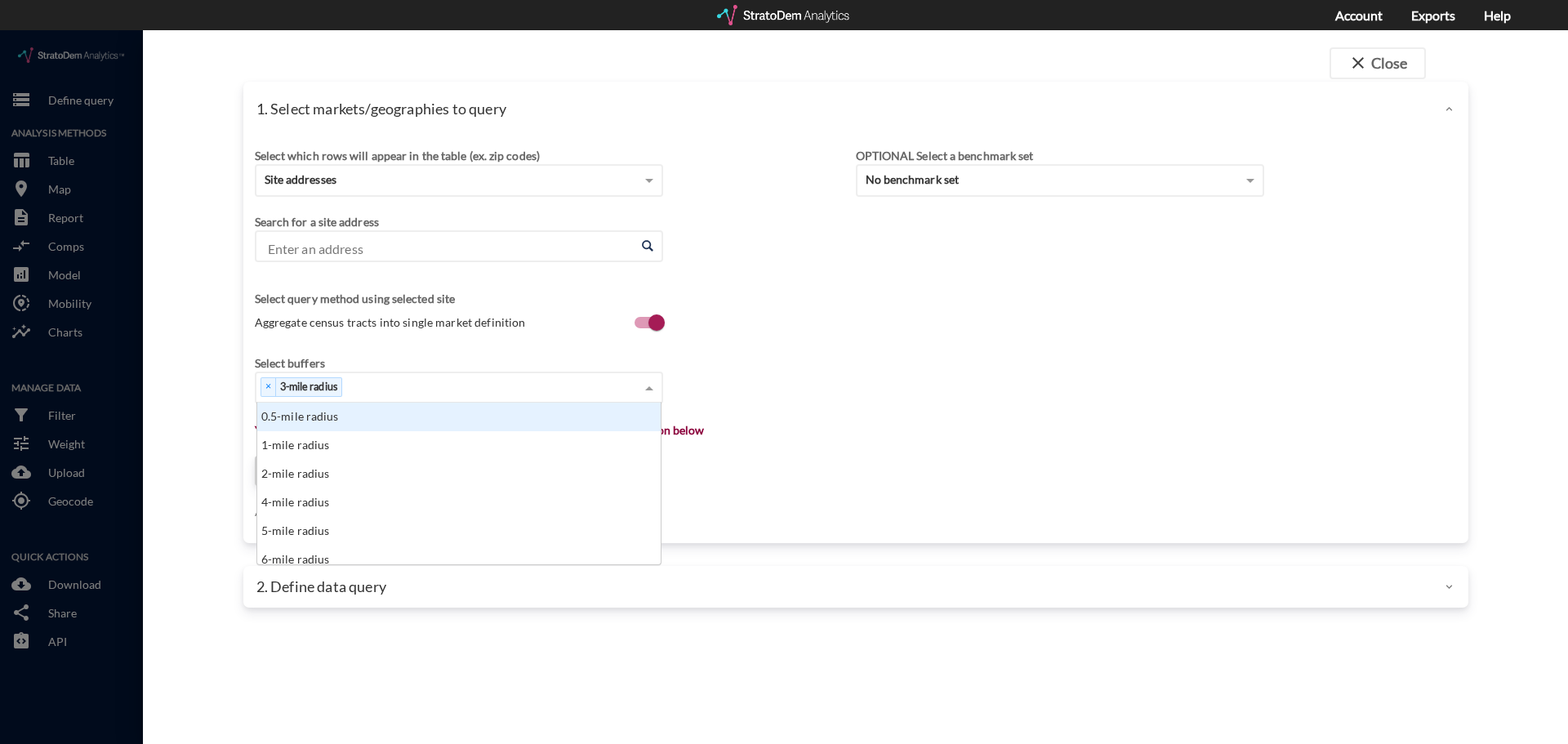
scroll to position [150, 394]
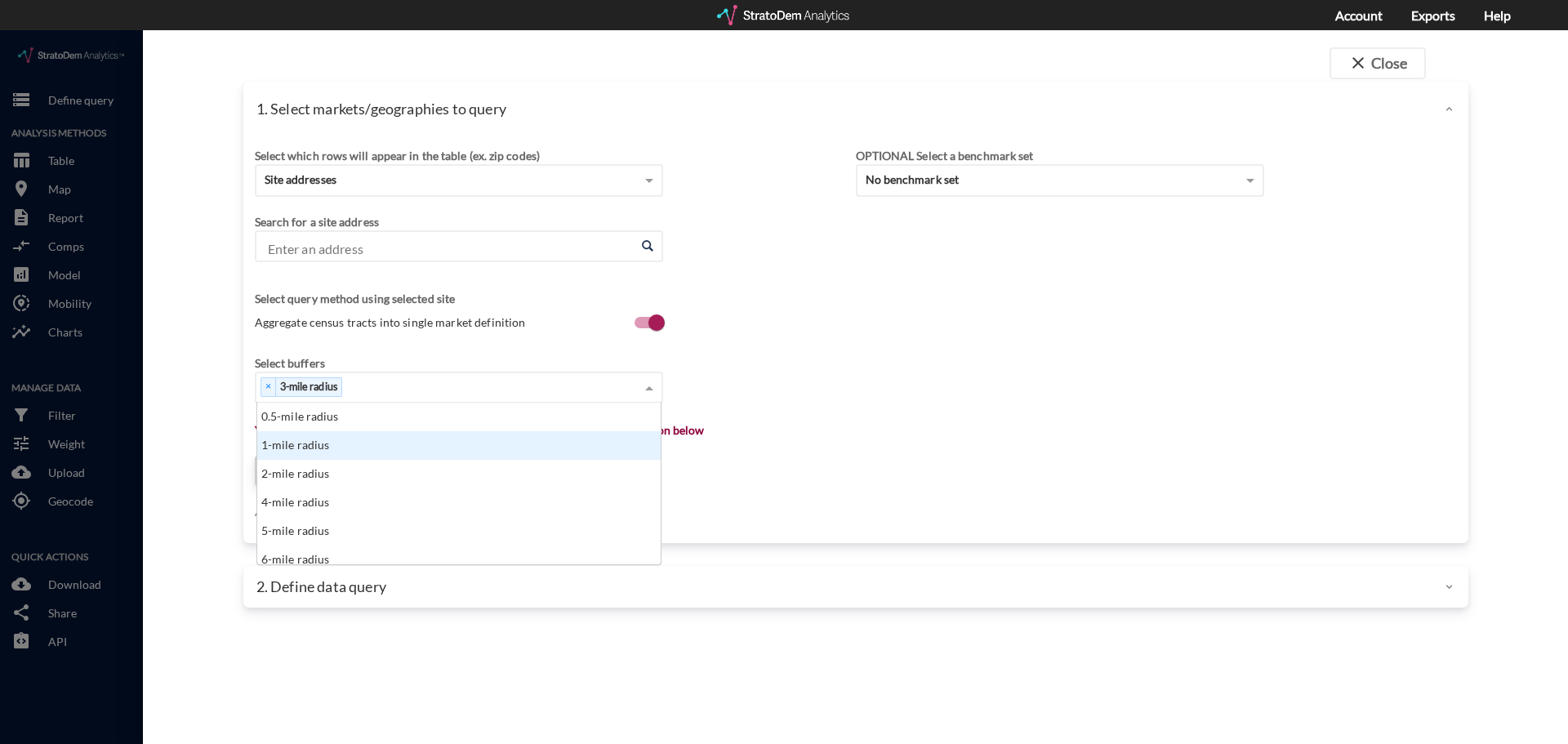
click div "1-mile radius"
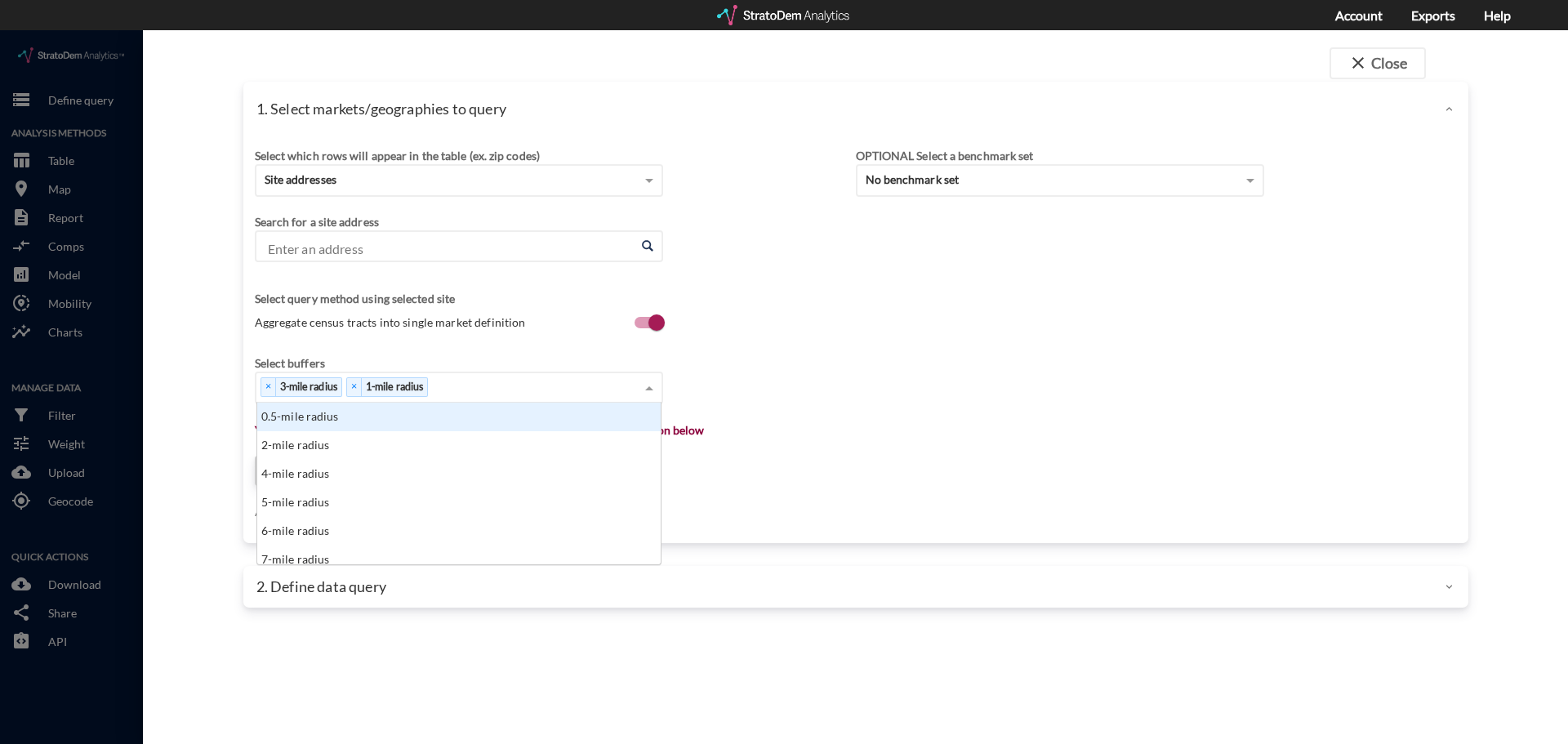
click div "× 3-mile radius × 1-mile radius"
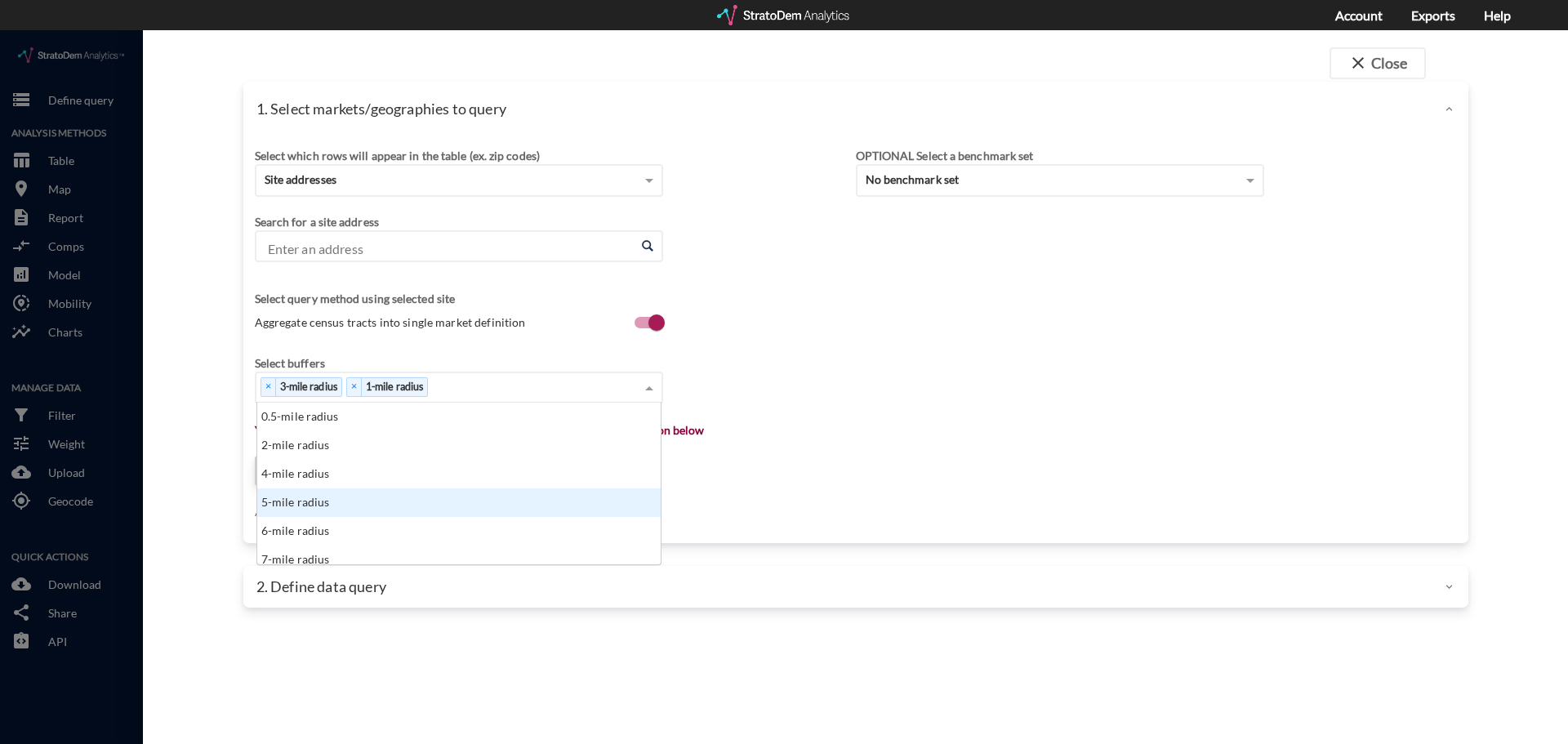
click div "5-mile radius"
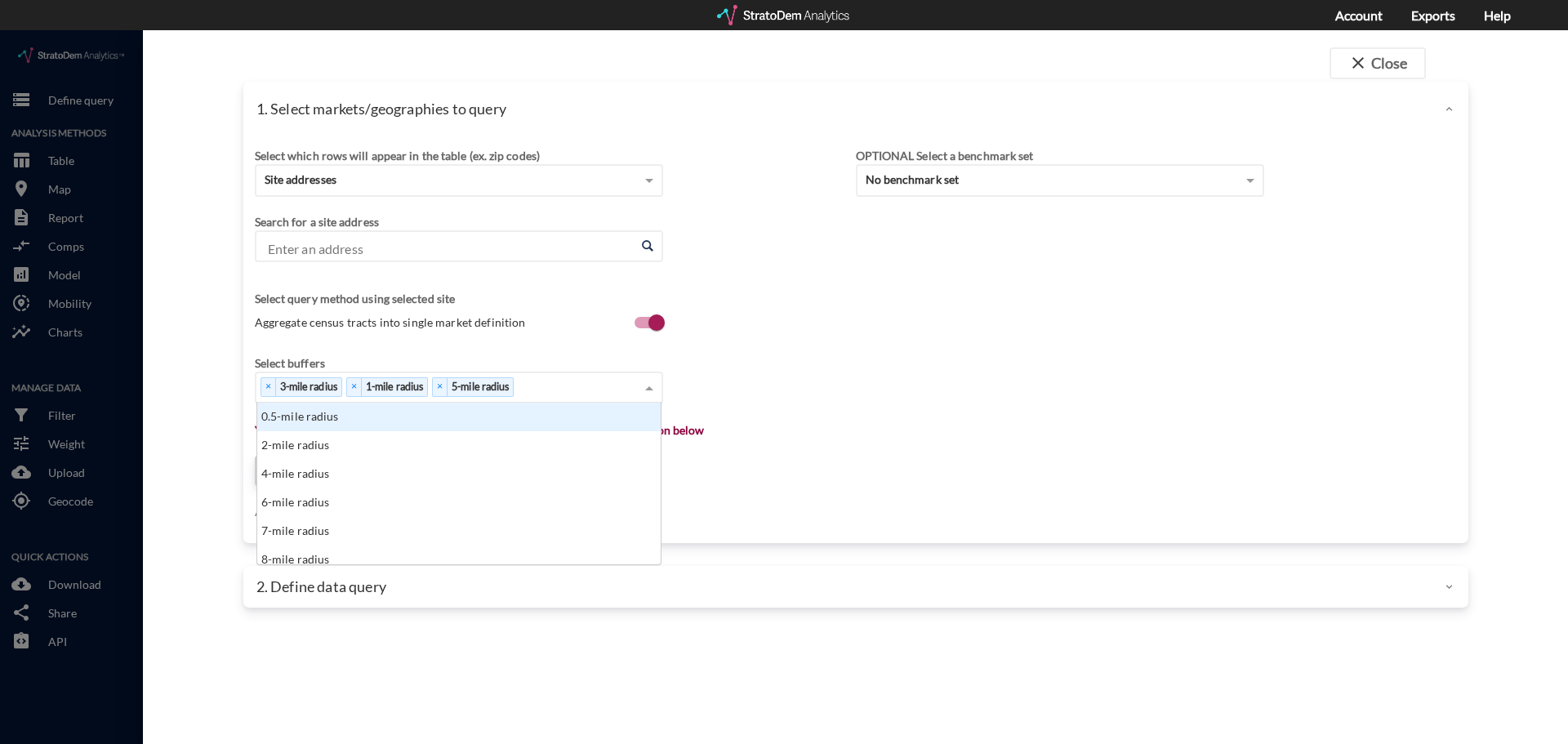
click div "× 3-mile radius × 1-mile radius × 5-mile radius"
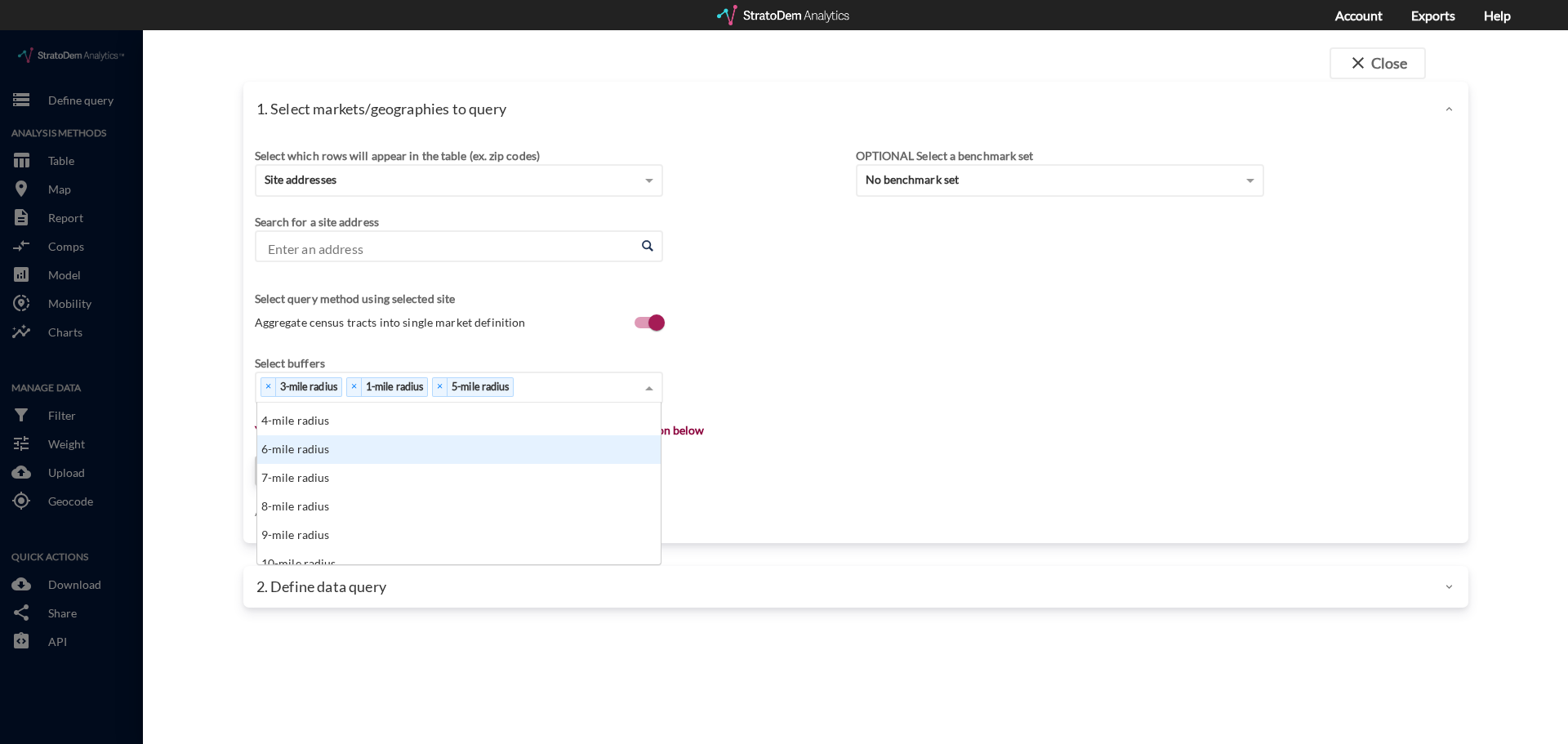
scroll to position [81, 0]
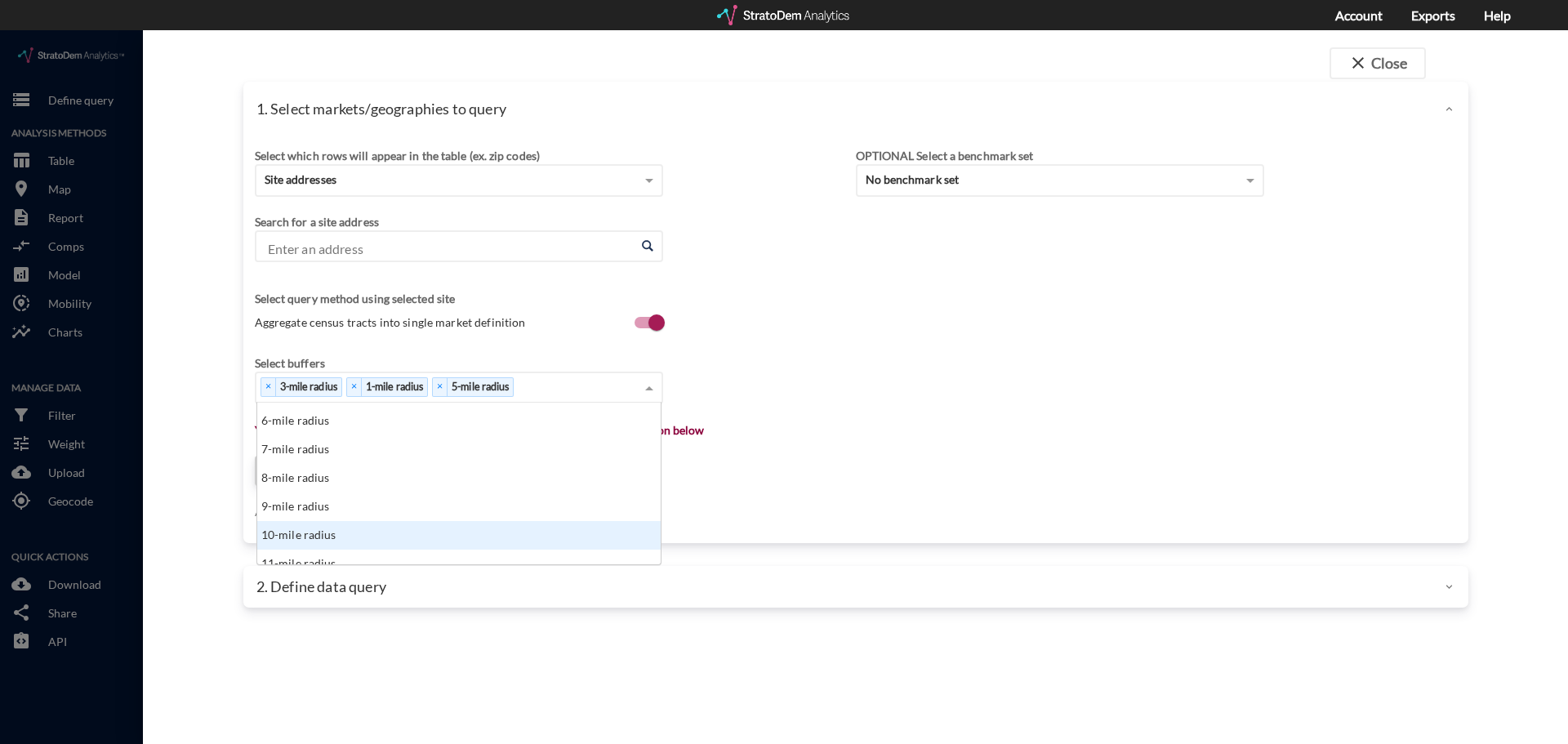
click div "10-mile radius"
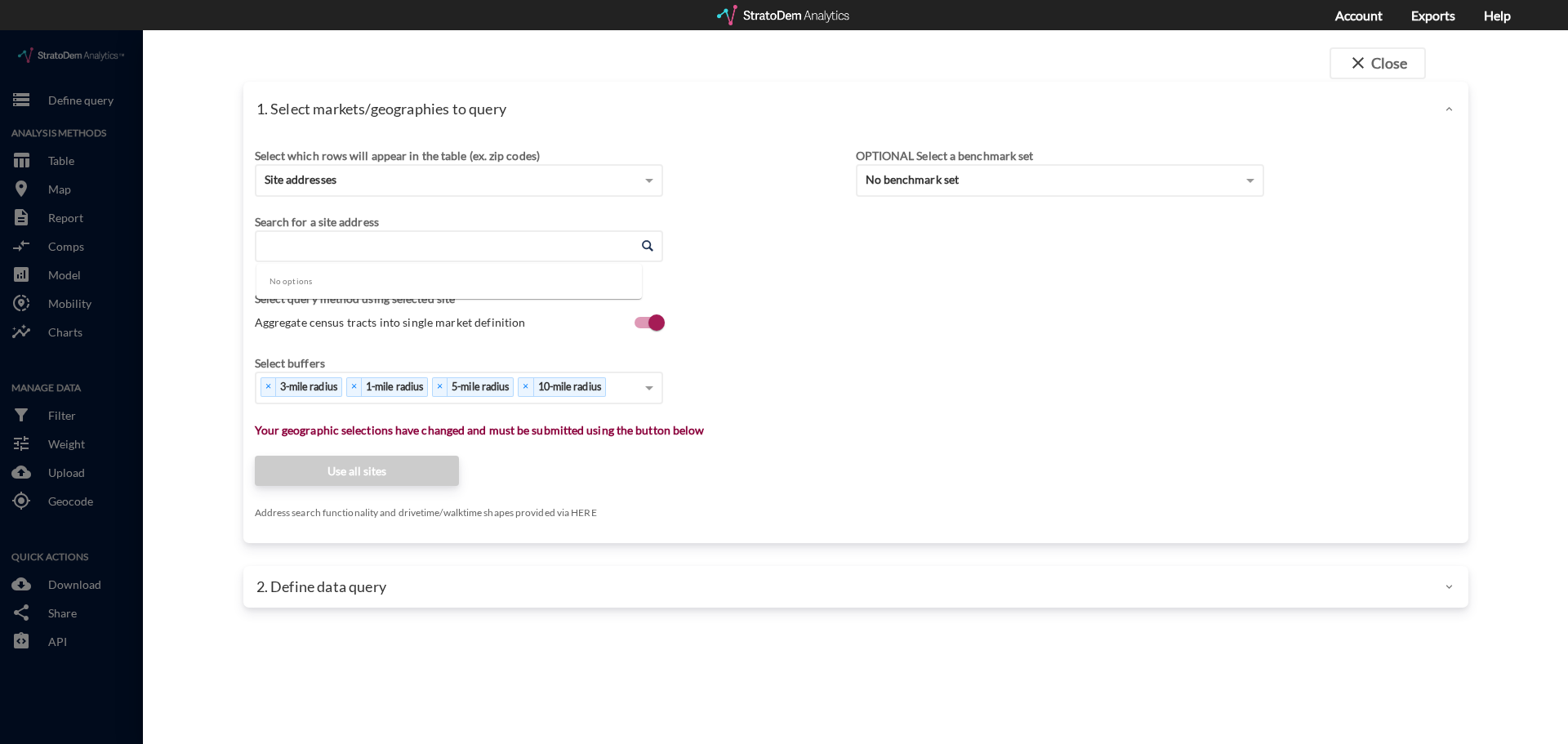
click input "Enter an address"
click div "close Close 1. Select markets/geographies to query Select which rows will appea…"
click input "Enter an address"
click li "400 W Main St, Lewisville, Texas"
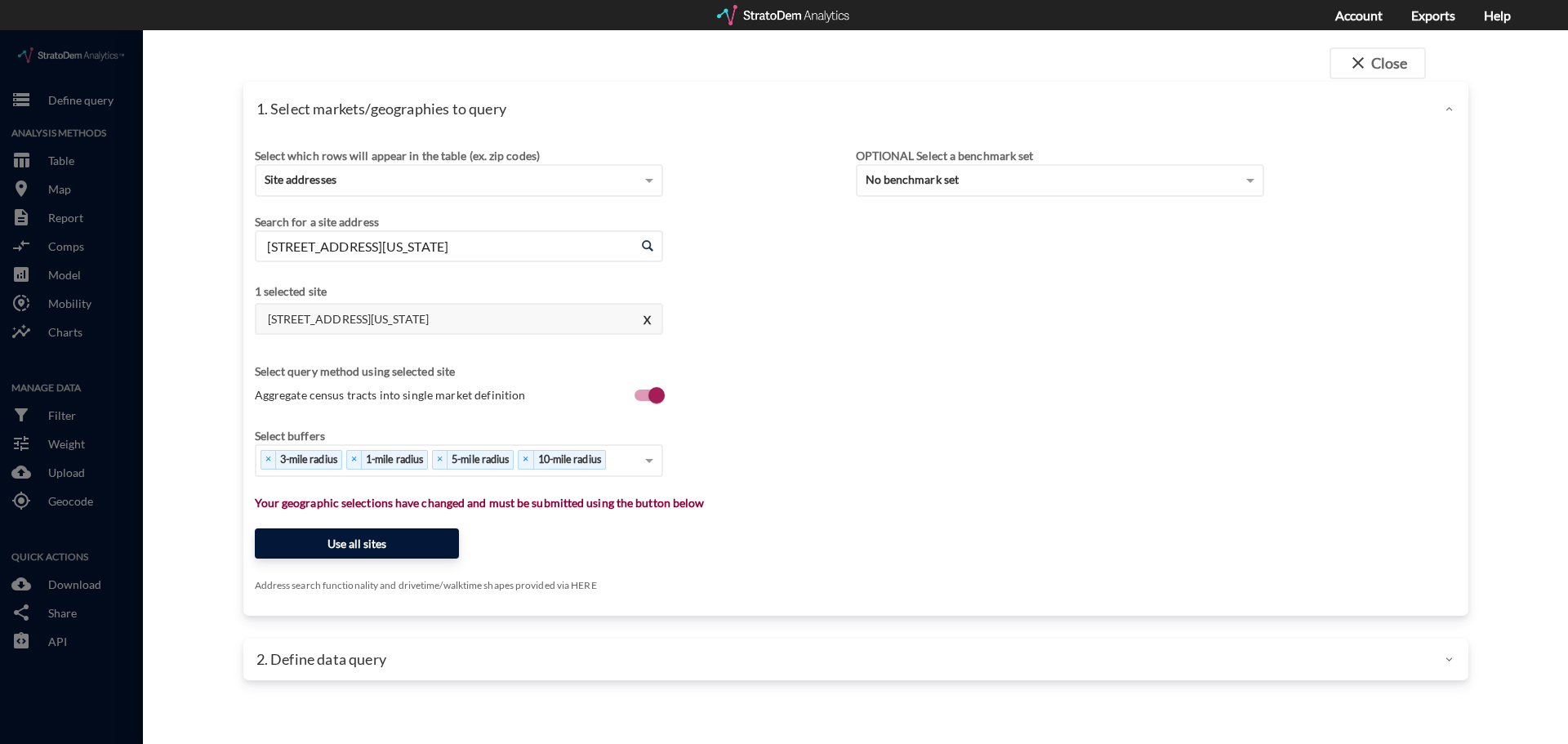
type input "400 W Main St, Lewisville, Texas"
click button "Use all sites"
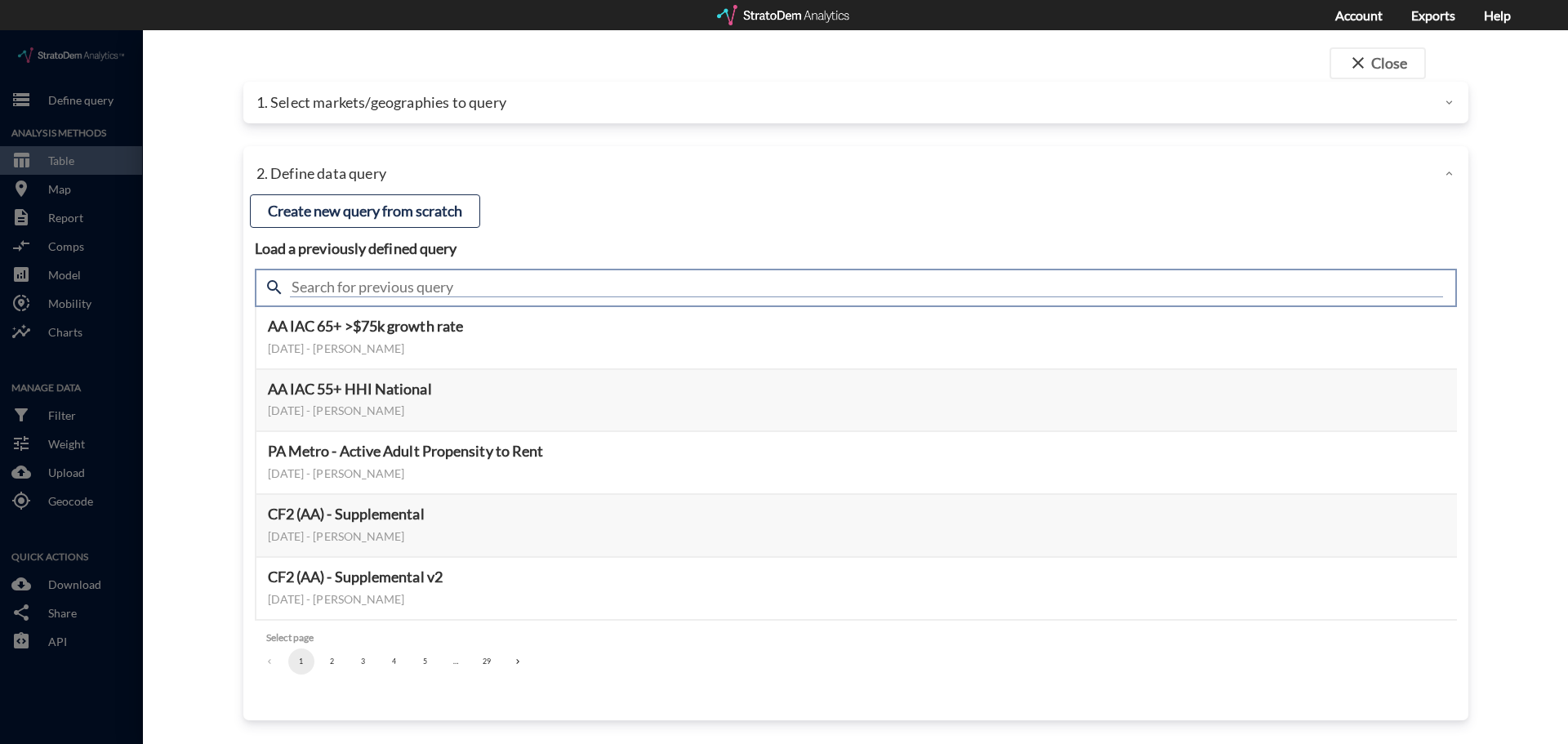
click input "text"
type input "housing demand"
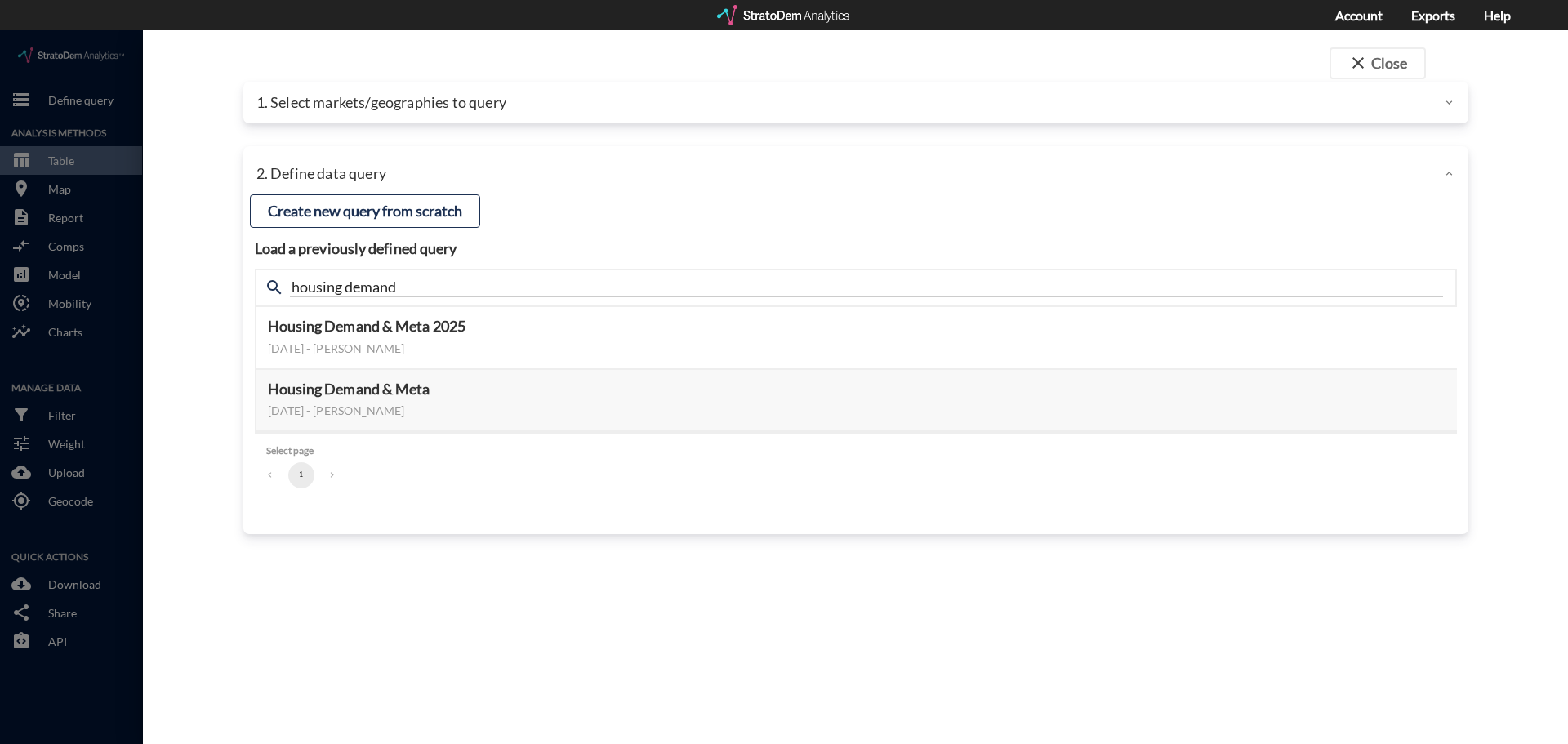
click div "close Close 1. Select markets/geographies to query Select which rows will appea…"
click button "Select this query"
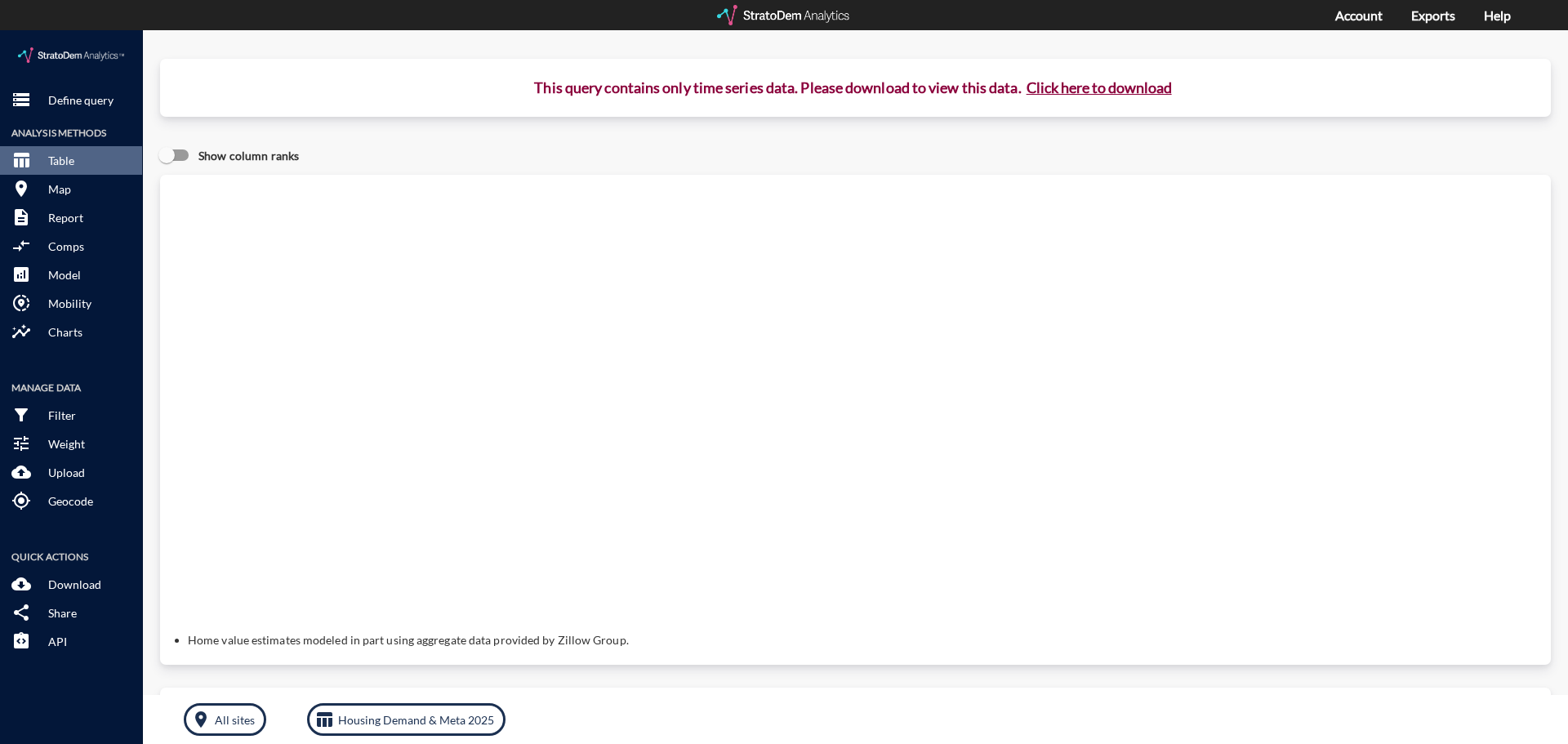
click button "Click here to download"
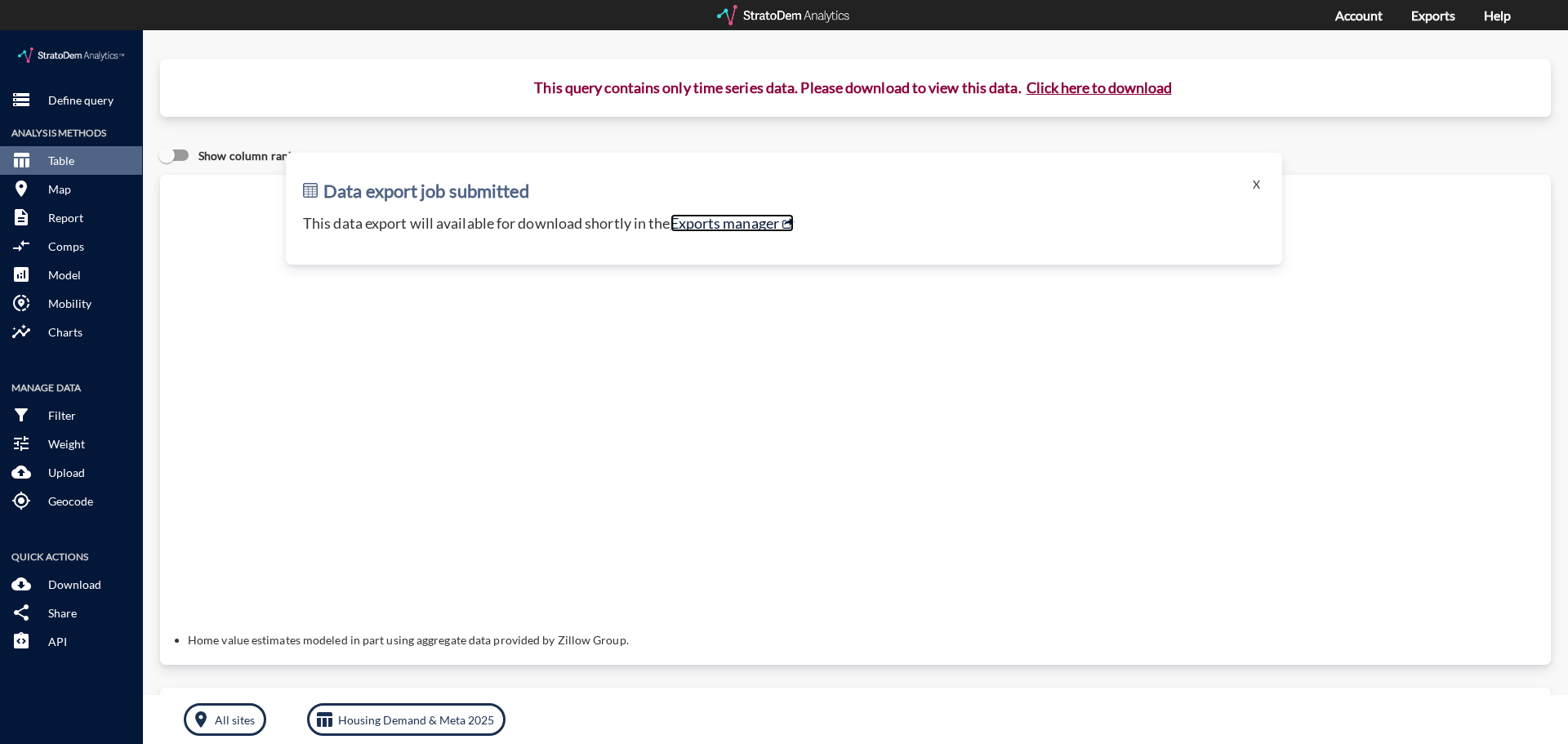
click link "Exports manager"
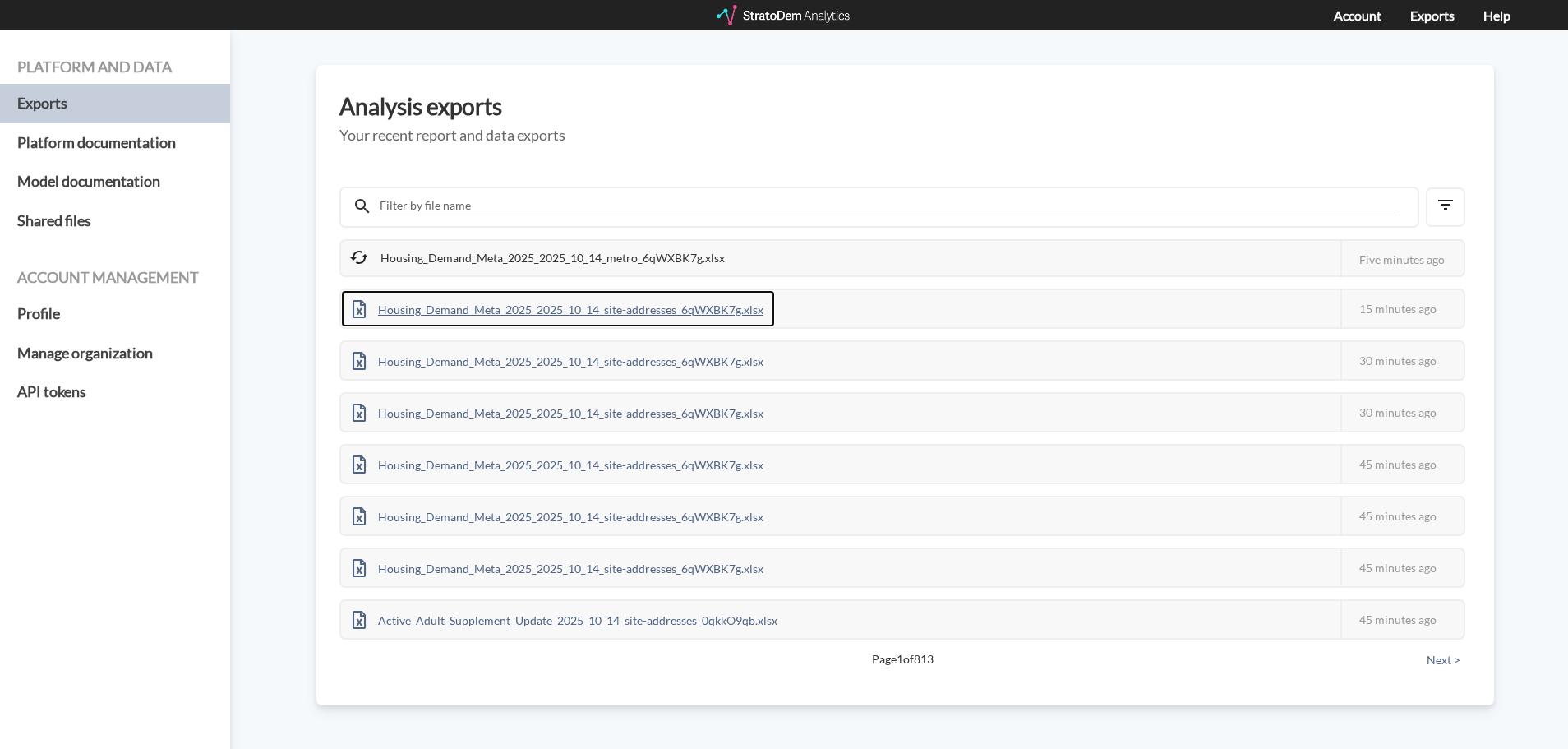
click at [535, 311] on div "Housing_Demand_Meta_2025_2025_10_14_site-addresses_6qWXBK7g.xlsx" at bounding box center [558, 308] width 434 height 37
